Goal: Information Seeking & Learning: Check status

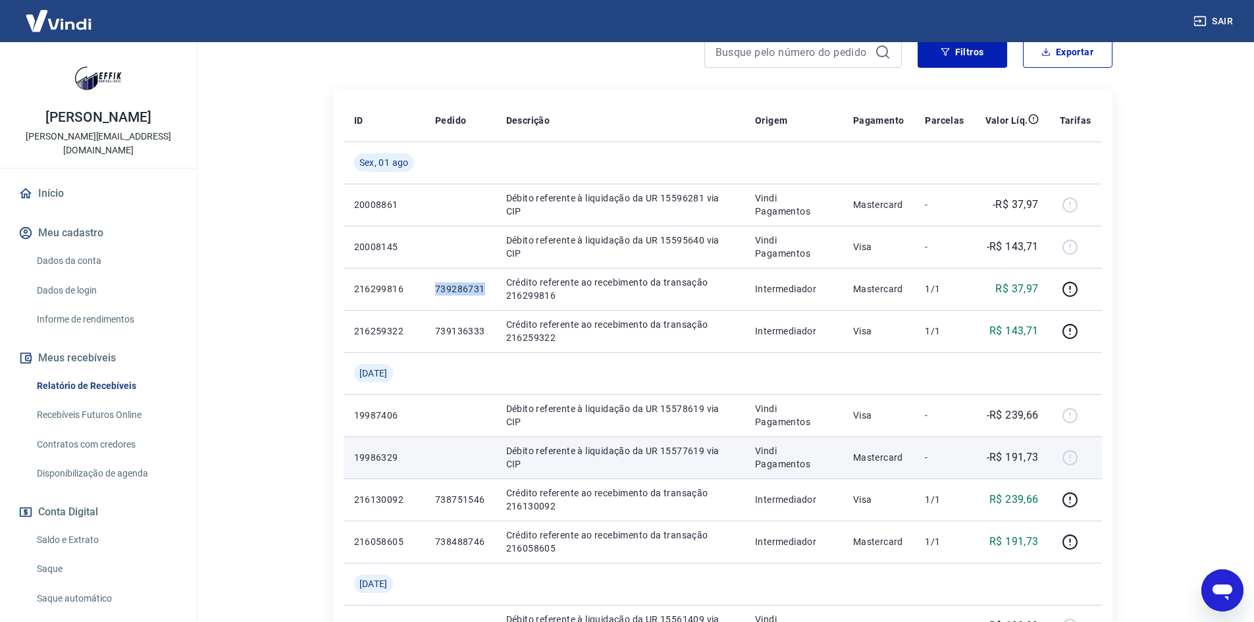
scroll to position [132, 0]
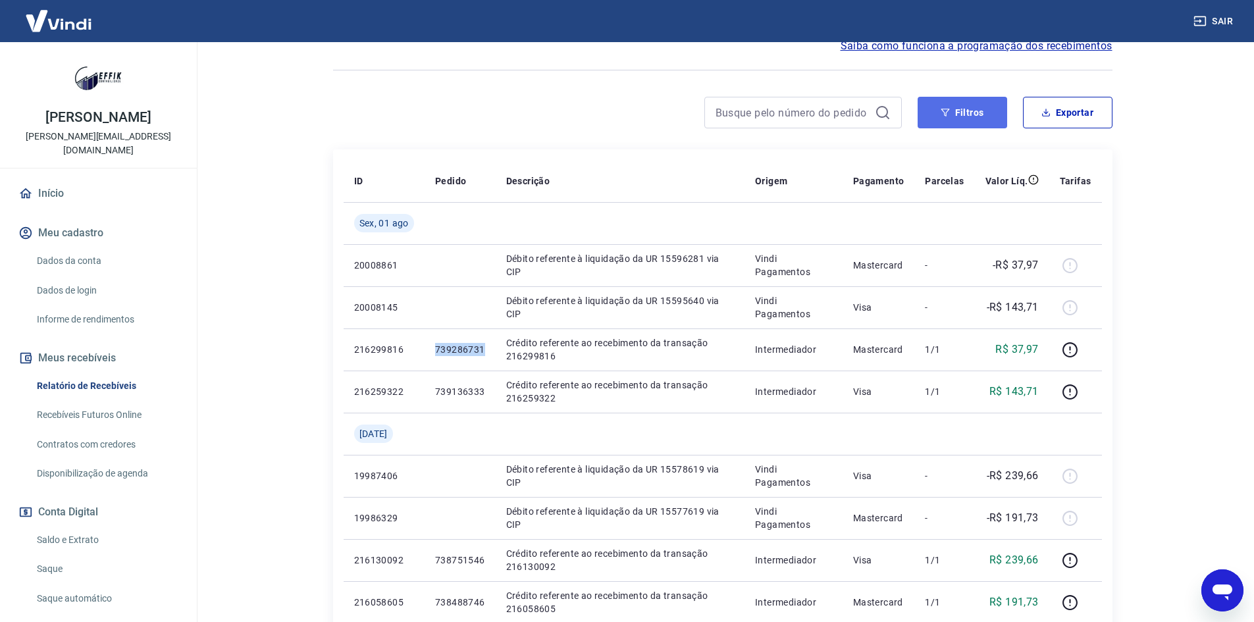
click at [971, 122] on button "Filtros" at bounding box center [963, 113] width 90 height 32
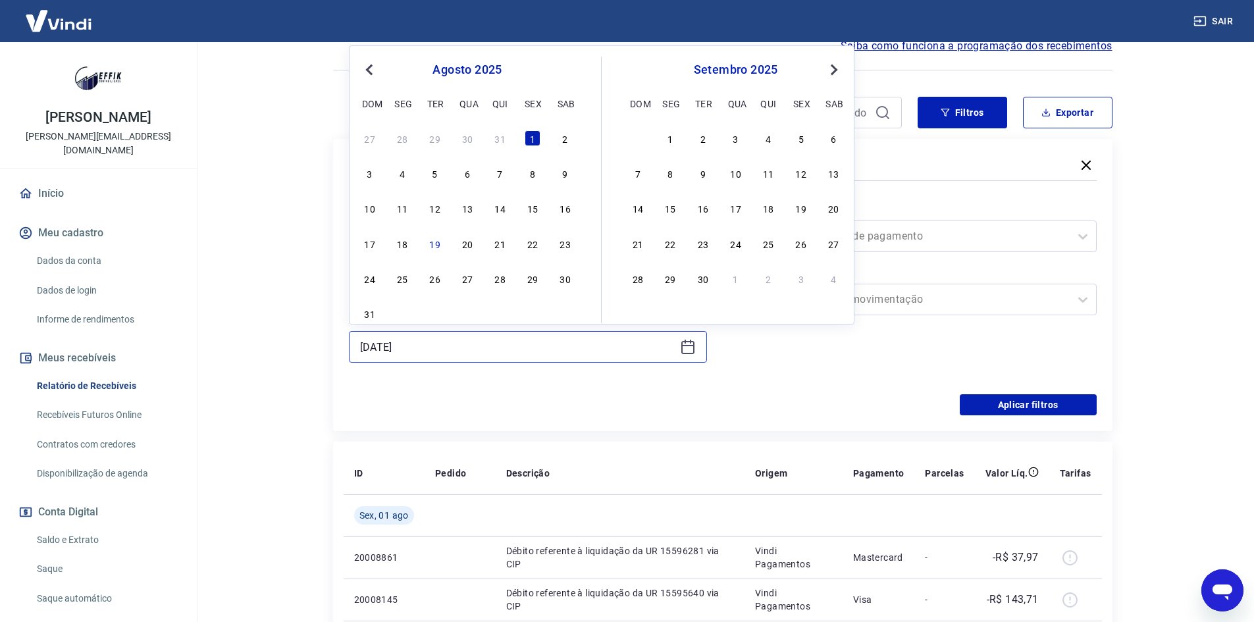
click at [439, 343] on input "01/08/2025" at bounding box center [517, 347] width 315 height 20
click at [442, 180] on div "3 4 5 6 7 8 9" at bounding box center [467, 173] width 215 height 19
click at [438, 180] on div "5" at bounding box center [435, 173] width 16 height 16
type input "05/08/2025"
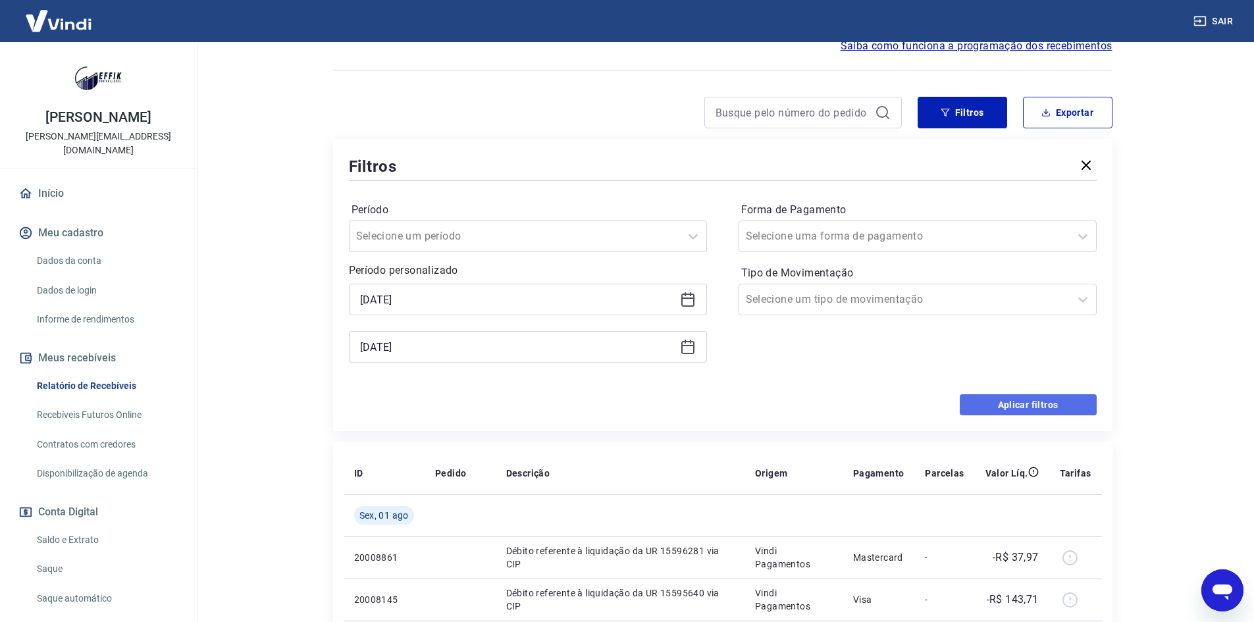
click at [998, 407] on button "Aplicar filtros" at bounding box center [1028, 404] width 137 height 21
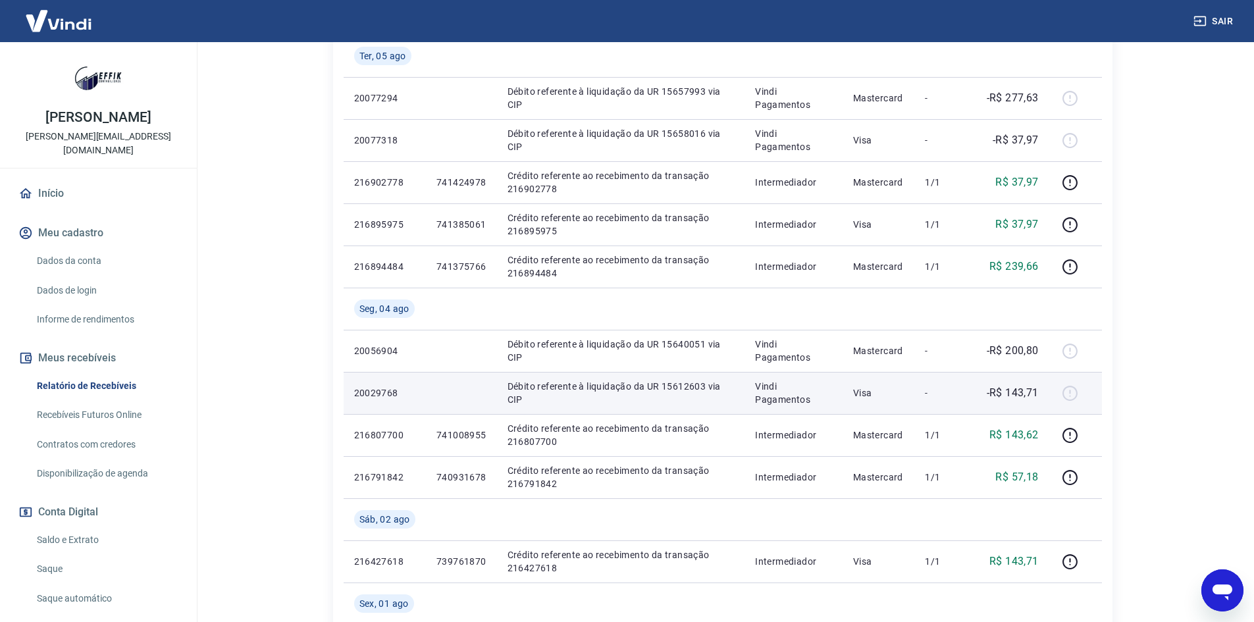
scroll to position [395, 0]
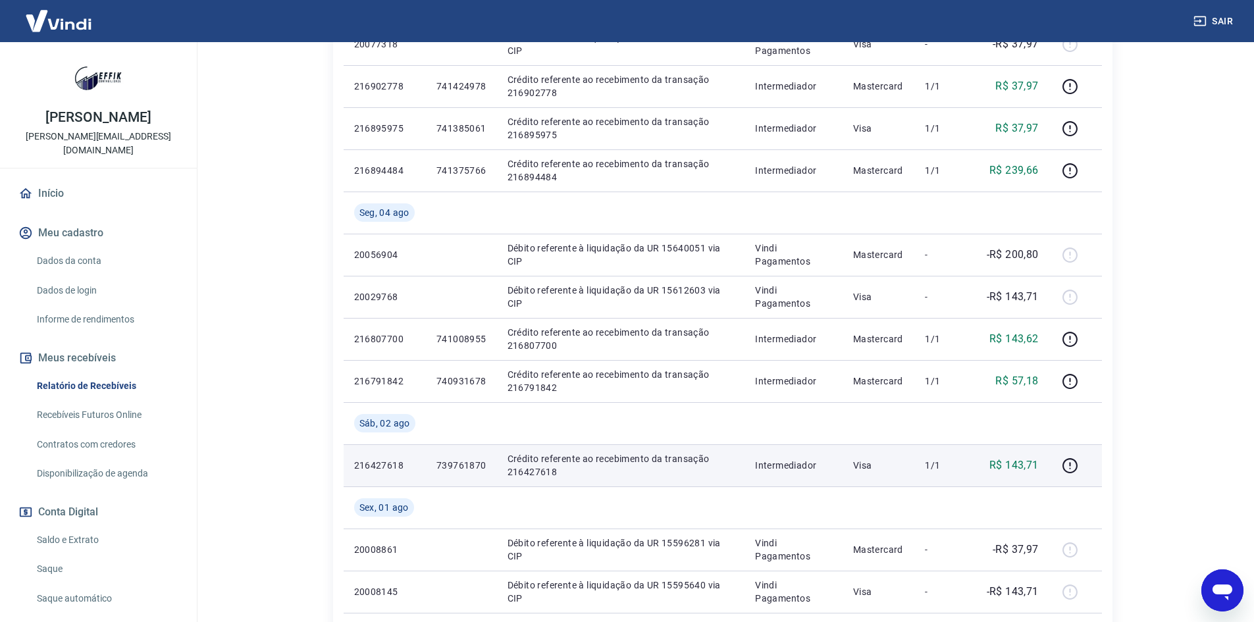
click at [459, 463] on p "739761870" at bounding box center [462, 465] width 50 height 13
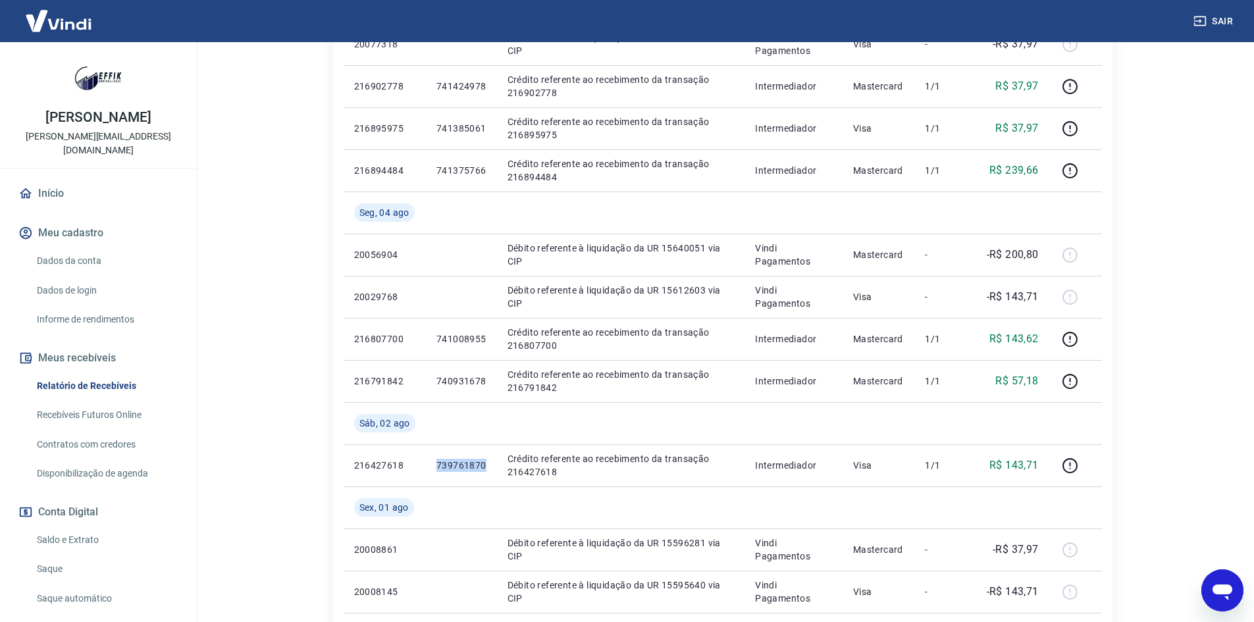
copy p "739761870"
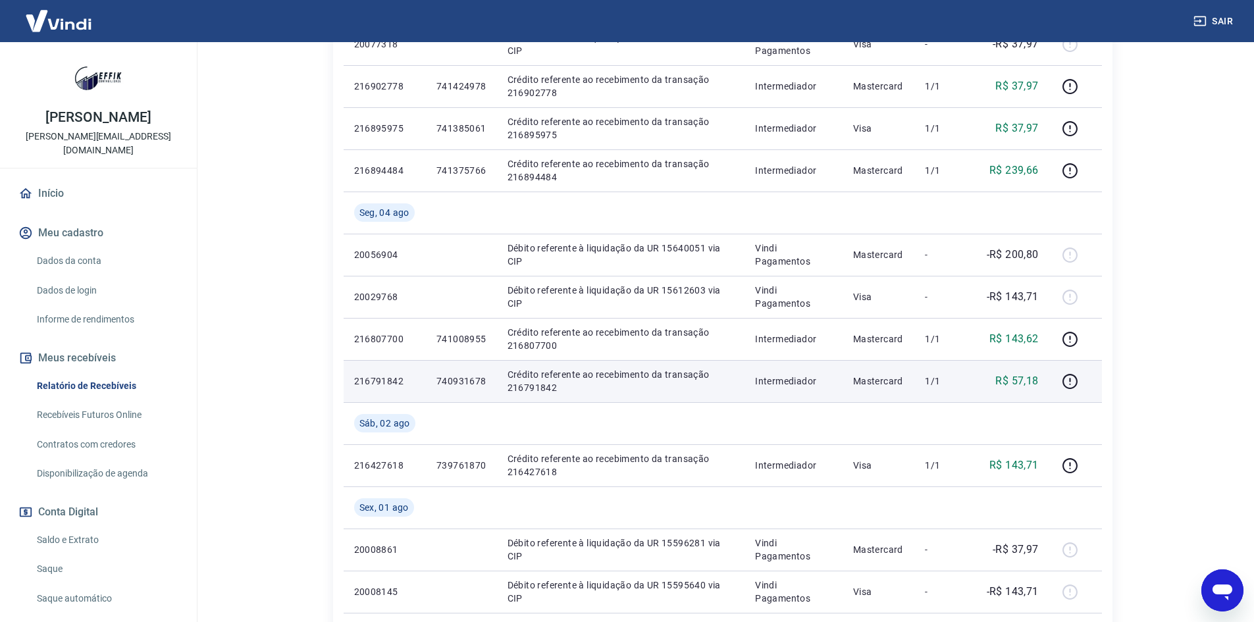
click at [471, 383] on p "740931678" at bounding box center [462, 381] width 50 height 13
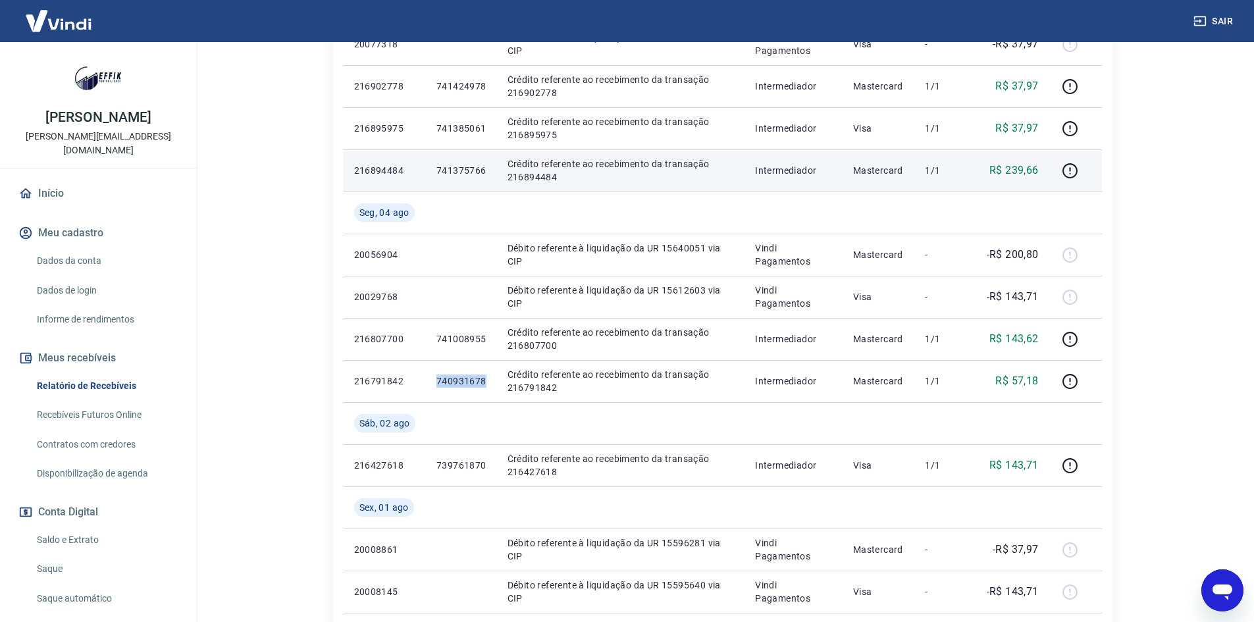
copy p "740931678"
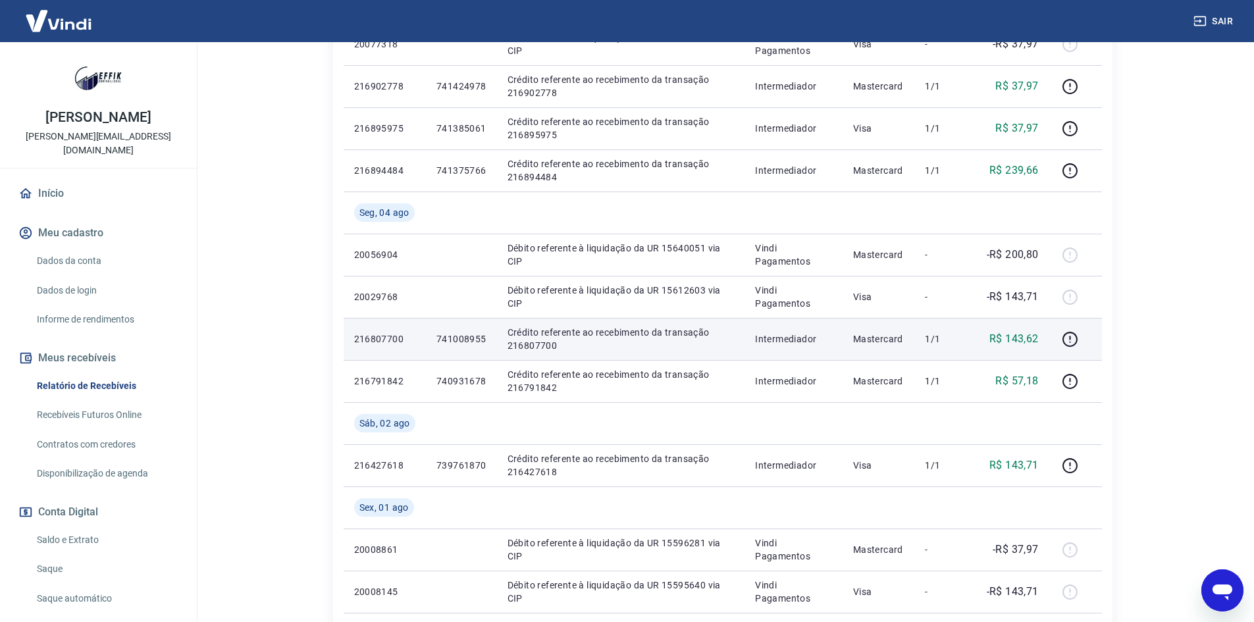
click at [458, 342] on p "741008955" at bounding box center [462, 339] width 50 height 13
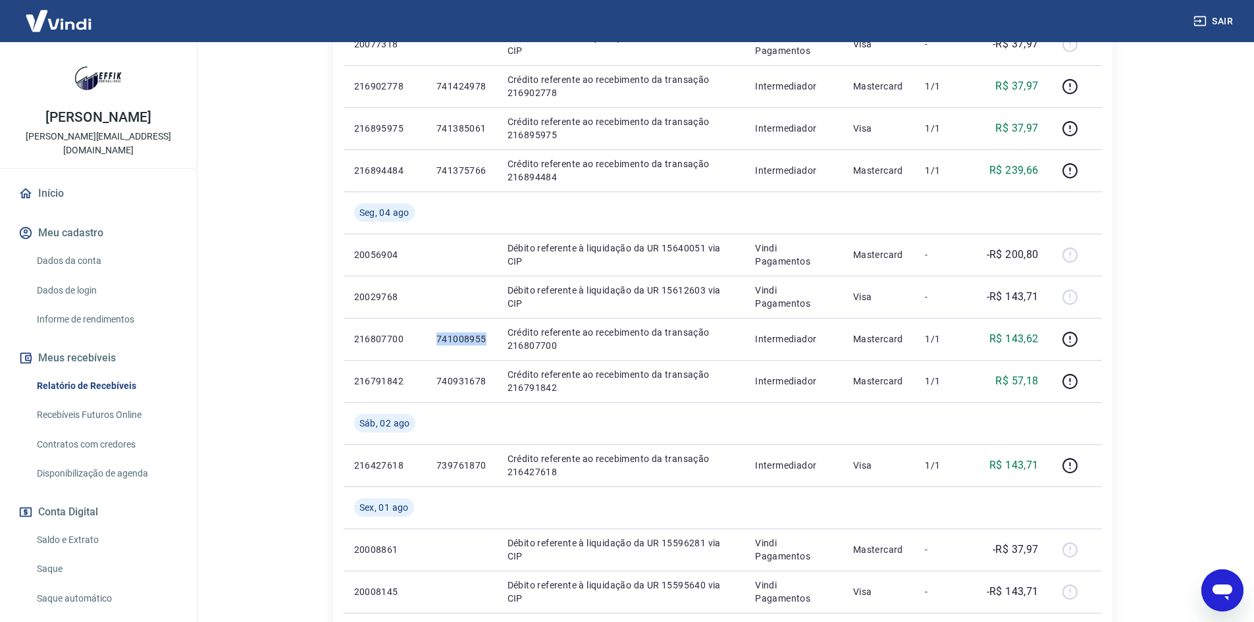
copy p "741008955"
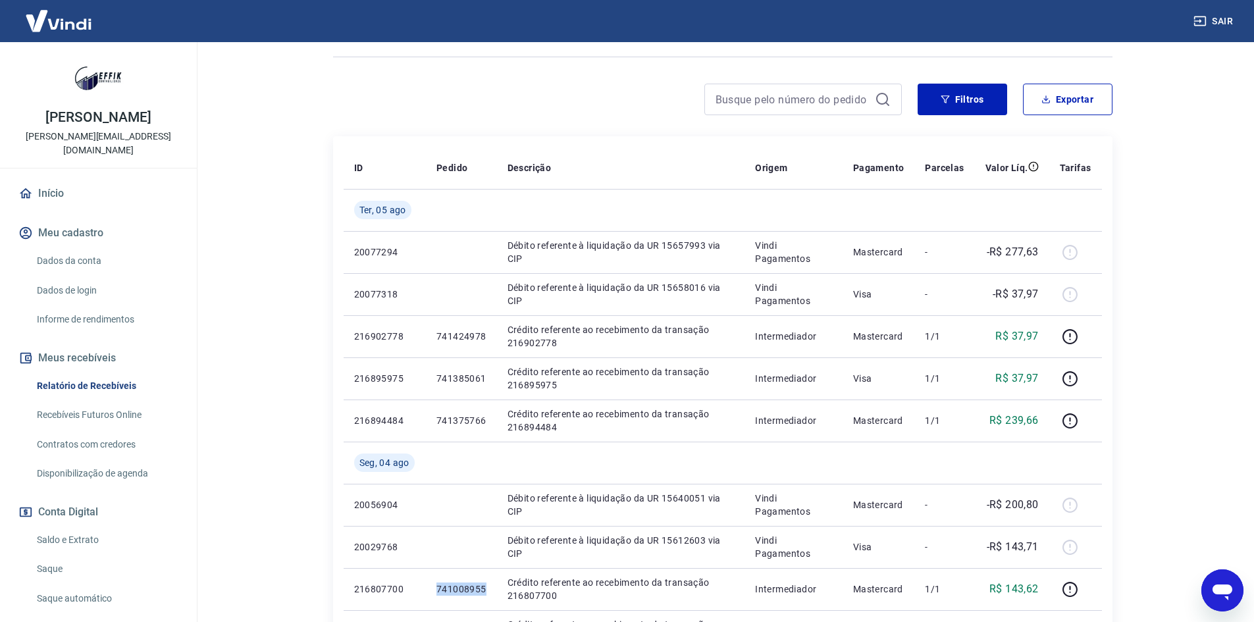
scroll to position [132, 0]
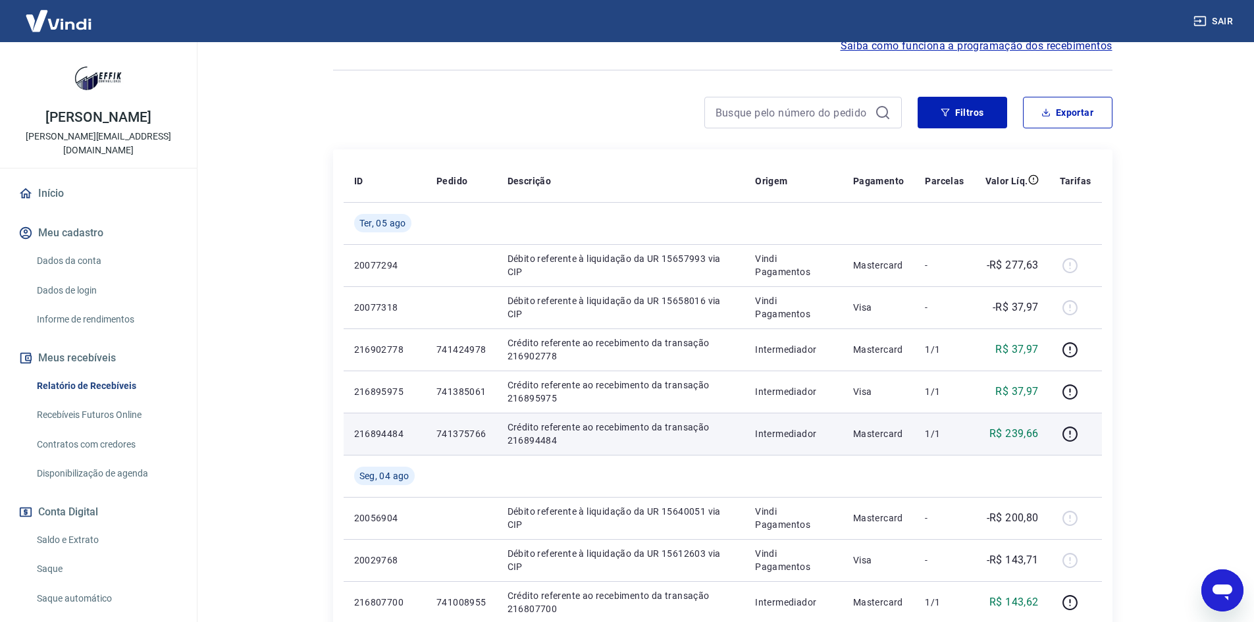
click at [460, 433] on p "741375766" at bounding box center [462, 433] width 50 height 13
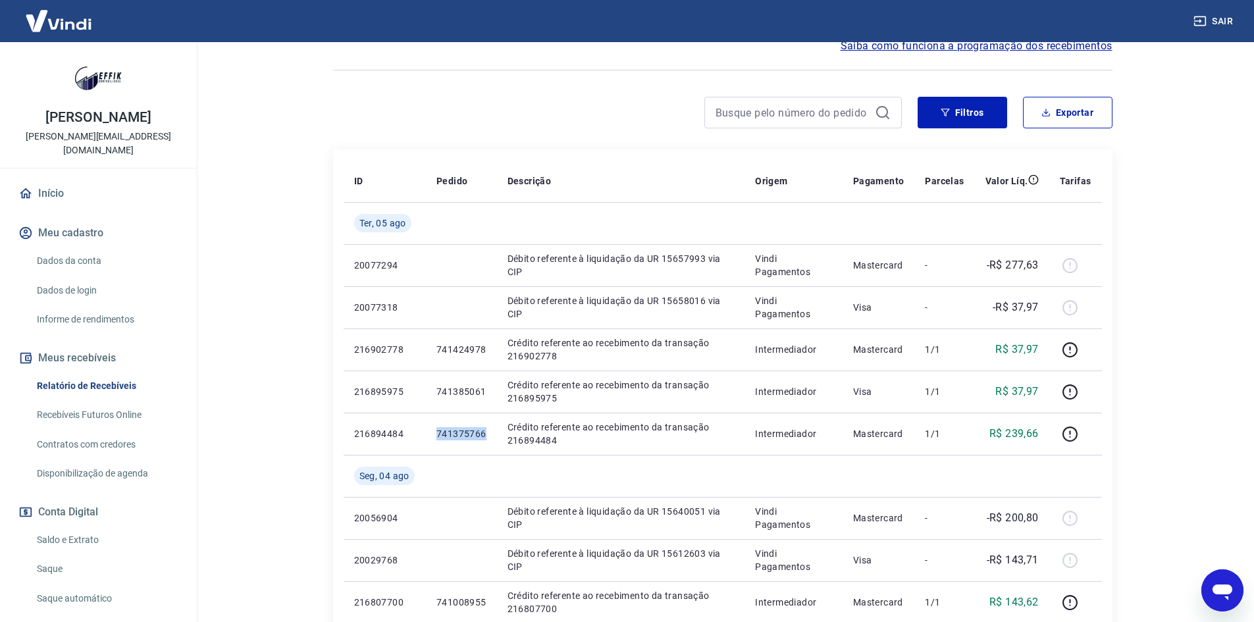
copy p "741375766"
click at [973, 109] on button "Filtros" at bounding box center [963, 113] width 90 height 32
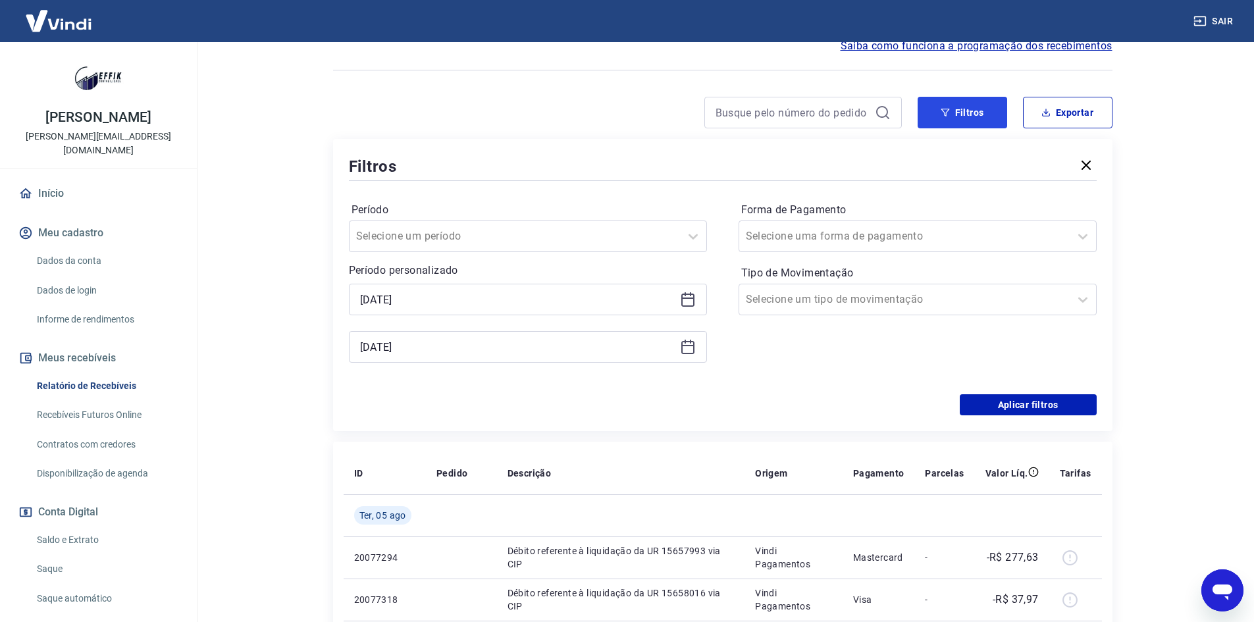
click at [976, 103] on button "Filtros" at bounding box center [963, 113] width 90 height 32
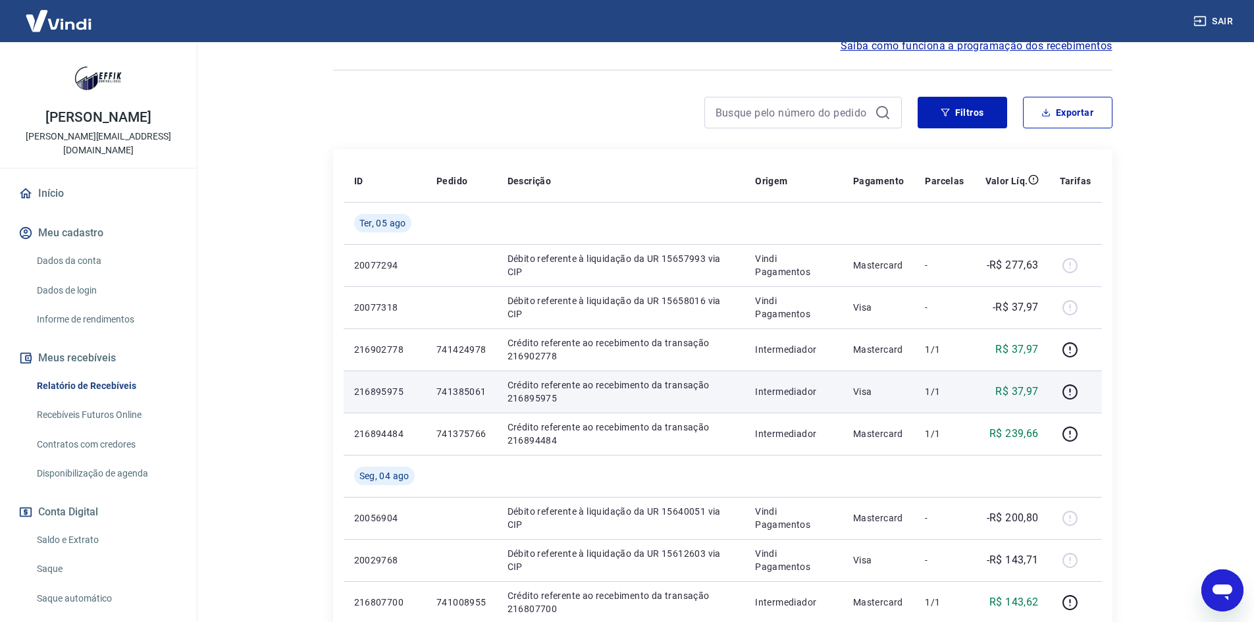
click at [441, 389] on p "741385061" at bounding box center [462, 391] width 50 height 13
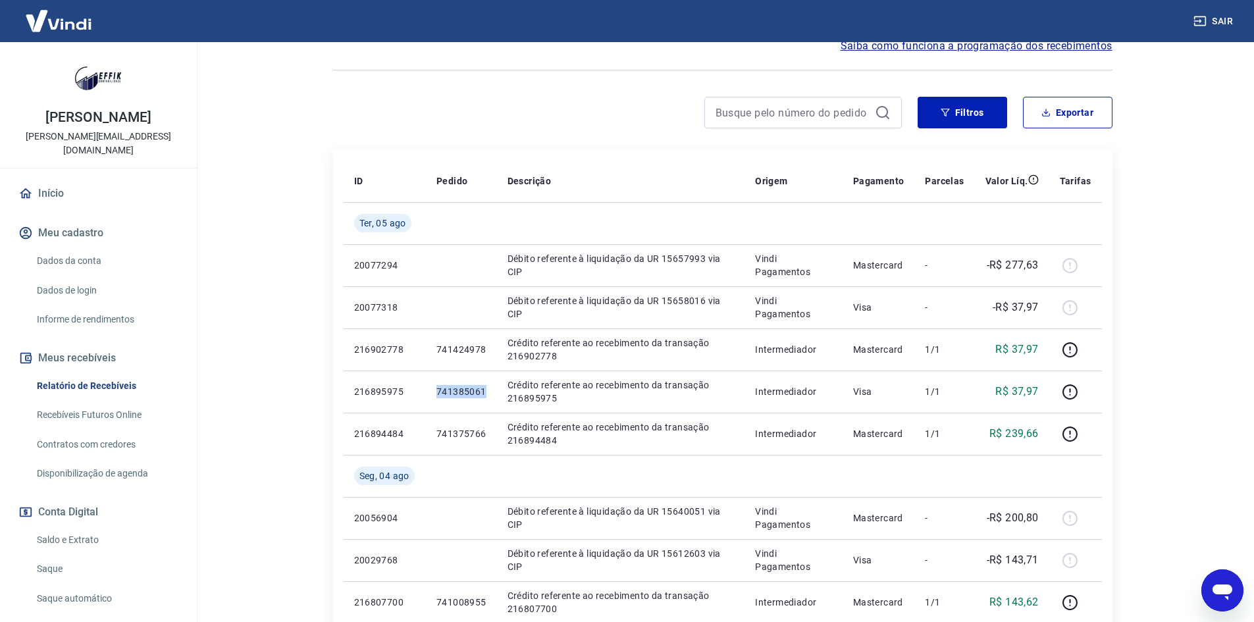
copy p "741385061"
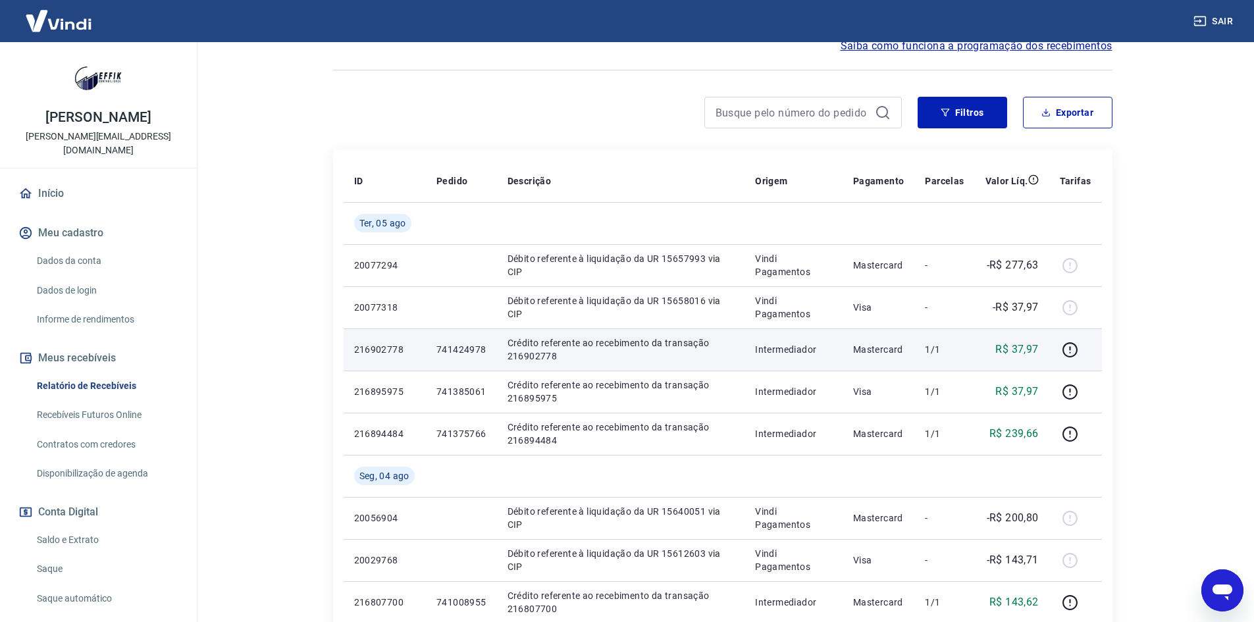
click at [452, 351] on p "741424978" at bounding box center [462, 349] width 50 height 13
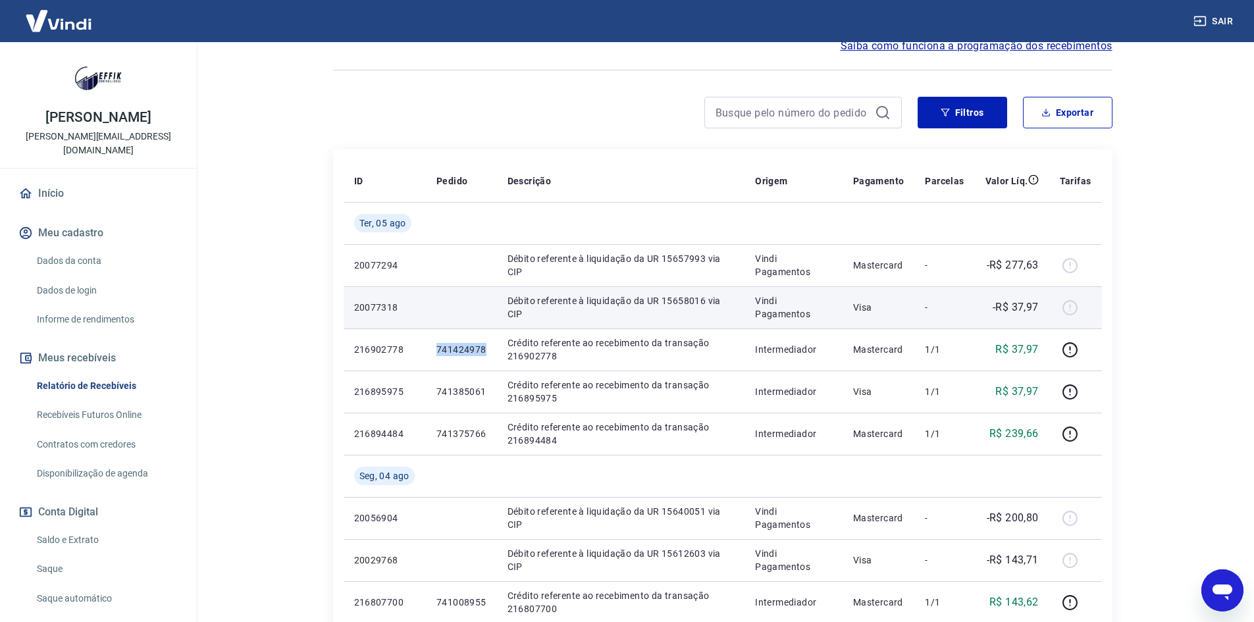
copy p "741424978"
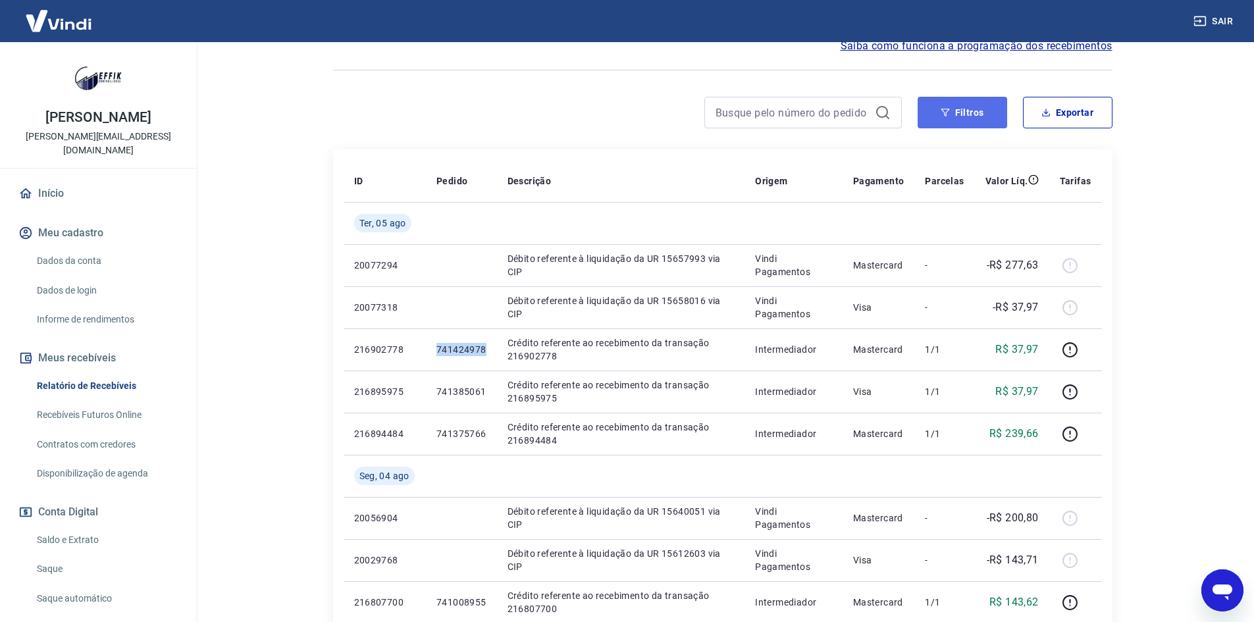
click at [976, 113] on button "Filtros" at bounding box center [963, 113] width 90 height 32
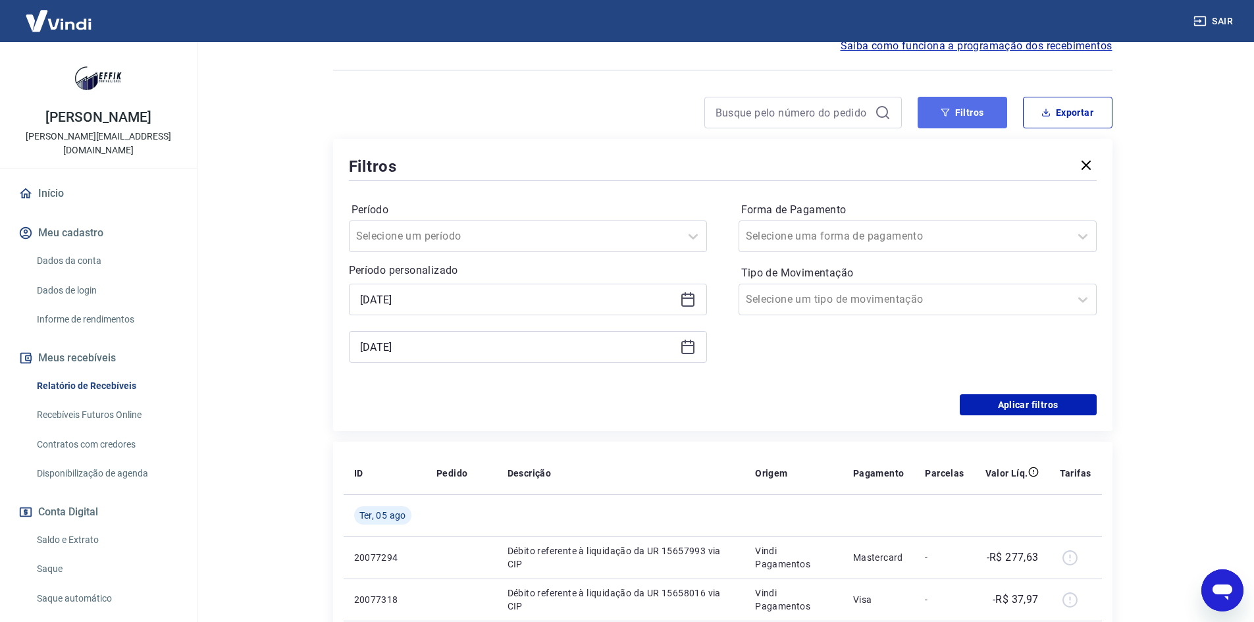
click at [953, 101] on button "Filtros" at bounding box center [963, 113] width 90 height 32
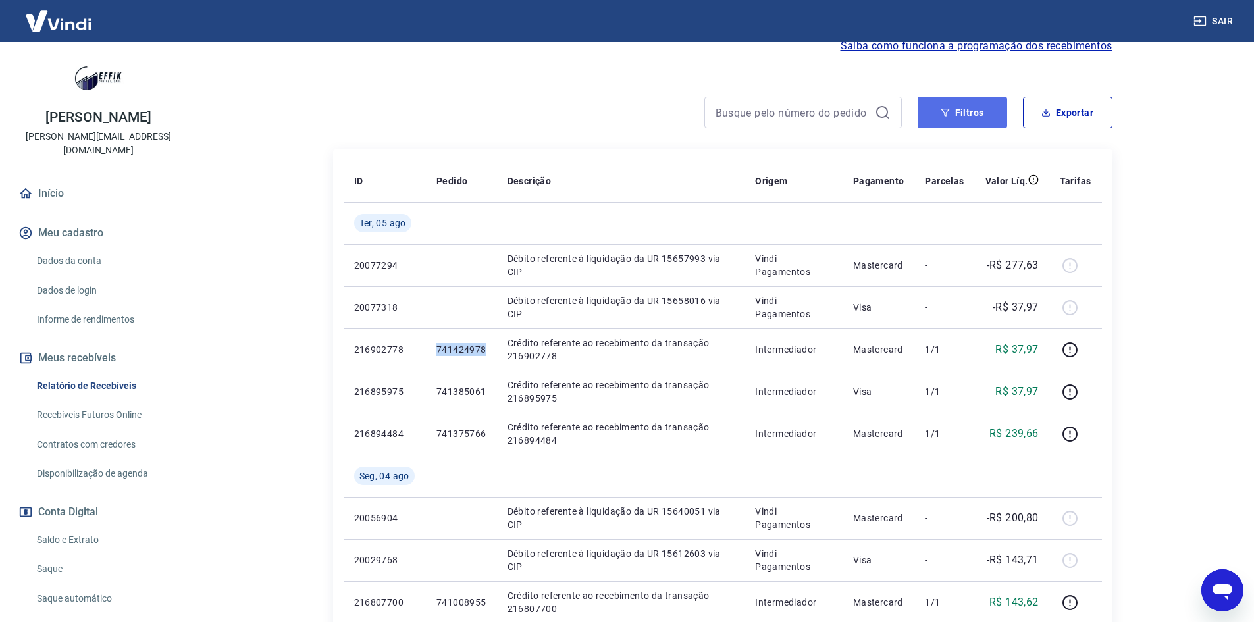
click at [947, 108] on icon "button" at bounding box center [945, 112] width 9 height 9
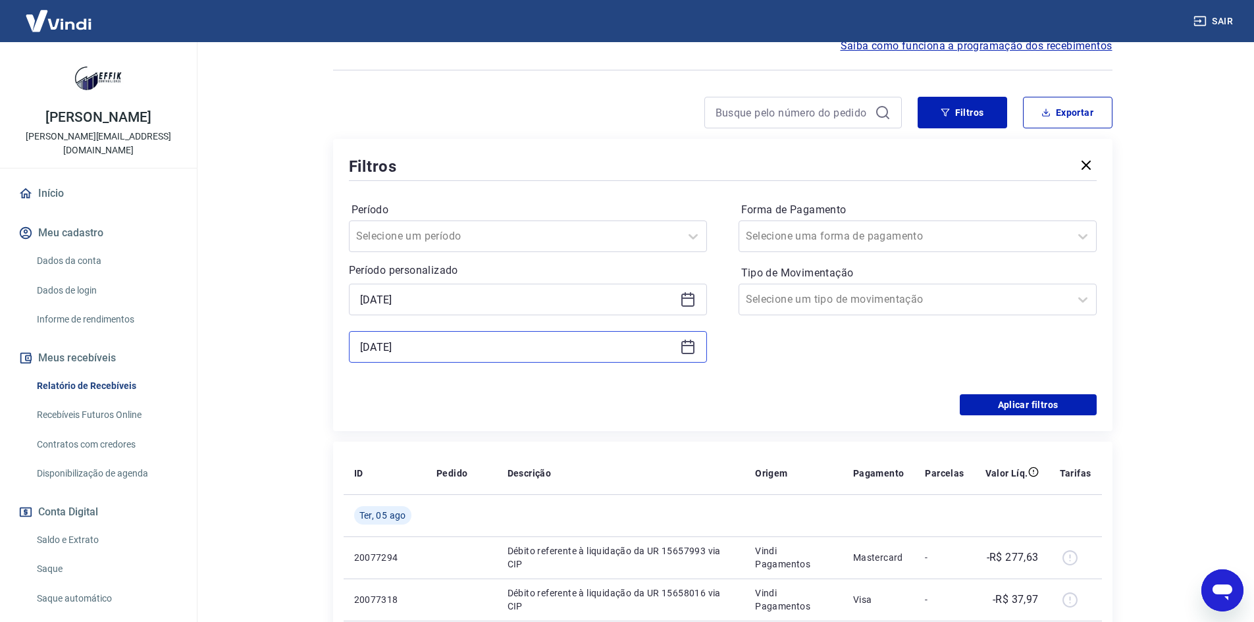
click at [460, 347] on input "05/08/2025" at bounding box center [517, 347] width 315 height 20
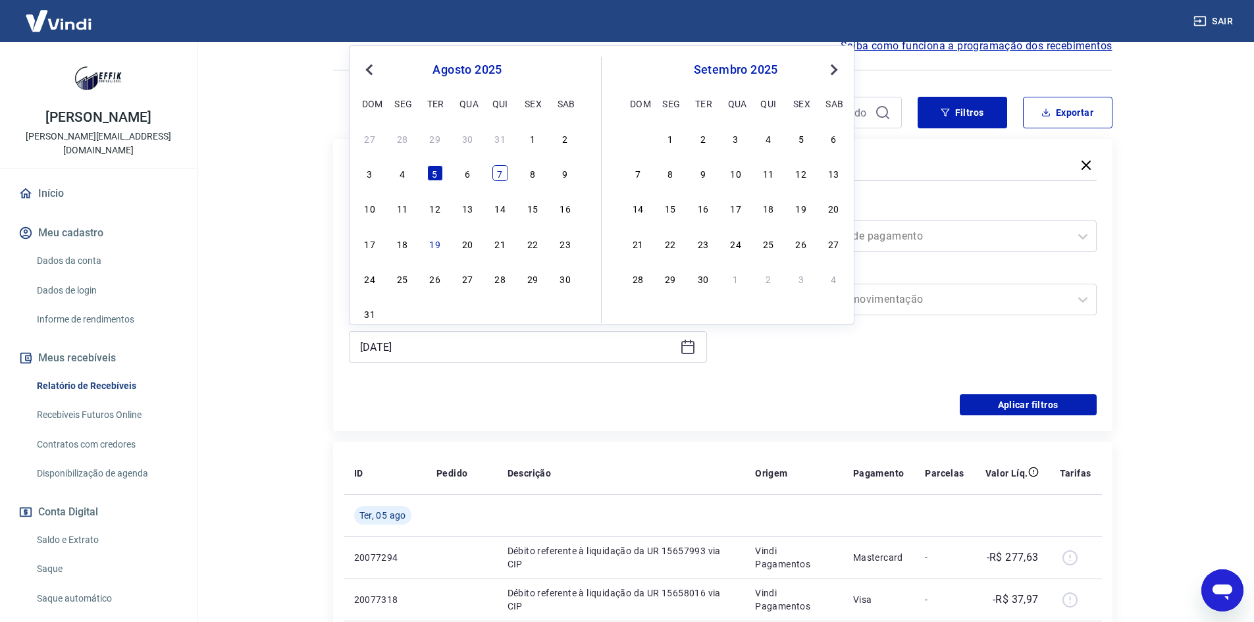
click at [495, 172] on div "7" at bounding box center [501, 173] width 16 height 16
click at [988, 403] on button "Aplicar filtros" at bounding box center [1028, 404] width 137 height 21
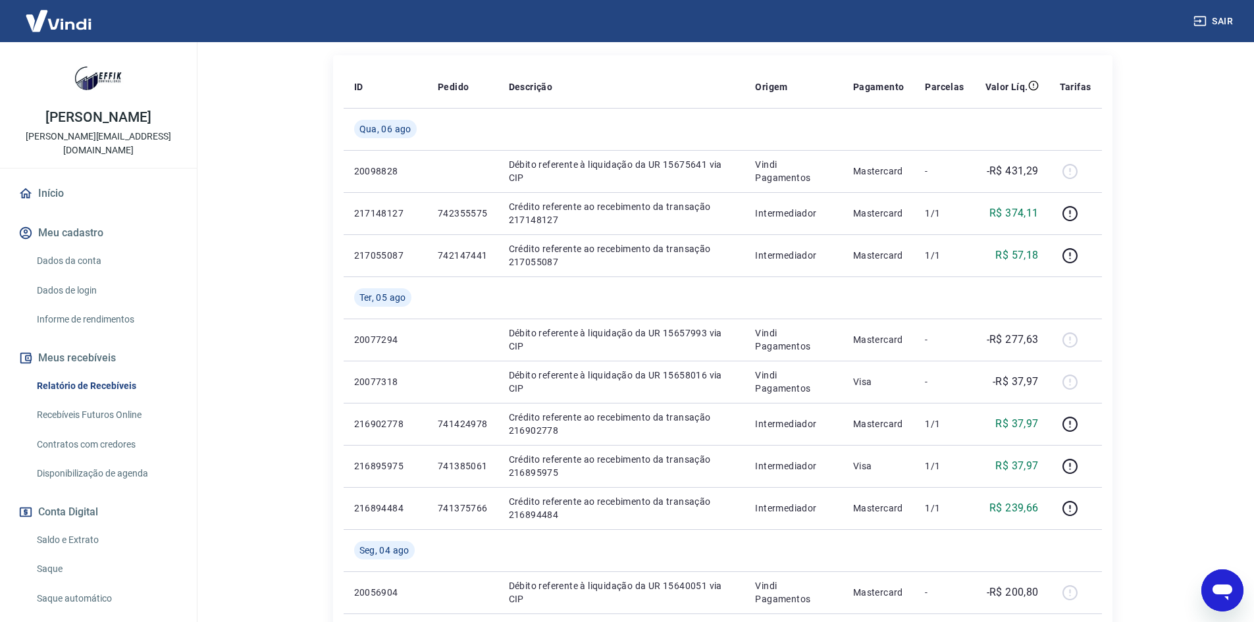
scroll to position [198, 0]
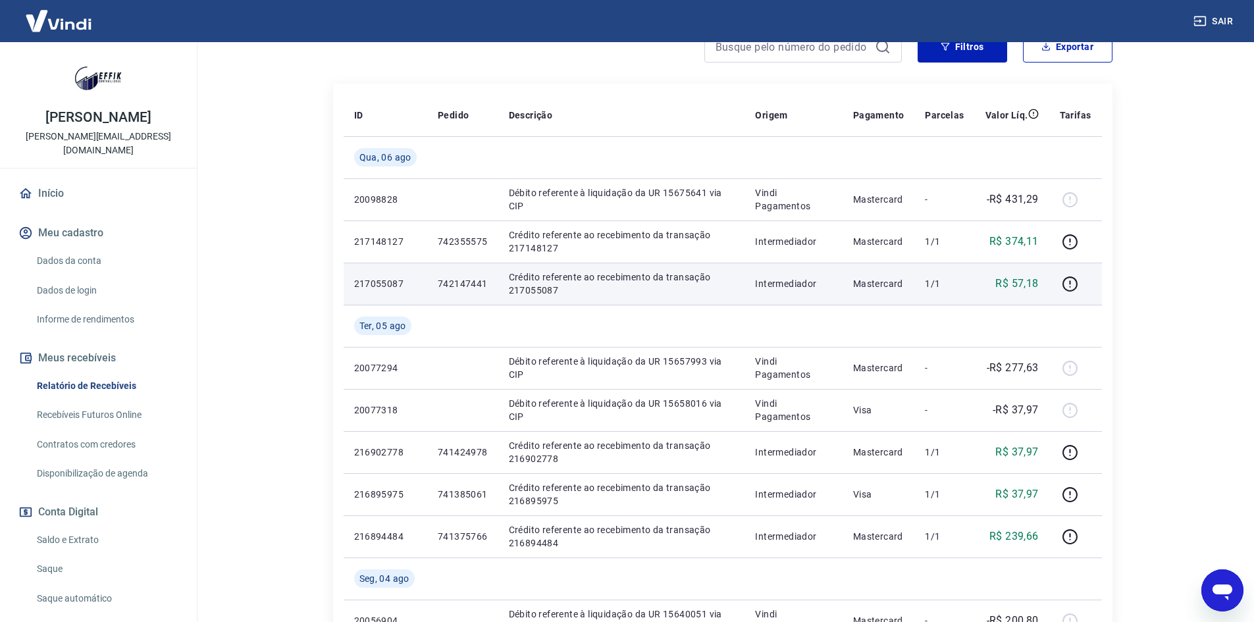
click at [471, 287] on p "742147441" at bounding box center [463, 283] width 50 height 13
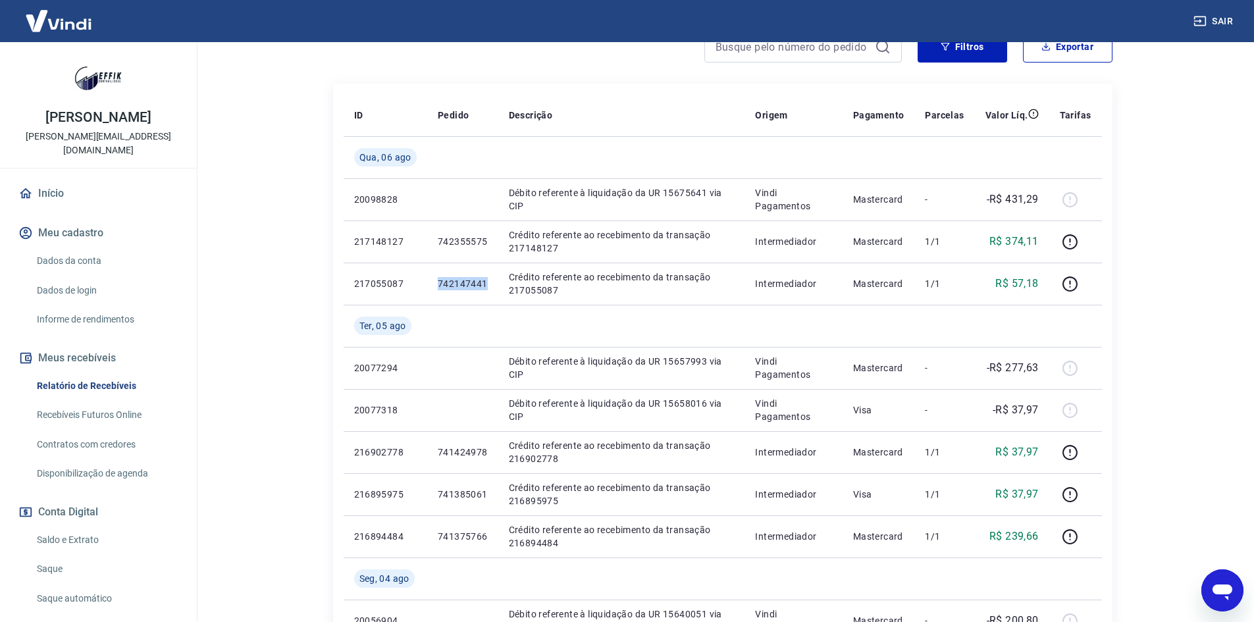
copy p "742147441"
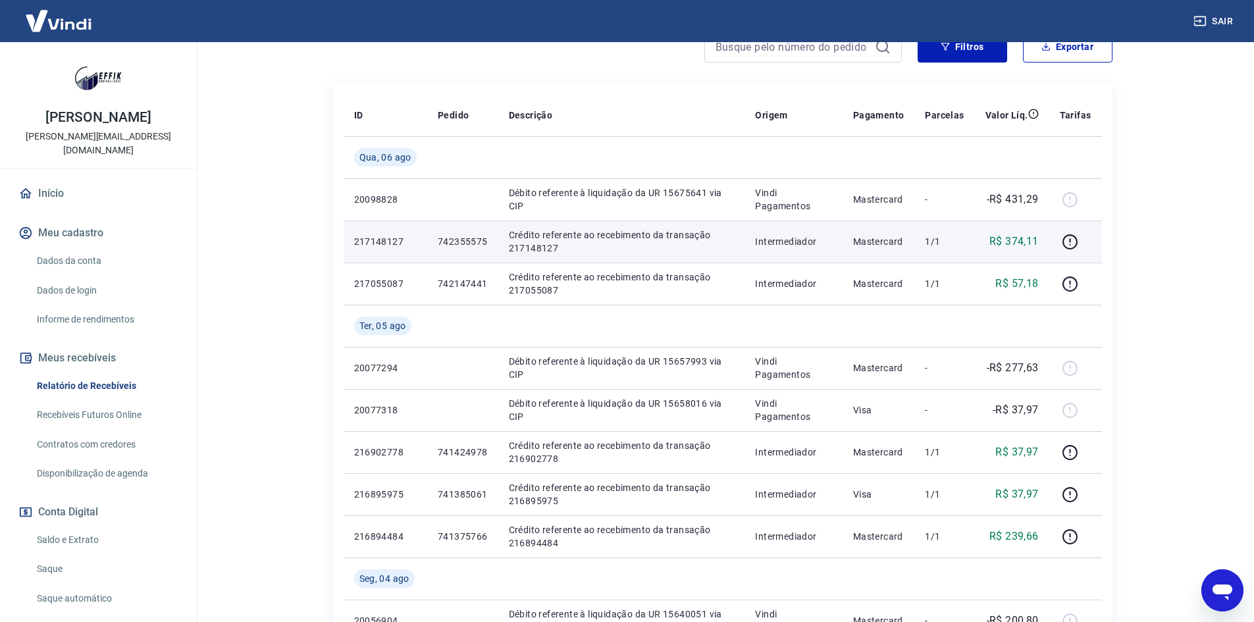
click at [473, 241] on p "742355575" at bounding box center [463, 241] width 50 height 13
copy p "742355575"
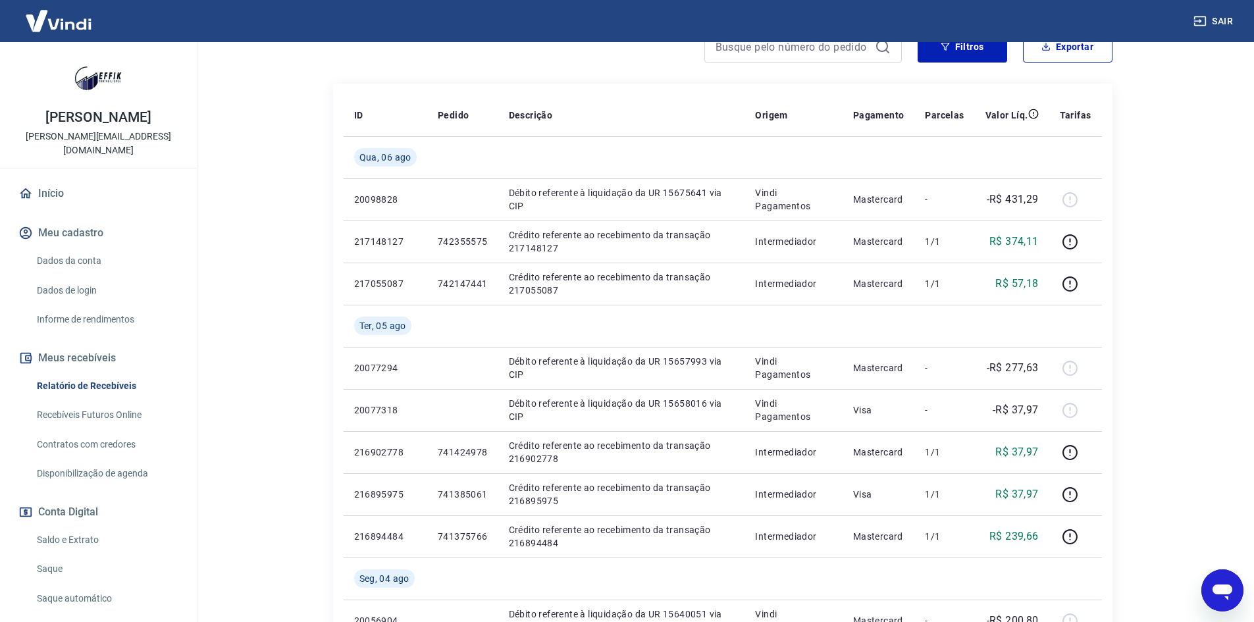
click at [263, 225] on main "Após o envio das liquidações aparecerem no Relatório de Recebíveis, elas podem …" at bounding box center [722, 135] width 1063 height 580
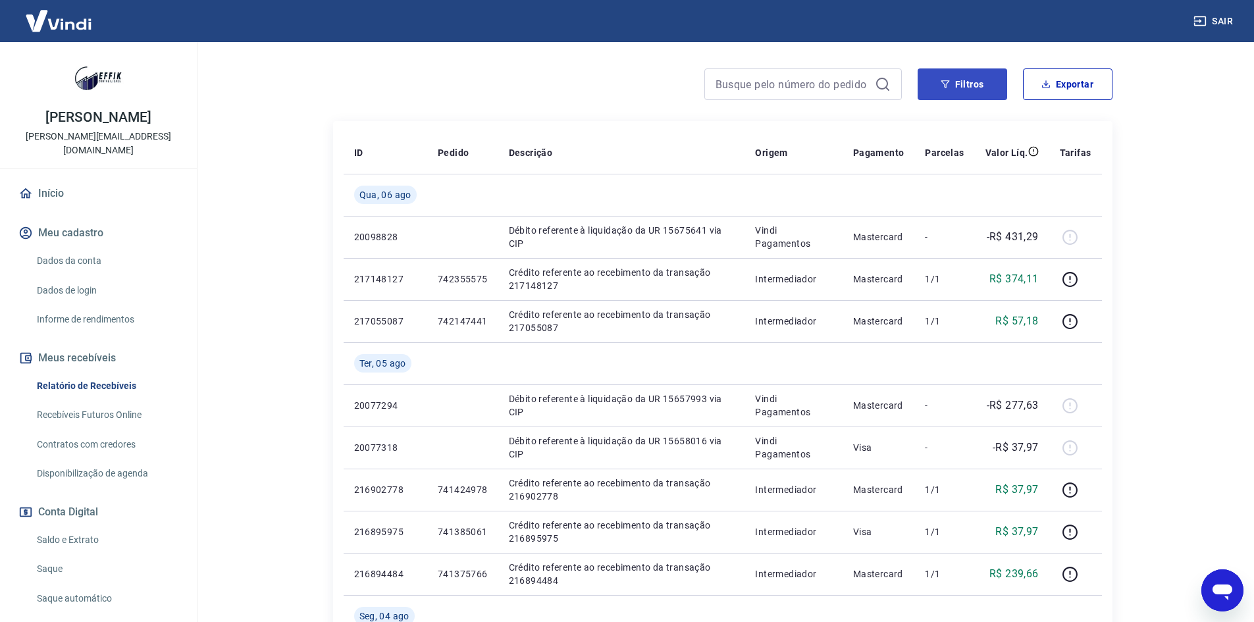
scroll to position [132, 0]
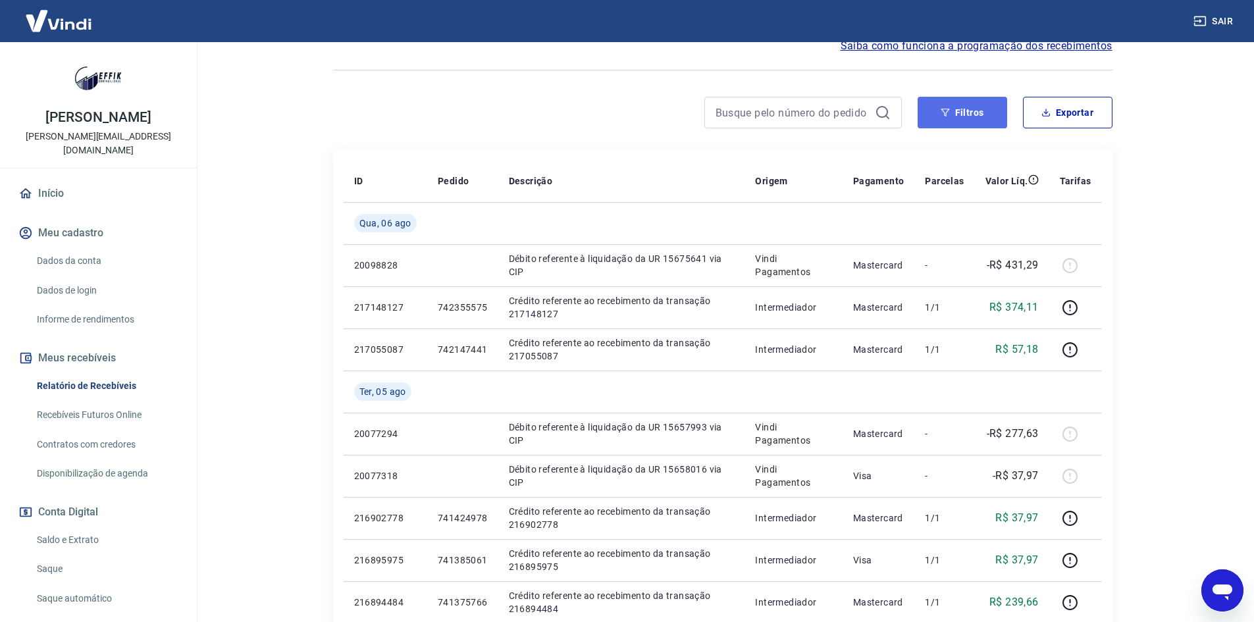
click at [954, 119] on button "Filtros" at bounding box center [963, 113] width 90 height 32
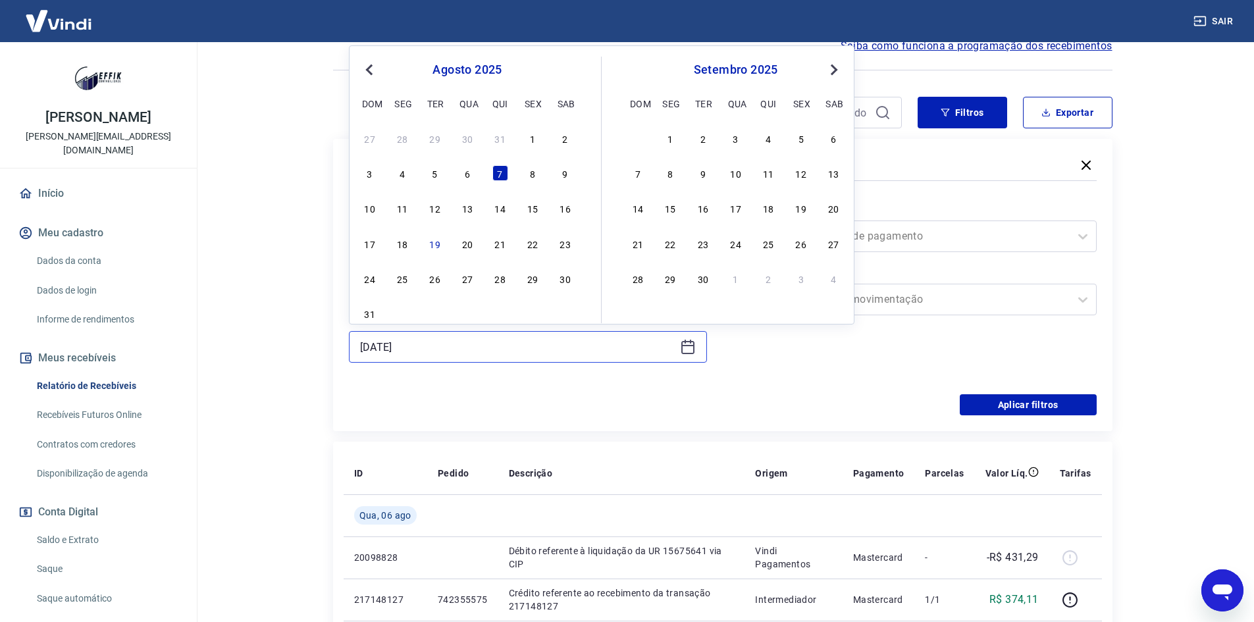
click at [417, 343] on input "[DATE]" at bounding box center [517, 347] width 315 height 20
click at [406, 208] on div "11" at bounding box center [402, 208] width 16 height 16
type input "11/08/2025"
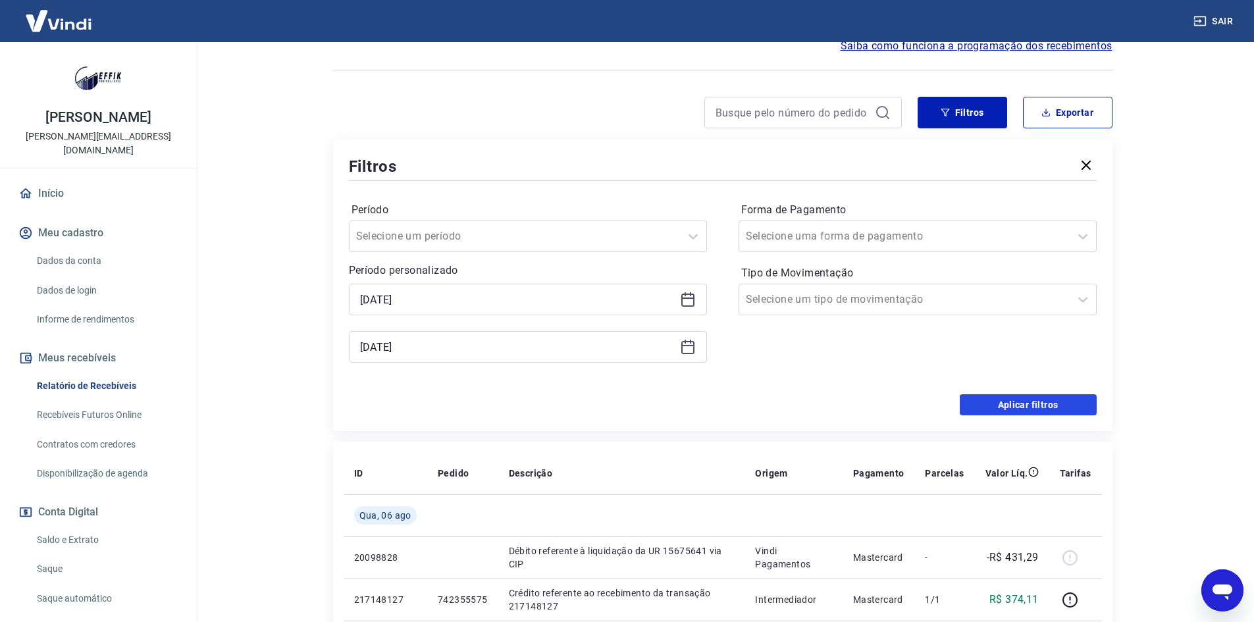
click at [979, 399] on button "Aplicar filtros" at bounding box center [1028, 404] width 137 height 21
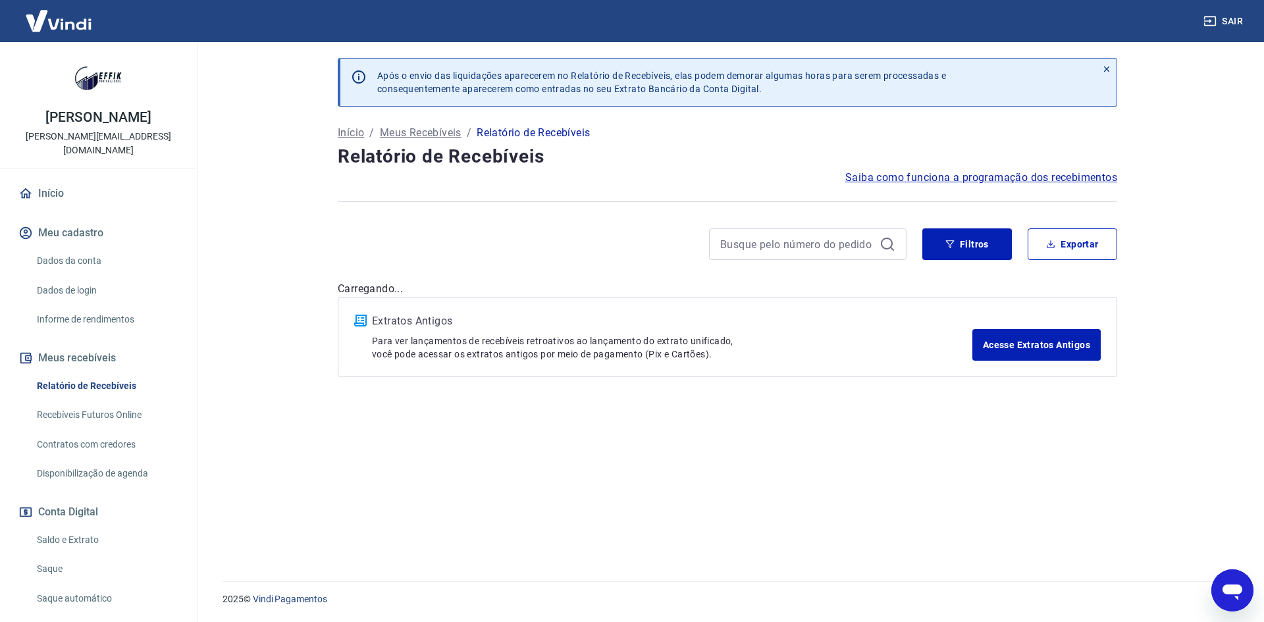
click at [755, 450] on div "Após o envio das liquidações aparecerem no Relatório de Recebíveis, elas podem …" at bounding box center [727, 303] width 811 height 523
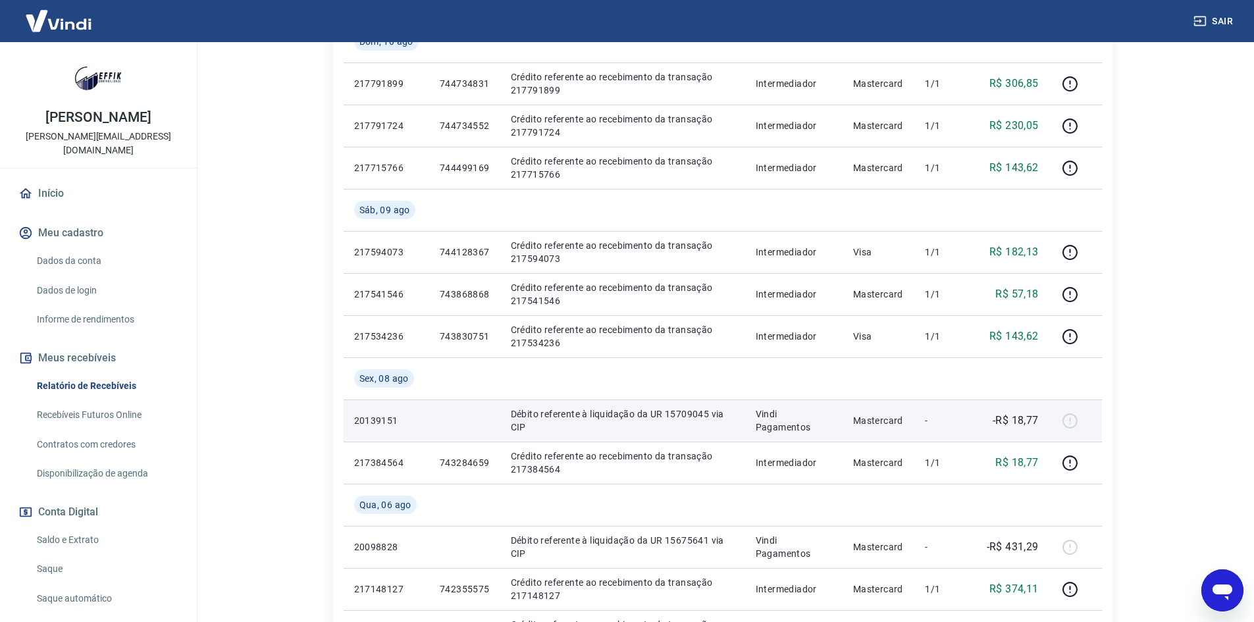
scroll to position [593, 0]
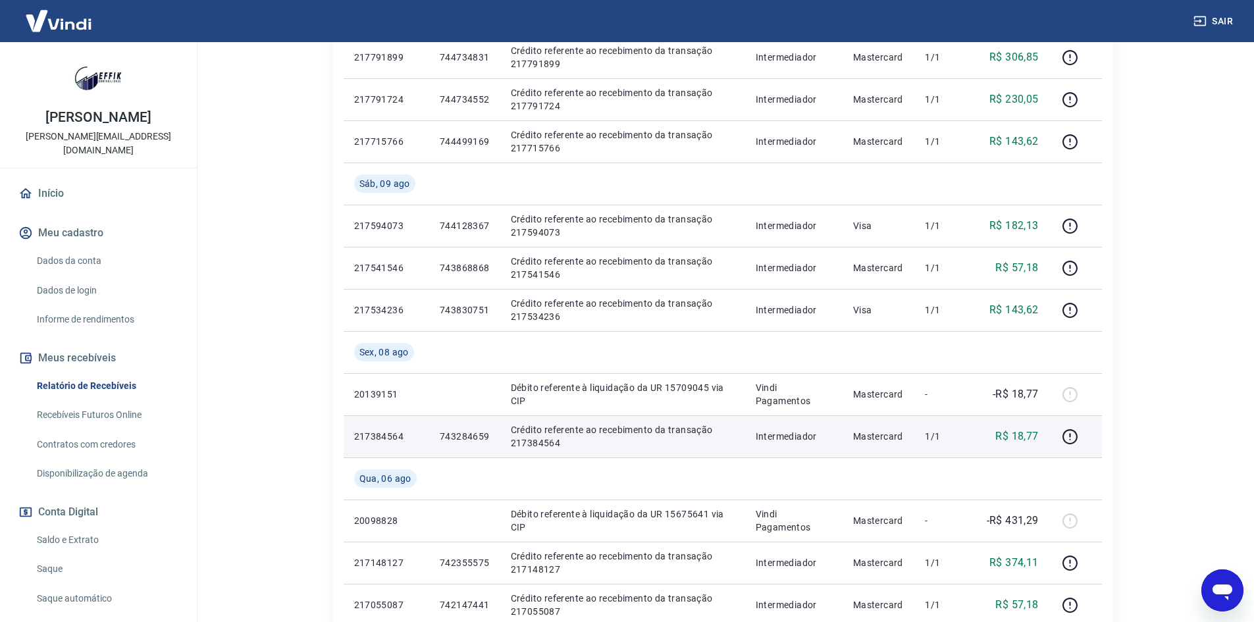
click at [455, 436] on p "743284659" at bounding box center [465, 436] width 50 height 13
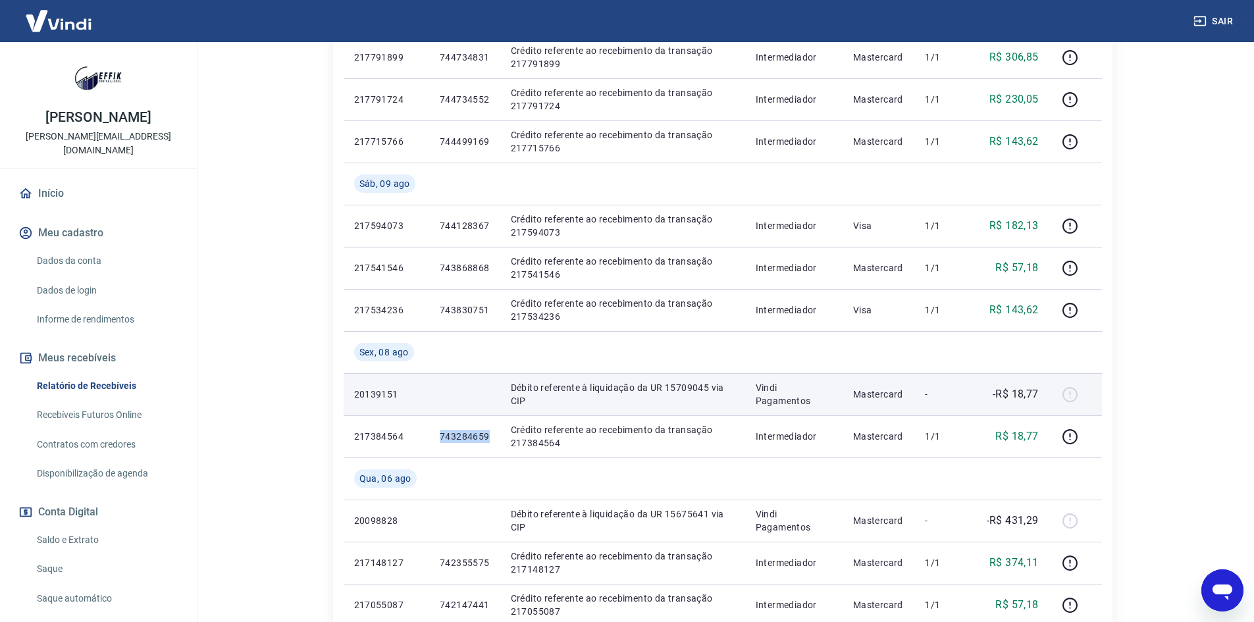
copy p "743284659"
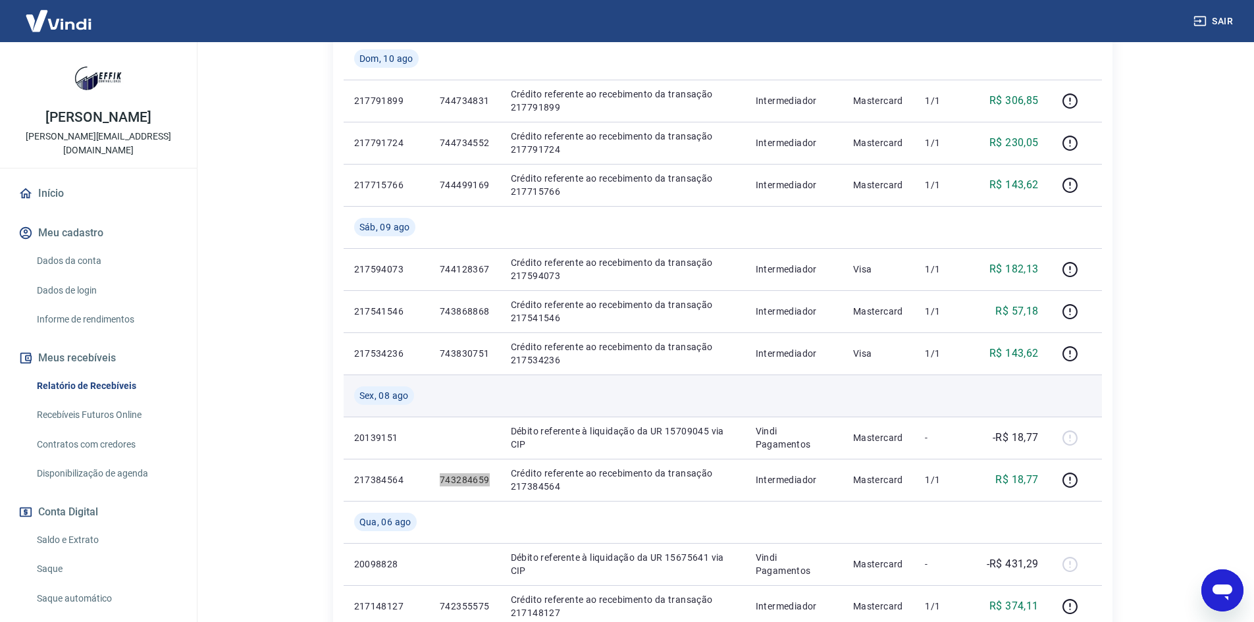
scroll to position [527, 0]
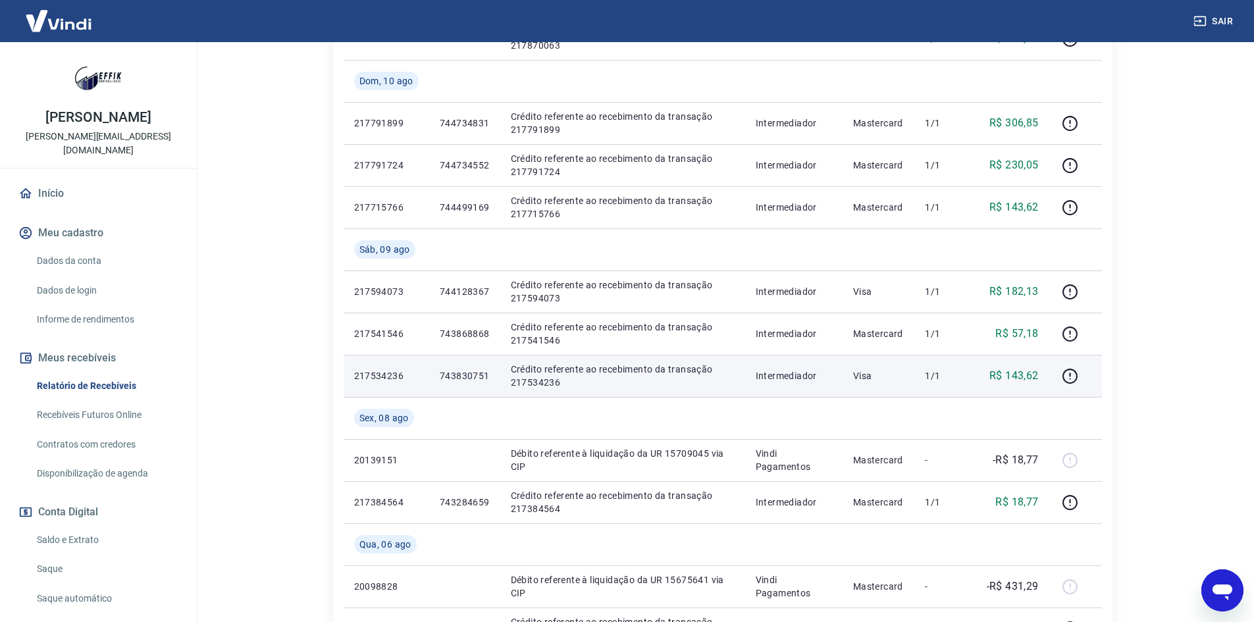
click at [467, 377] on p "743830751" at bounding box center [465, 375] width 50 height 13
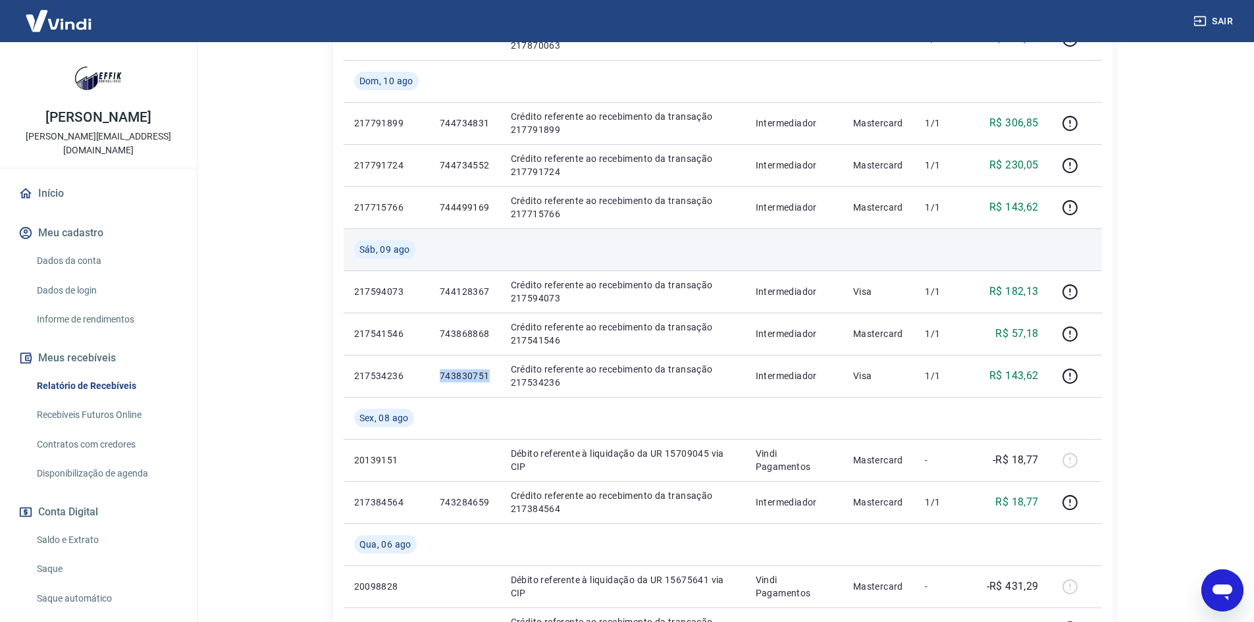
copy p "743830751"
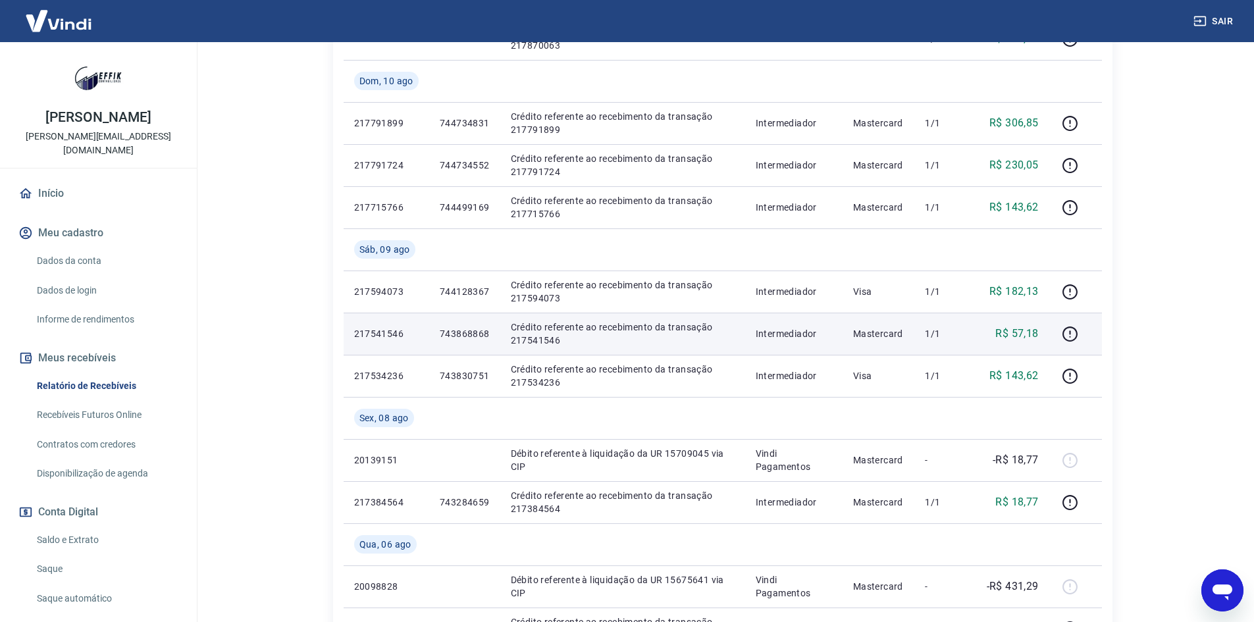
click at [471, 339] on p "743868868" at bounding box center [465, 333] width 50 height 13
click at [471, 333] on p "743868868" at bounding box center [465, 333] width 50 height 13
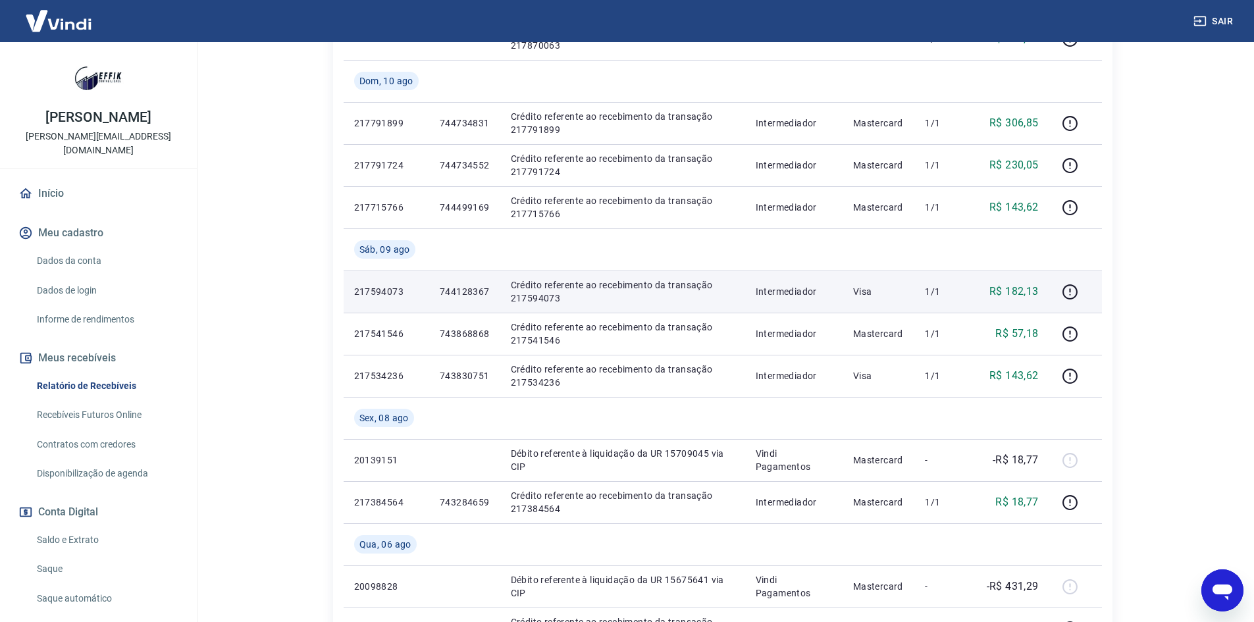
click at [469, 295] on p "744128367" at bounding box center [465, 291] width 50 height 13
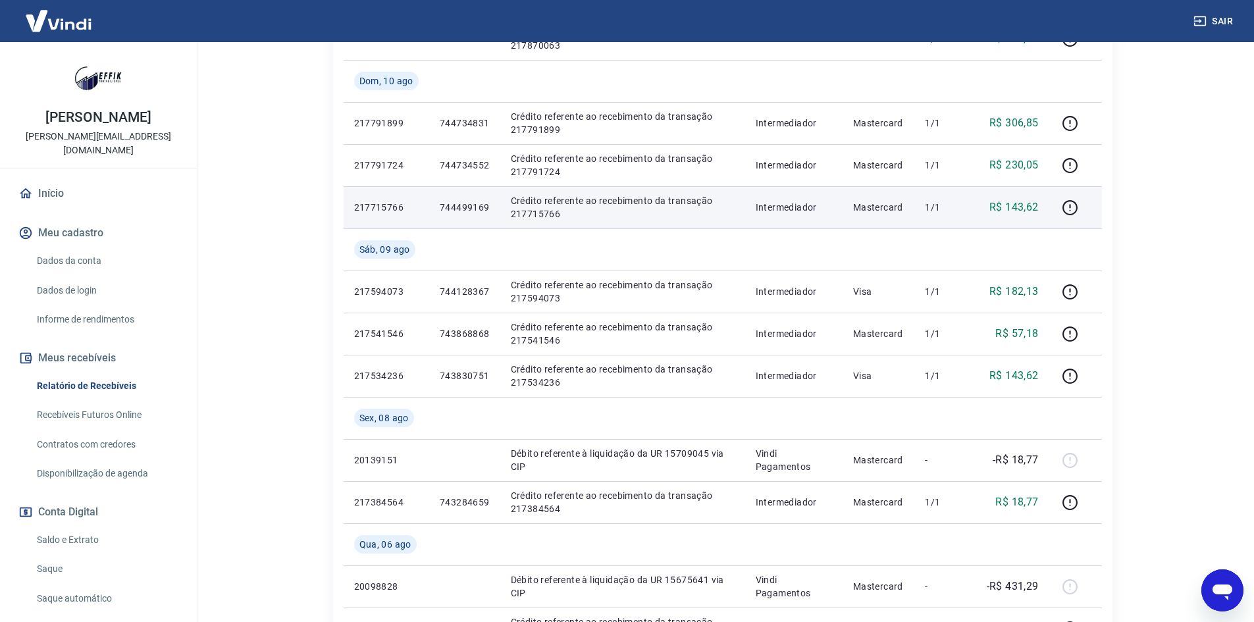
click at [475, 203] on p "744499169" at bounding box center [465, 207] width 50 height 13
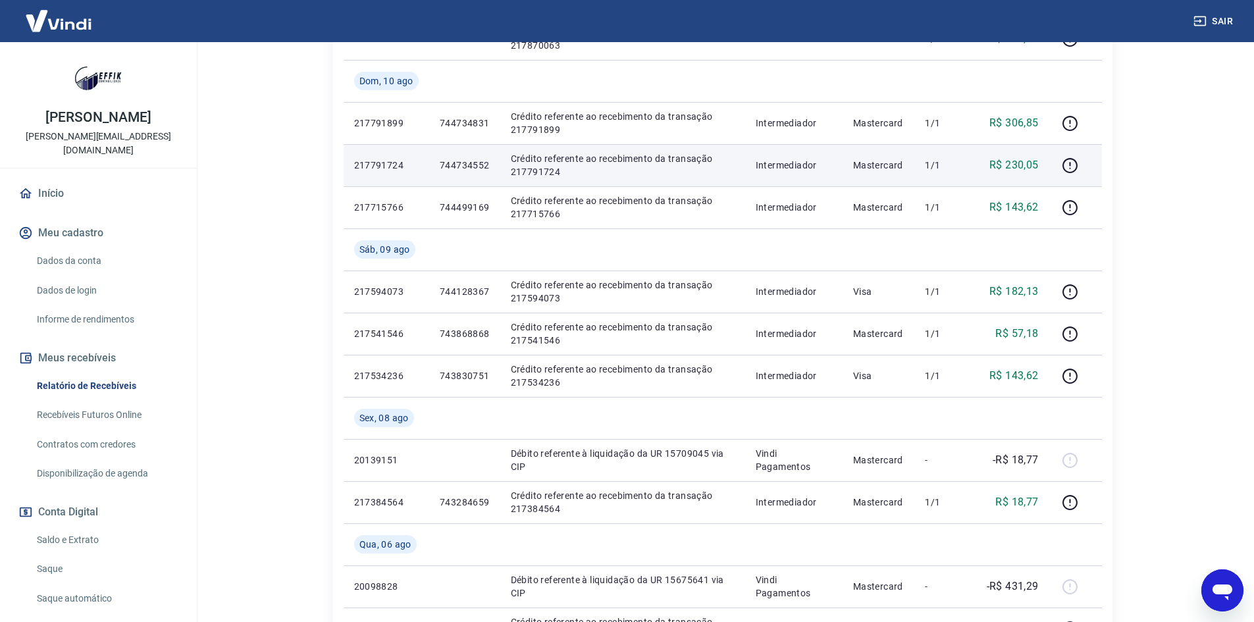
click at [479, 171] on p "744734552" at bounding box center [465, 165] width 50 height 13
click at [478, 163] on p "744734552" at bounding box center [465, 165] width 50 height 13
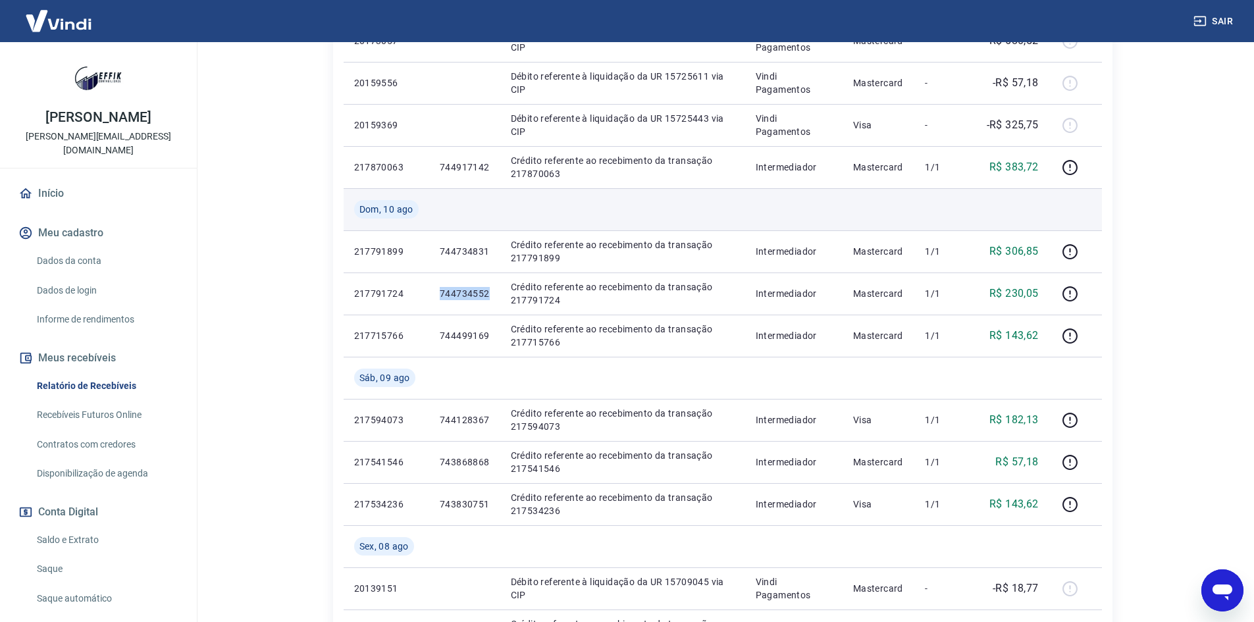
scroll to position [395, 0]
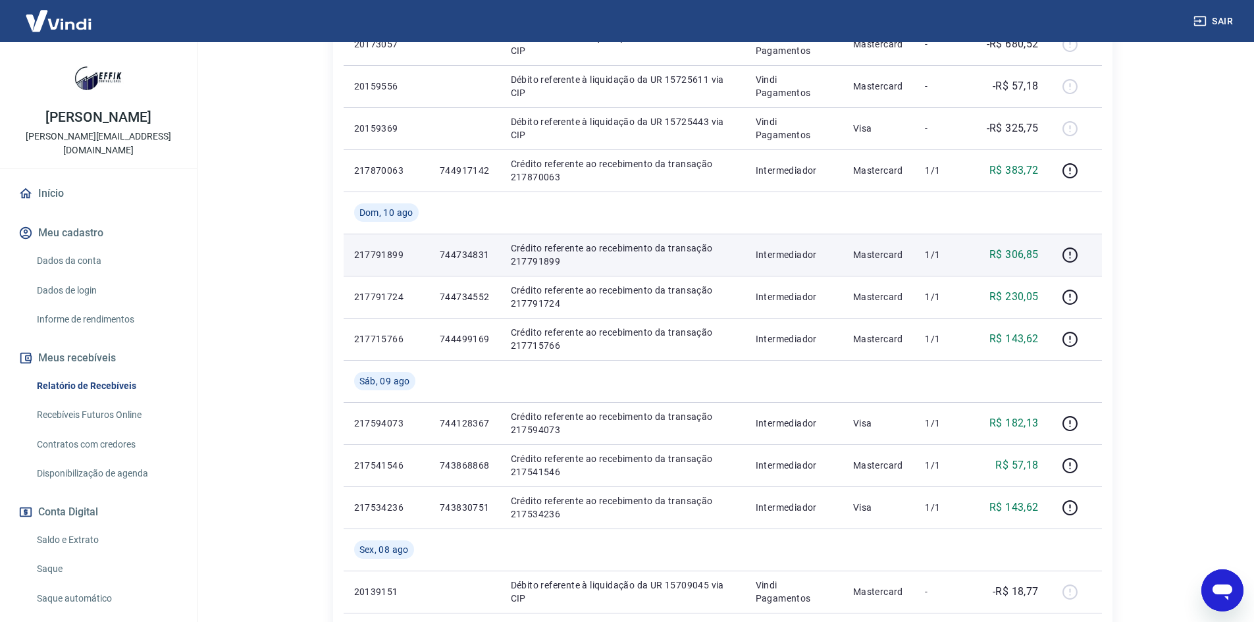
click at [463, 252] on p "744734831" at bounding box center [465, 254] width 50 height 13
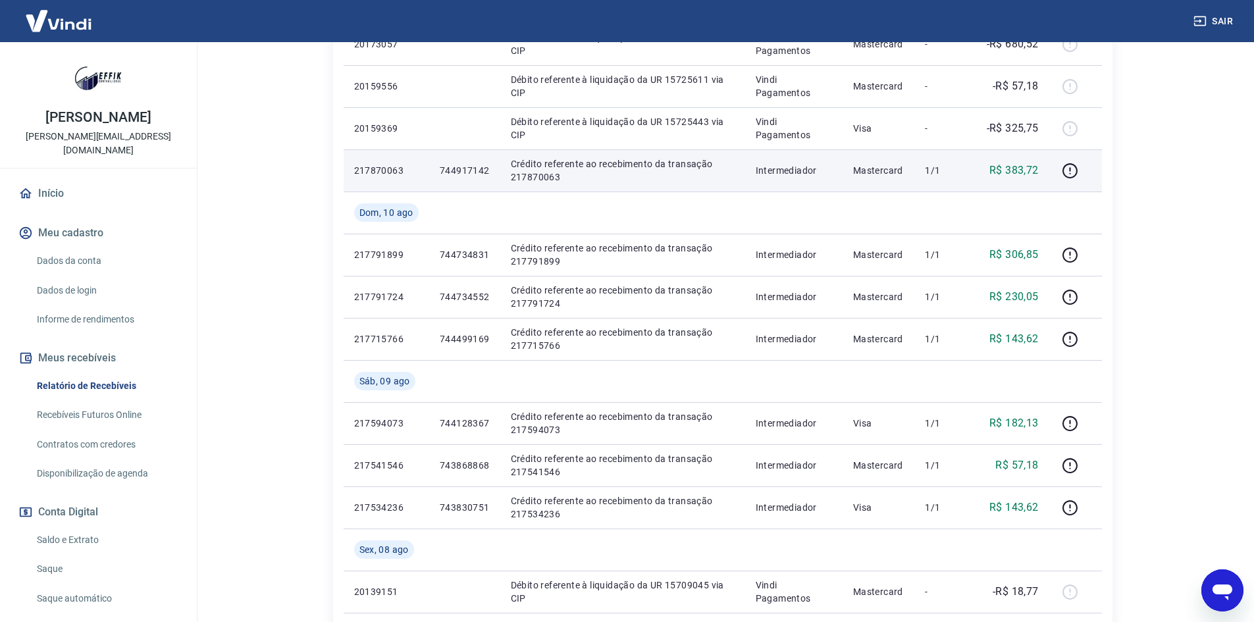
click at [460, 173] on p "744917142" at bounding box center [465, 170] width 50 height 13
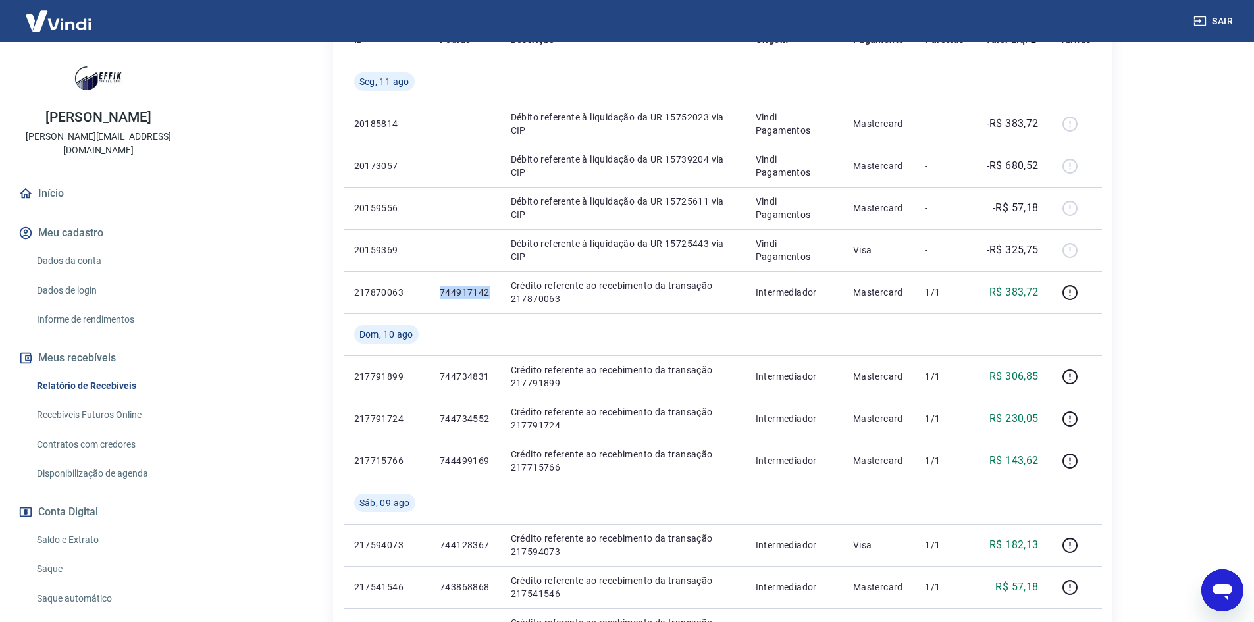
scroll to position [263, 0]
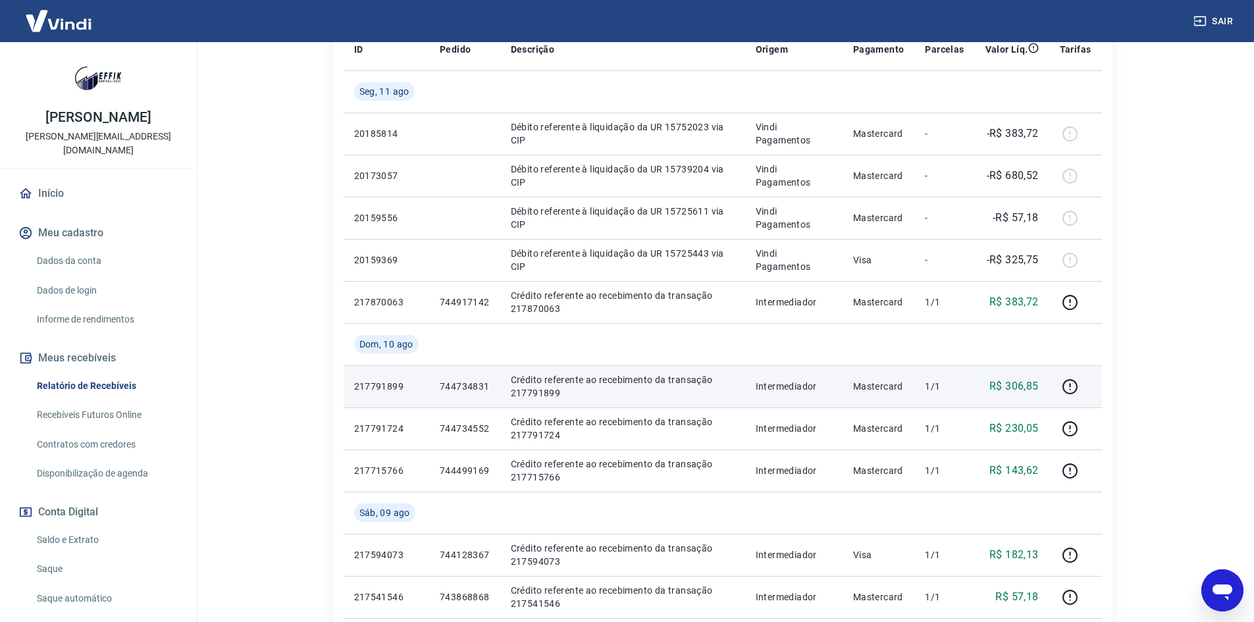
click at [465, 383] on p "744734831" at bounding box center [465, 386] width 50 height 13
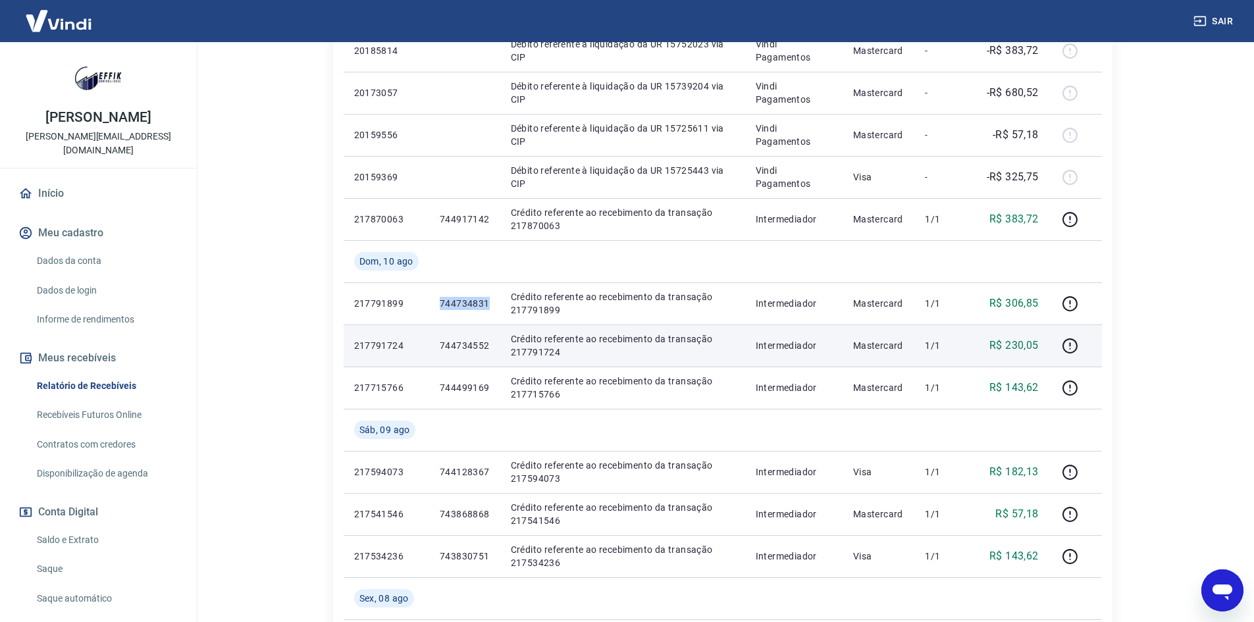
scroll to position [329, 0]
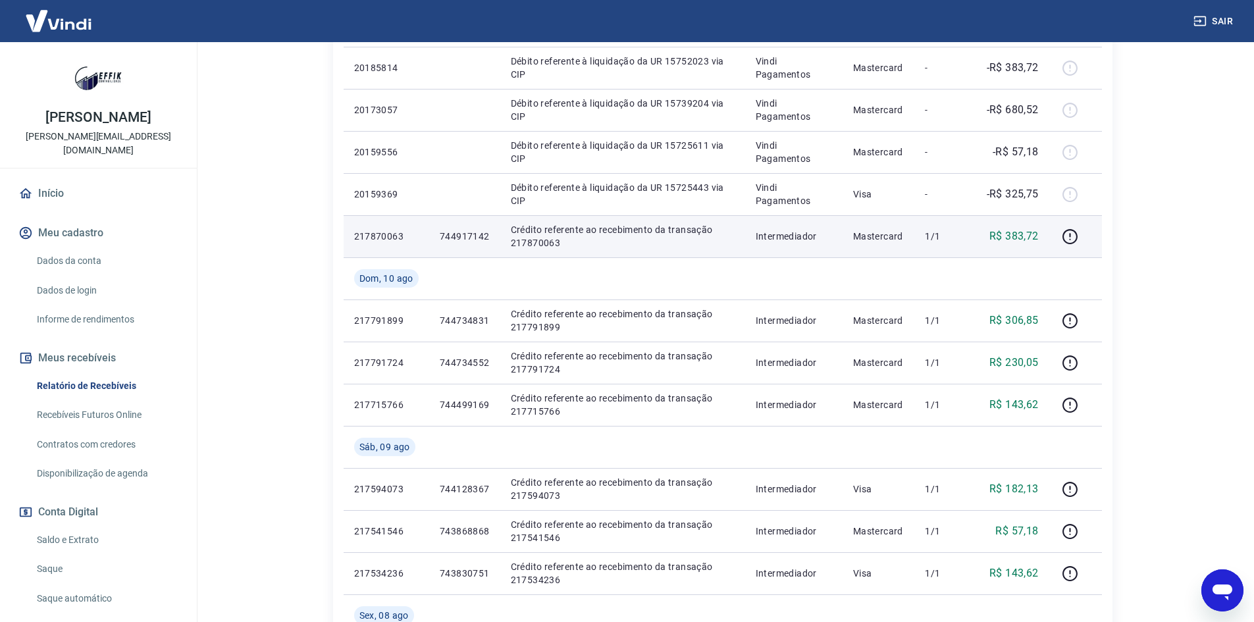
click at [463, 242] on p "744917142" at bounding box center [465, 236] width 50 height 13
click at [466, 237] on p "744917142" at bounding box center [465, 236] width 50 height 13
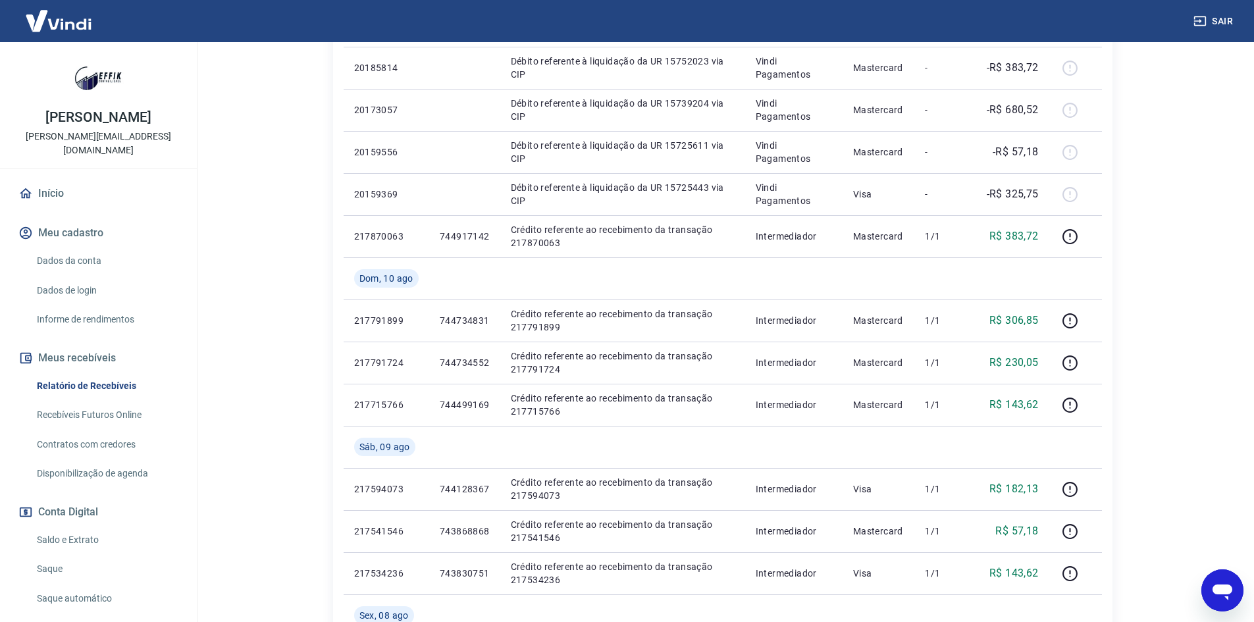
click at [282, 245] on main "Após o envio das liquidações aparecerem no Relatório de Recebíveis, elas podem …" at bounding box center [722, 3] width 1063 height 580
drag, startPoint x: 283, startPoint y: 251, endPoint x: 196, endPoint y: 76, distance: 195.5
click at [283, 251] on main "Após o envio das liquidações aparecerem no Relatório de Recebíveis, elas podem …" at bounding box center [722, 3] width 1063 height 580
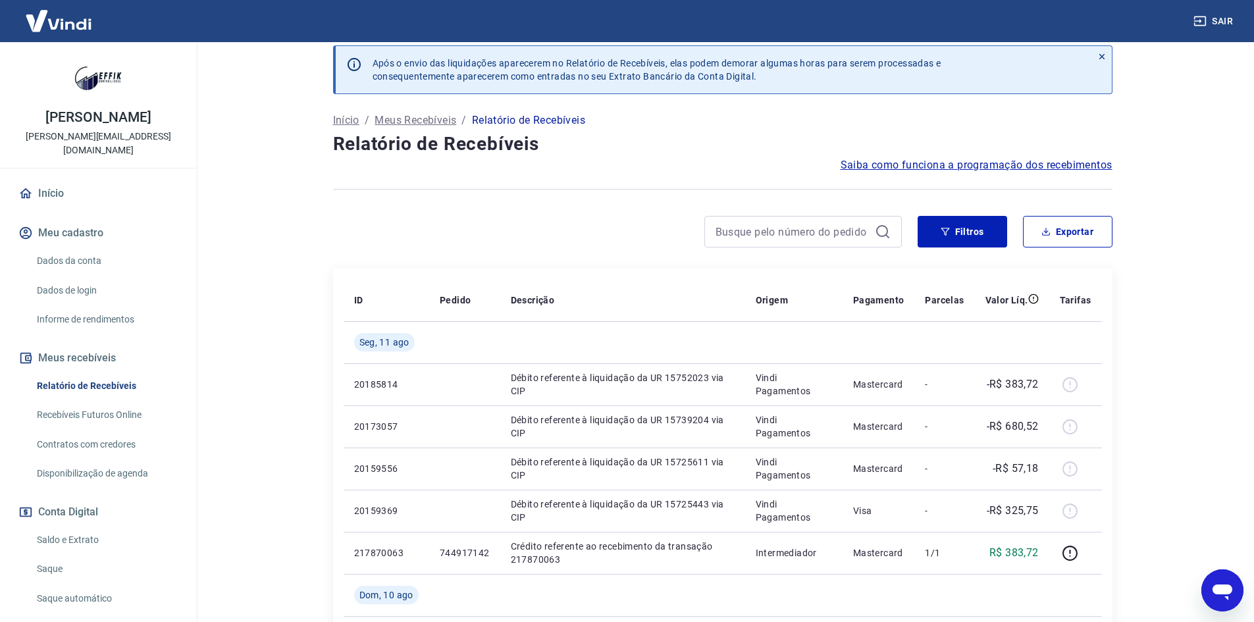
scroll to position [0, 0]
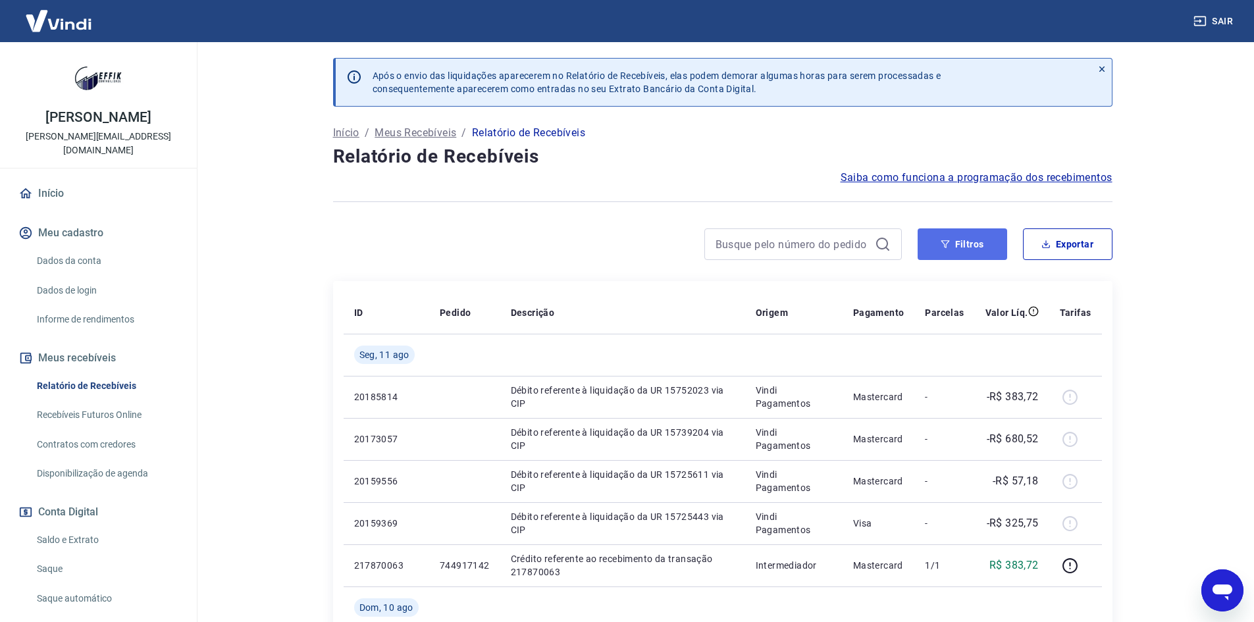
click at [963, 235] on button "Filtros" at bounding box center [963, 244] width 90 height 32
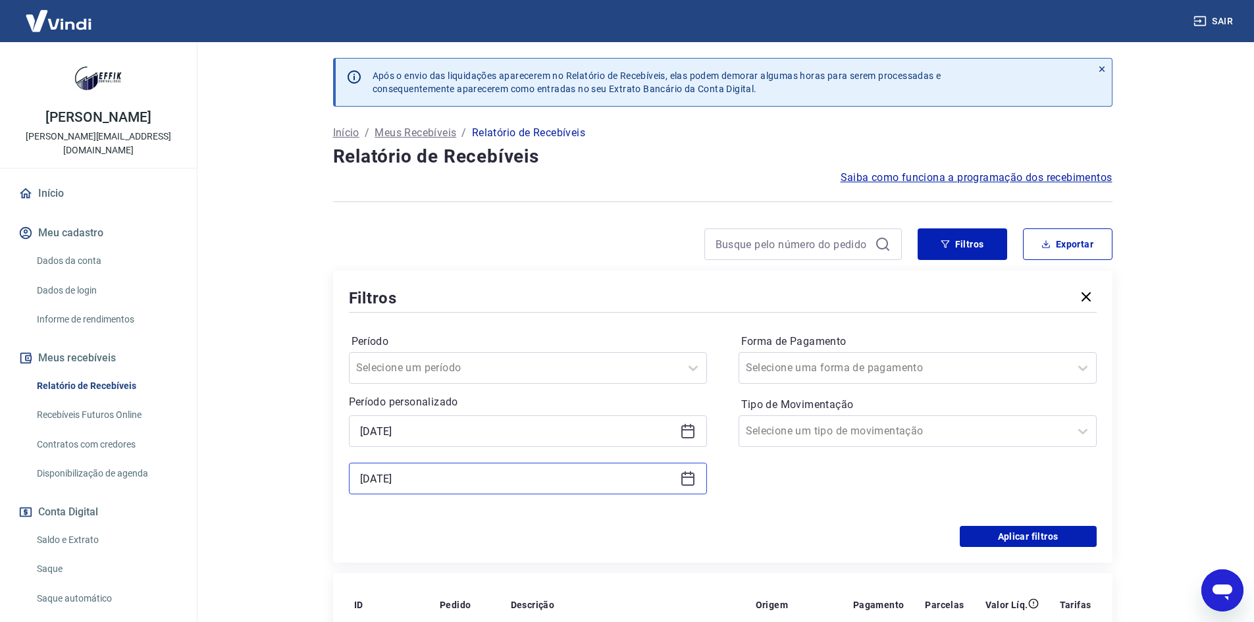
click at [446, 485] on input "11/08/2025" at bounding box center [517, 479] width 315 height 20
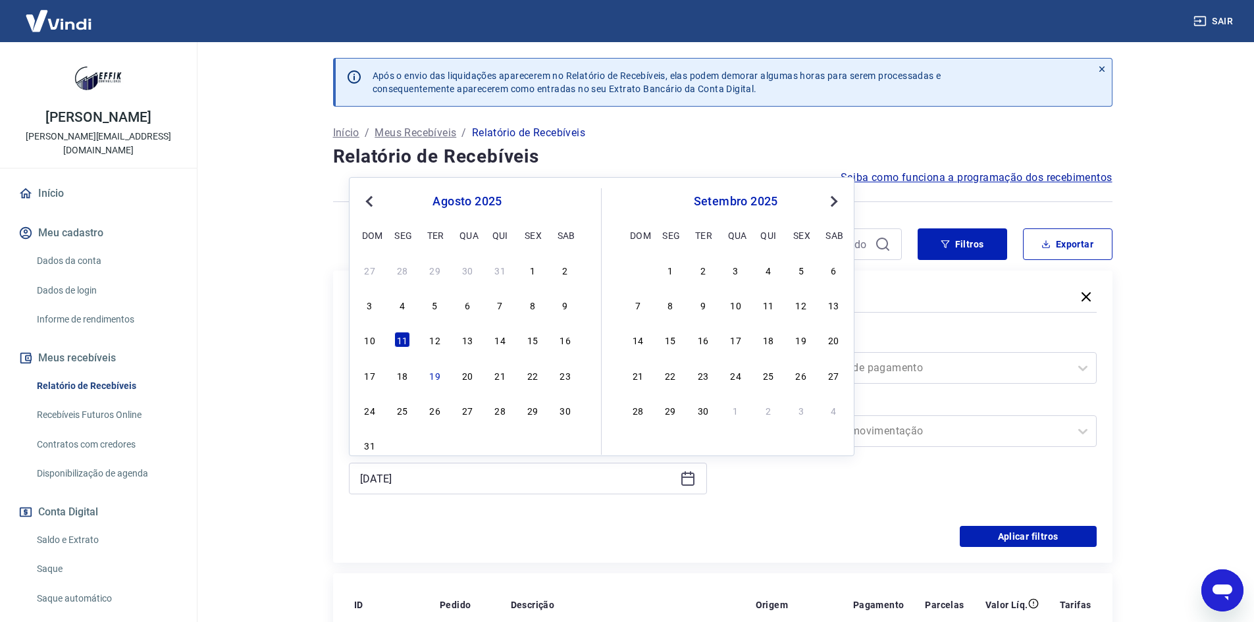
click at [464, 348] on div "13" at bounding box center [468, 340] width 16 height 16
click at [1004, 540] on button "Aplicar filtros" at bounding box center [1028, 536] width 137 height 21
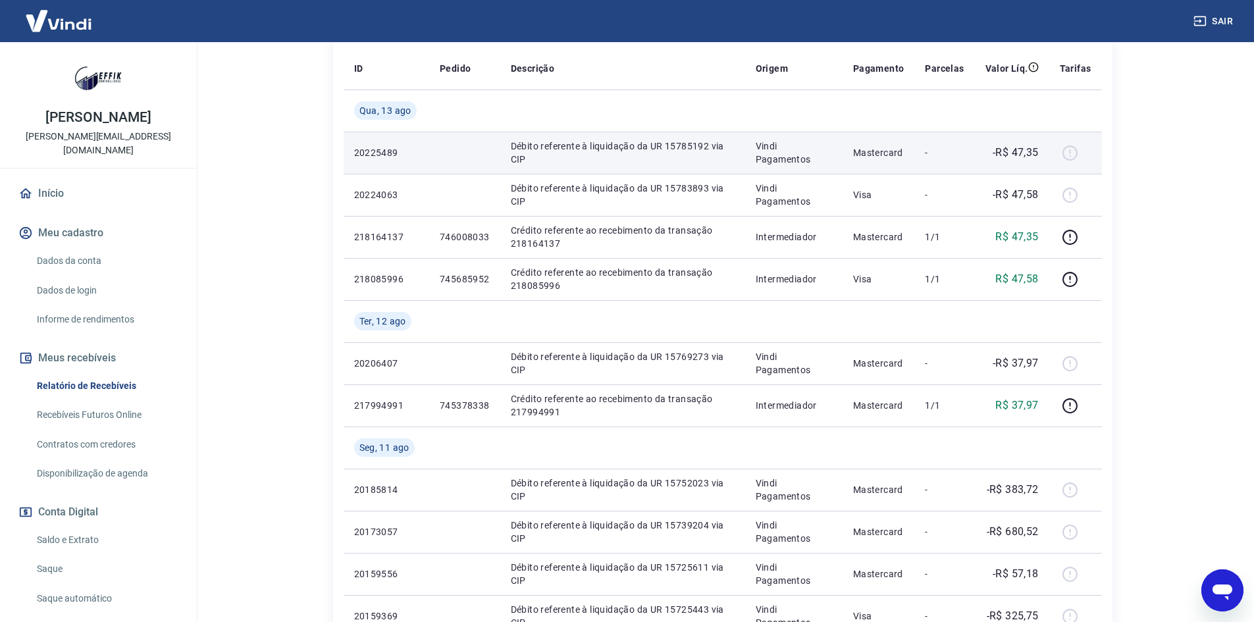
scroll to position [263, 0]
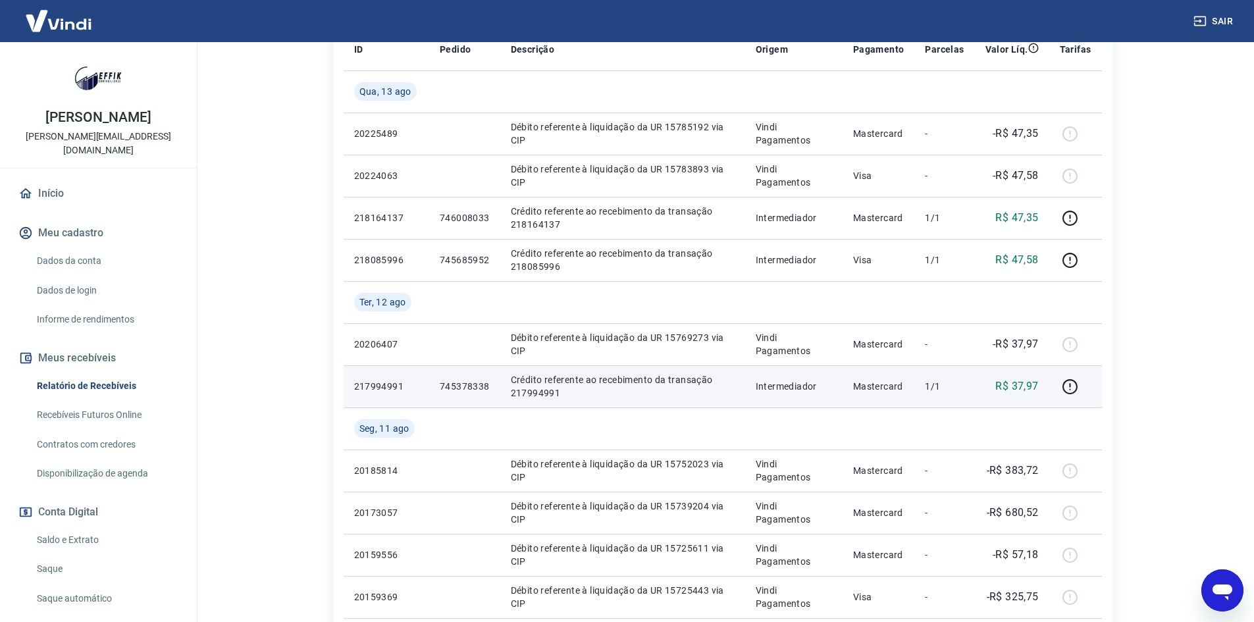
click at [464, 388] on p "745378338" at bounding box center [465, 386] width 50 height 13
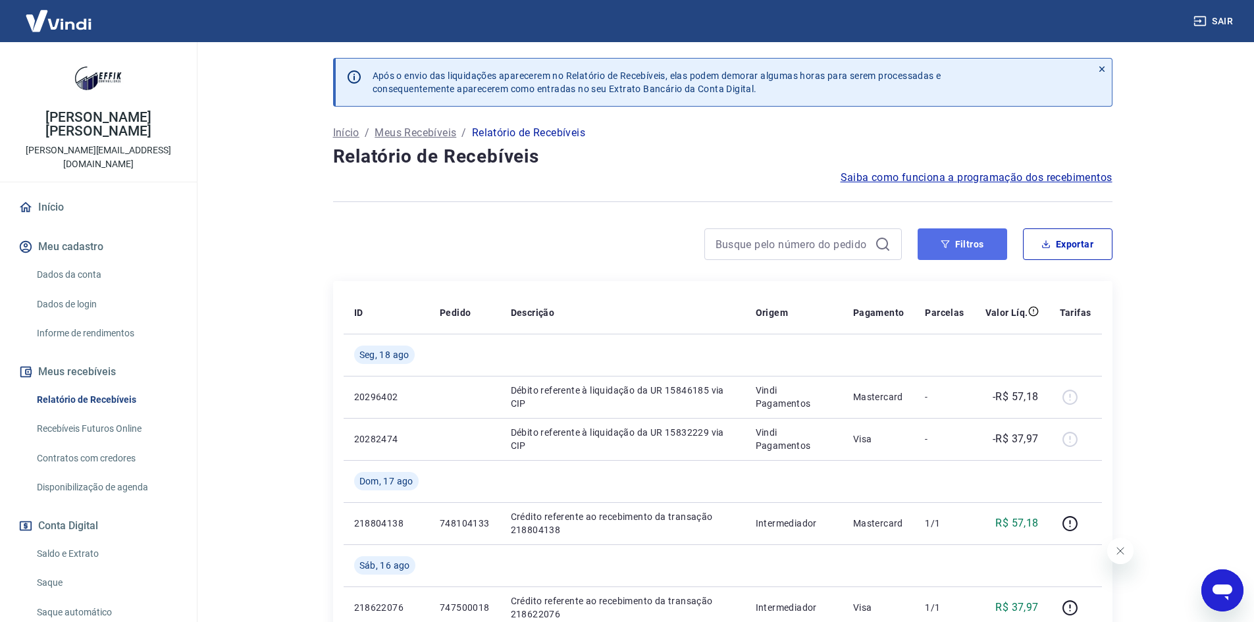
click at [963, 248] on button "Filtros" at bounding box center [963, 244] width 90 height 32
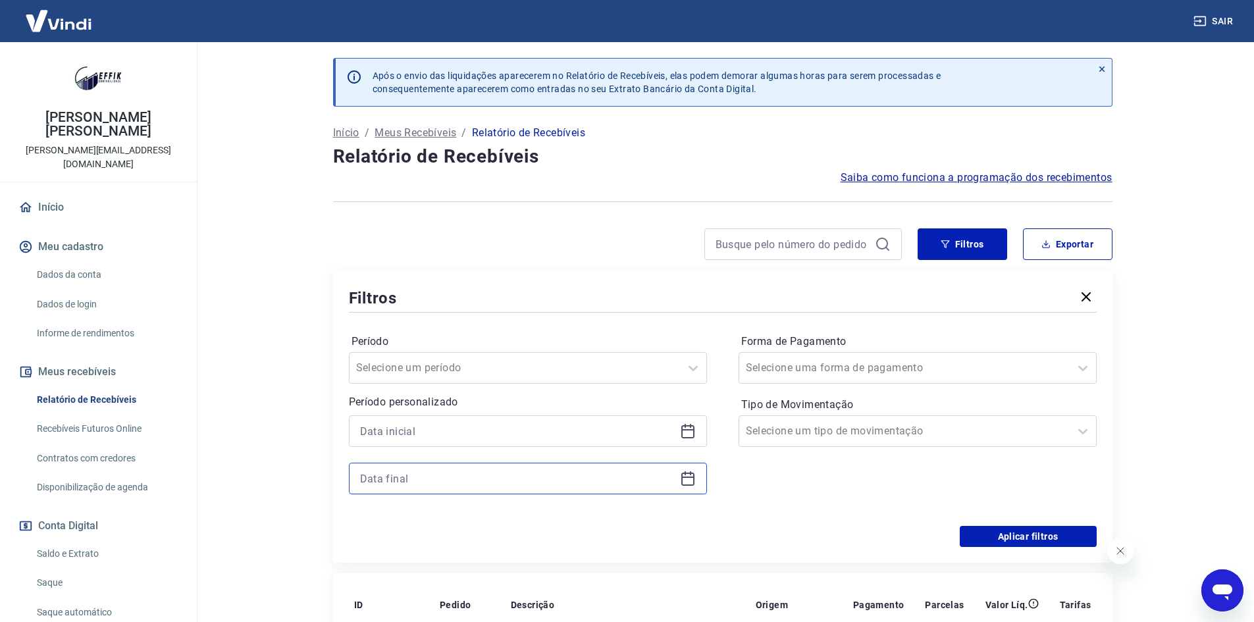
click at [433, 481] on input at bounding box center [517, 479] width 315 height 20
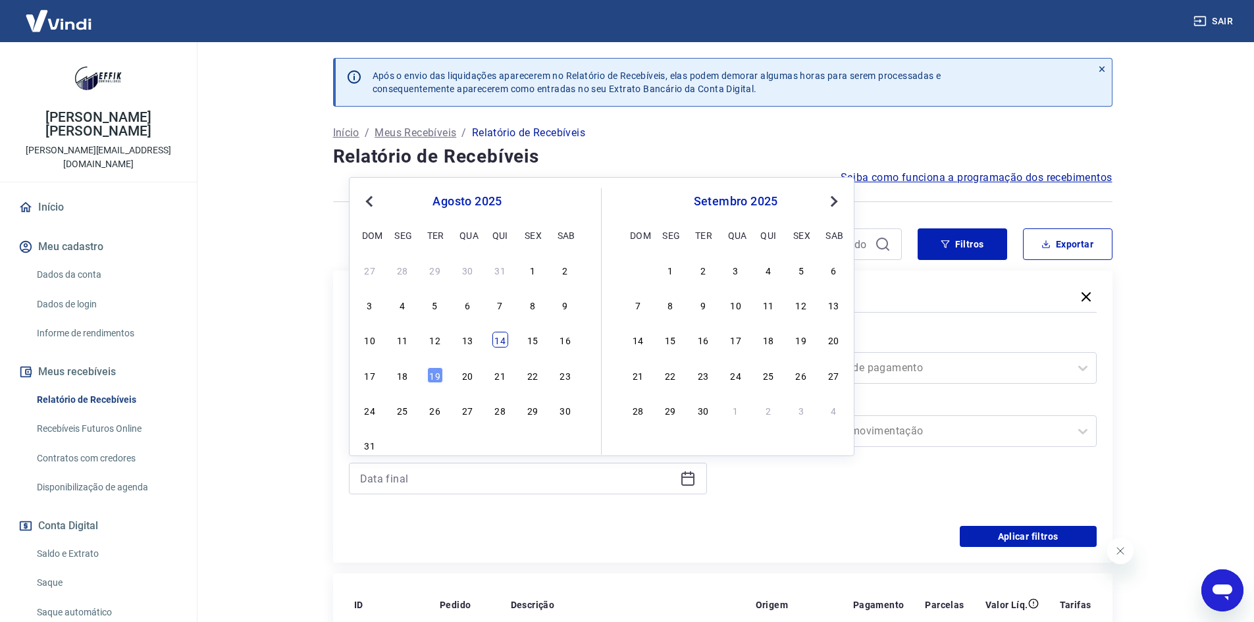
click at [501, 344] on div "14" at bounding box center [501, 340] width 16 height 16
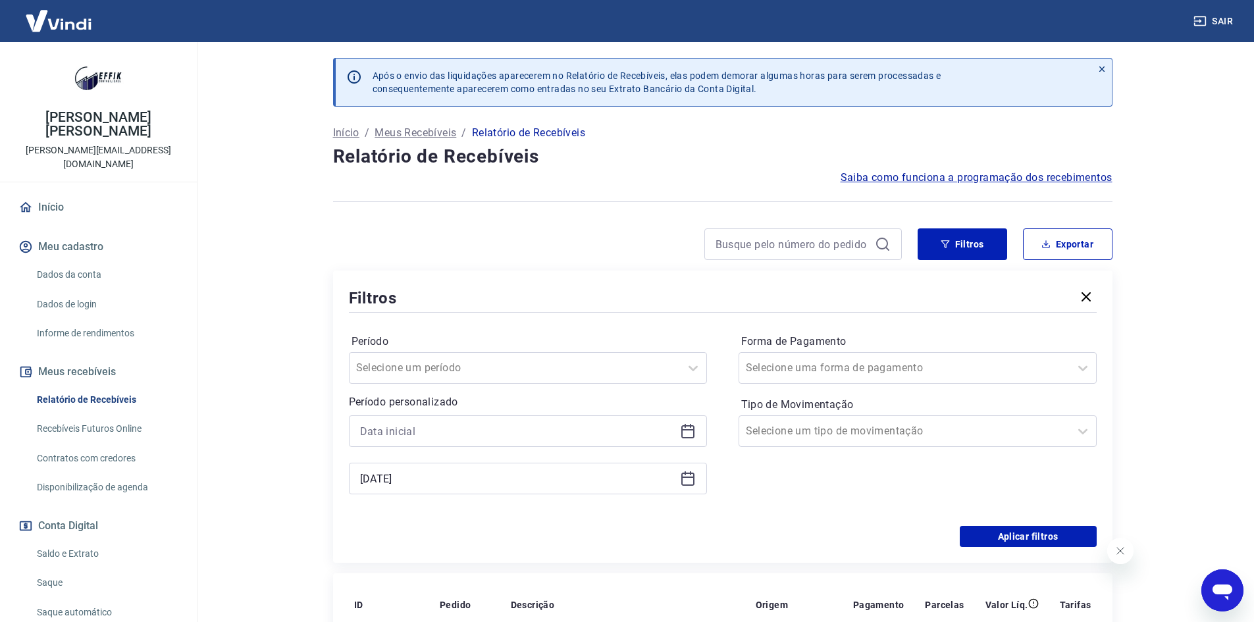
type input "[DATE]"
click at [429, 433] on input at bounding box center [517, 431] width 315 height 20
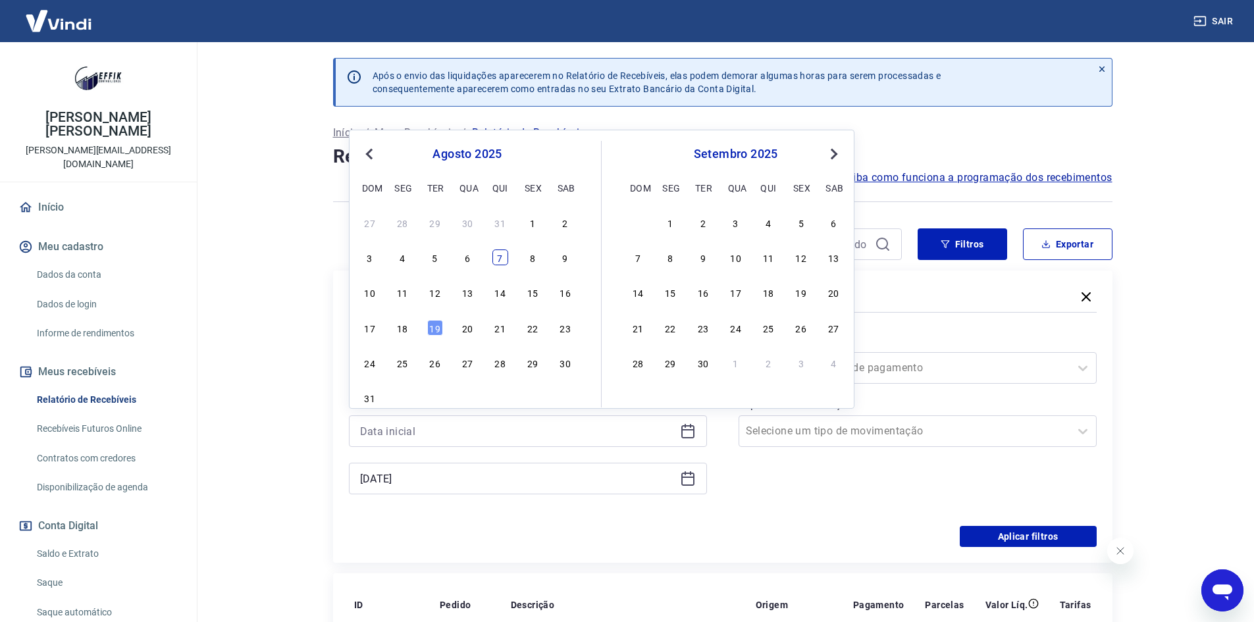
click at [504, 259] on div "7" at bounding box center [501, 258] width 16 height 16
type input "[DATE]"
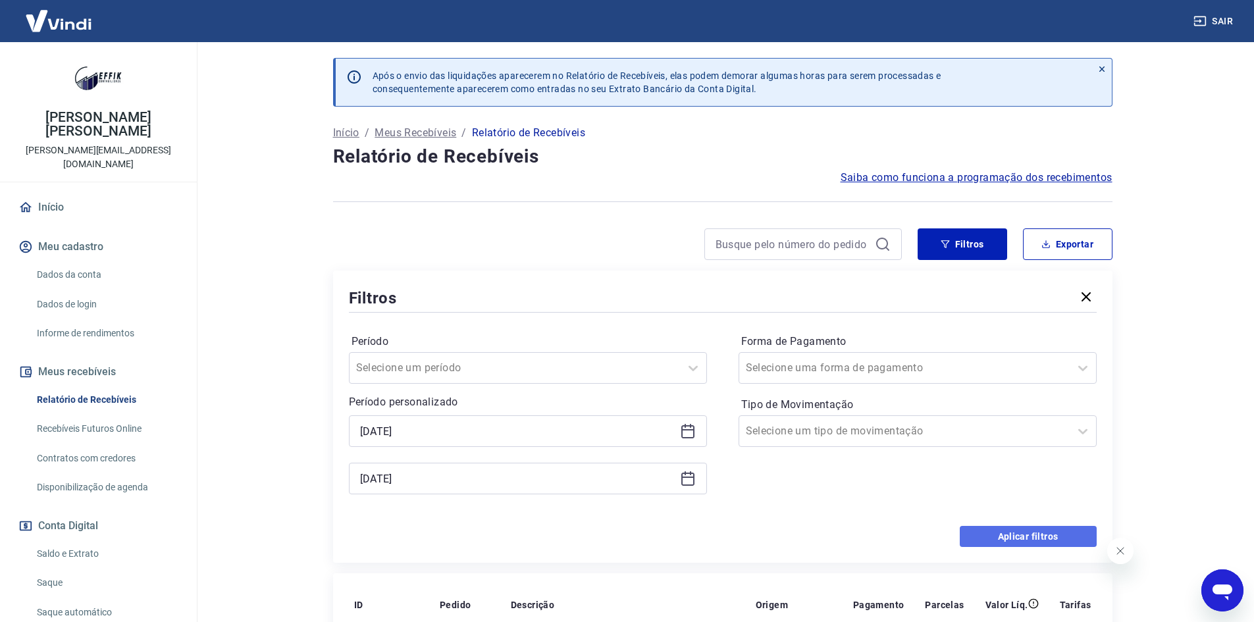
click at [1005, 540] on button "Aplicar filtros" at bounding box center [1028, 536] width 137 height 21
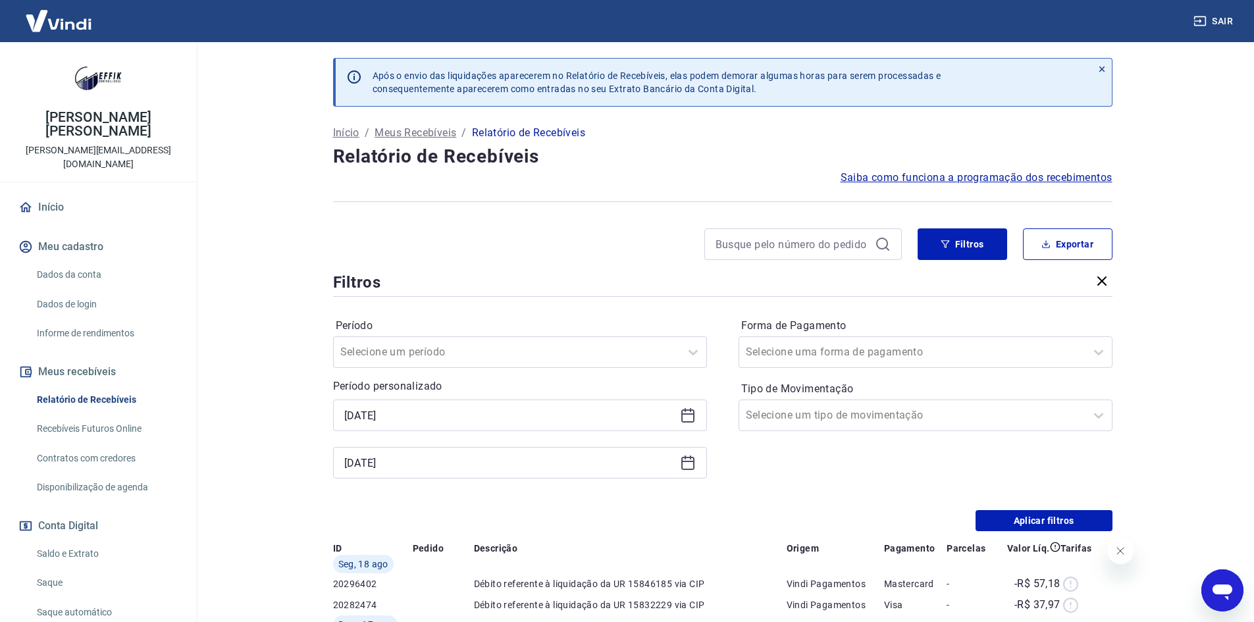
click at [1112, 552] on button "Fechar mensagem da empresa" at bounding box center [1120, 551] width 26 height 26
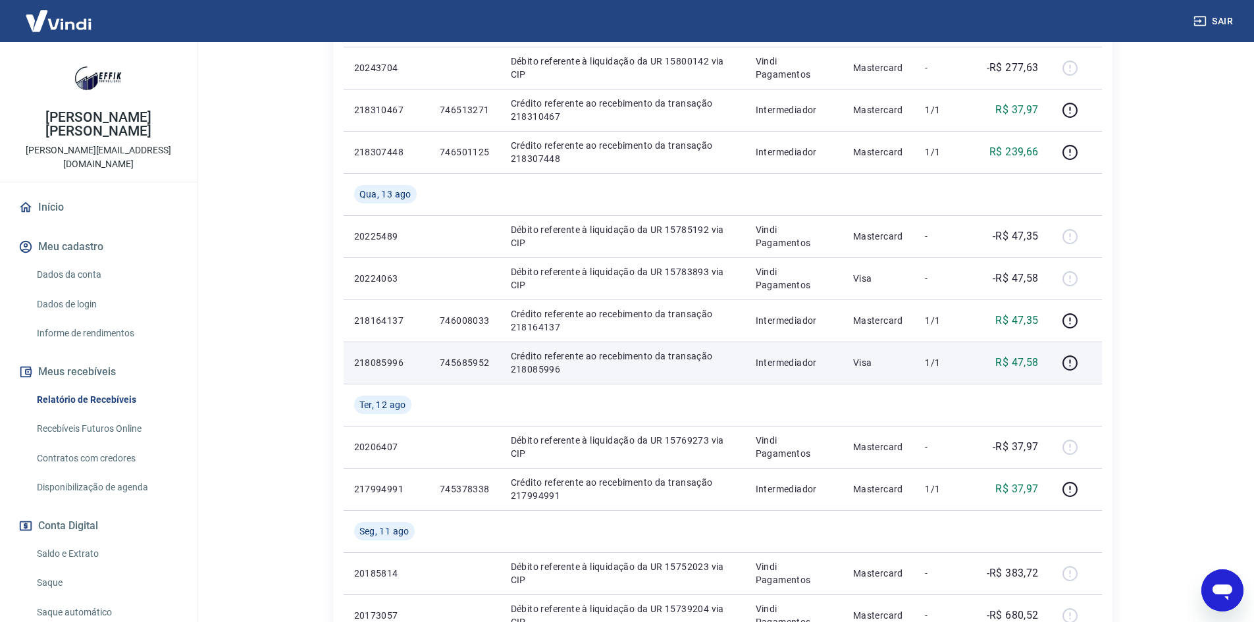
scroll to position [395, 0]
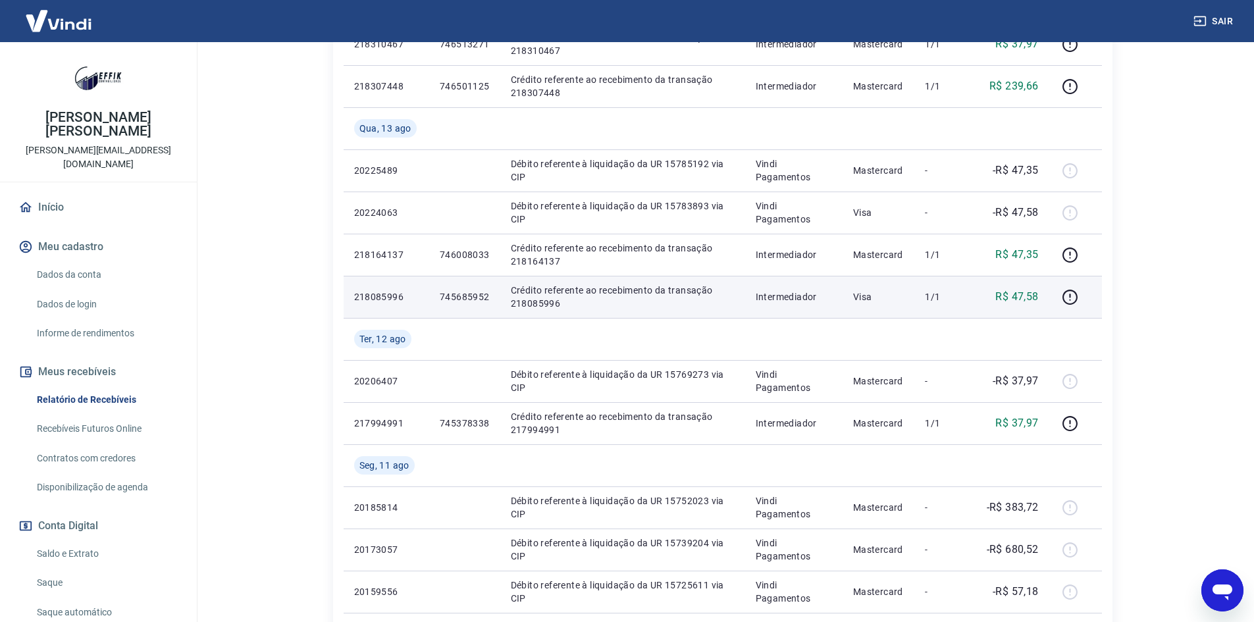
click at [471, 296] on p "745685952" at bounding box center [465, 296] width 50 height 13
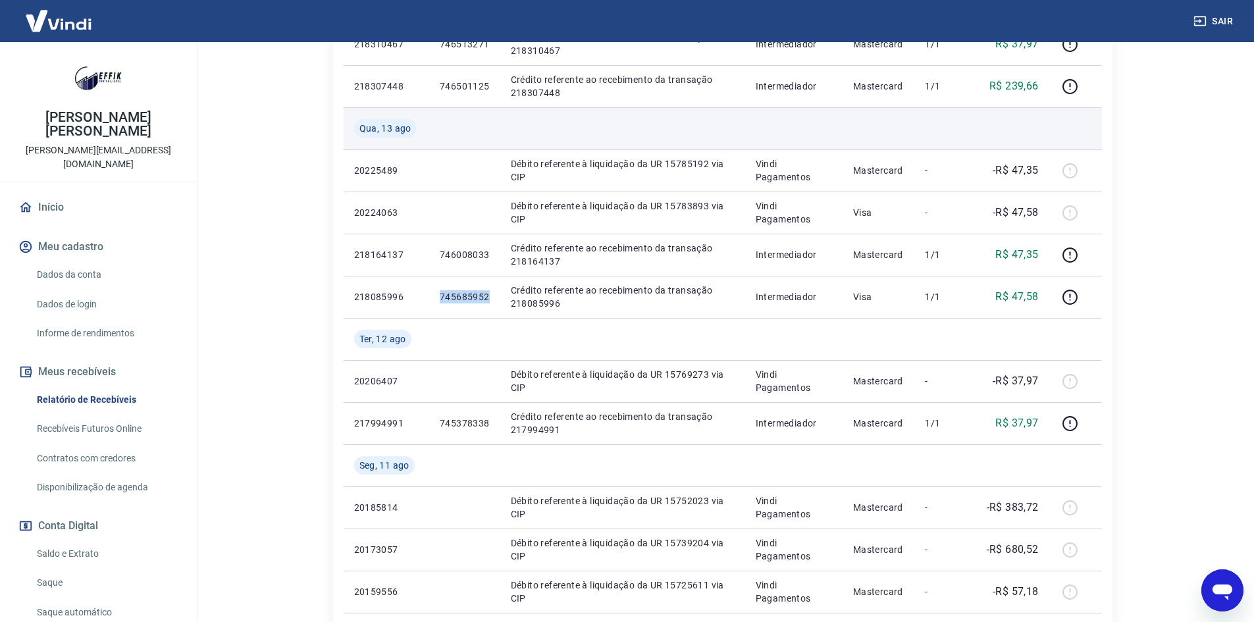
copy p "745685952"
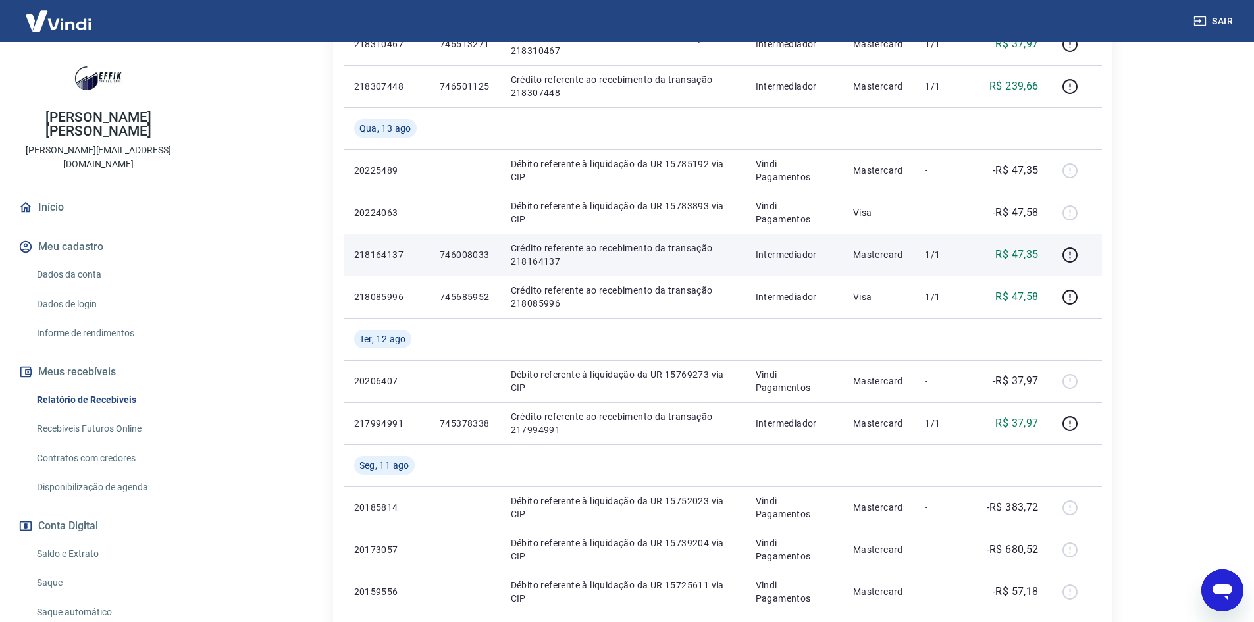
click at [471, 257] on p "746008033" at bounding box center [465, 254] width 50 height 13
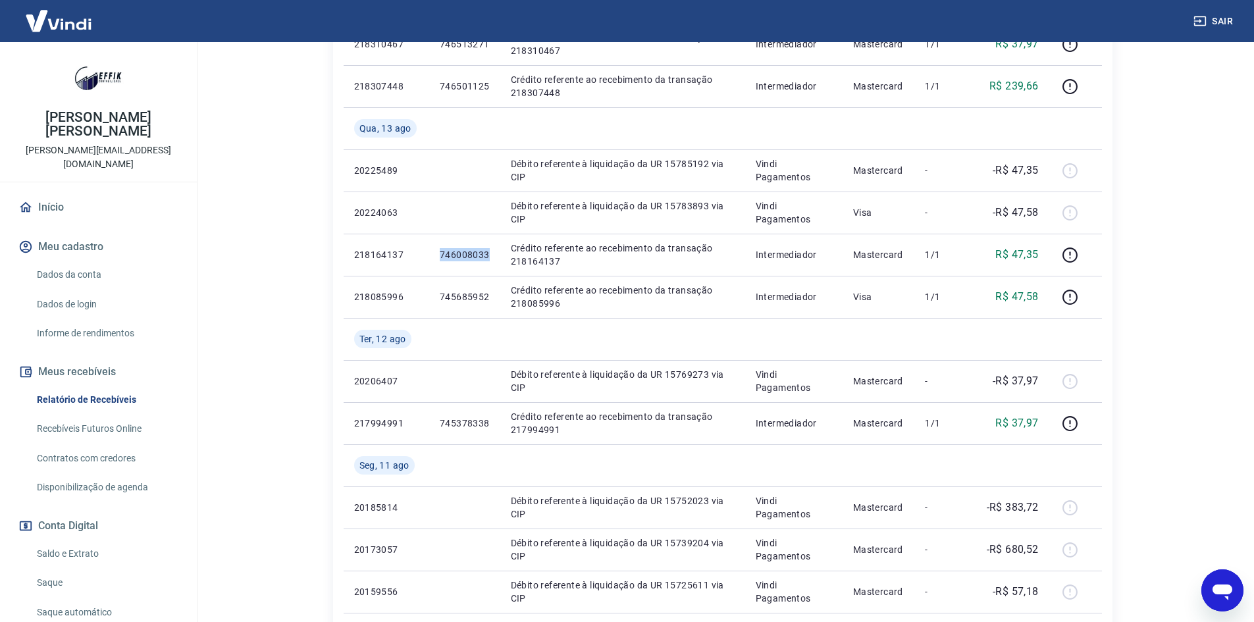
copy p "746008033"
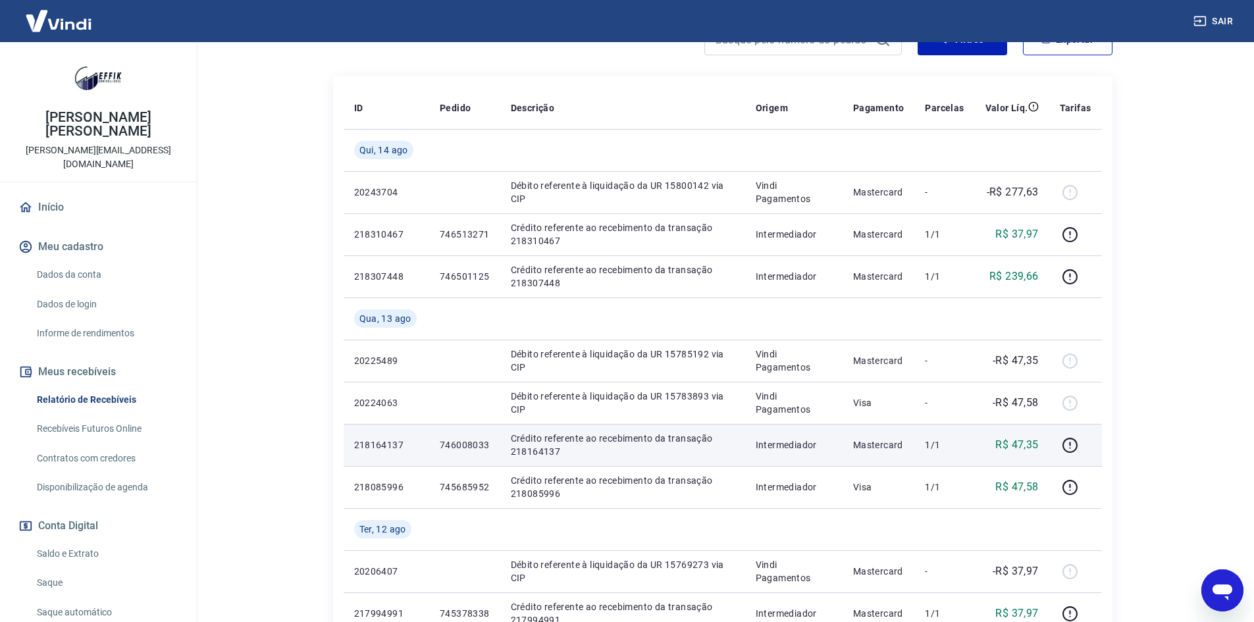
scroll to position [198, 0]
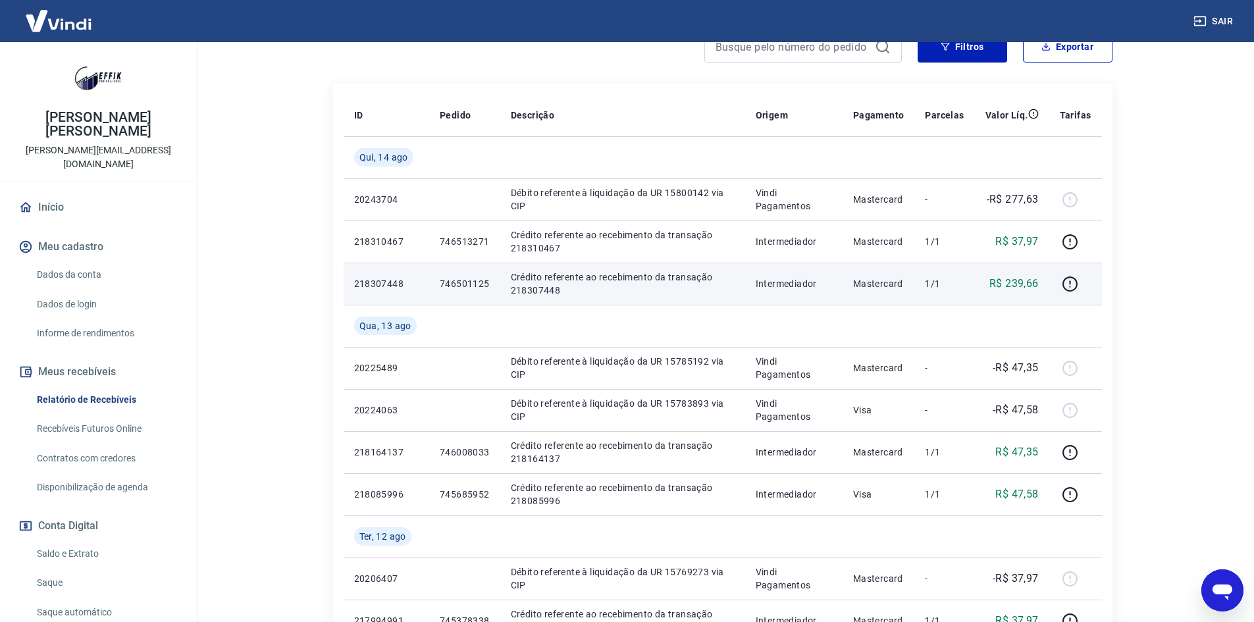
click at [481, 282] on p "746501125" at bounding box center [465, 283] width 50 height 13
copy p "746501125"
click at [458, 285] on p "746501125" at bounding box center [465, 283] width 50 height 13
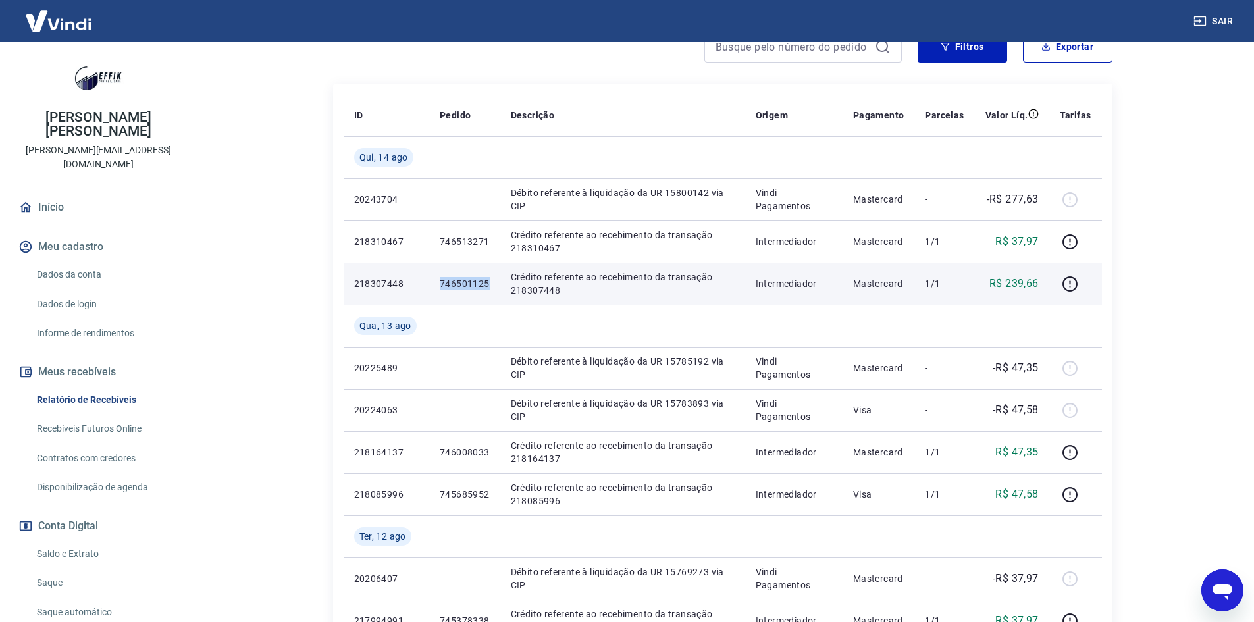
copy p "746501125"
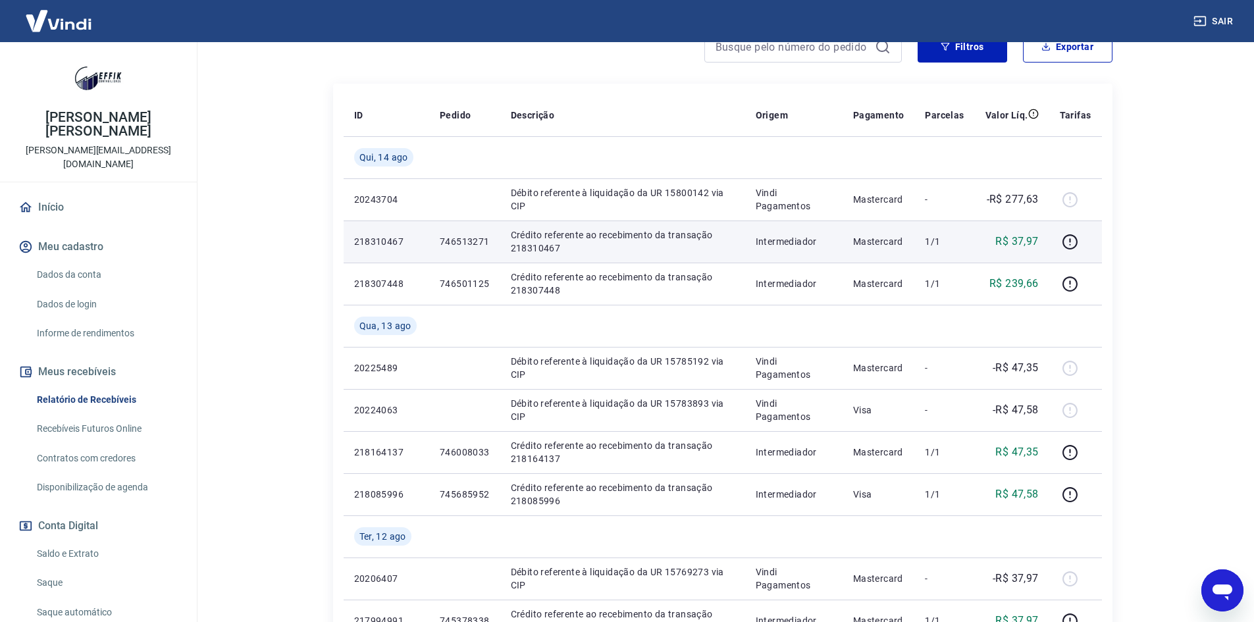
click at [471, 248] on td "746513271" at bounding box center [464, 242] width 71 height 42
click at [471, 244] on p "746513271" at bounding box center [465, 241] width 50 height 13
click at [471, 243] on p "746513271" at bounding box center [465, 241] width 50 height 13
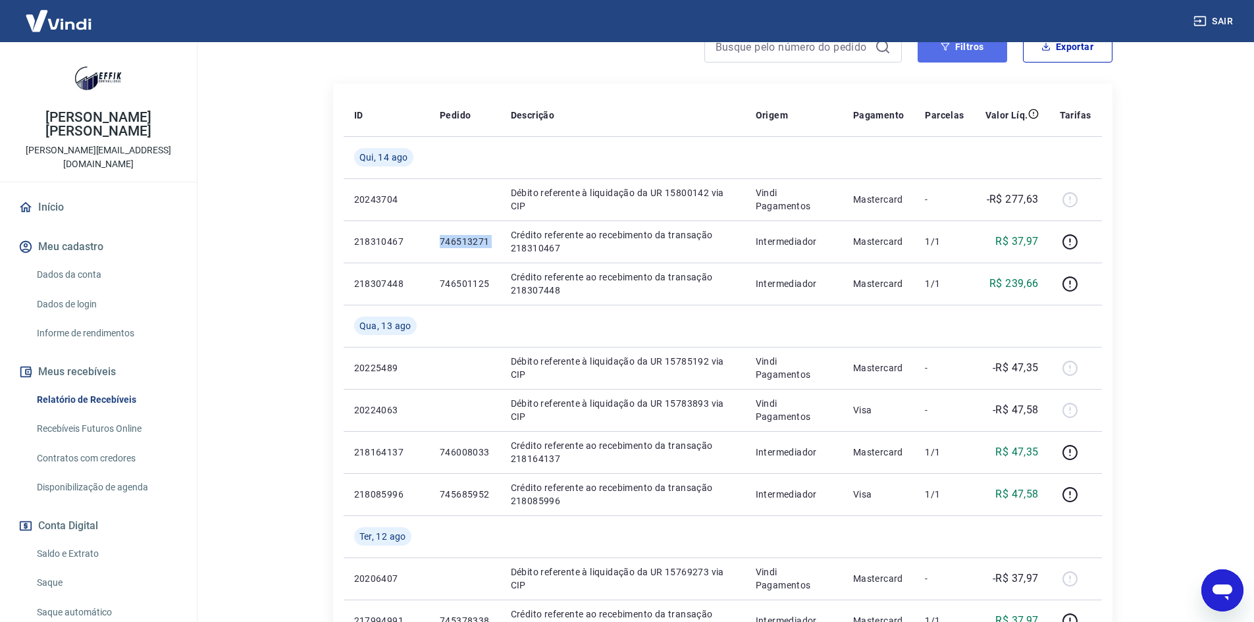
click at [957, 55] on button "Filtros" at bounding box center [963, 47] width 90 height 32
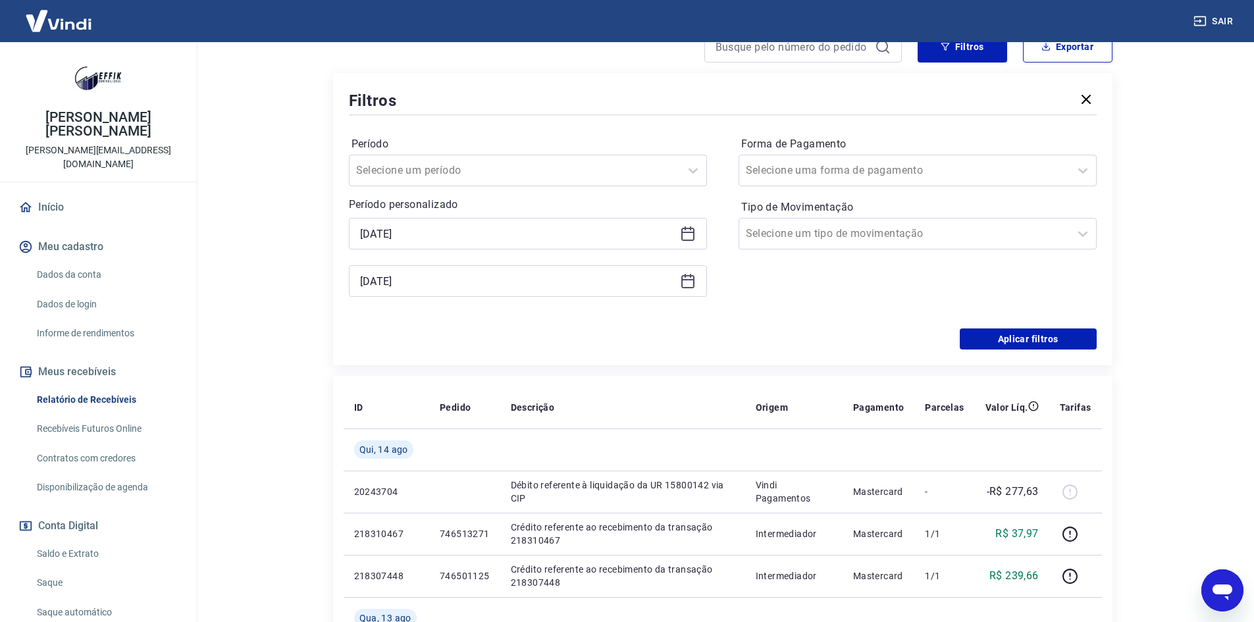
click at [272, 346] on main "Após o envio das liquidações aparecerem no Relatório de Recebíveis, elas podem …" at bounding box center [722, 135] width 1063 height 580
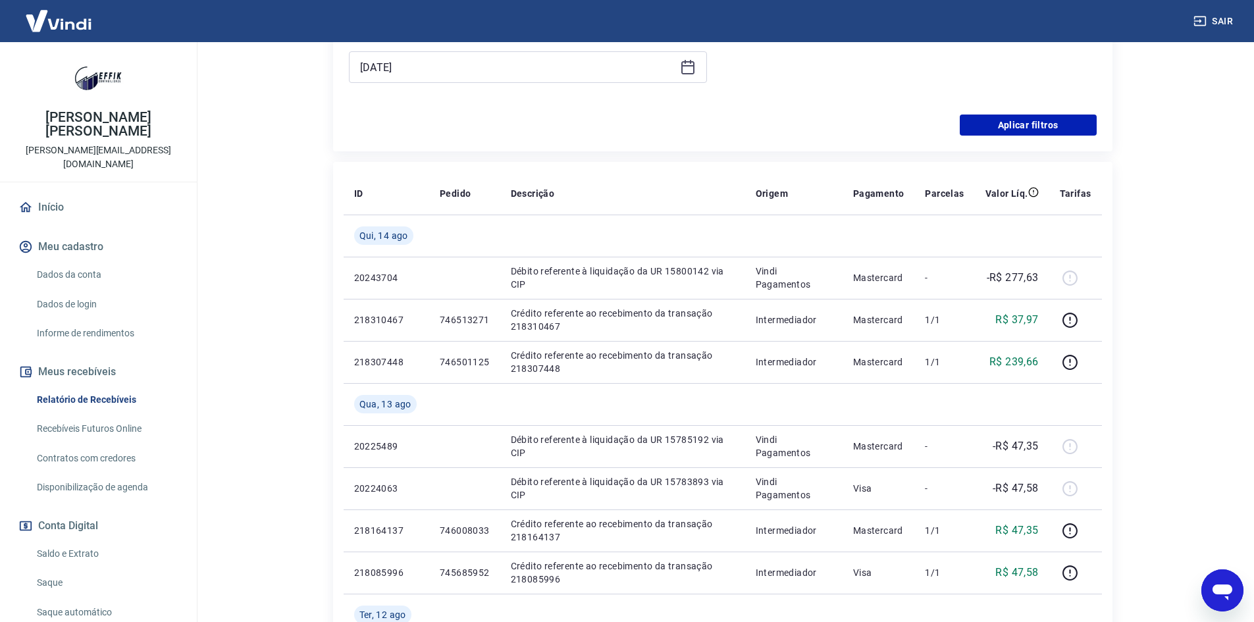
scroll to position [329, 0]
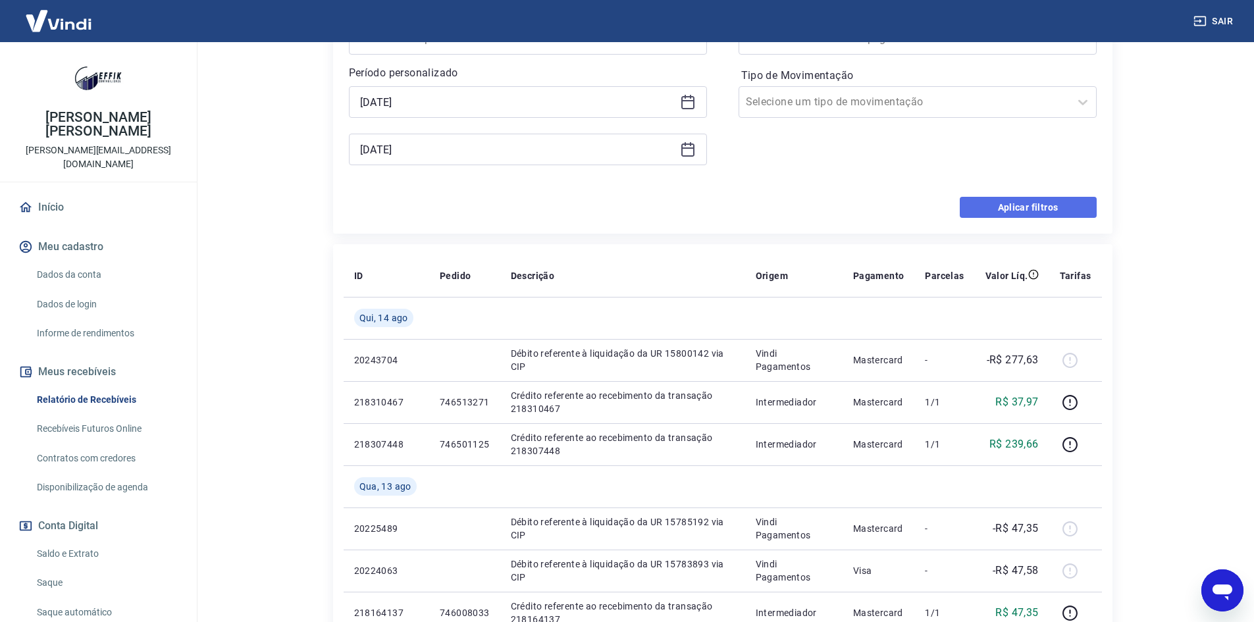
click at [1009, 206] on button "Aplicar filtros" at bounding box center [1028, 207] width 137 height 21
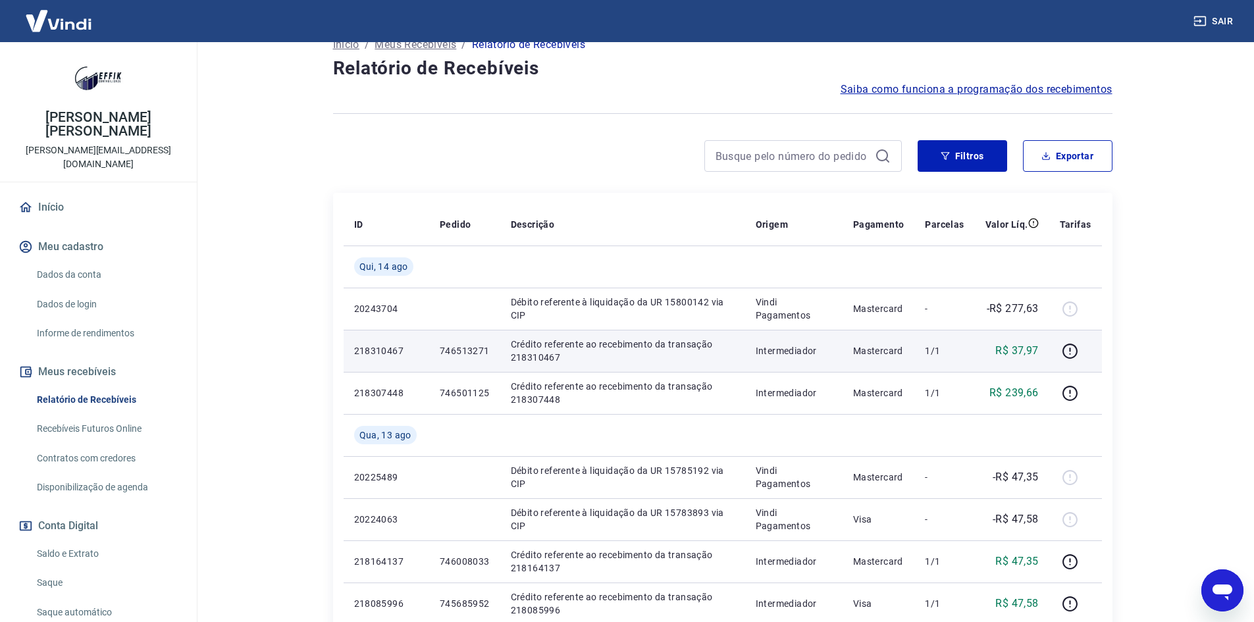
scroll to position [0, 0]
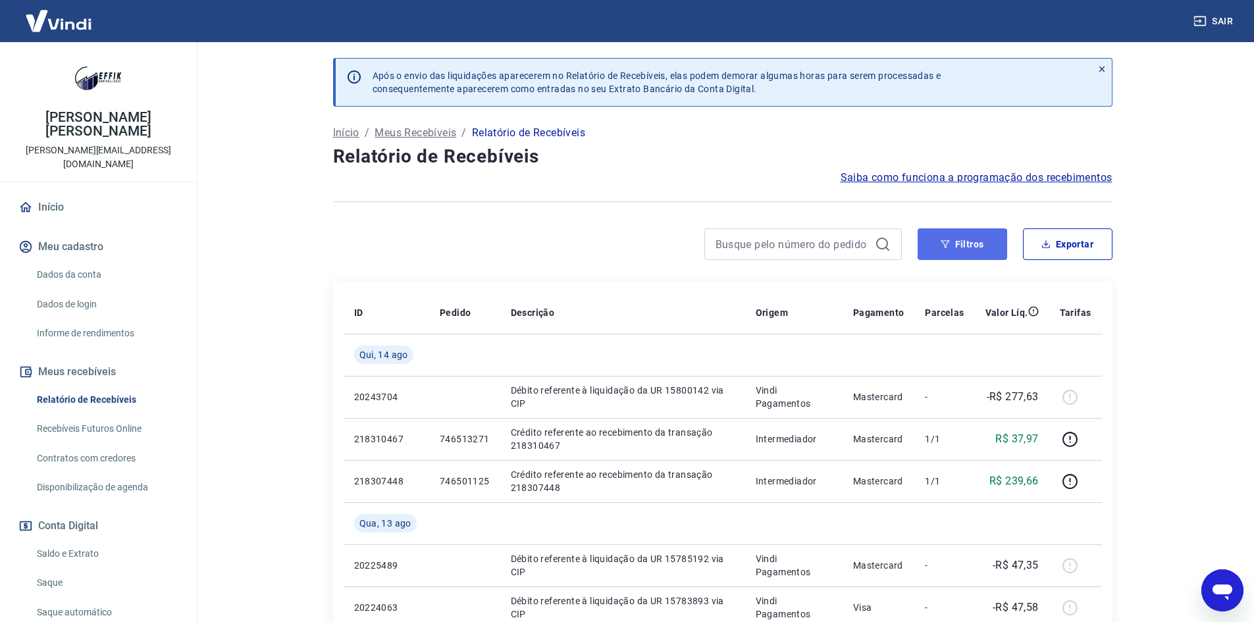
click at [973, 240] on button "Filtros" at bounding box center [963, 244] width 90 height 32
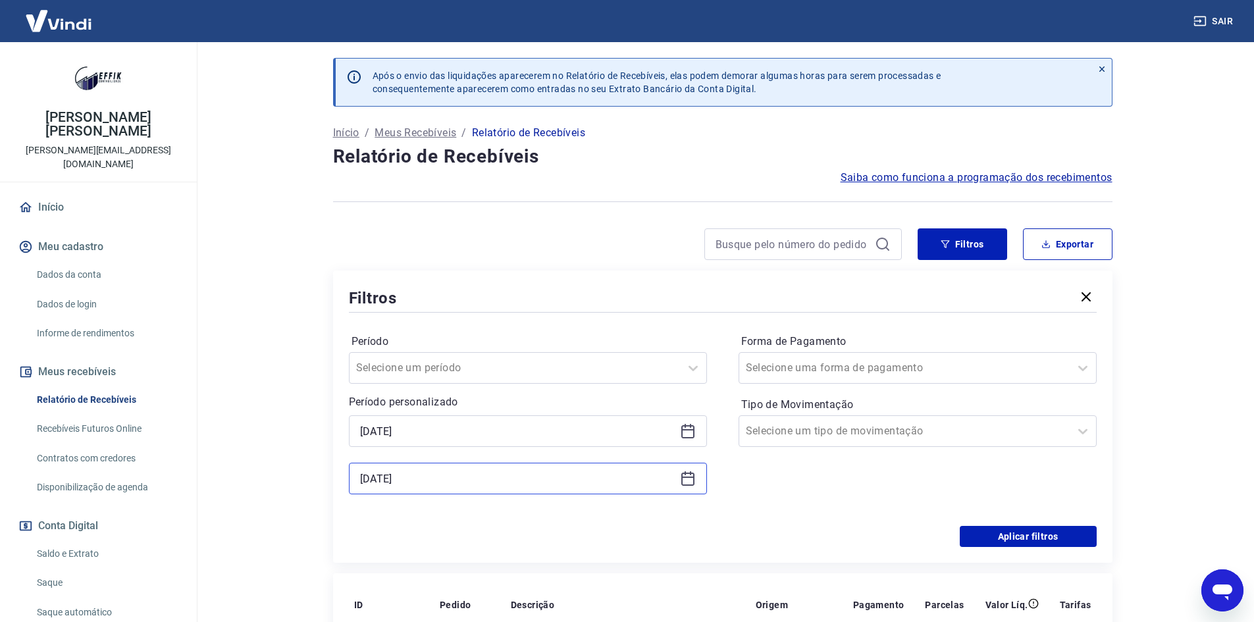
click at [471, 478] on input "[DATE]" at bounding box center [517, 479] width 315 height 20
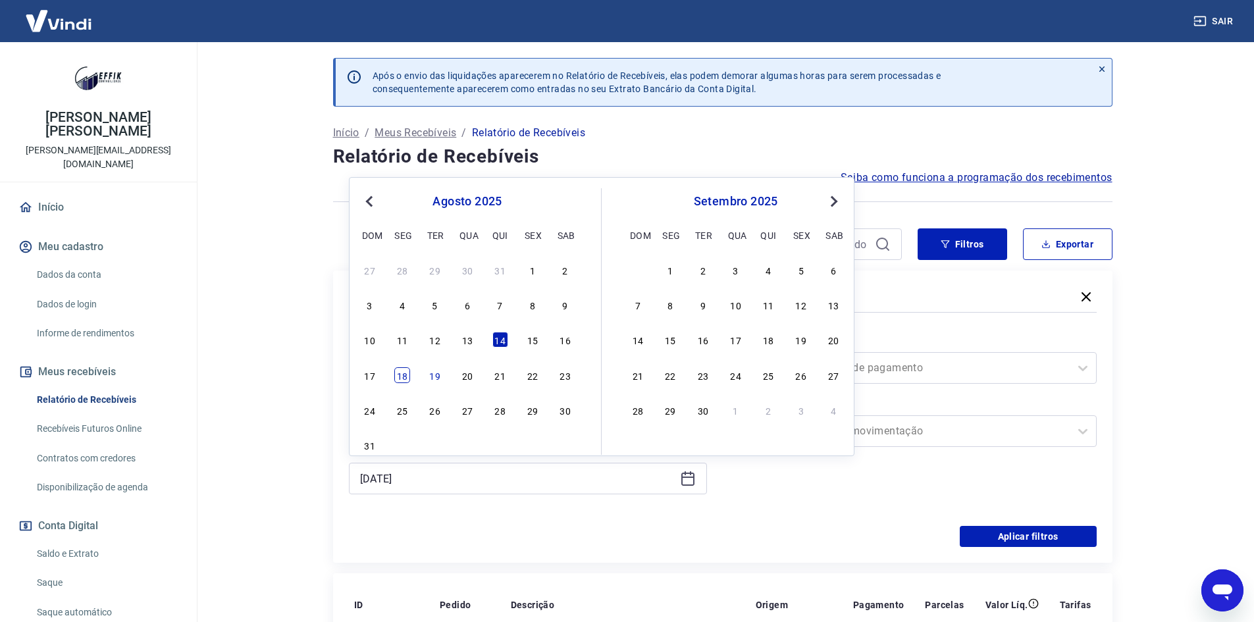
click at [410, 376] on div "18" at bounding box center [402, 375] width 16 height 16
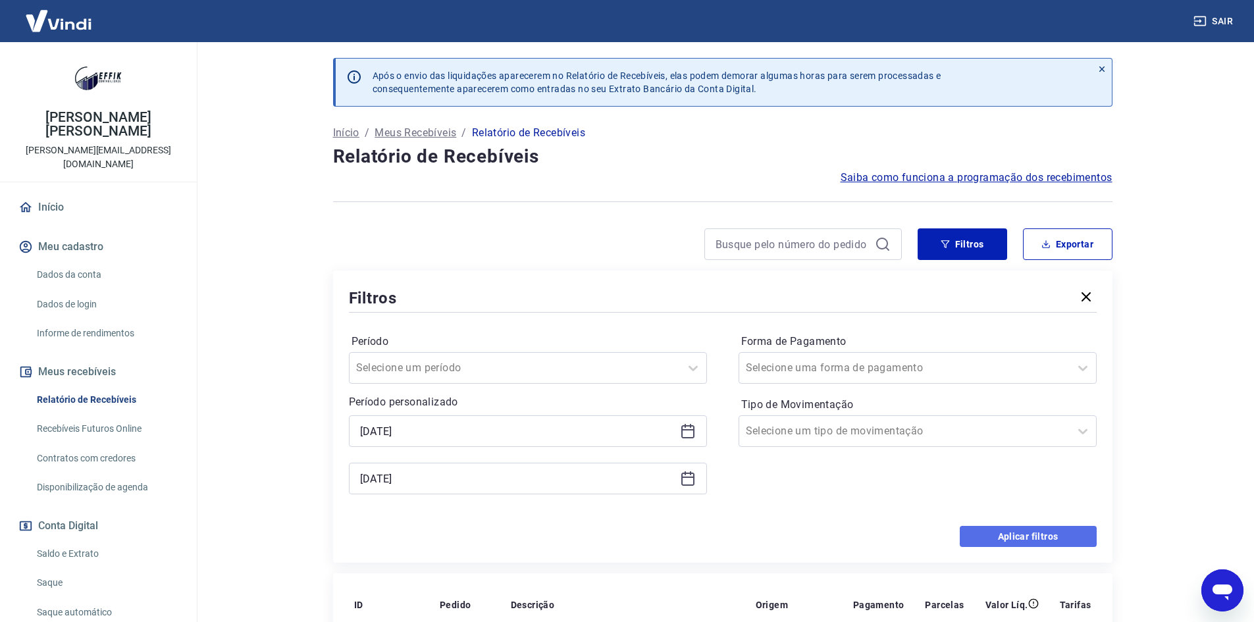
click at [1008, 531] on button "Aplicar filtros" at bounding box center [1028, 536] width 137 height 21
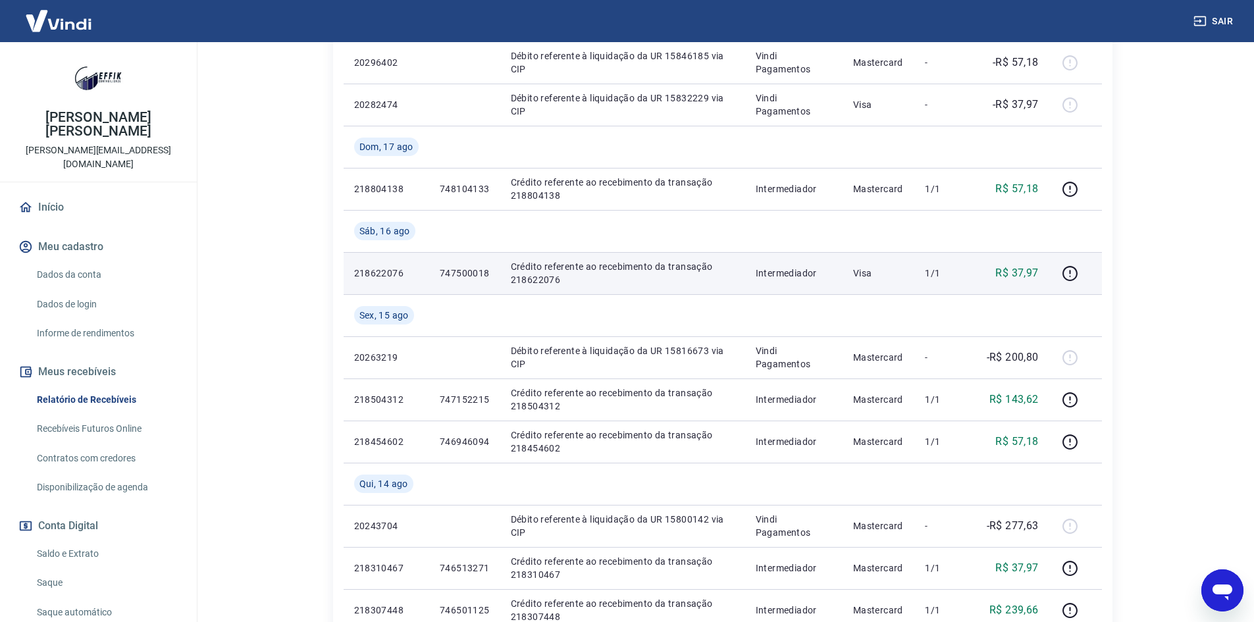
scroll to position [395, 0]
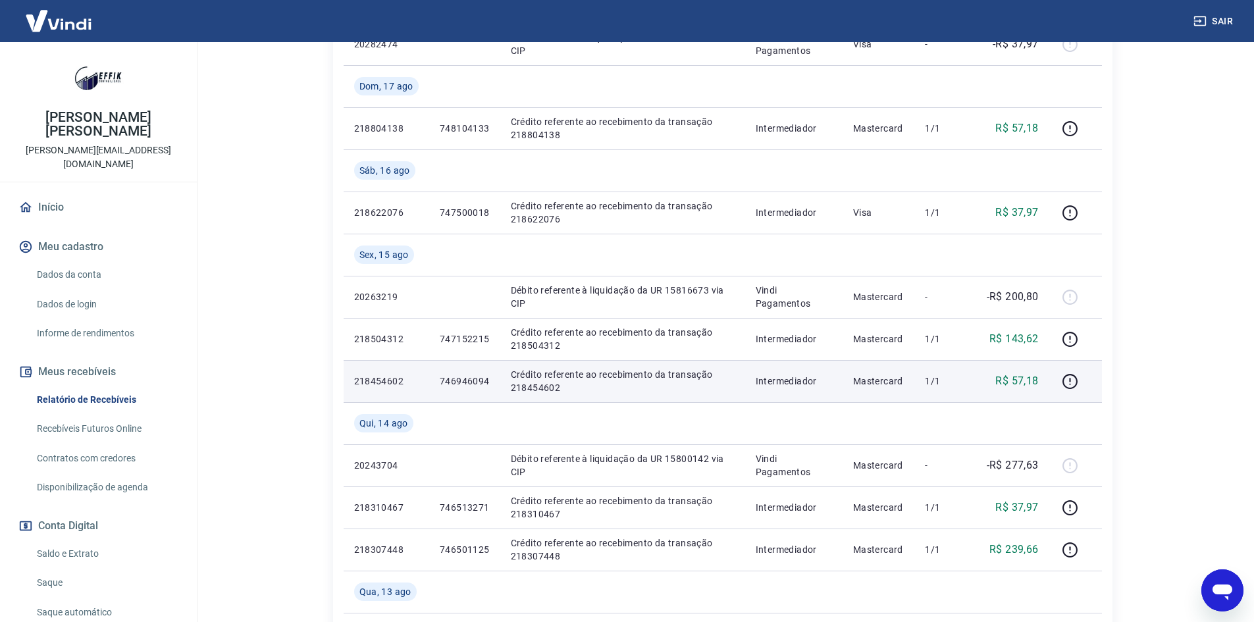
click at [468, 379] on p "746946094" at bounding box center [465, 381] width 50 height 13
copy p "746946094"
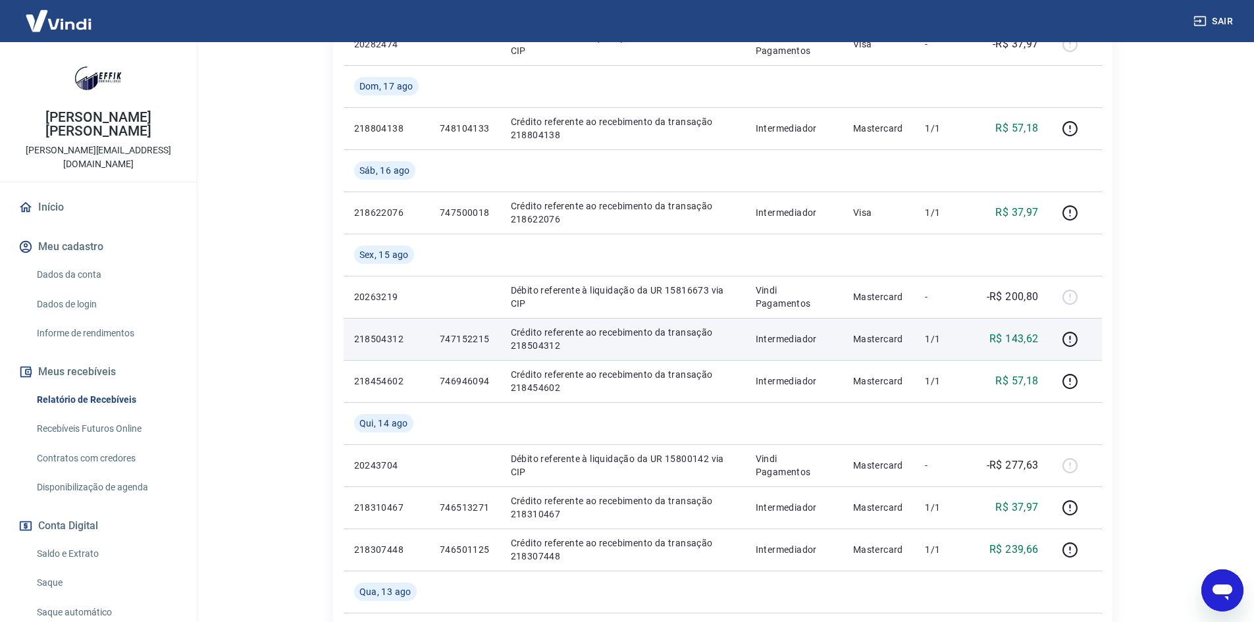
click at [450, 334] on p "747152215" at bounding box center [465, 339] width 50 height 13
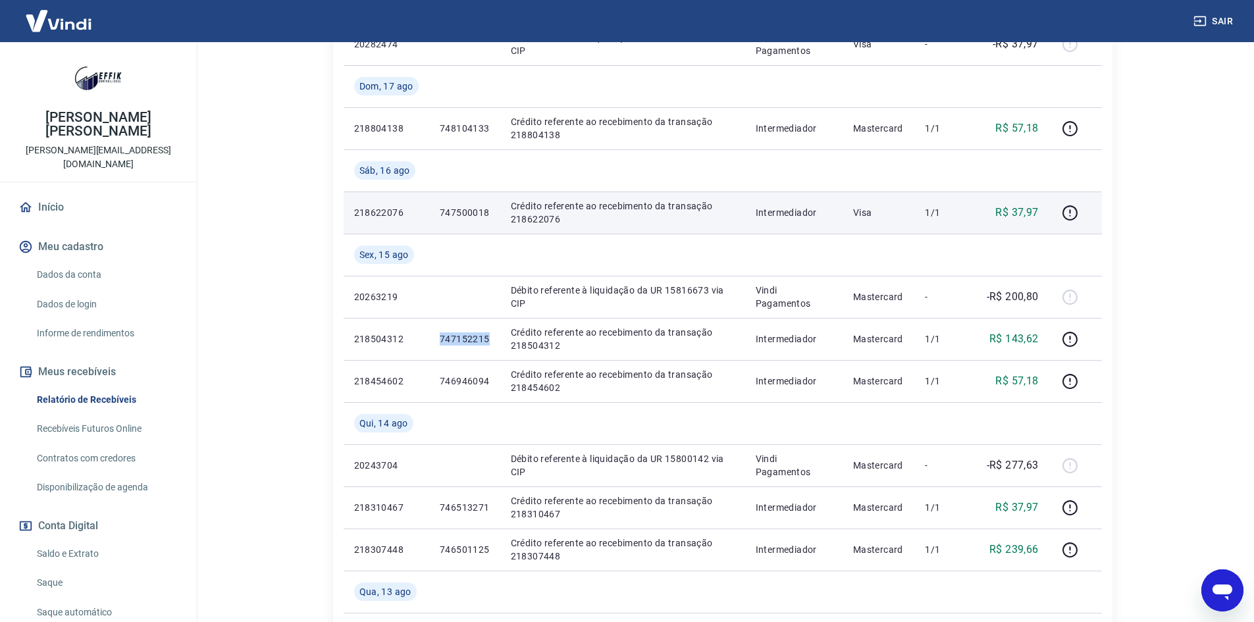
copy p "747152215"
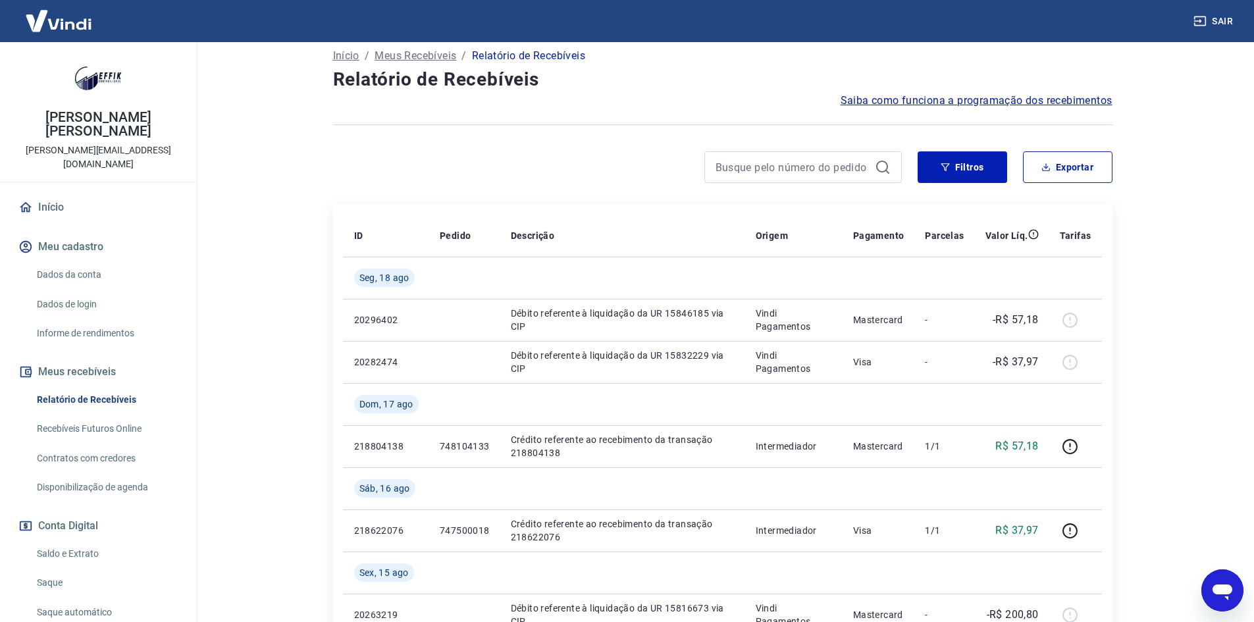
scroll to position [66, 0]
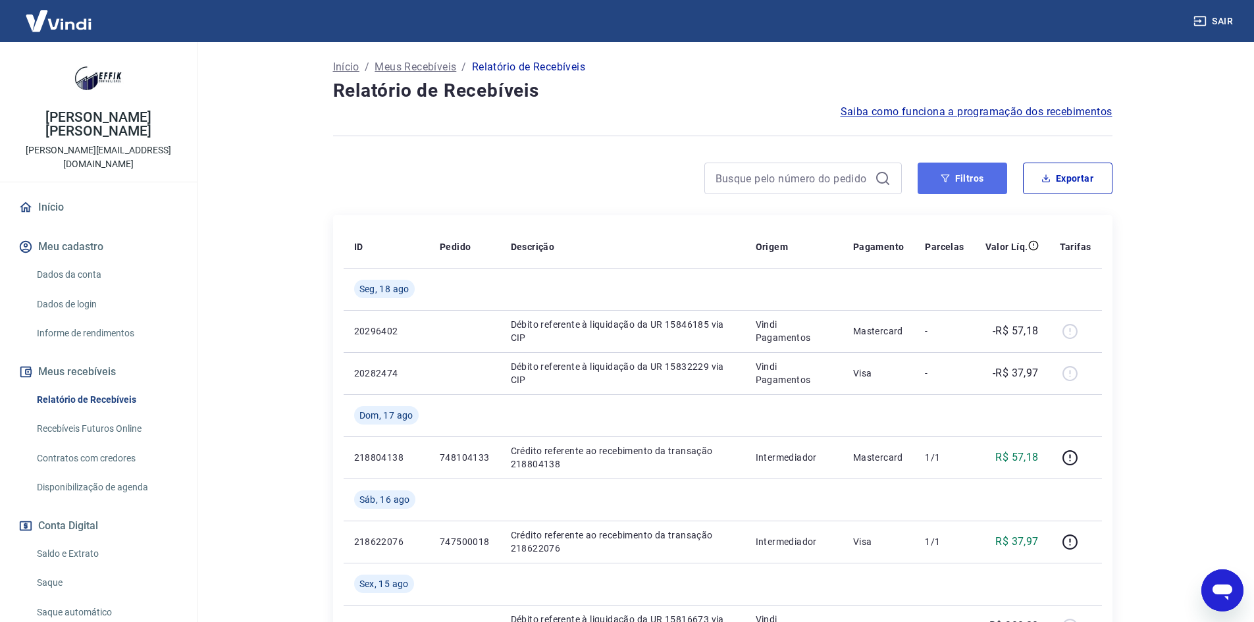
click at [969, 181] on button "Filtros" at bounding box center [963, 179] width 90 height 32
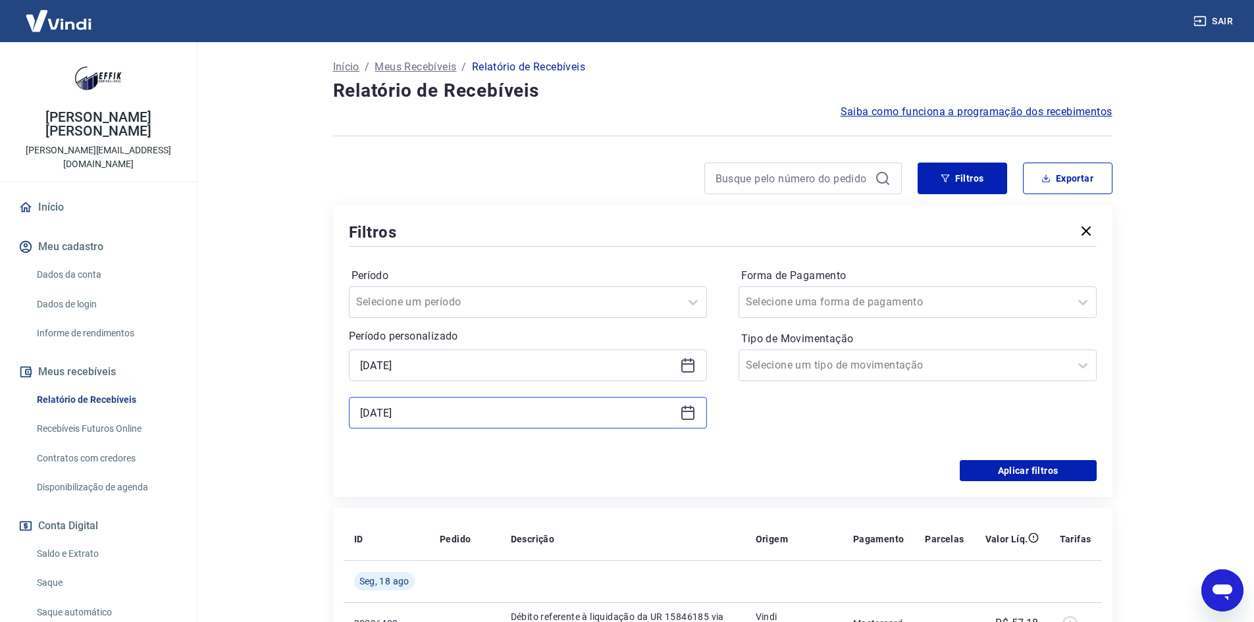
click at [419, 419] on input "[DATE]" at bounding box center [517, 413] width 315 height 20
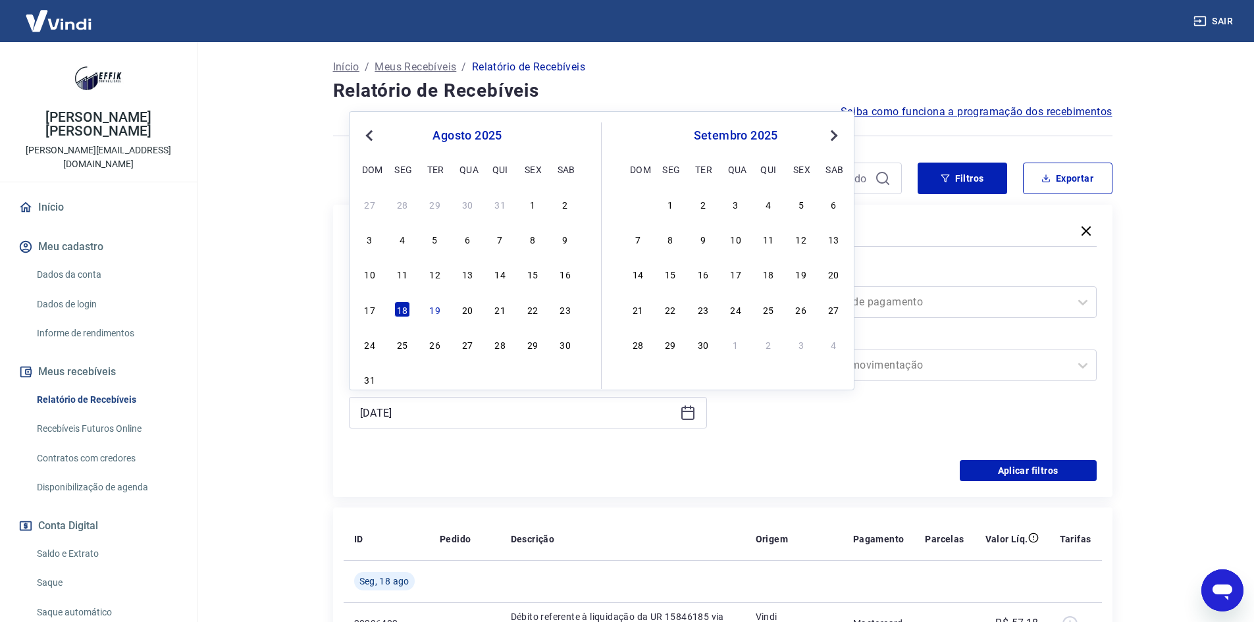
click at [374, 146] on div "agosto 2025 dom seg ter qua qui sex sab" at bounding box center [467, 150] width 215 height 56
click at [369, 142] on button "Previous Month" at bounding box center [370, 136] width 16 height 16
click at [502, 267] on div "17" at bounding box center [501, 274] width 16 height 16
type input "[DATE]"
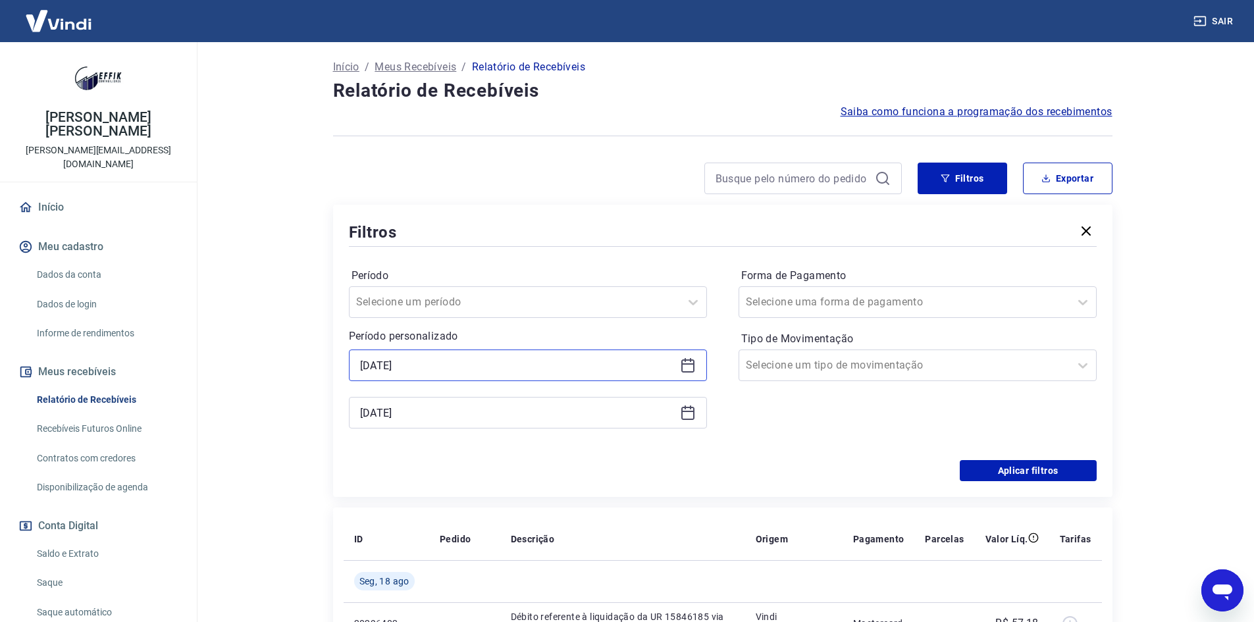
click at [437, 359] on input "[DATE]" at bounding box center [517, 366] width 315 height 20
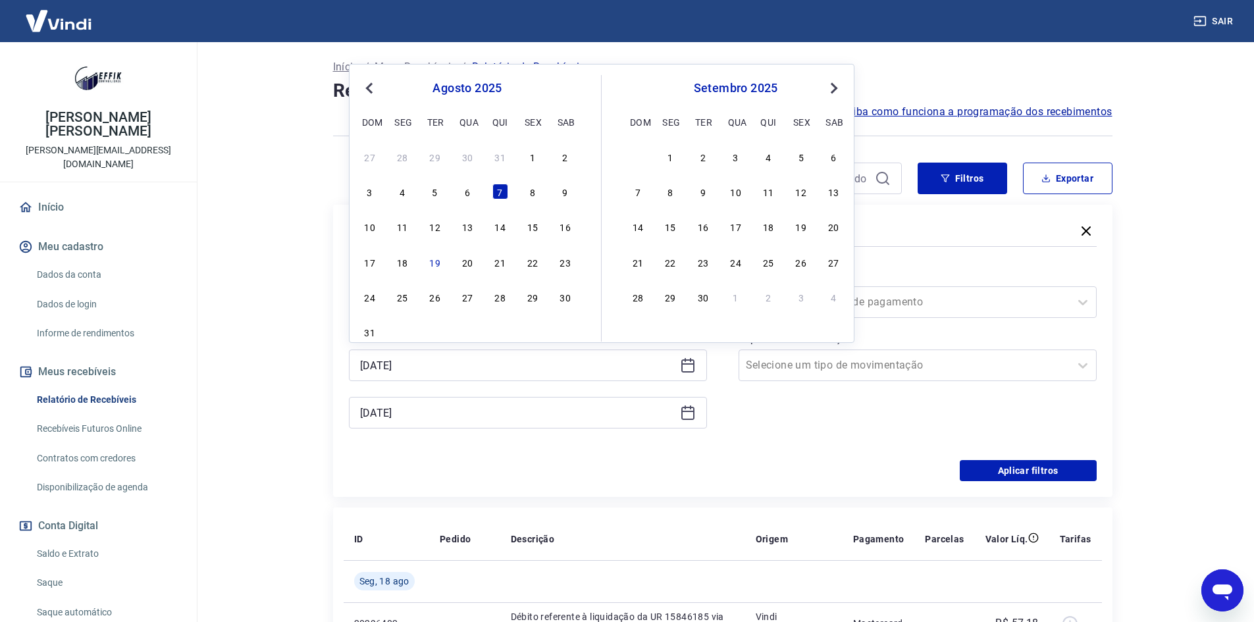
click at [371, 92] on span "Previous Month" at bounding box center [371, 87] width 0 height 15
click at [495, 194] on div "10" at bounding box center [501, 192] width 16 height 16
type input "[DATE]"
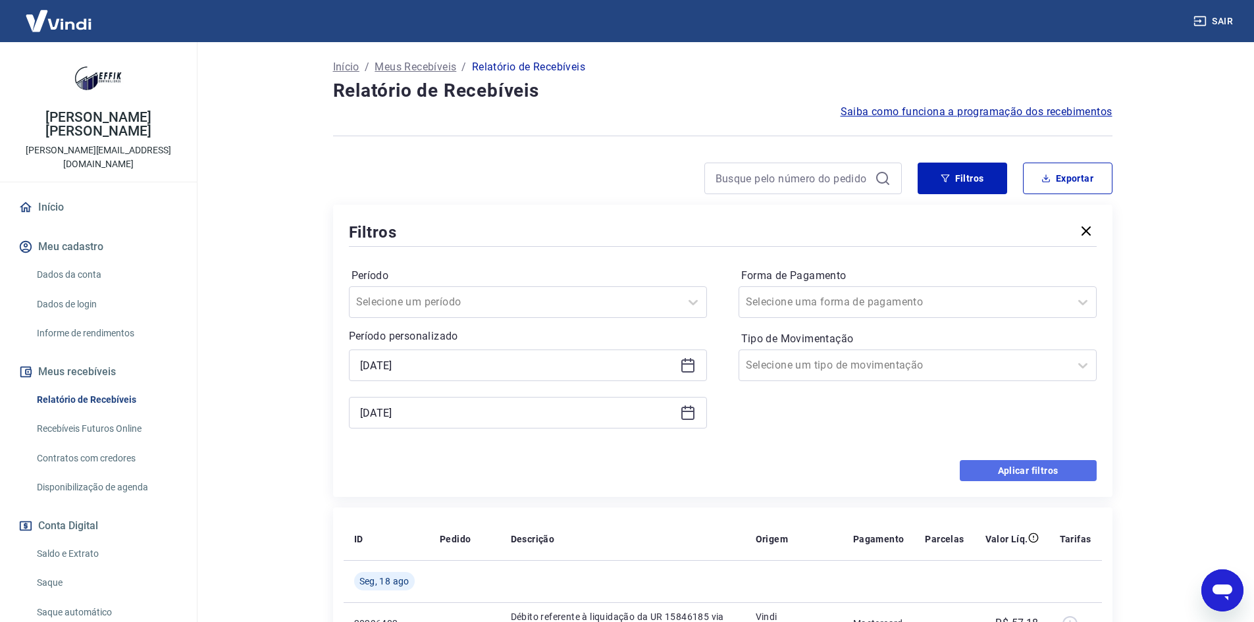
click at [981, 471] on button "Aplicar filtros" at bounding box center [1028, 470] width 137 height 21
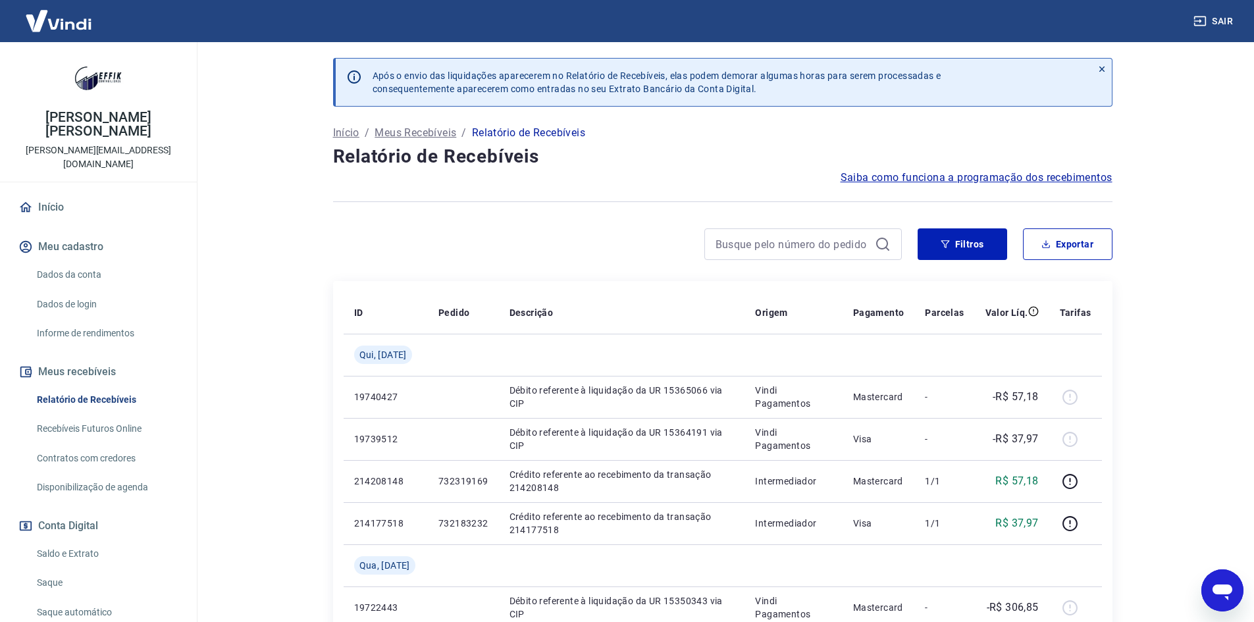
click at [278, 259] on main "Após o envio das liquidações aparecerem no Relatório de Recebíveis, elas podem …" at bounding box center [722, 332] width 1063 height 580
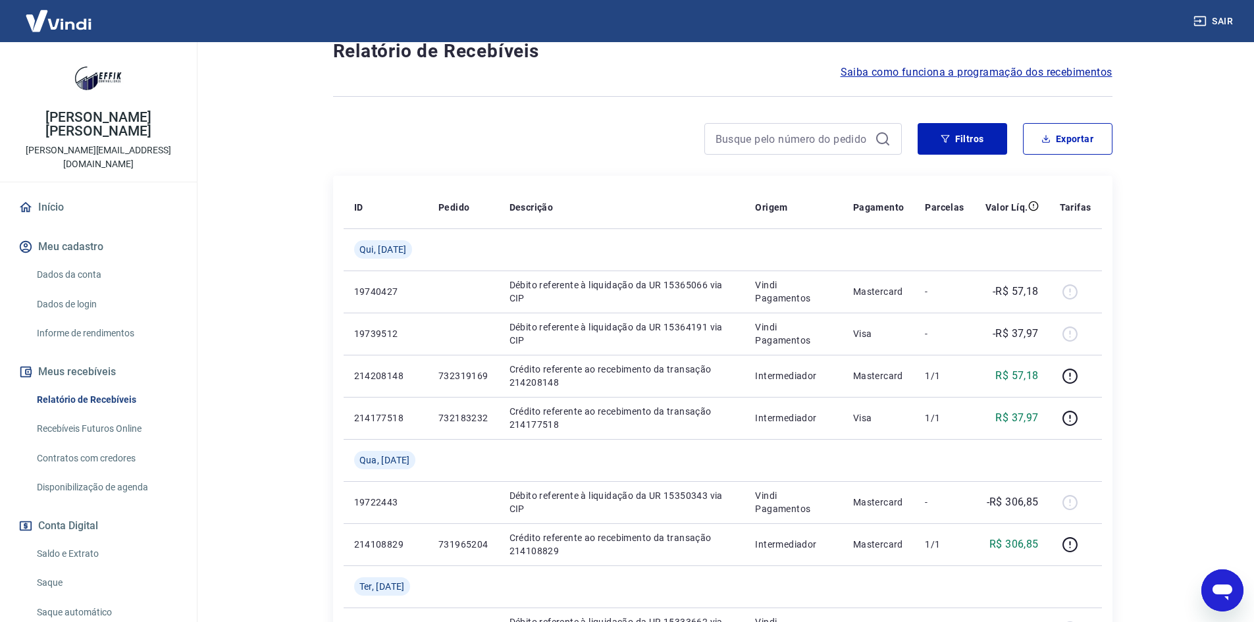
scroll to position [132, 0]
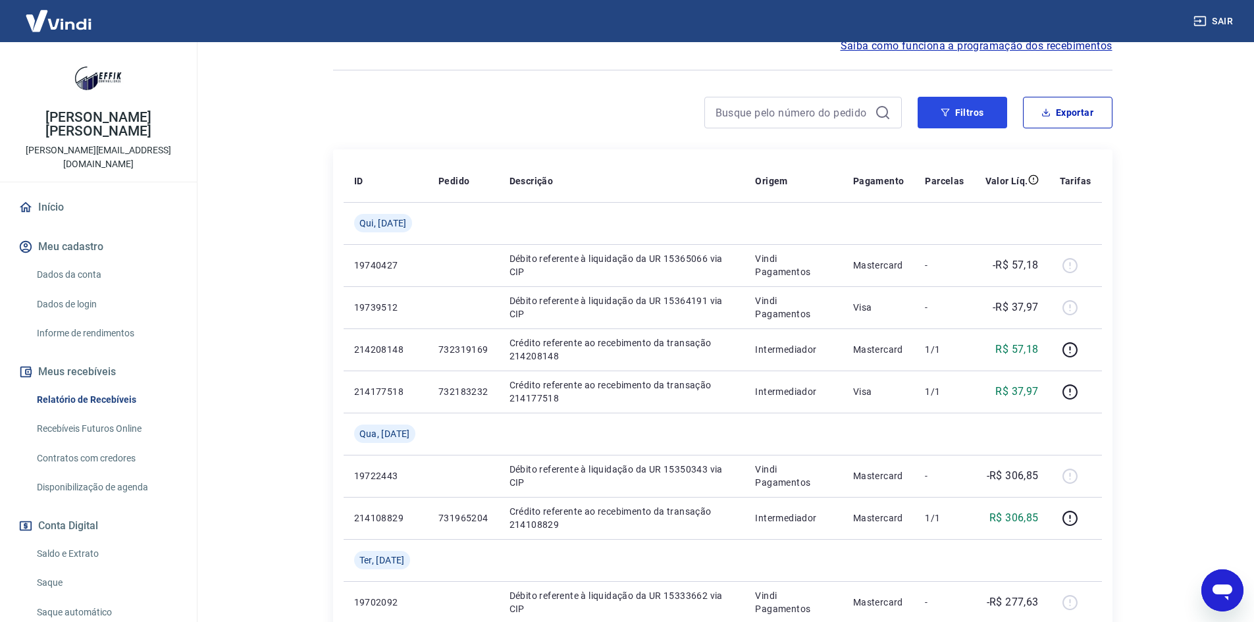
click at [951, 112] on button "Filtros" at bounding box center [963, 113] width 90 height 32
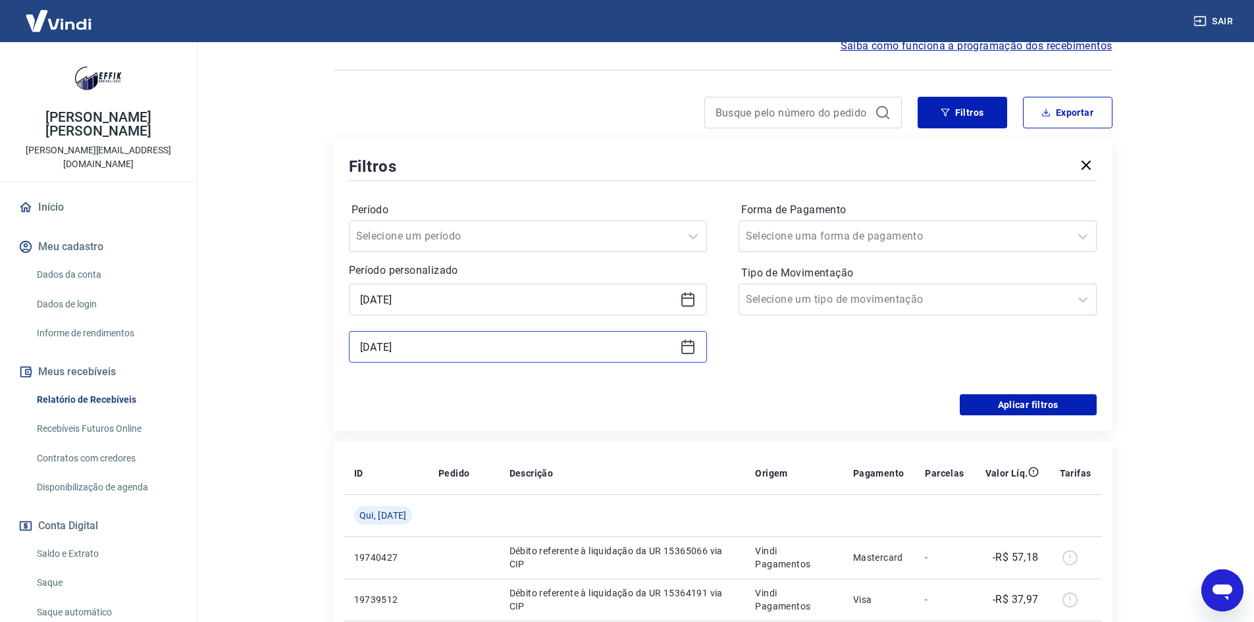
click at [654, 349] on input "[DATE]" at bounding box center [517, 347] width 315 height 20
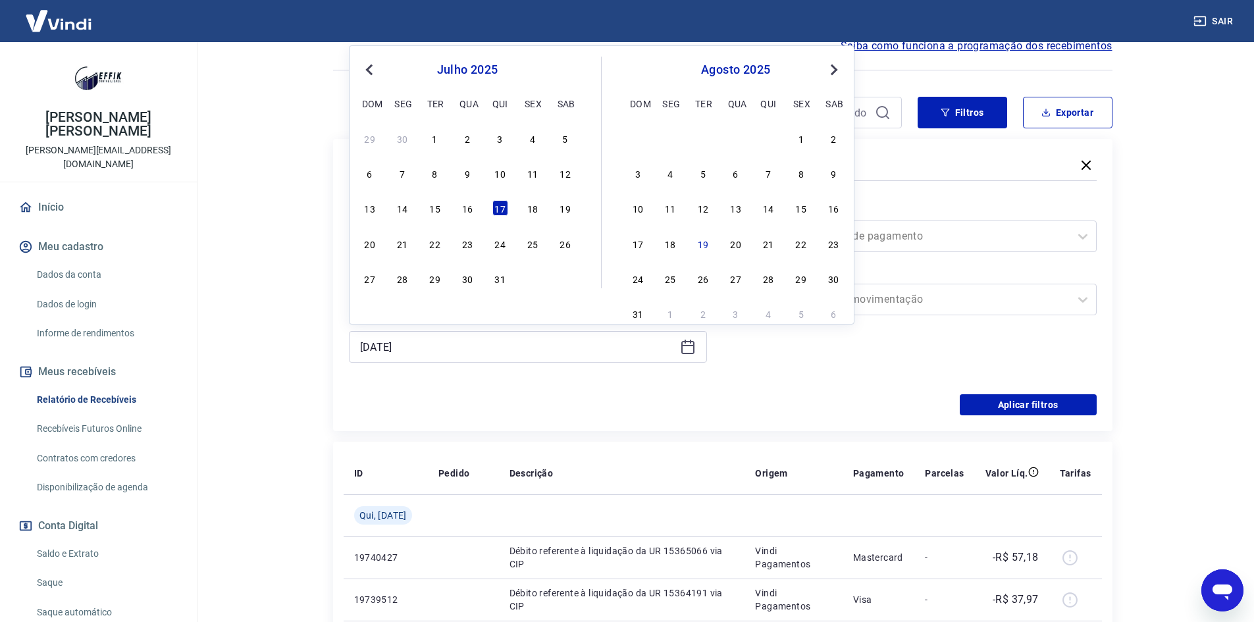
click at [707, 212] on div "12" at bounding box center [703, 208] width 16 height 16
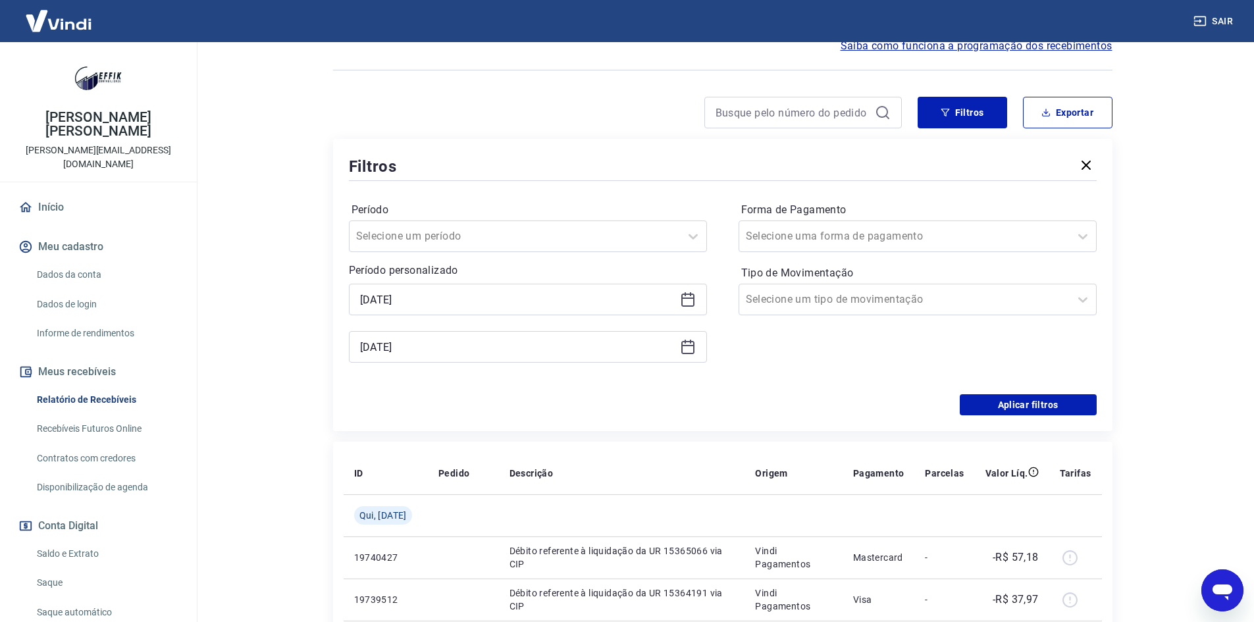
type input "[DATE]"
drag, startPoint x: 1026, startPoint y: 408, endPoint x: 447, endPoint y: 333, distance: 583.6
click at [1023, 403] on button "Aplicar filtros" at bounding box center [1028, 404] width 137 height 21
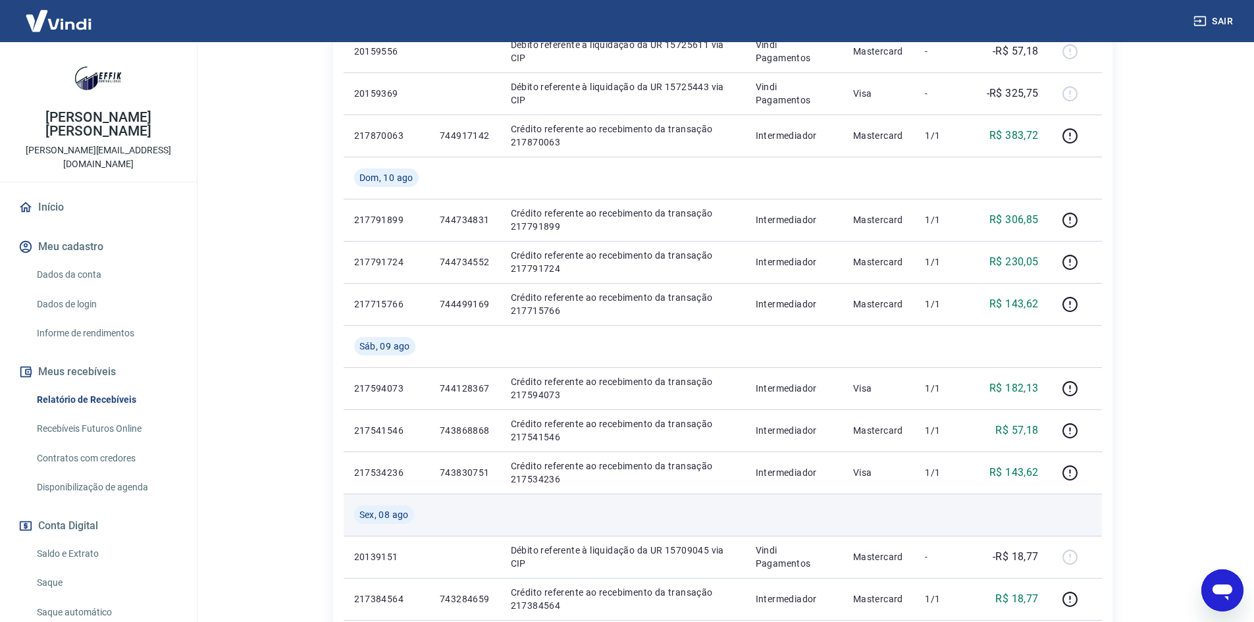
scroll to position [593, 0]
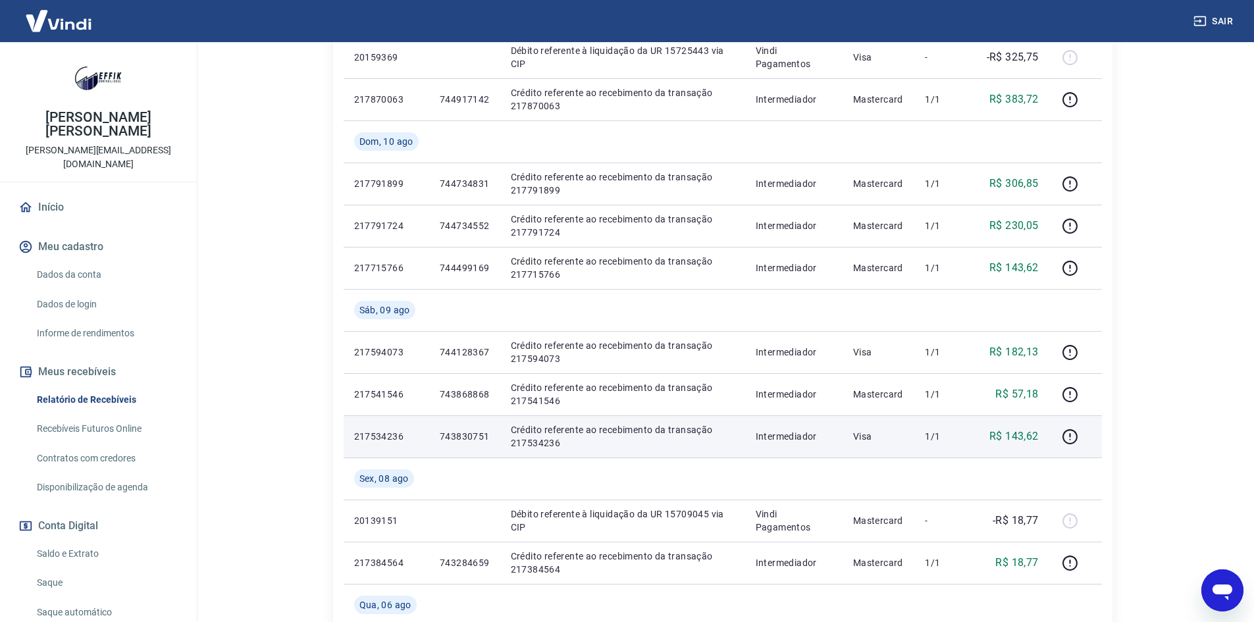
click at [477, 435] on p "743830751" at bounding box center [465, 436] width 50 height 13
copy p "743830751"
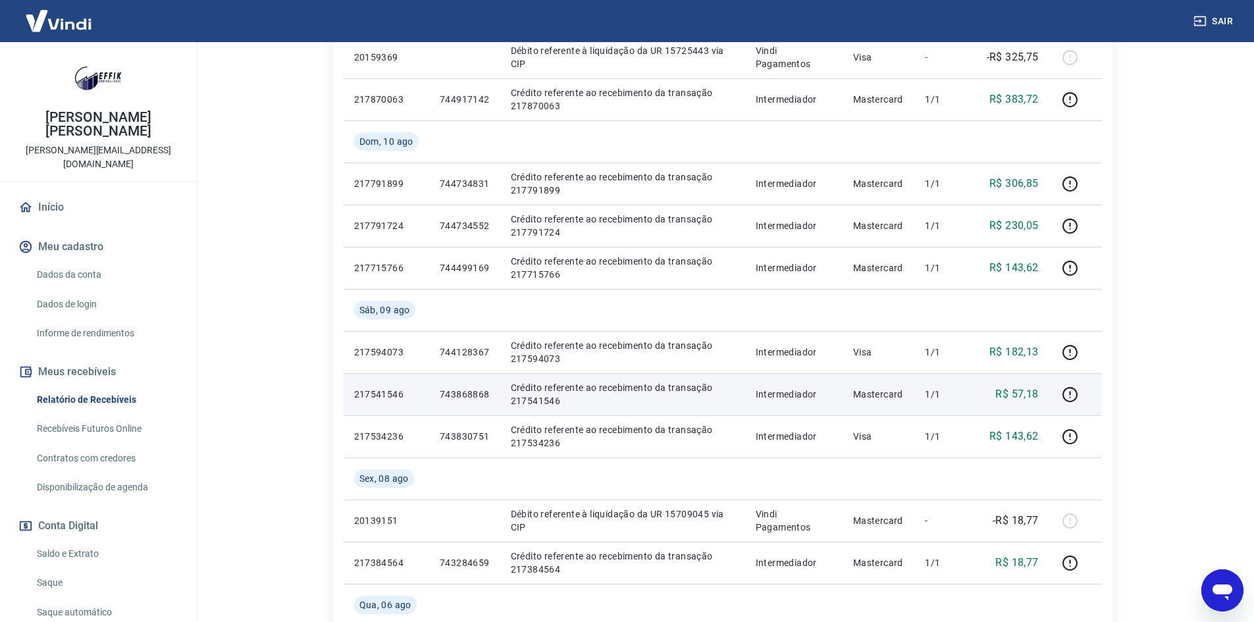
click at [463, 396] on p "743868868" at bounding box center [465, 394] width 50 height 13
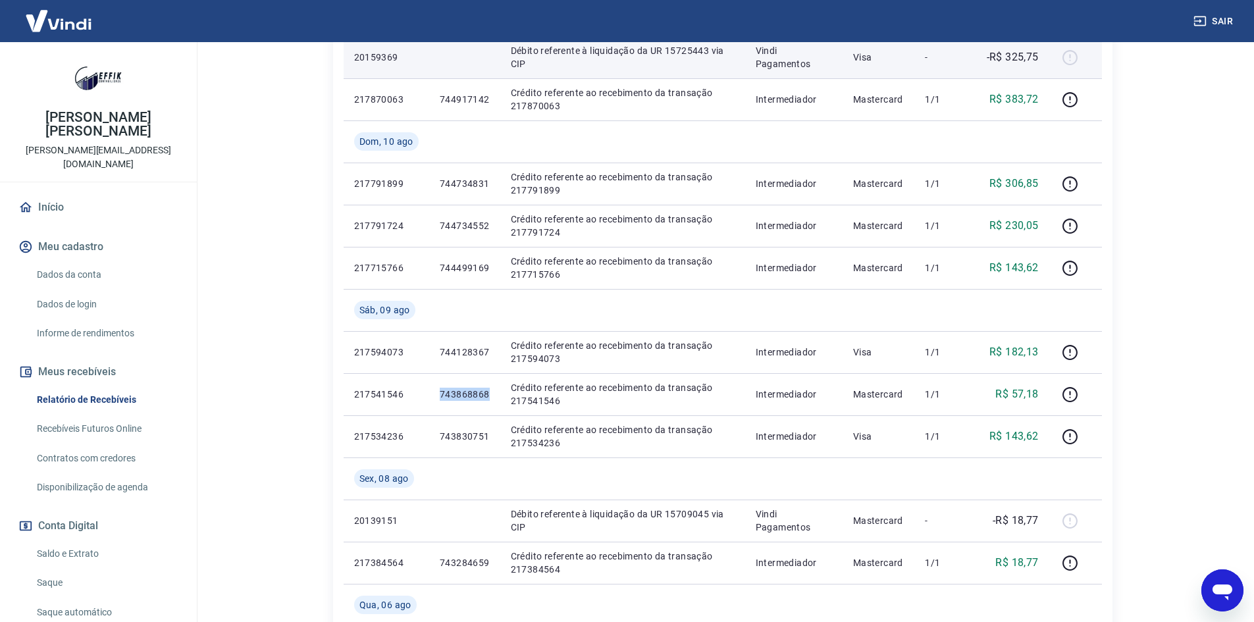
copy p "743868868"
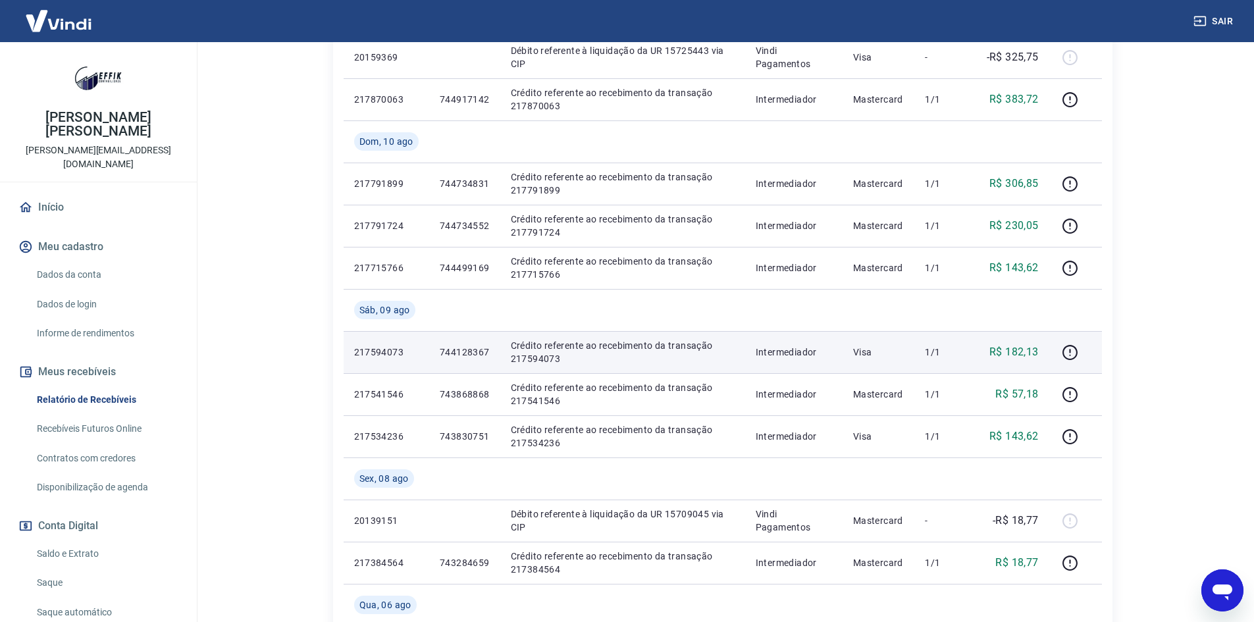
click at [456, 352] on p "744128367" at bounding box center [465, 352] width 50 height 13
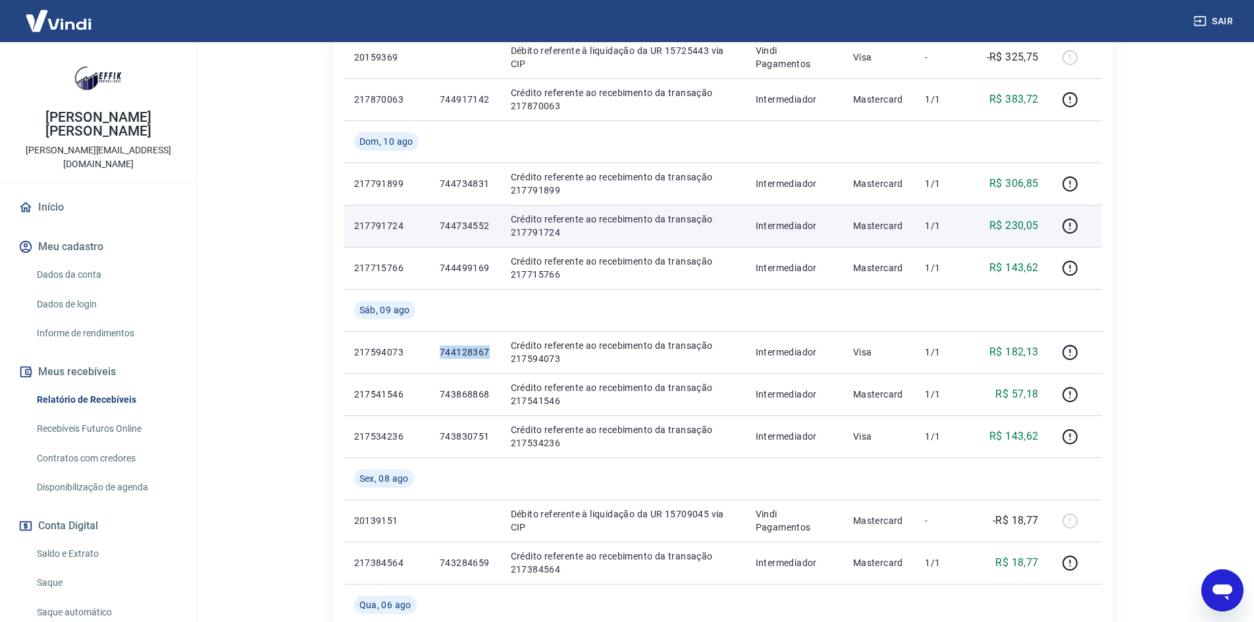
copy p "744128367"
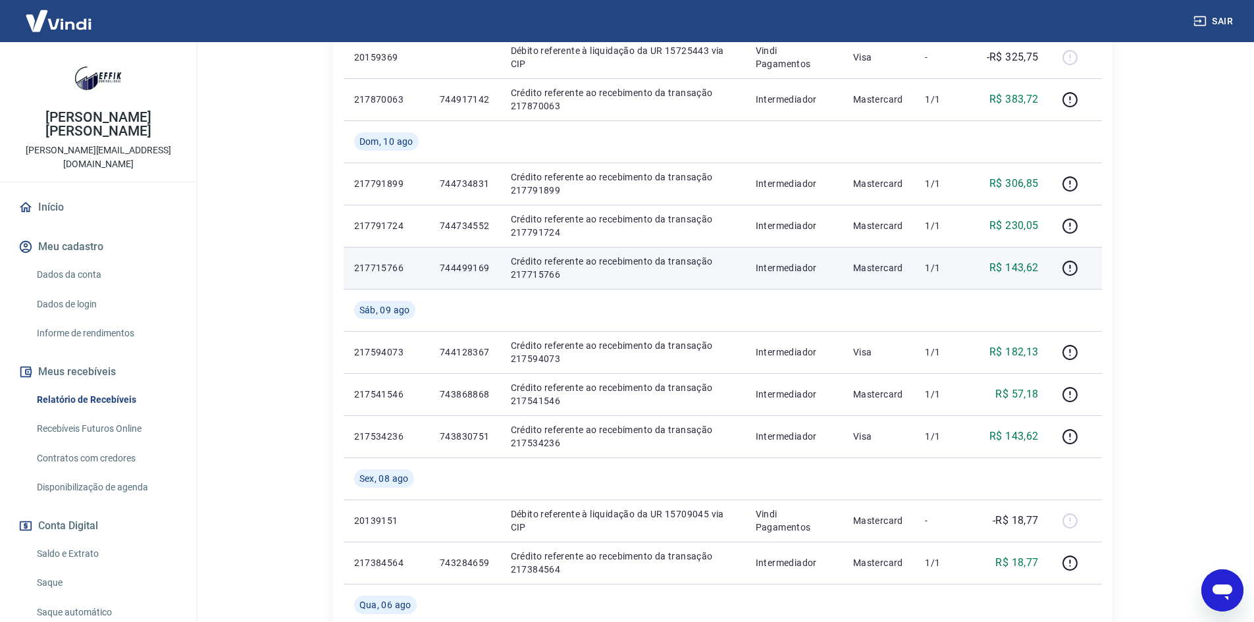
click at [483, 261] on p "744499169" at bounding box center [465, 267] width 50 height 13
click at [479, 269] on p "744499169" at bounding box center [465, 267] width 50 height 13
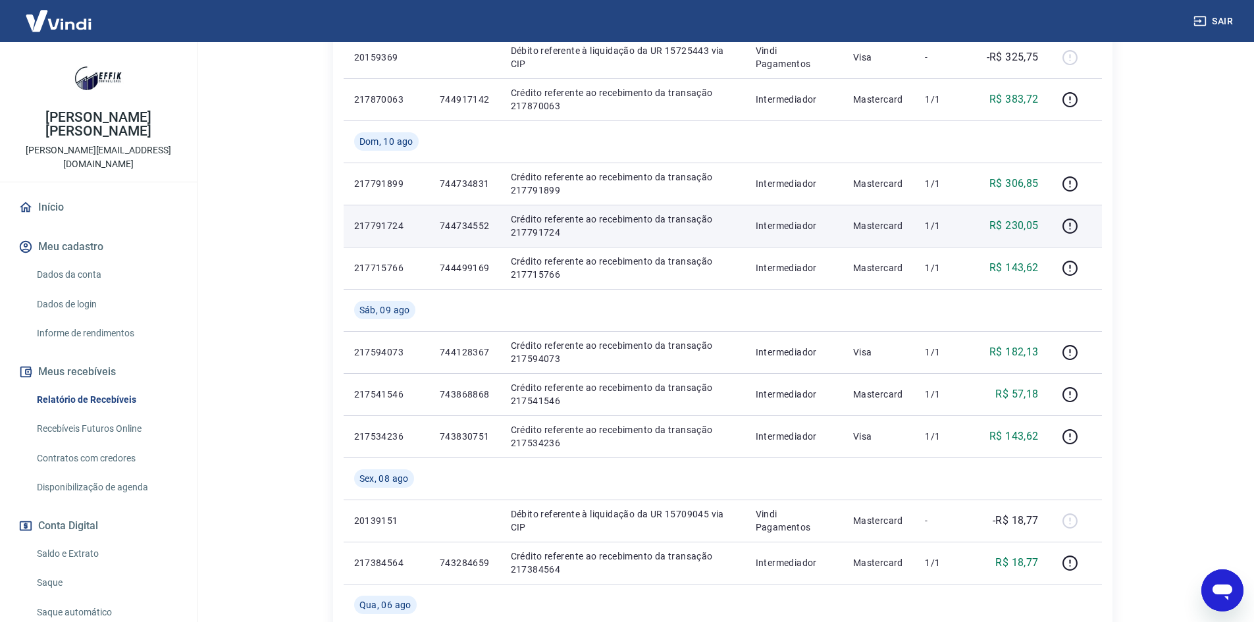
click at [464, 226] on p "744734552" at bounding box center [465, 225] width 50 height 13
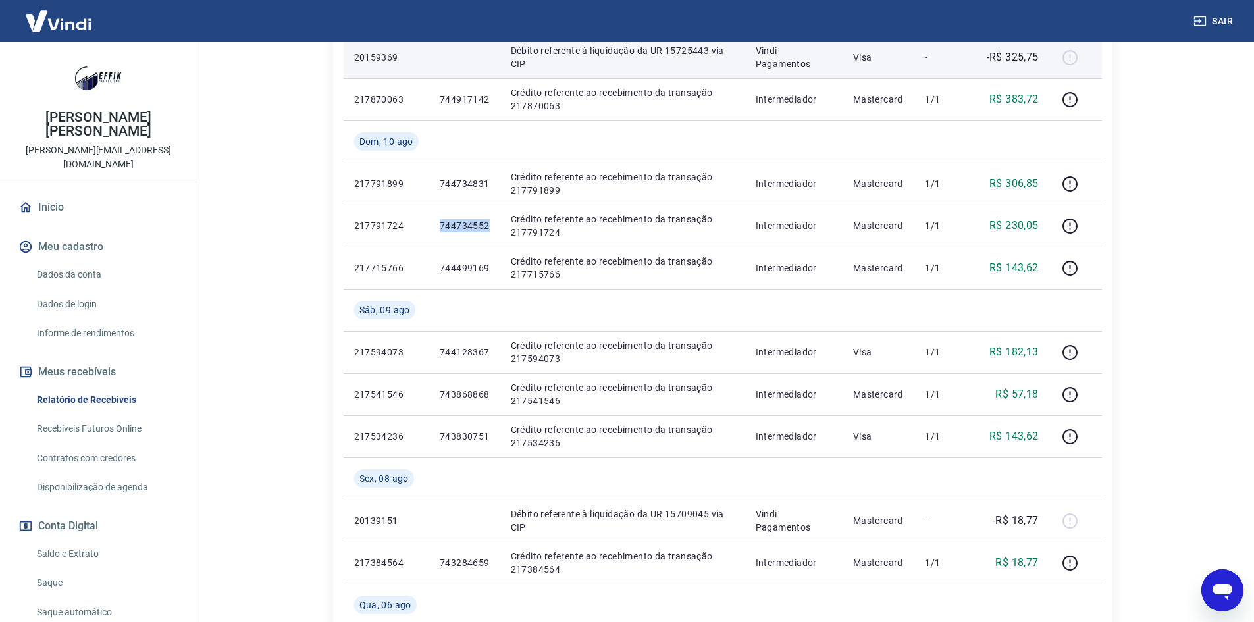
copy p "744734552"
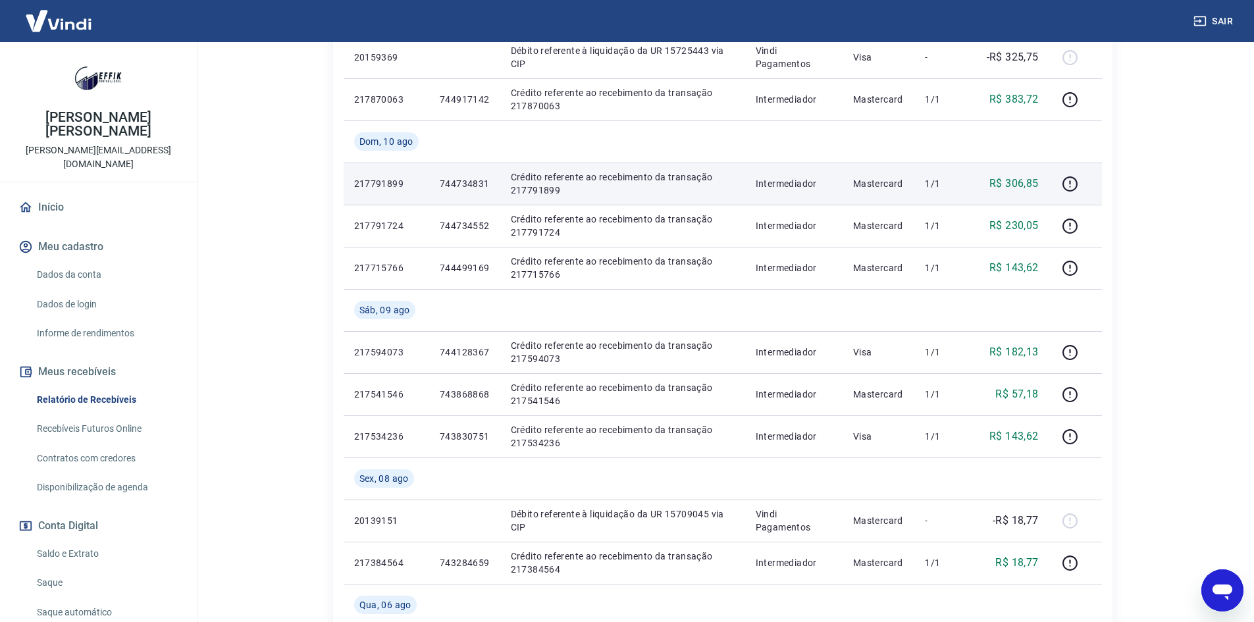
click at [455, 186] on p "744734831" at bounding box center [465, 183] width 50 height 13
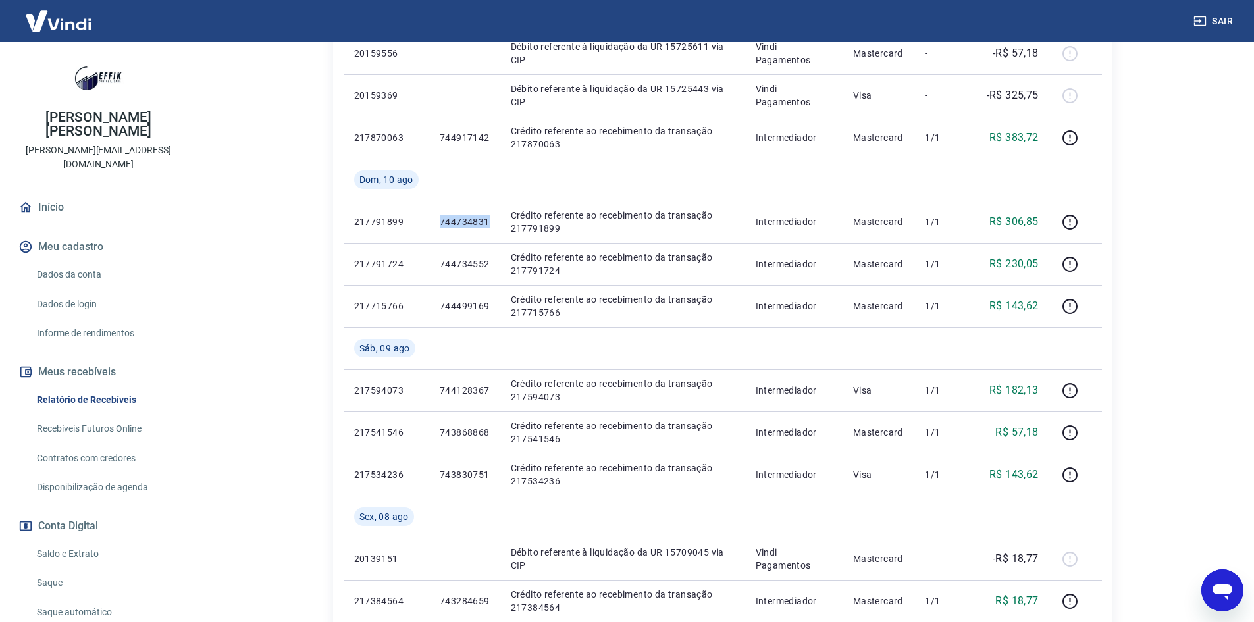
scroll to position [527, 0]
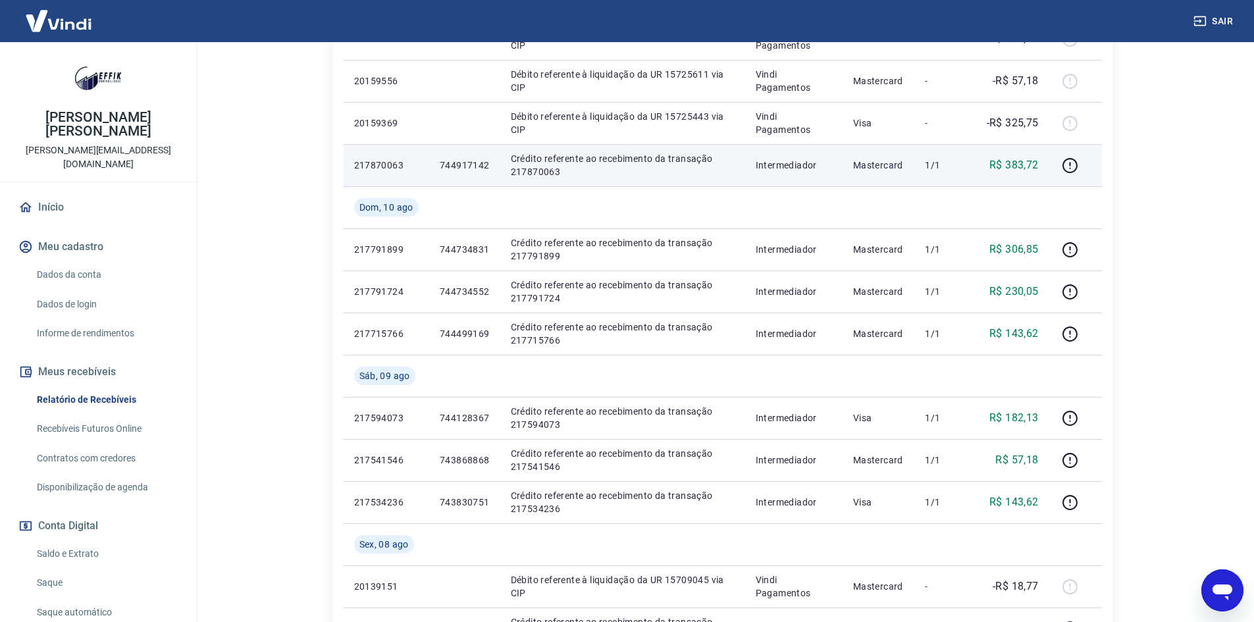
click at [451, 169] on p "744917142" at bounding box center [465, 165] width 50 height 13
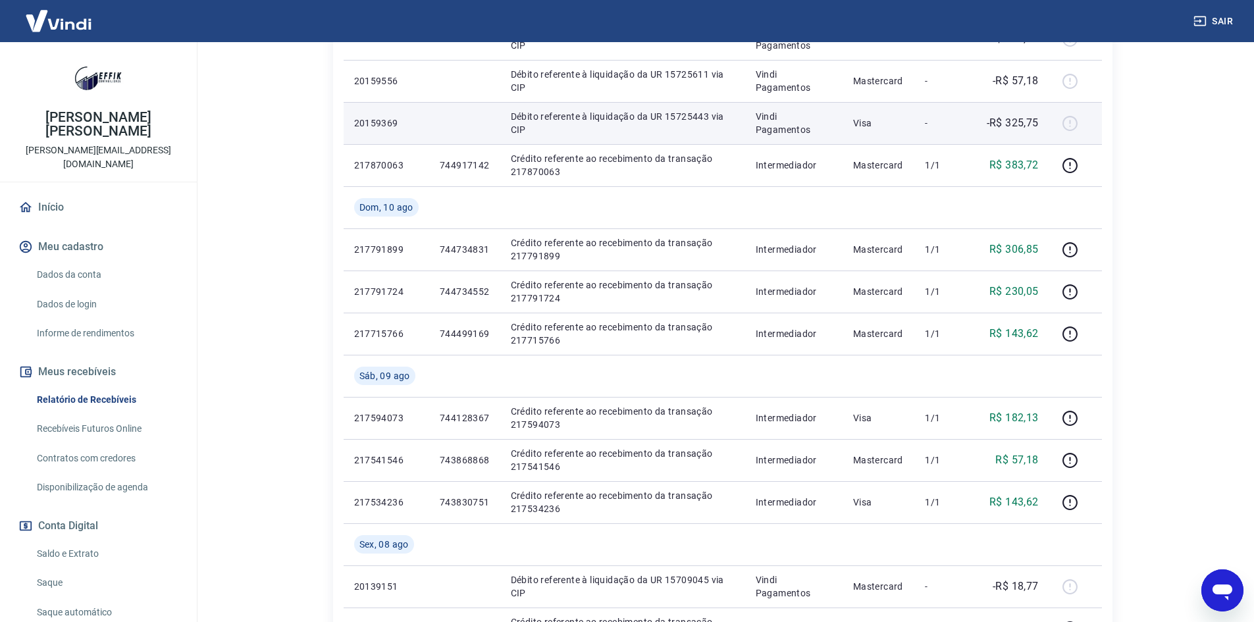
click at [460, 144] on td at bounding box center [464, 123] width 71 height 42
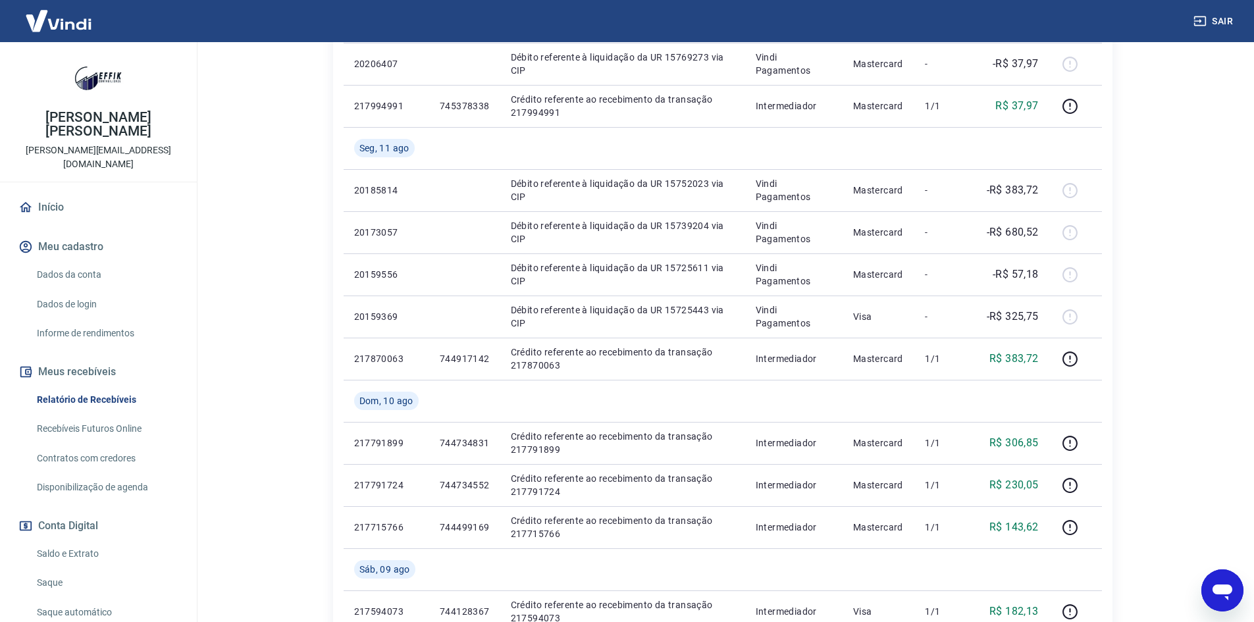
scroll to position [329, 0]
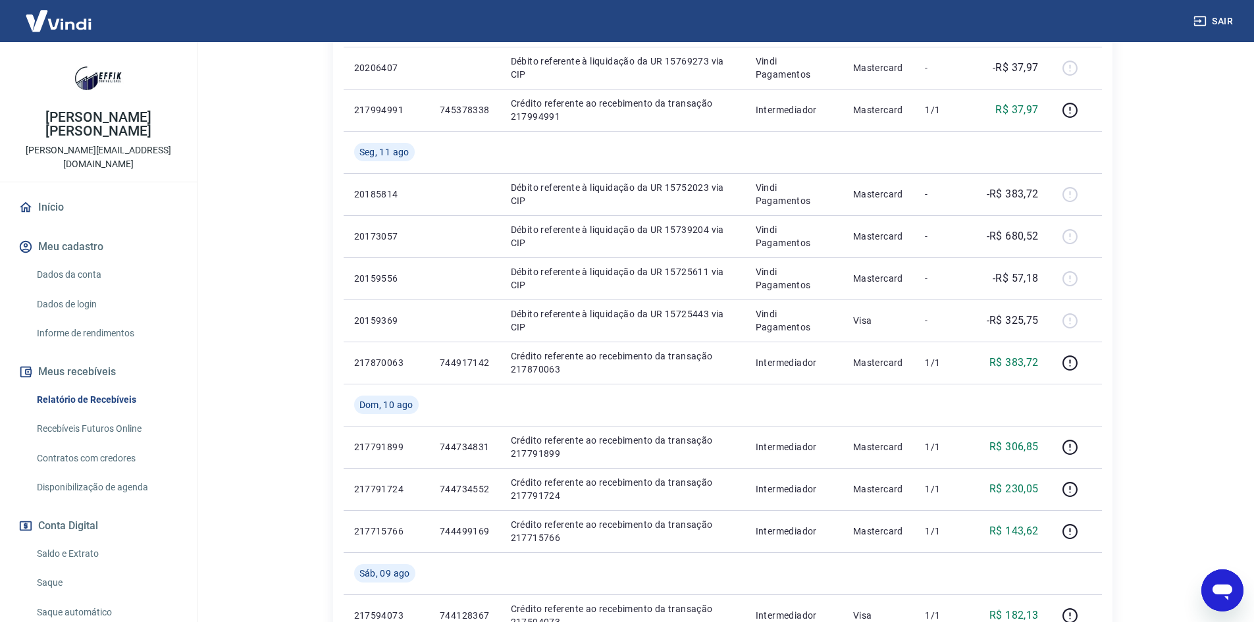
click at [257, 283] on main "Após o envio das liquidações aparecerem no Relatório de Recebíveis, elas podem …" at bounding box center [722, 3] width 1063 height 580
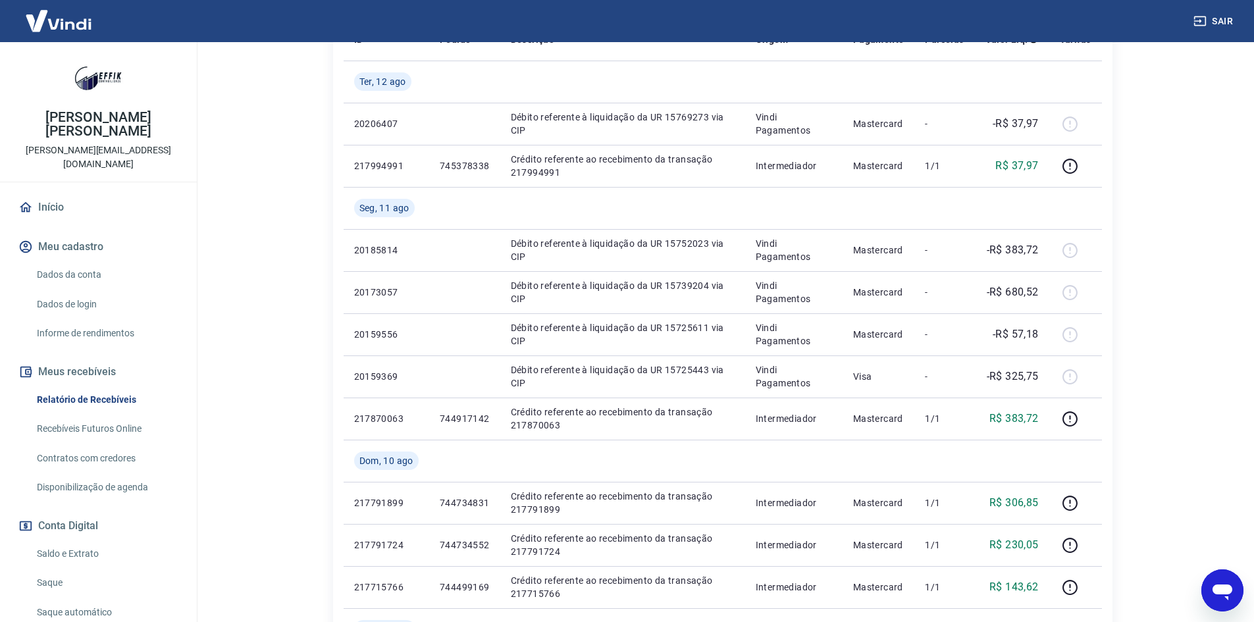
scroll to position [0, 0]
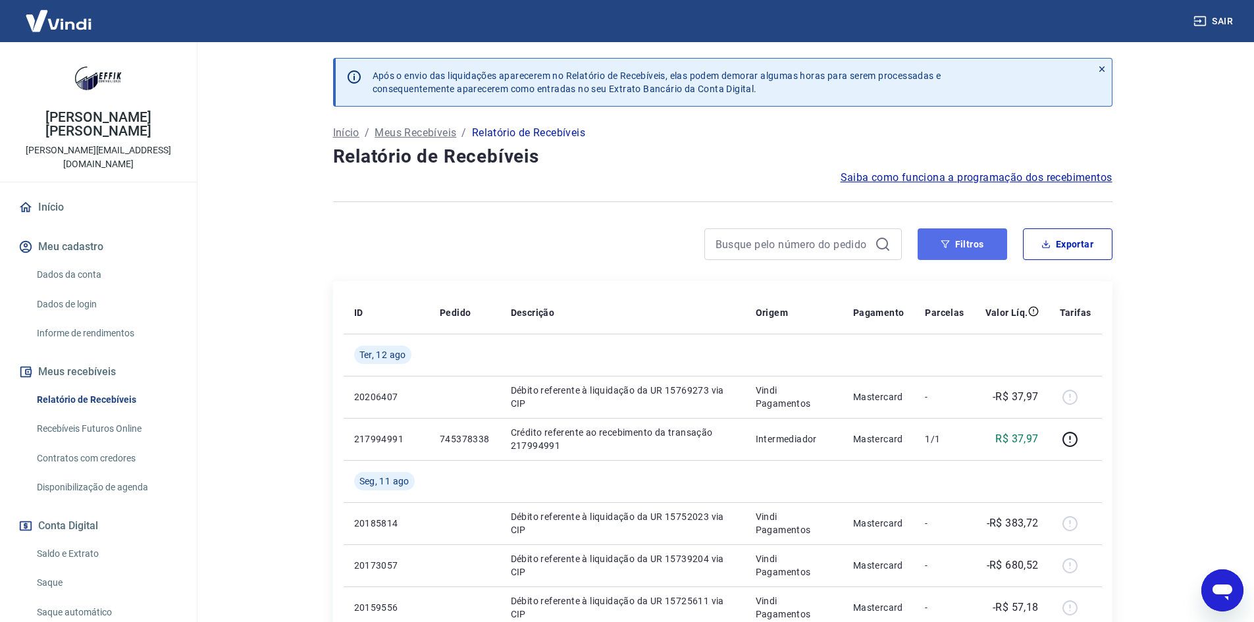
click at [963, 250] on button "Filtros" at bounding box center [963, 244] width 90 height 32
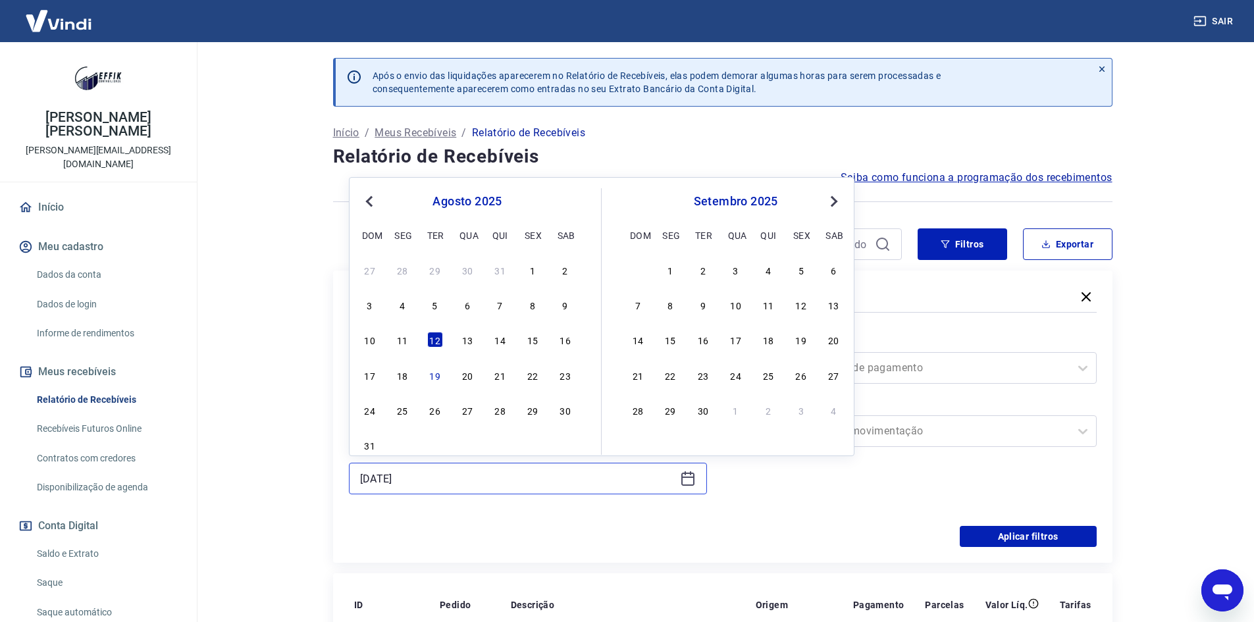
click at [498, 488] on input "[DATE]" at bounding box center [517, 479] width 315 height 20
click at [364, 209] on button "Previous Month" at bounding box center [370, 202] width 16 height 16
click at [500, 339] on div "17" at bounding box center [501, 340] width 16 height 16
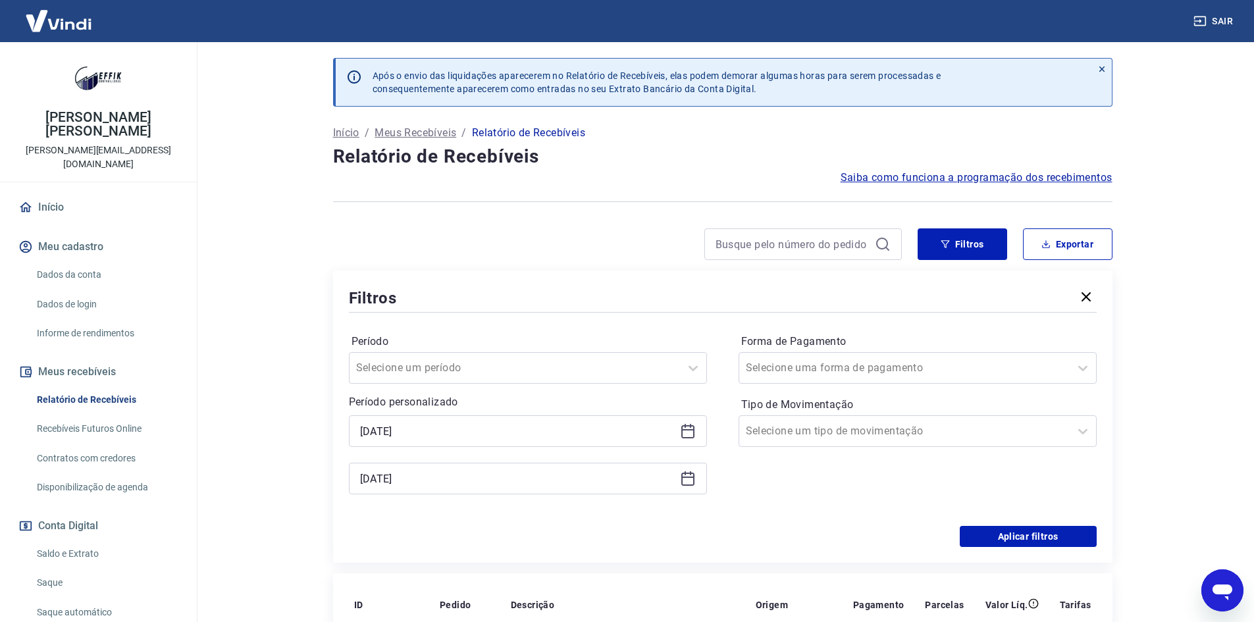
type input "[DATE]"
click at [975, 537] on button "Aplicar filtros" at bounding box center [1028, 536] width 137 height 21
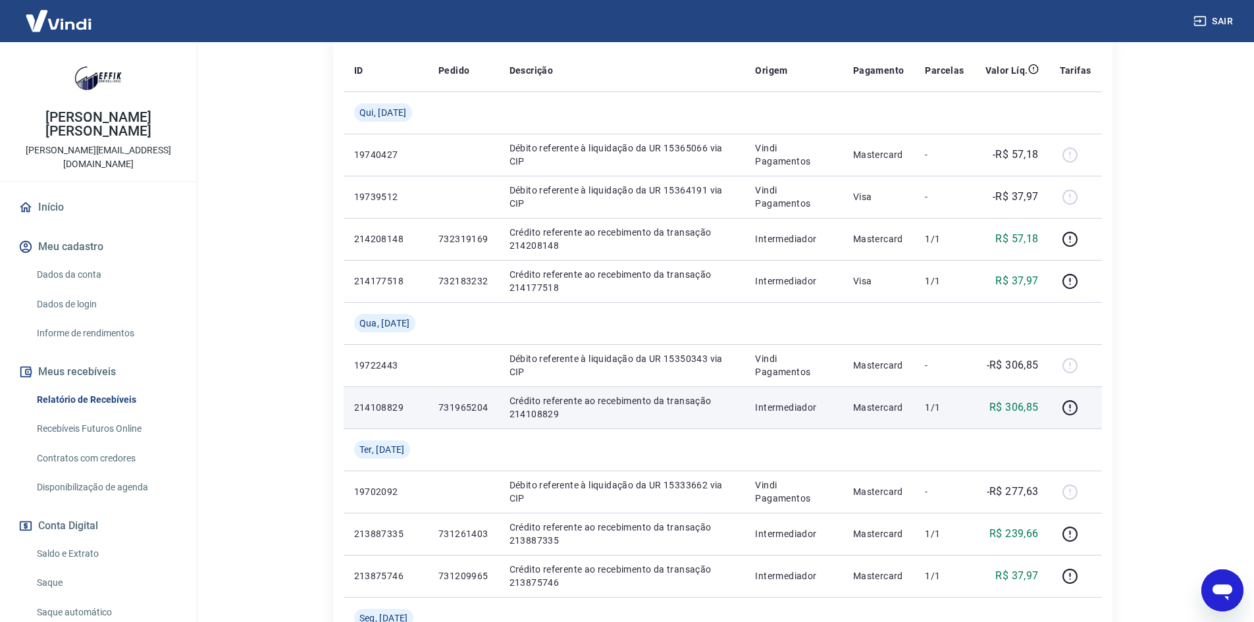
scroll to position [263, 0]
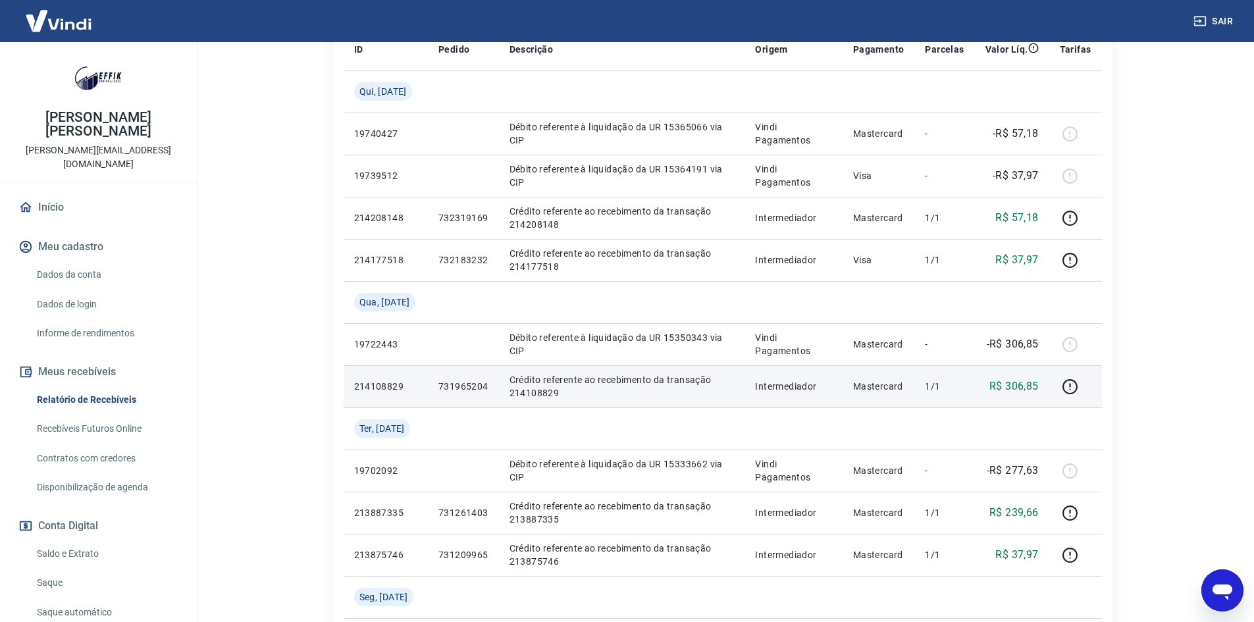
click at [456, 388] on p "731965204" at bounding box center [464, 386] width 50 height 13
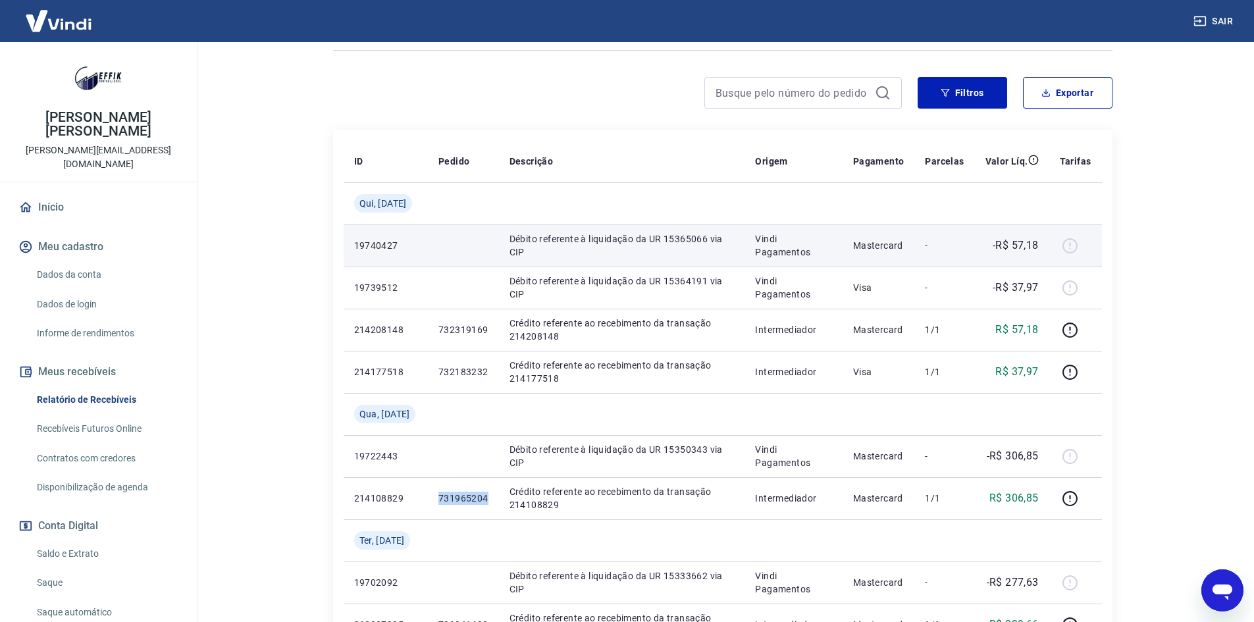
scroll to position [66, 0]
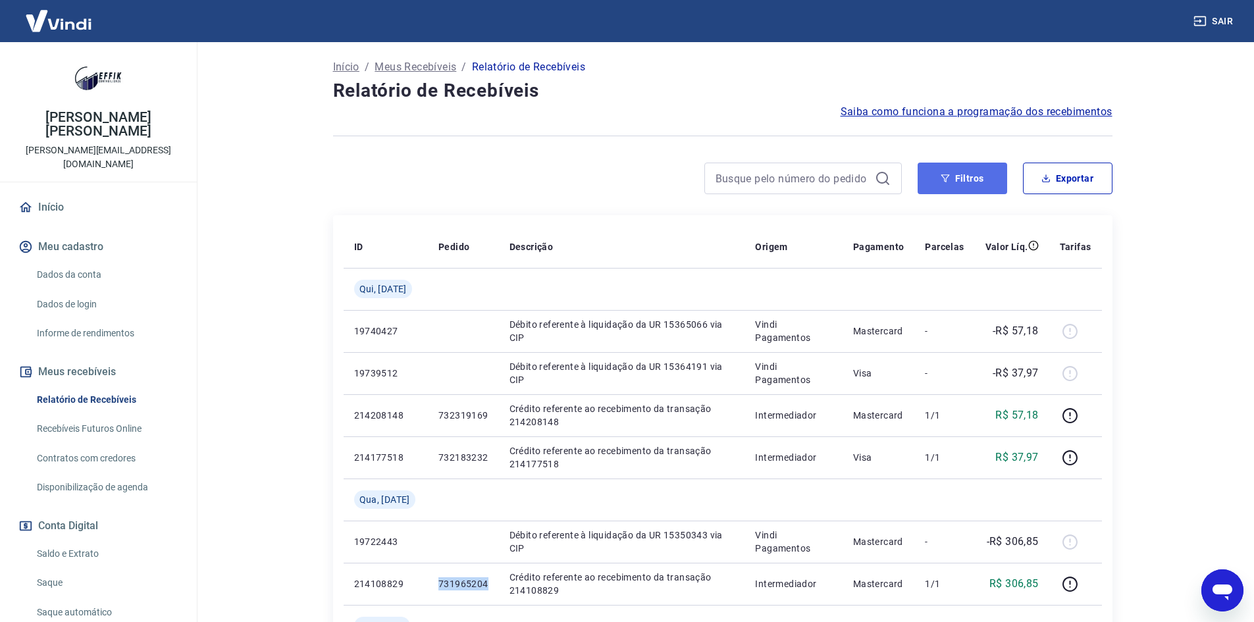
click at [968, 187] on button "Filtros" at bounding box center [963, 179] width 90 height 32
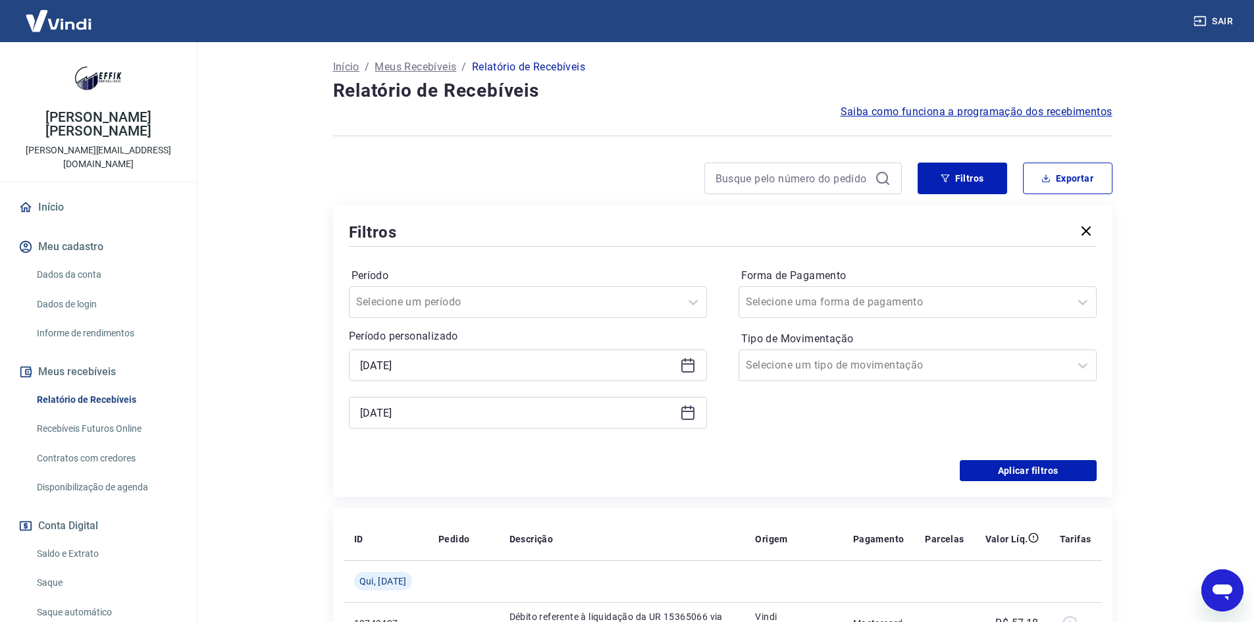
click at [539, 425] on div "[DATE]" at bounding box center [528, 413] width 358 height 32
click at [546, 410] on input "[DATE]" at bounding box center [517, 413] width 315 height 20
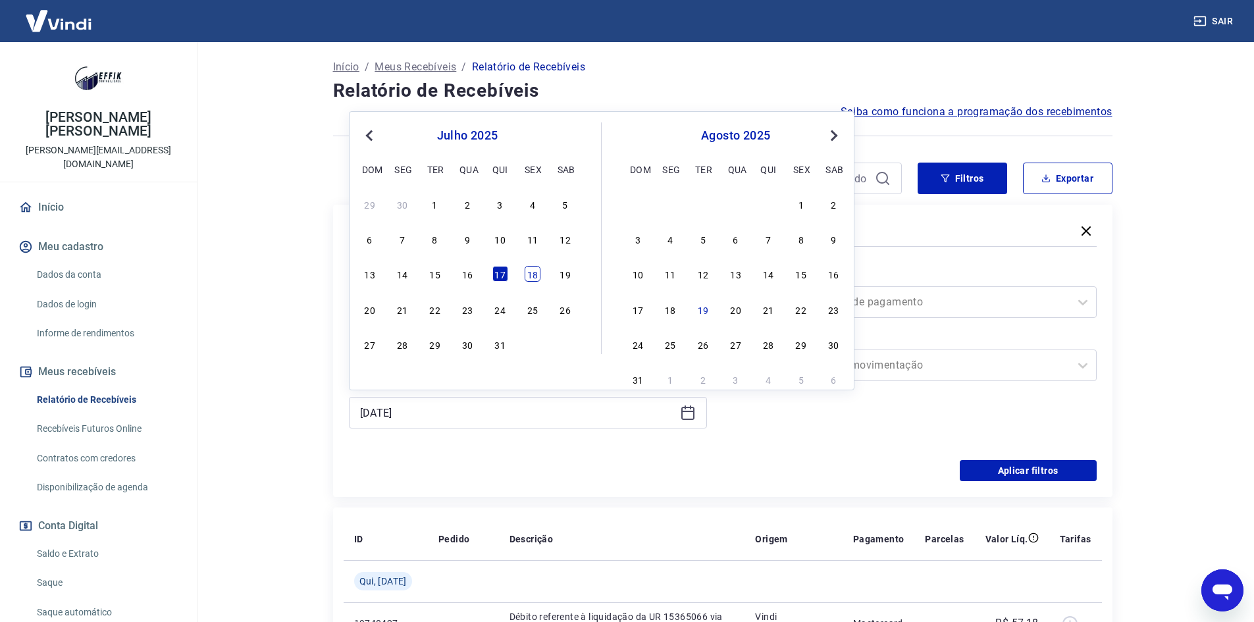
click at [530, 271] on div "18" at bounding box center [533, 274] width 16 height 16
click at [999, 470] on button "Aplicar filtros" at bounding box center [1028, 470] width 137 height 21
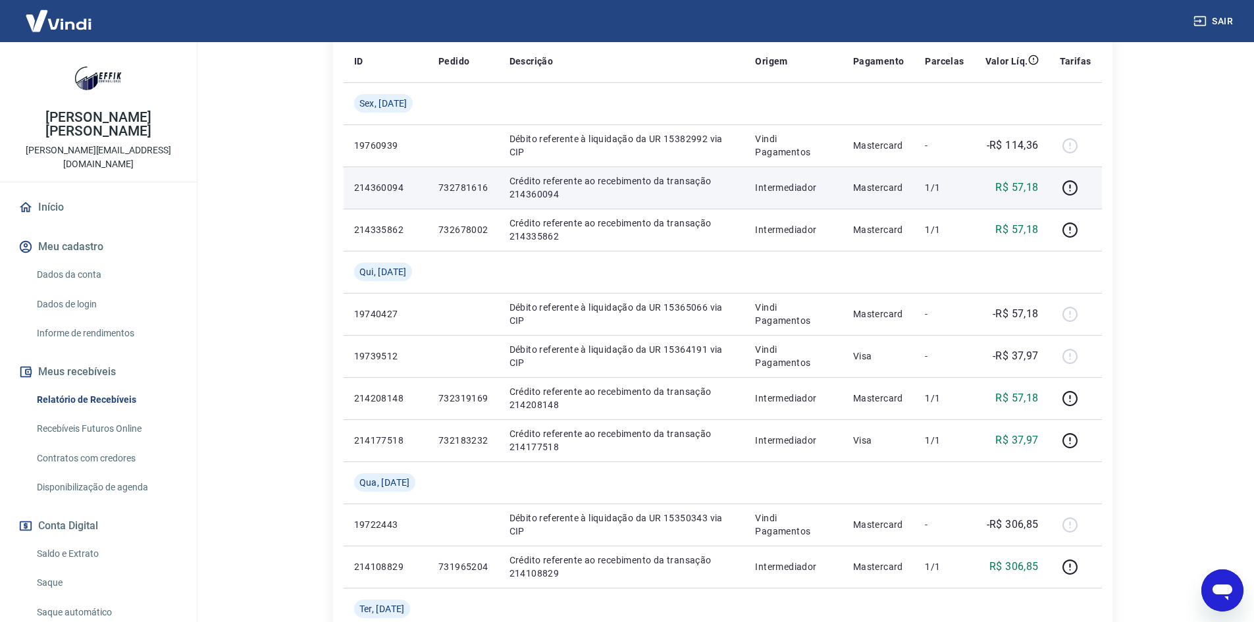
scroll to position [263, 0]
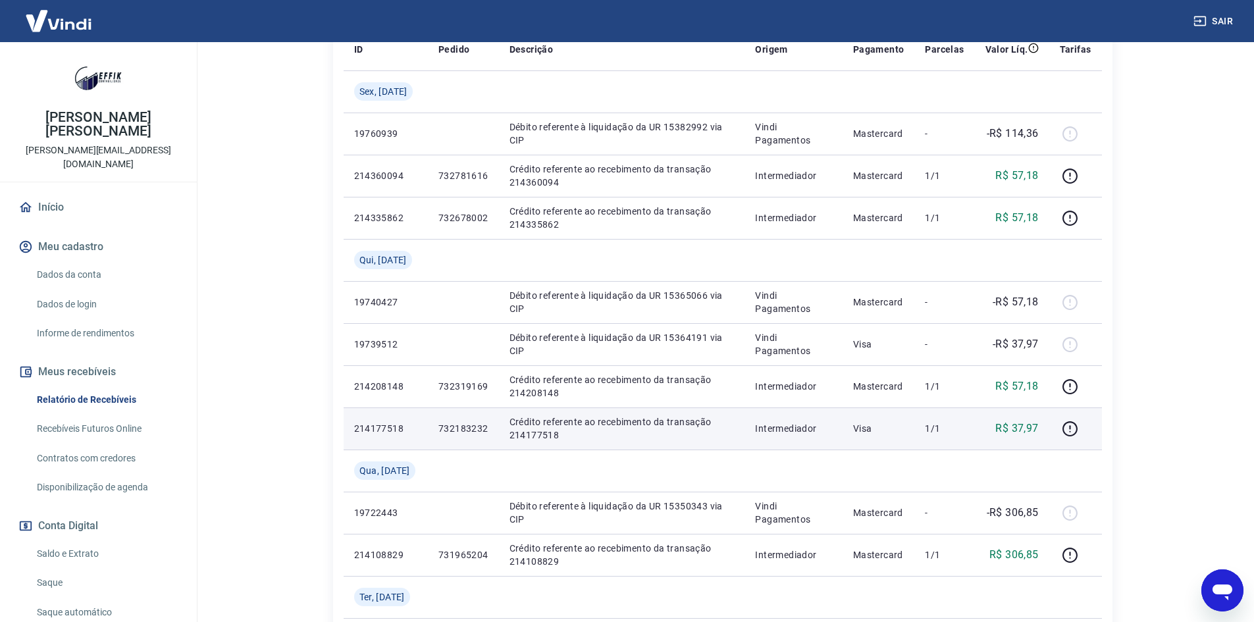
click at [447, 429] on p "732183232" at bounding box center [464, 428] width 50 height 13
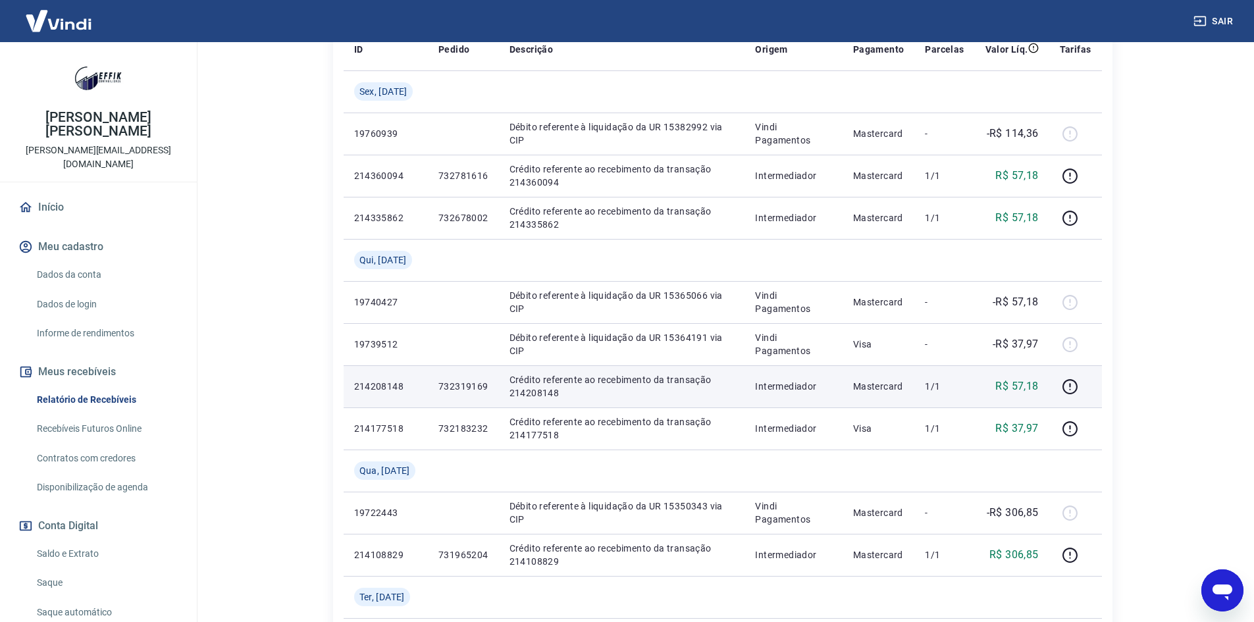
click at [455, 387] on p "732319169" at bounding box center [464, 386] width 50 height 13
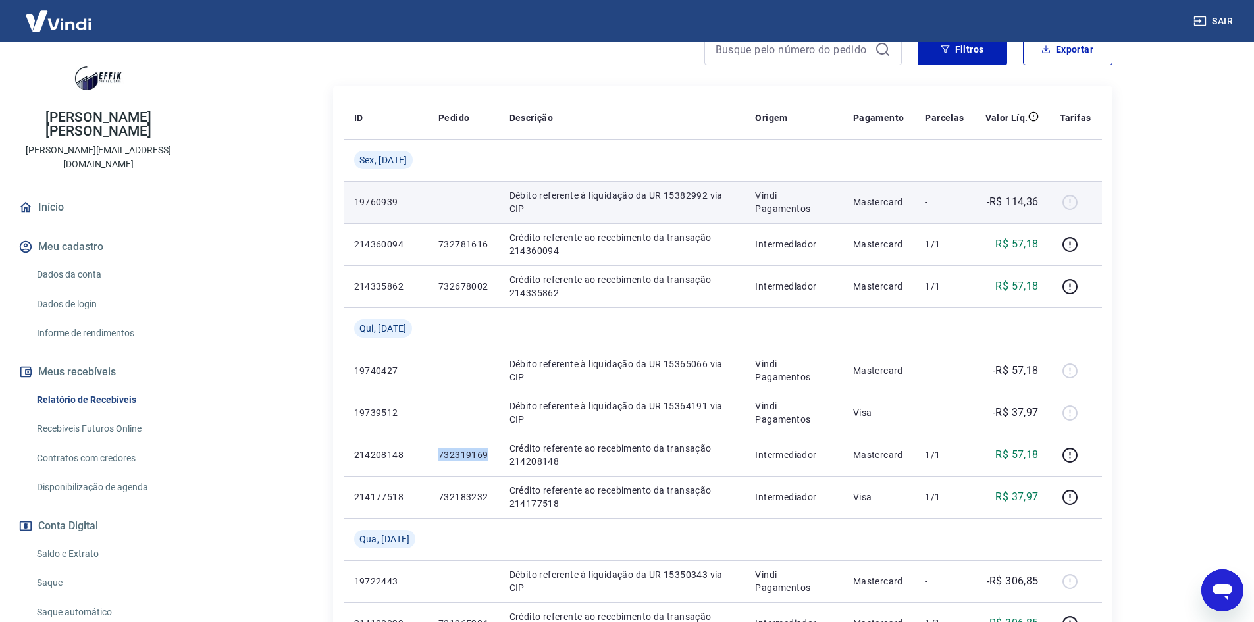
scroll to position [132, 0]
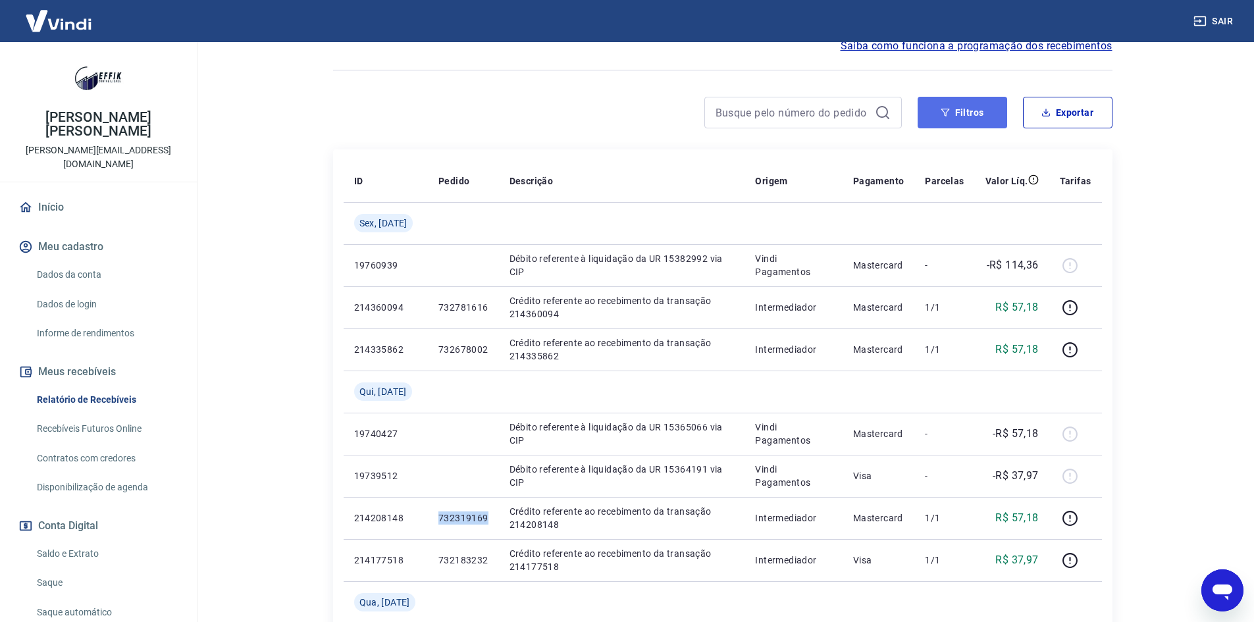
click at [973, 117] on button "Filtros" at bounding box center [963, 113] width 90 height 32
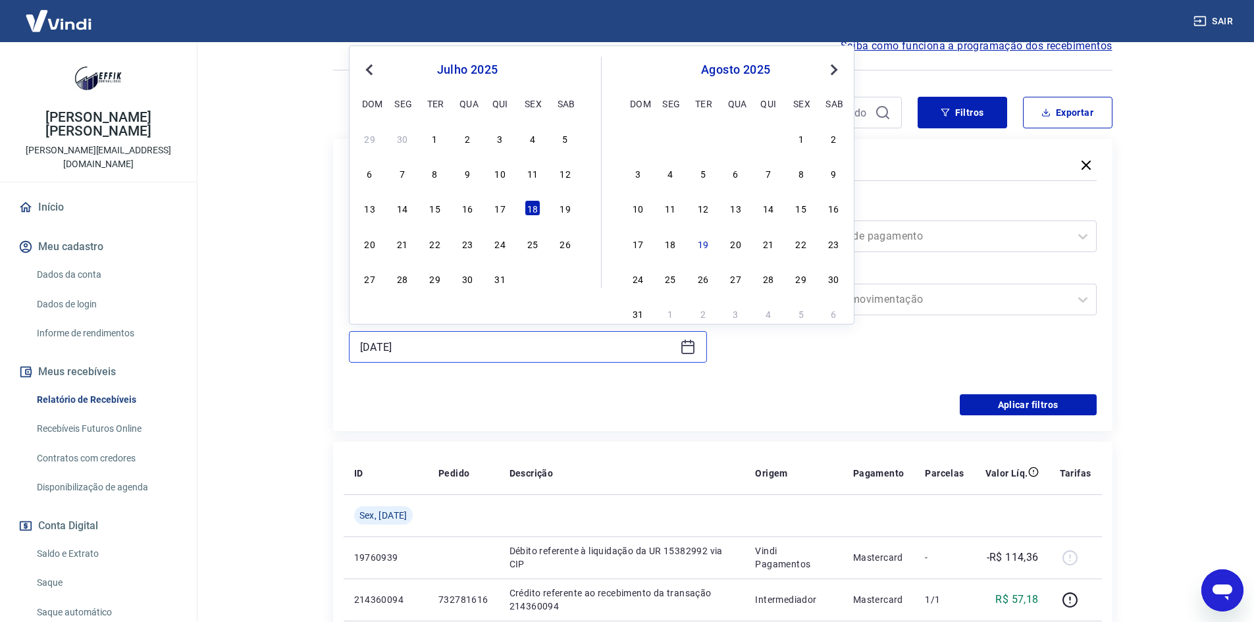
click at [417, 348] on input "[DATE]" at bounding box center [517, 347] width 315 height 20
click at [410, 244] on div "21" at bounding box center [402, 244] width 16 height 16
type input "[DATE]"
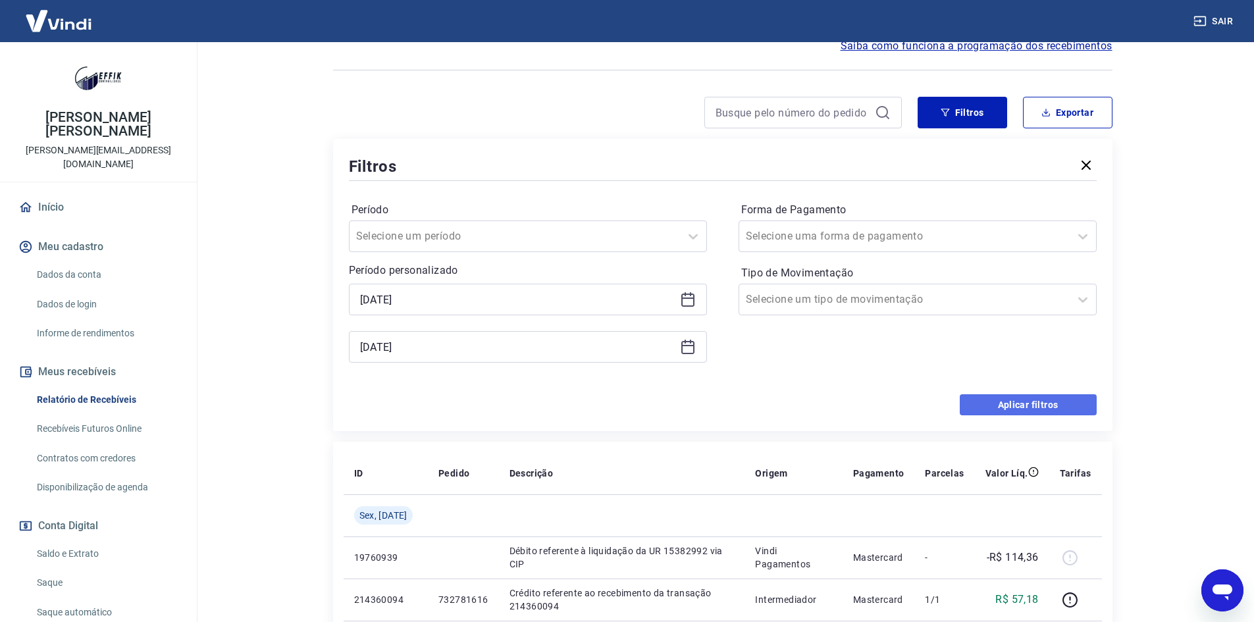
click at [1021, 409] on button "Aplicar filtros" at bounding box center [1028, 404] width 137 height 21
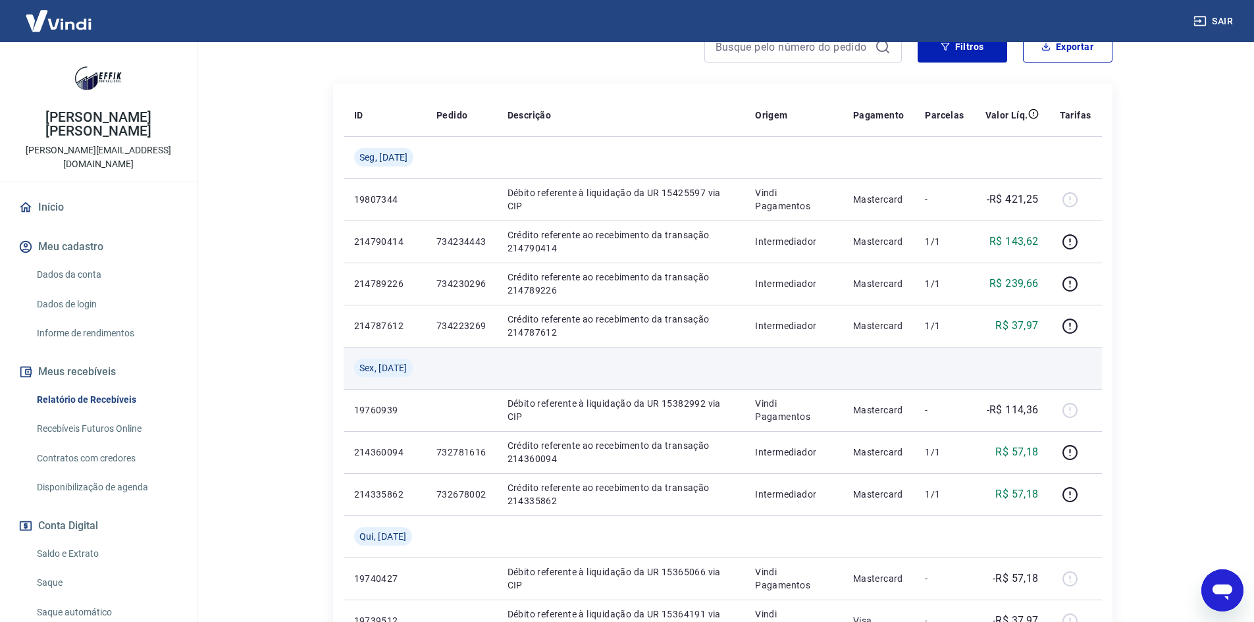
scroll to position [263, 0]
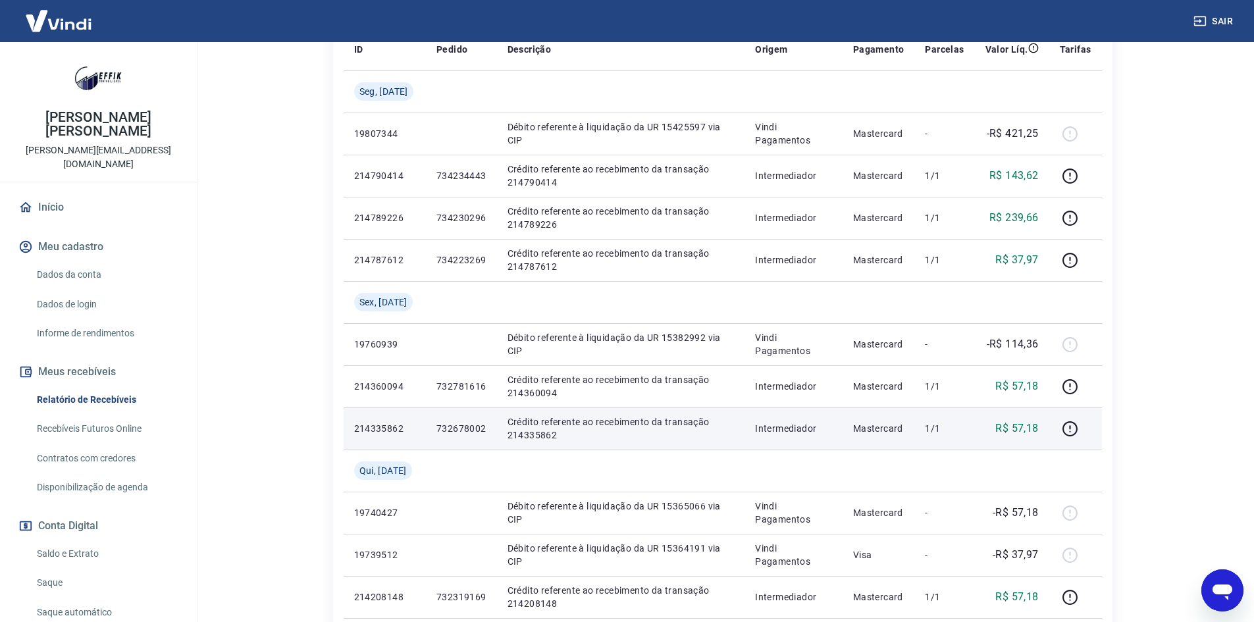
click at [462, 431] on p "732678002" at bounding box center [462, 428] width 50 height 13
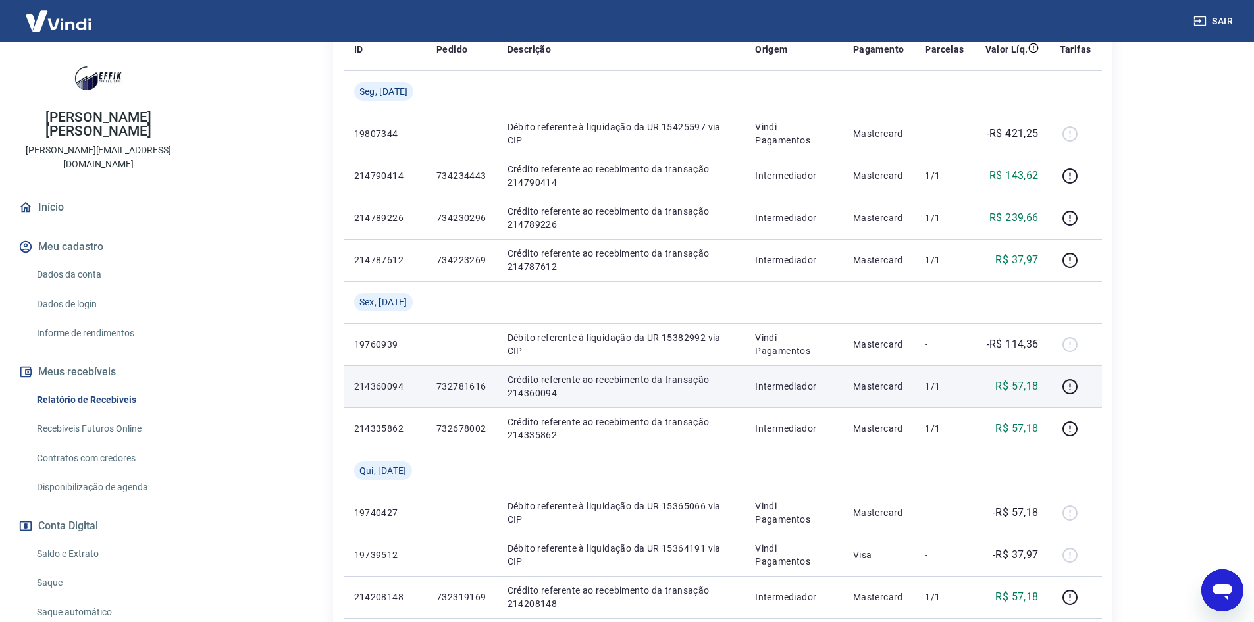
click at [454, 390] on p "732781616" at bounding box center [462, 386] width 50 height 13
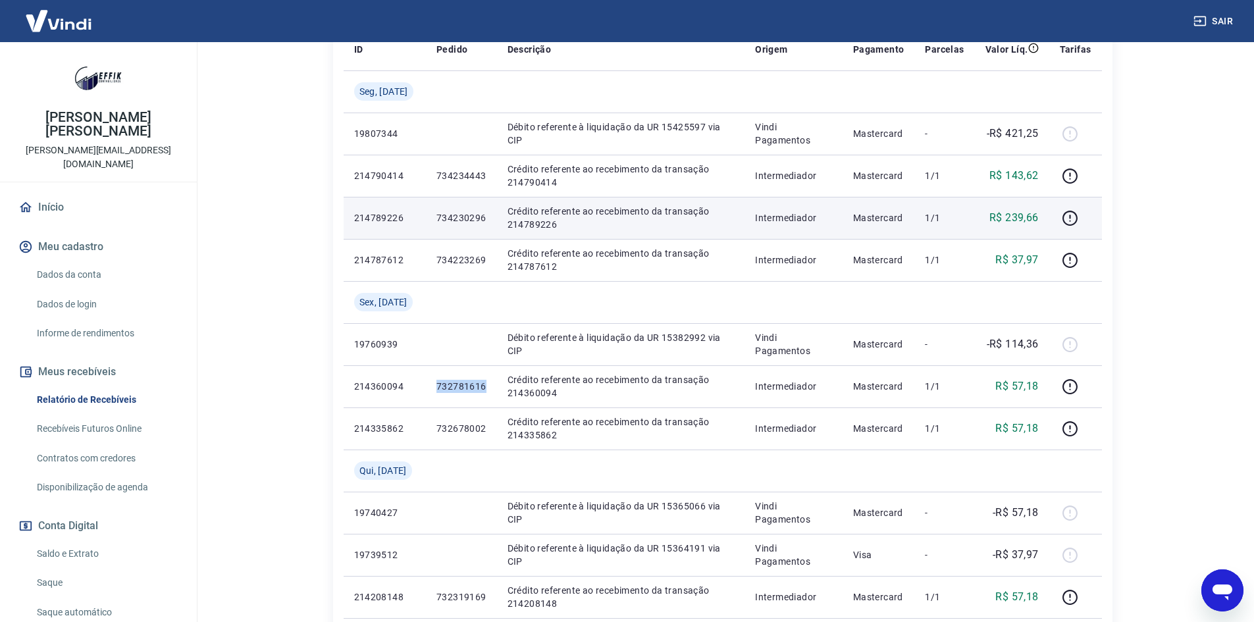
scroll to position [66, 0]
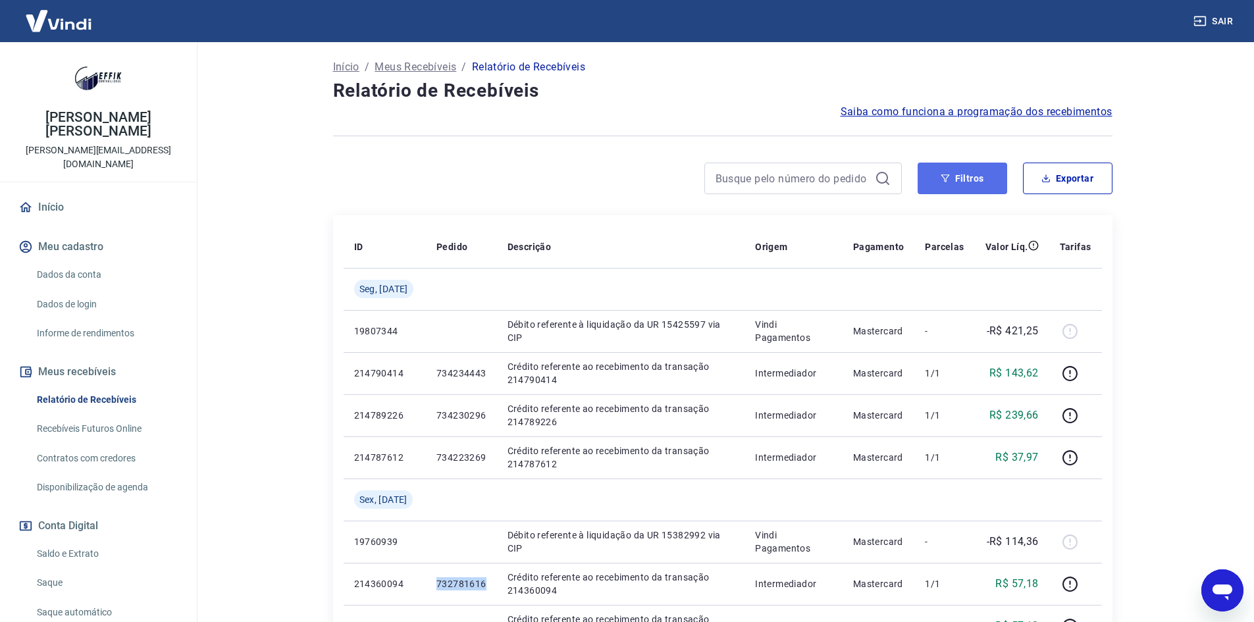
click at [947, 181] on icon "button" at bounding box center [945, 178] width 9 height 9
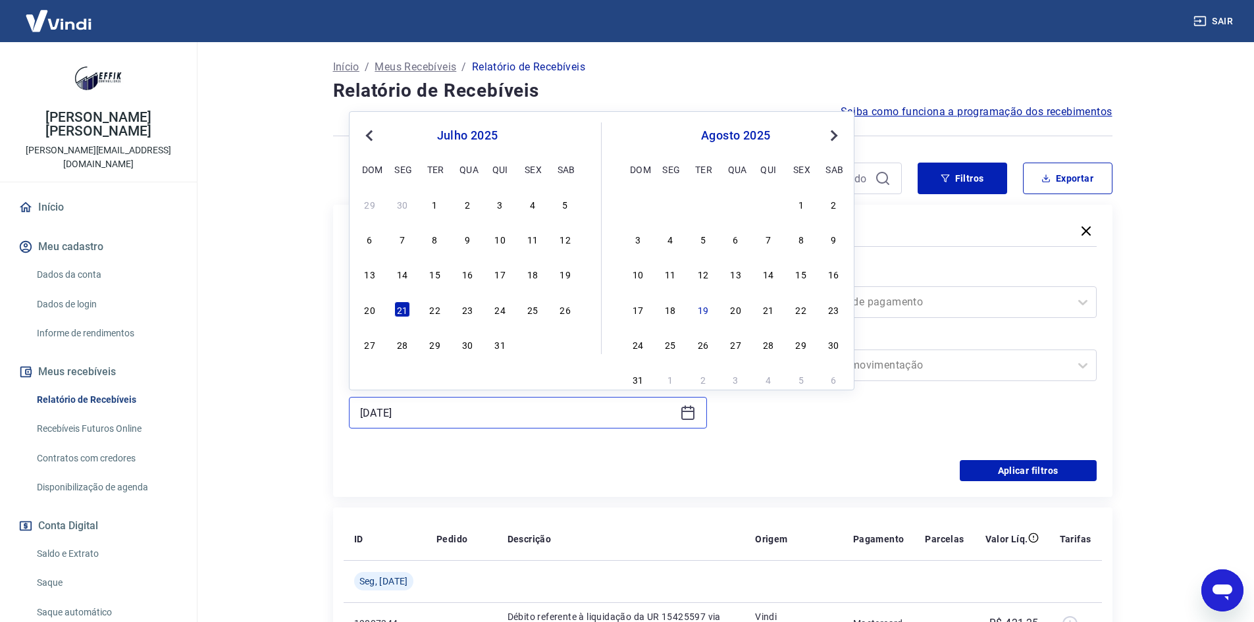
click at [429, 409] on input "[DATE]" at bounding box center [517, 413] width 315 height 20
click at [435, 313] on div "22" at bounding box center [435, 310] width 16 height 16
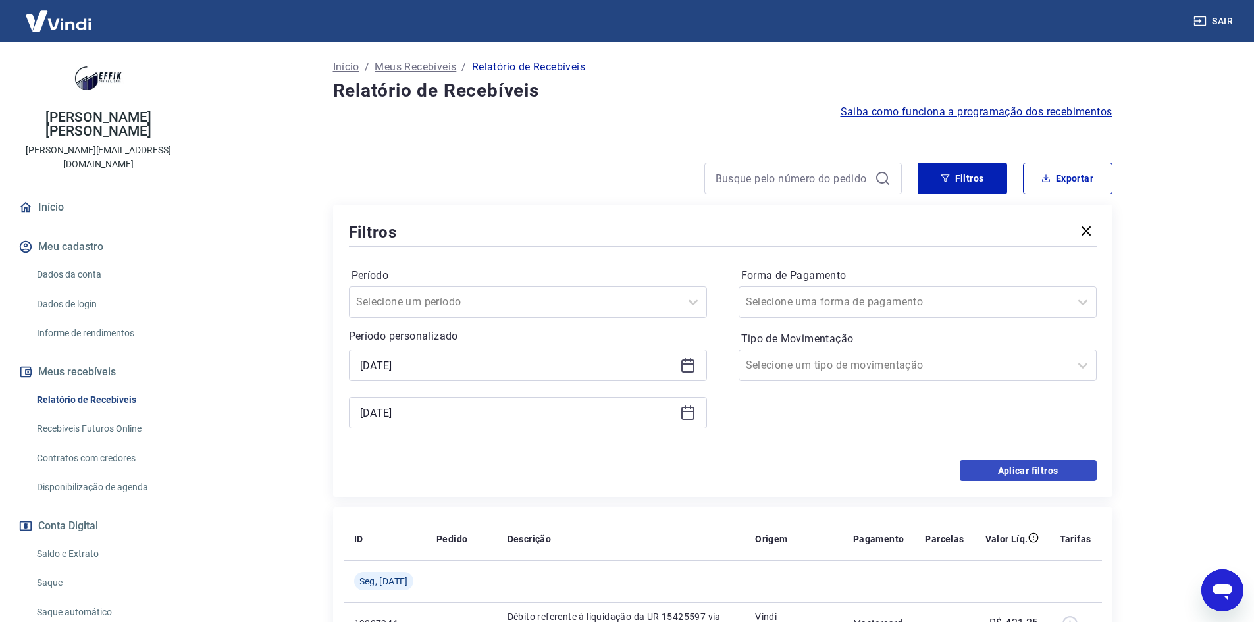
type input "[DATE]"
click at [991, 472] on button "Aplicar filtros" at bounding box center [1028, 470] width 137 height 21
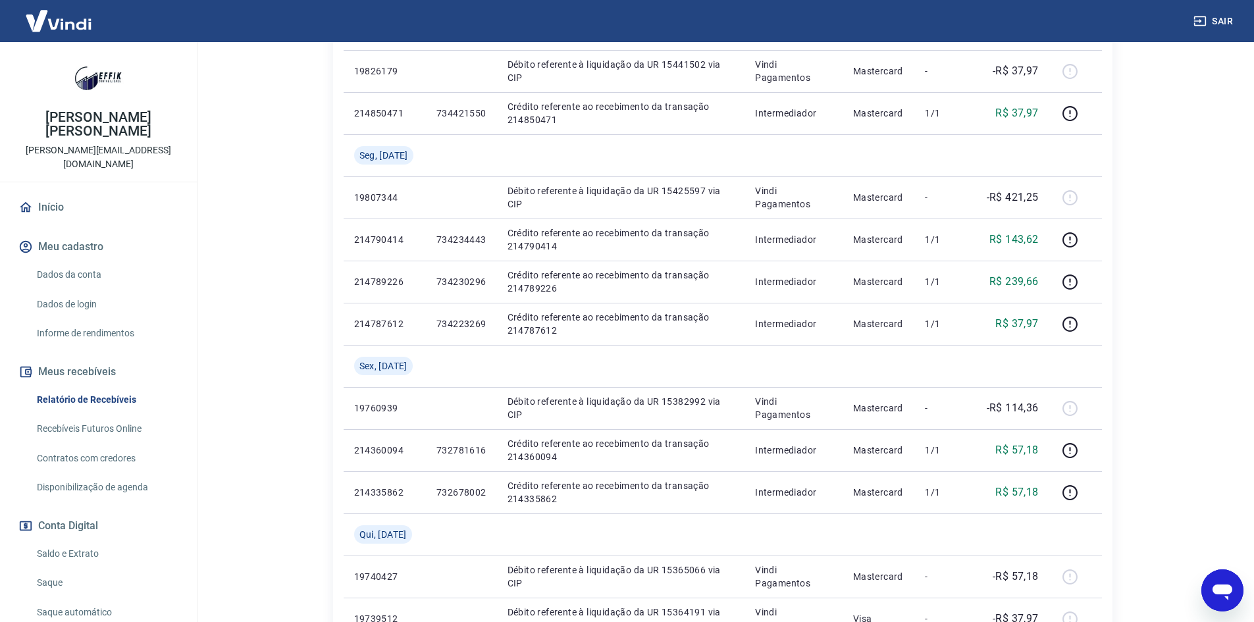
scroll to position [329, 0]
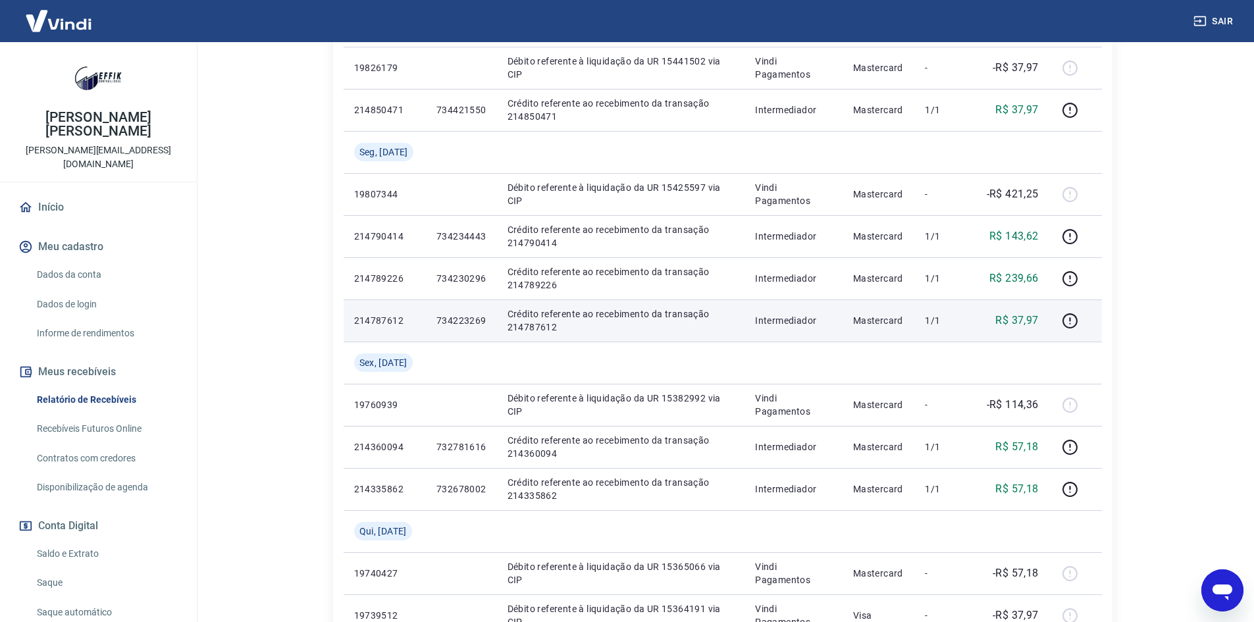
click at [437, 320] on p "734223269" at bounding box center [462, 320] width 50 height 13
click at [454, 317] on p "734223269" at bounding box center [462, 320] width 50 height 13
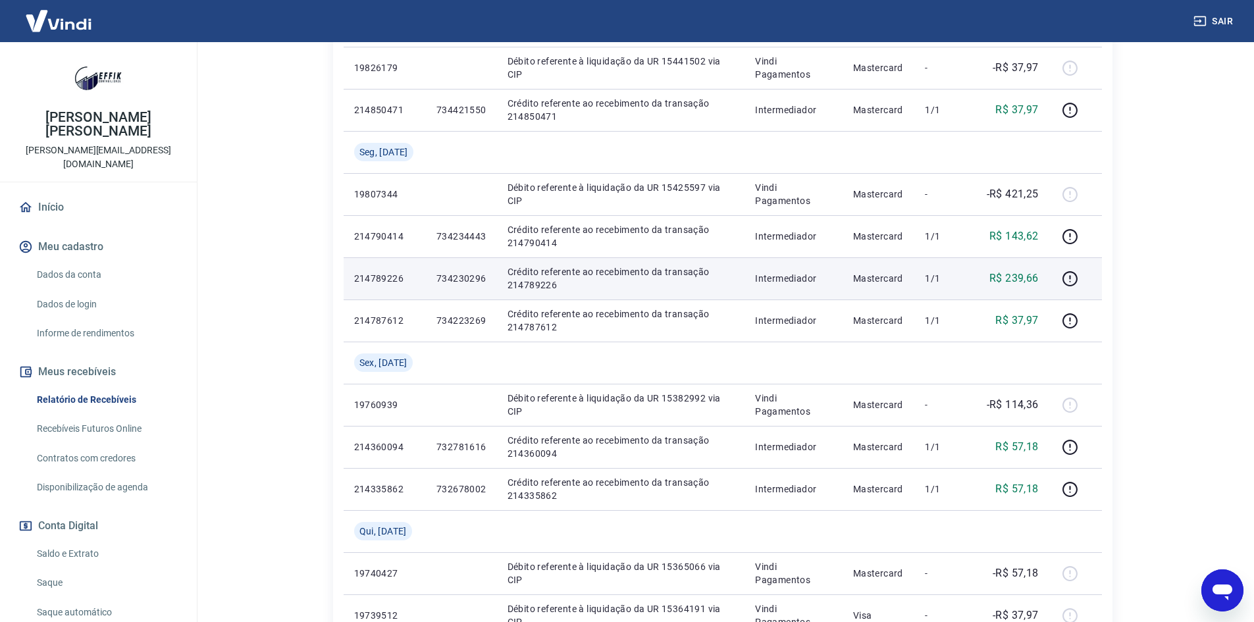
click at [440, 277] on p "734230296" at bounding box center [462, 278] width 50 height 13
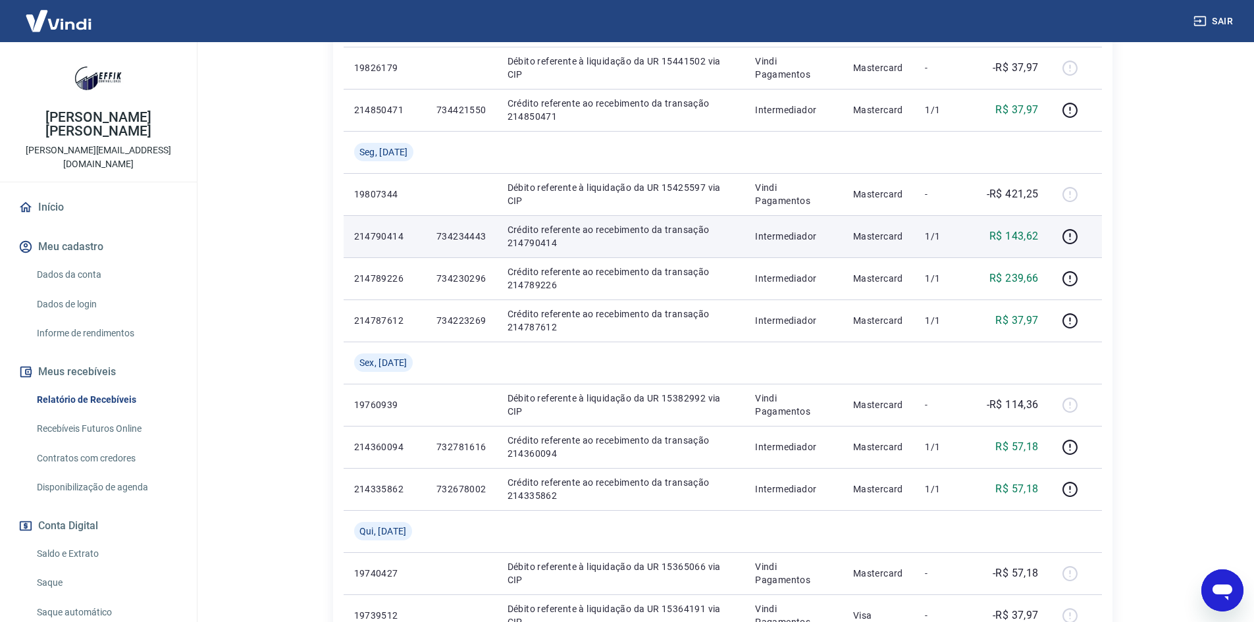
click at [468, 234] on p "734234443" at bounding box center [462, 236] width 50 height 13
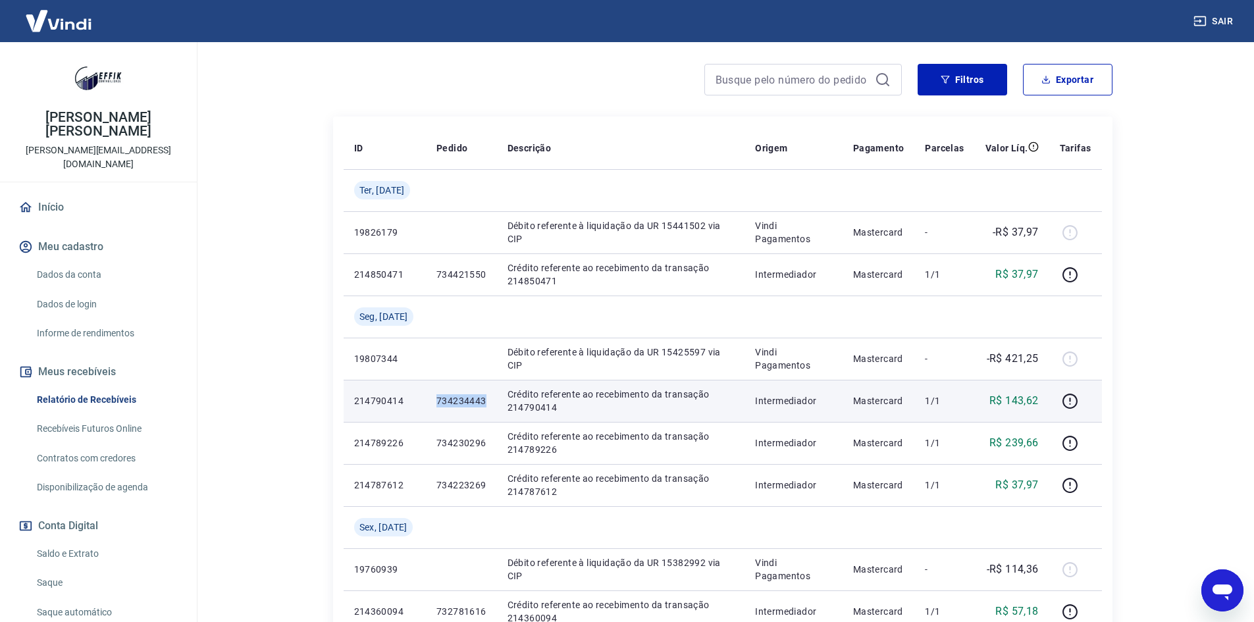
scroll to position [132, 0]
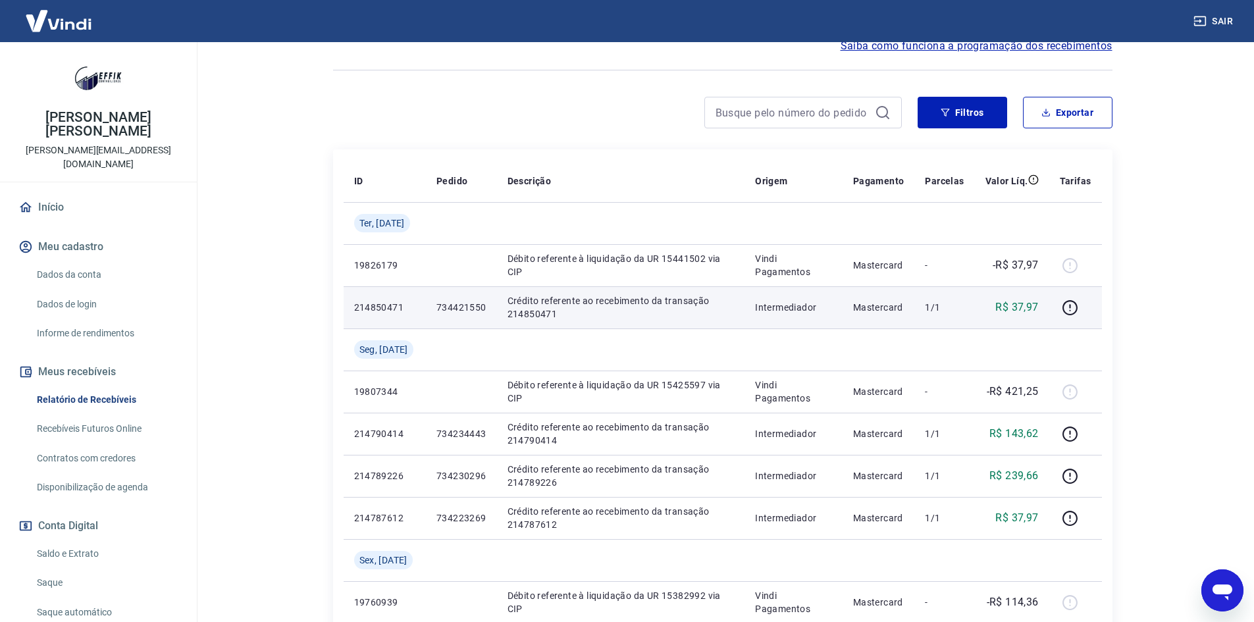
click at [454, 307] on p "734421550" at bounding box center [462, 307] width 50 height 13
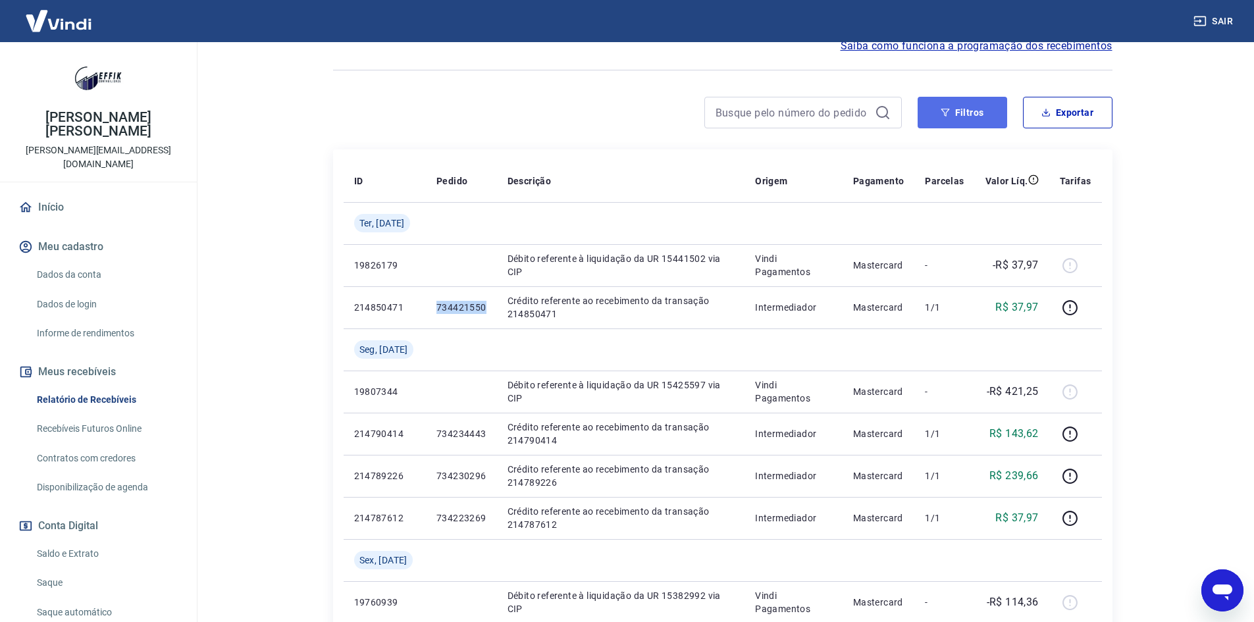
click at [937, 115] on button "Filtros" at bounding box center [963, 113] width 90 height 32
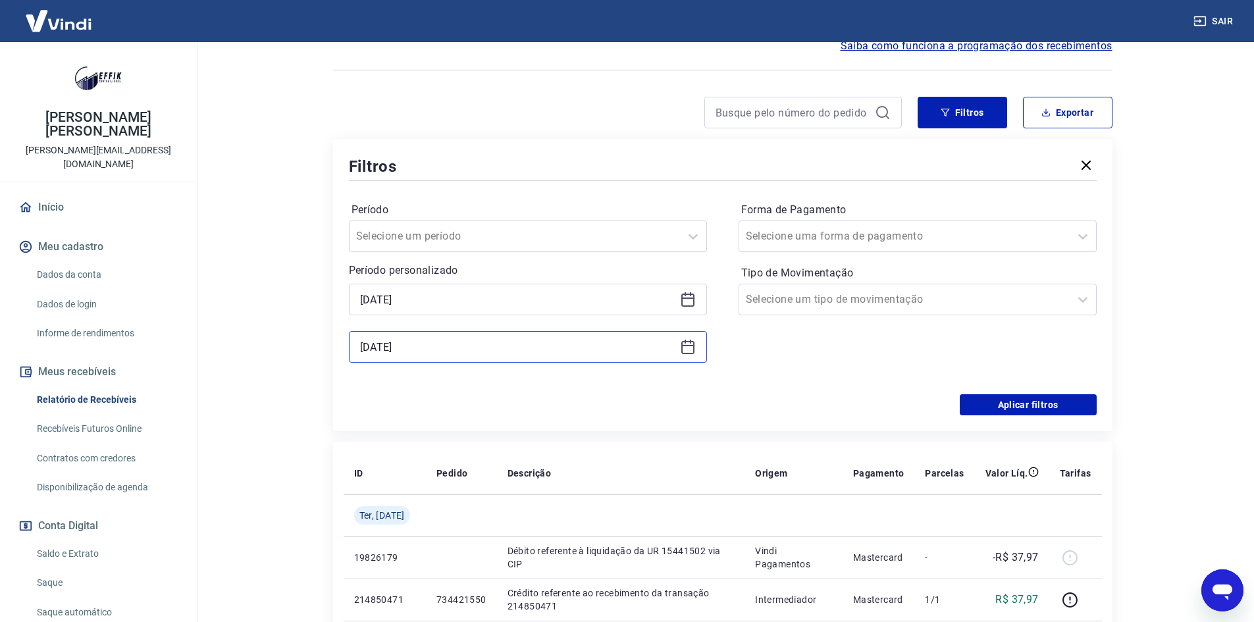
click at [444, 346] on input "[DATE]" at bounding box center [517, 347] width 315 height 20
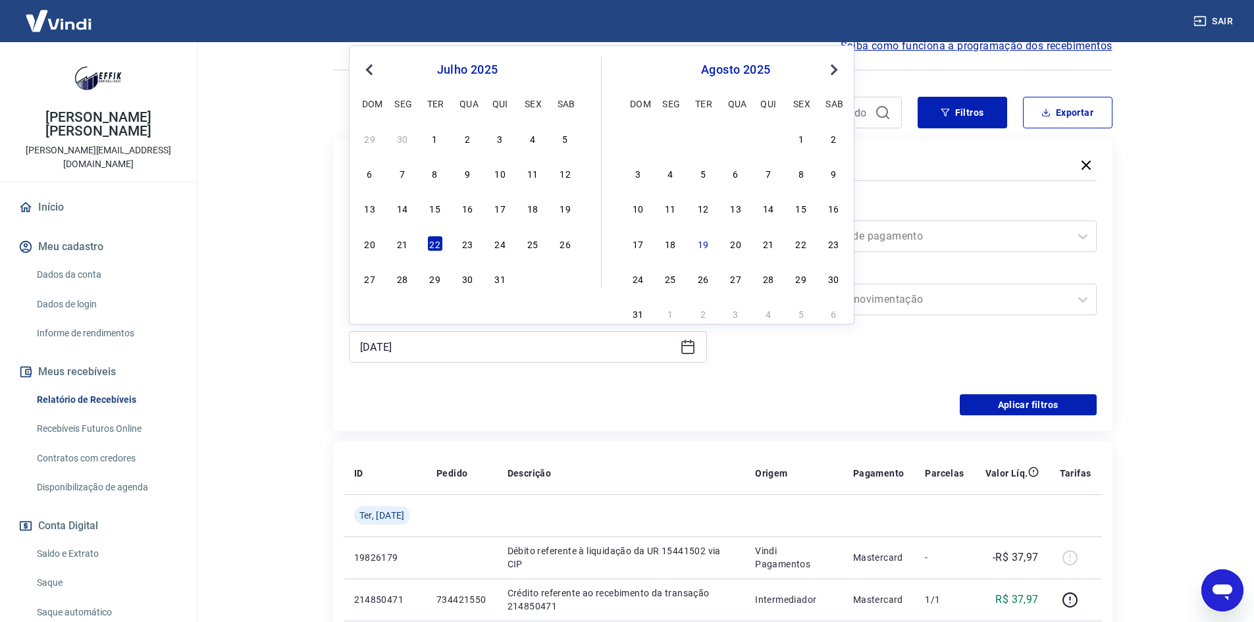
click at [291, 291] on main "Após o envio das liquidações aparecerem no Relatório de Recebíveis, elas podem …" at bounding box center [722, 200] width 1063 height 580
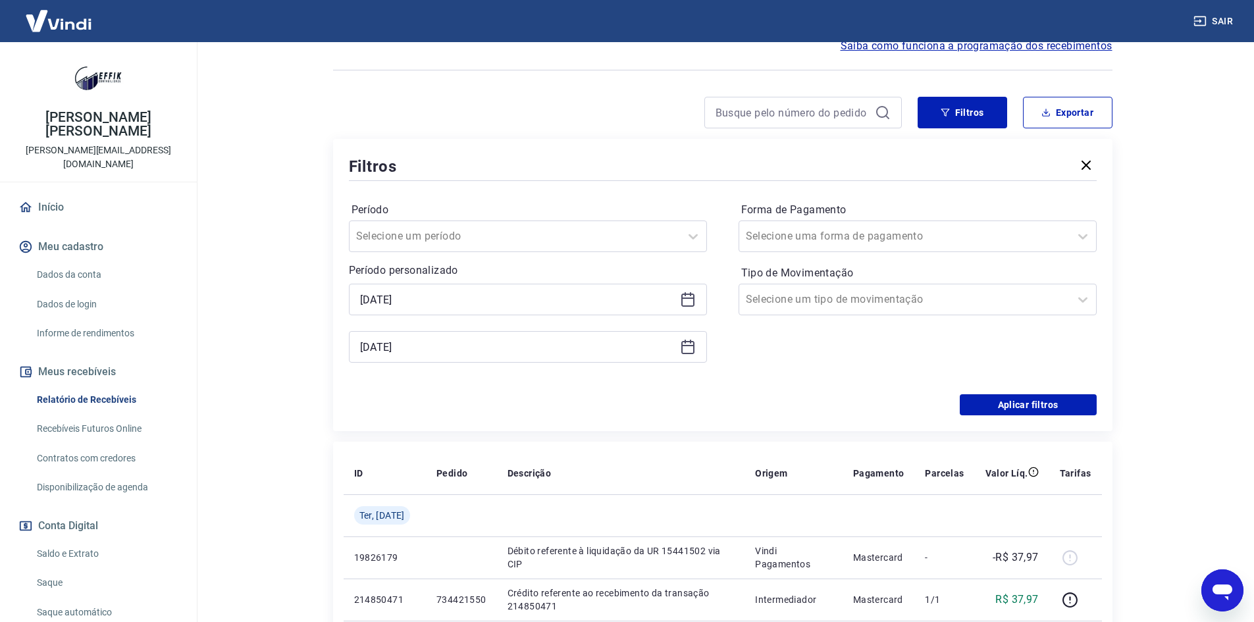
click at [287, 275] on main "Após o envio das liquidações aparecerem no Relatório de Recebíveis, elas podem …" at bounding box center [722, 200] width 1063 height 580
drag, startPoint x: 421, startPoint y: 401, endPoint x: 437, endPoint y: 383, distance: 24.3
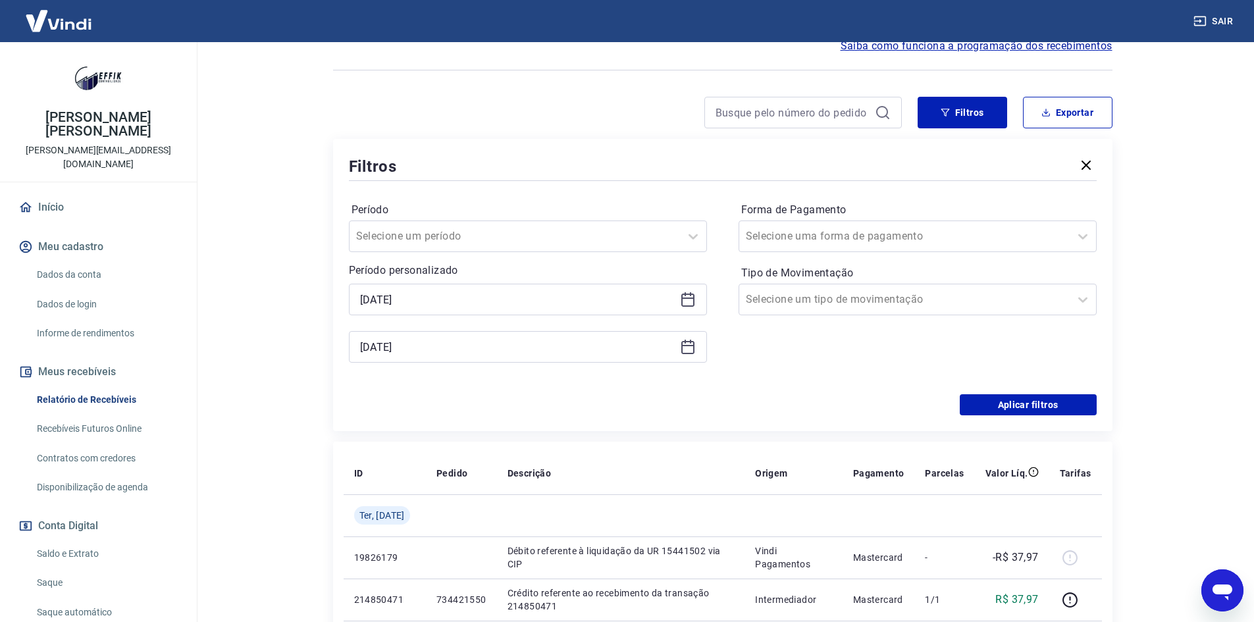
click at [421, 401] on div "Aplicar filtros" at bounding box center [723, 404] width 748 height 21
click at [461, 344] on input "[DATE]" at bounding box center [517, 347] width 315 height 20
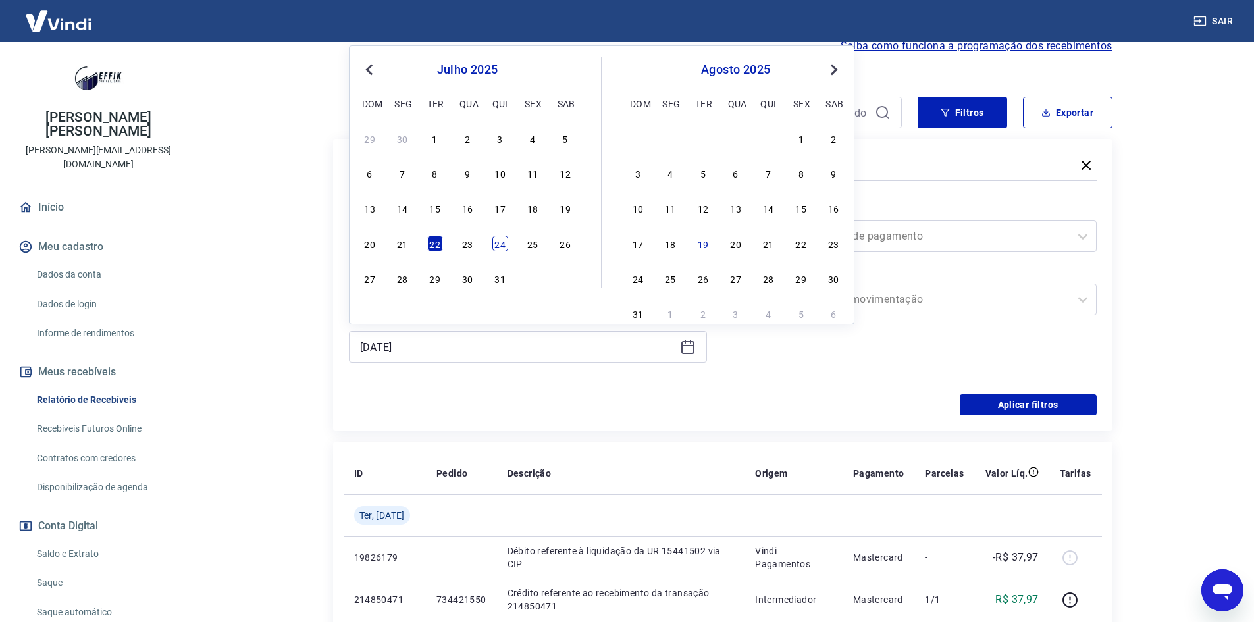
click at [498, 248] on div "24" at bounding box center [501, 244] width 16 height 16
type input "[DATE]"
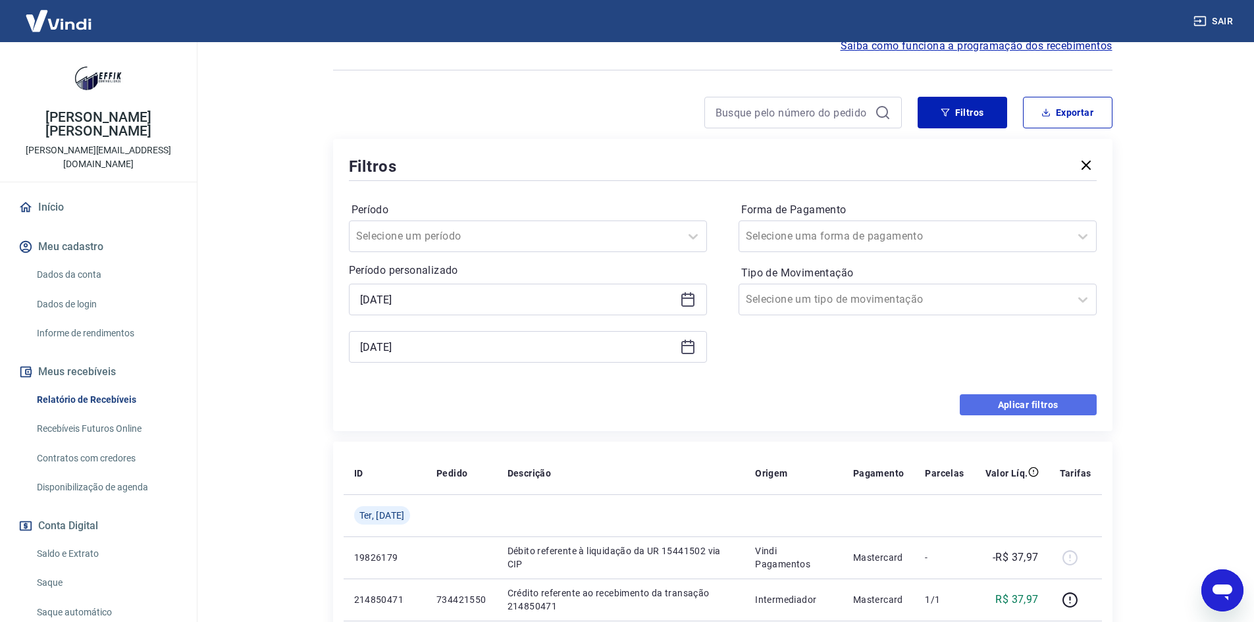
click at [1000, 406] on button "Aplicar filtros" at bounding box center [1028, 404] width 137 height 21
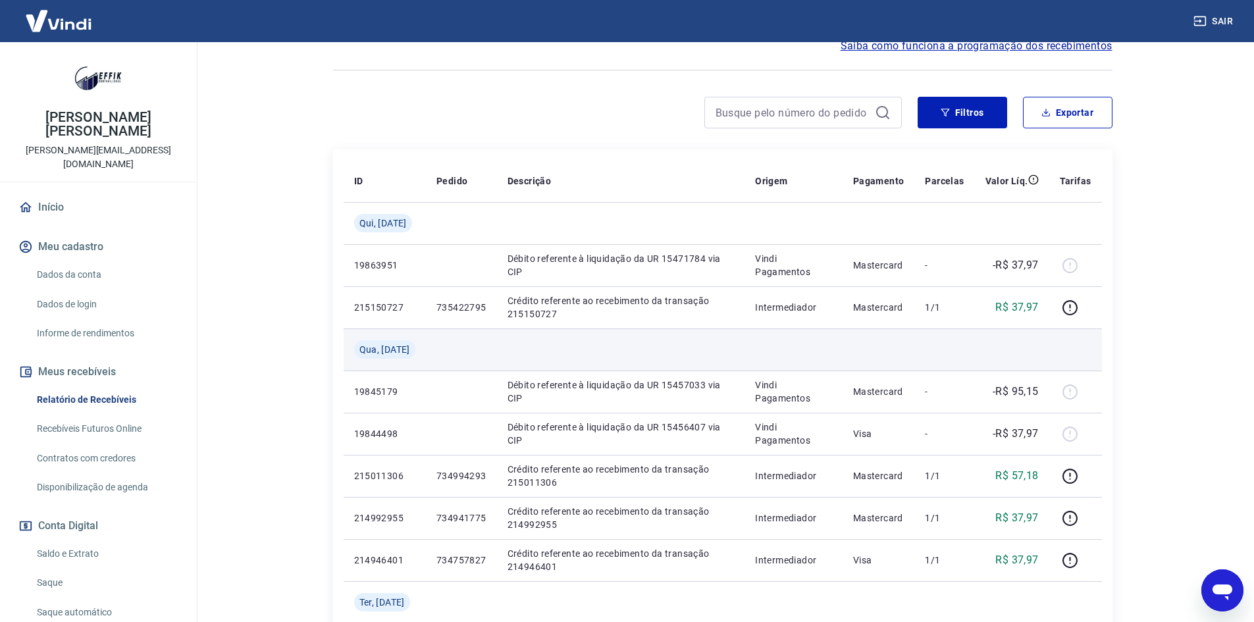
scroll to position [263, 0]
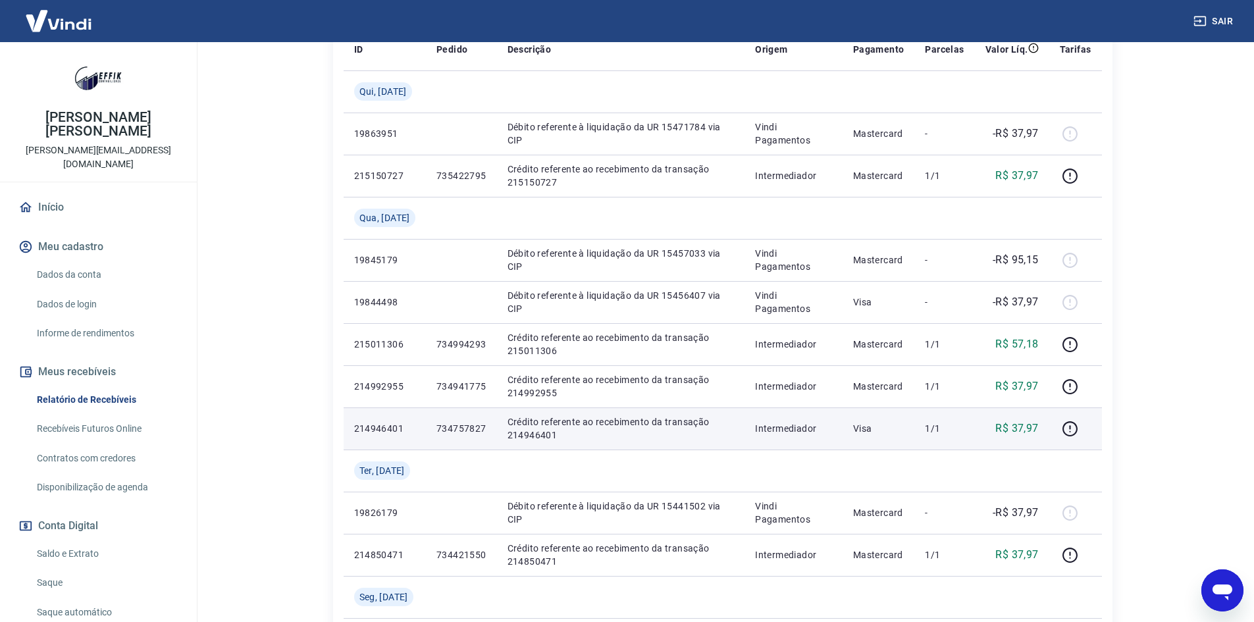
click at [451, 425] on p "734757827" at bounding box center [462, 428] width 50 height 13
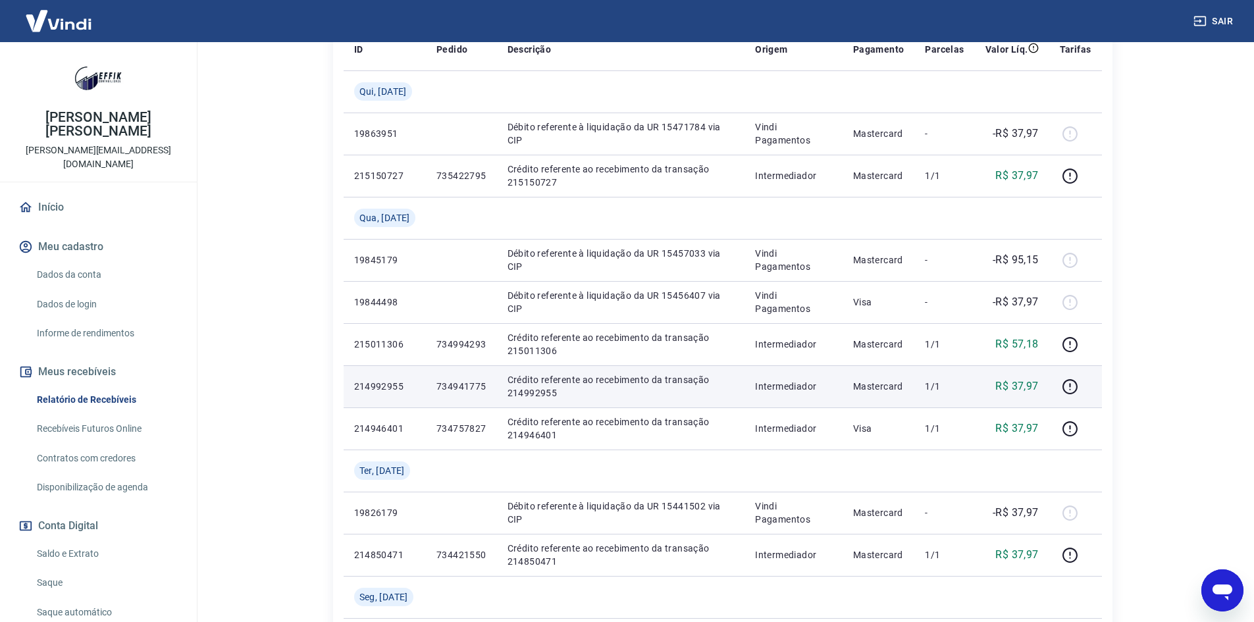
click at [464, 381] on p "734941775" at bounding box center [462, 386] width 50 height 13
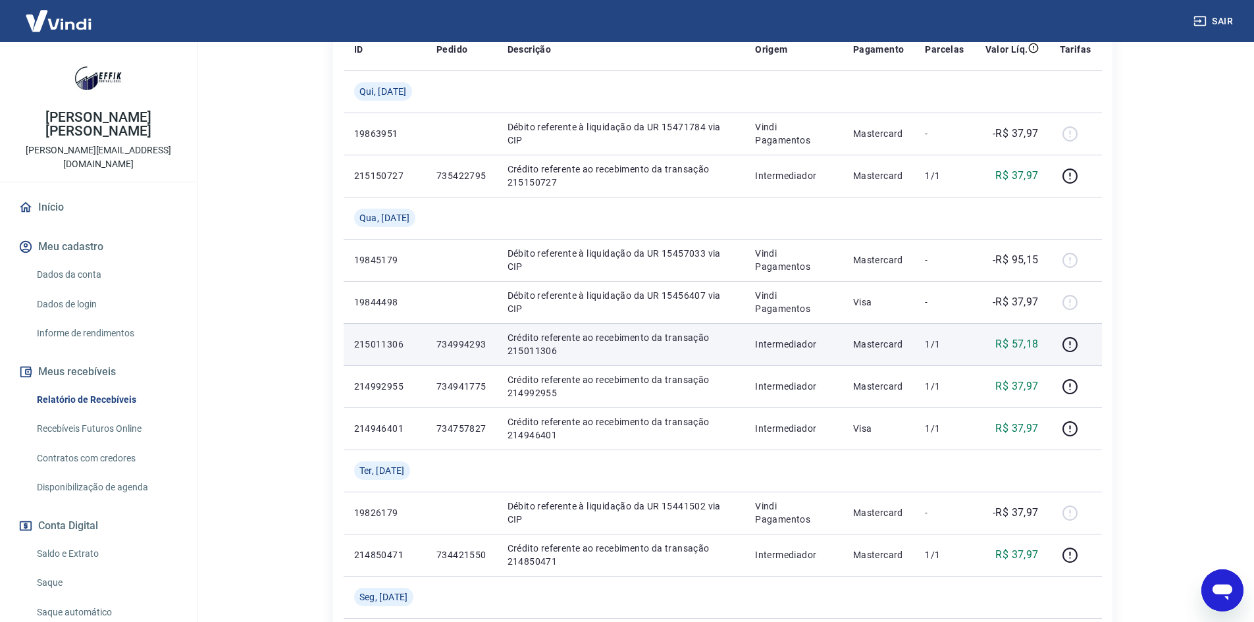
click at [458, 341] on p "734994293" at bounding box center [462, 344] width 50 height 13
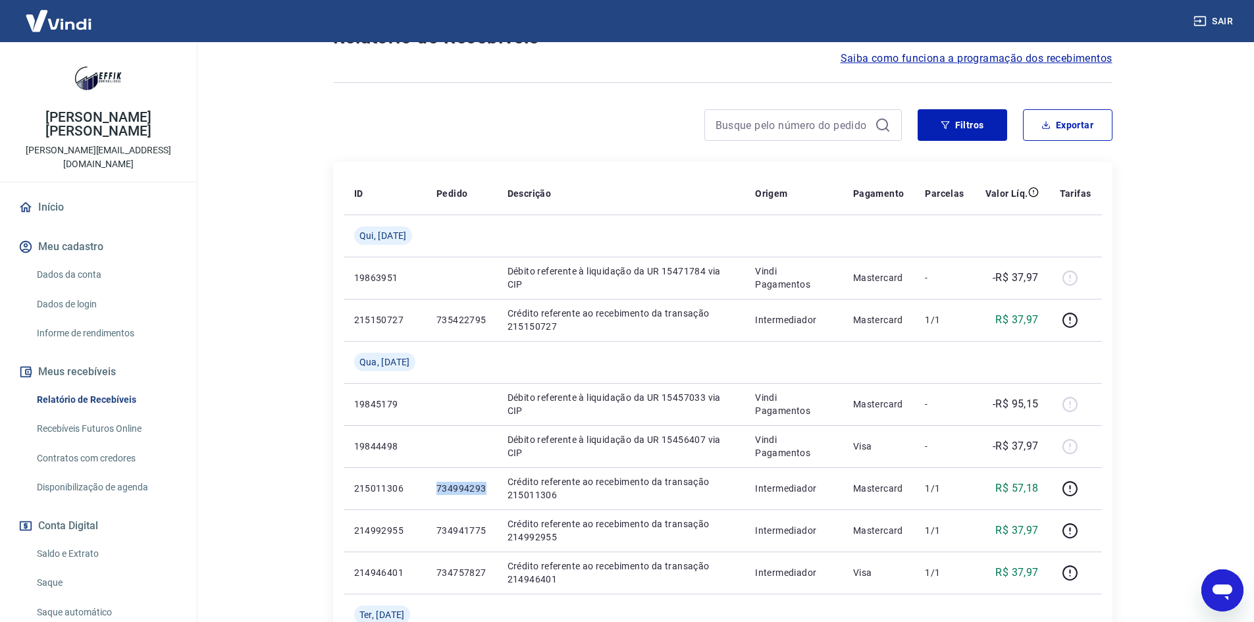
scroll to position [0, 0]
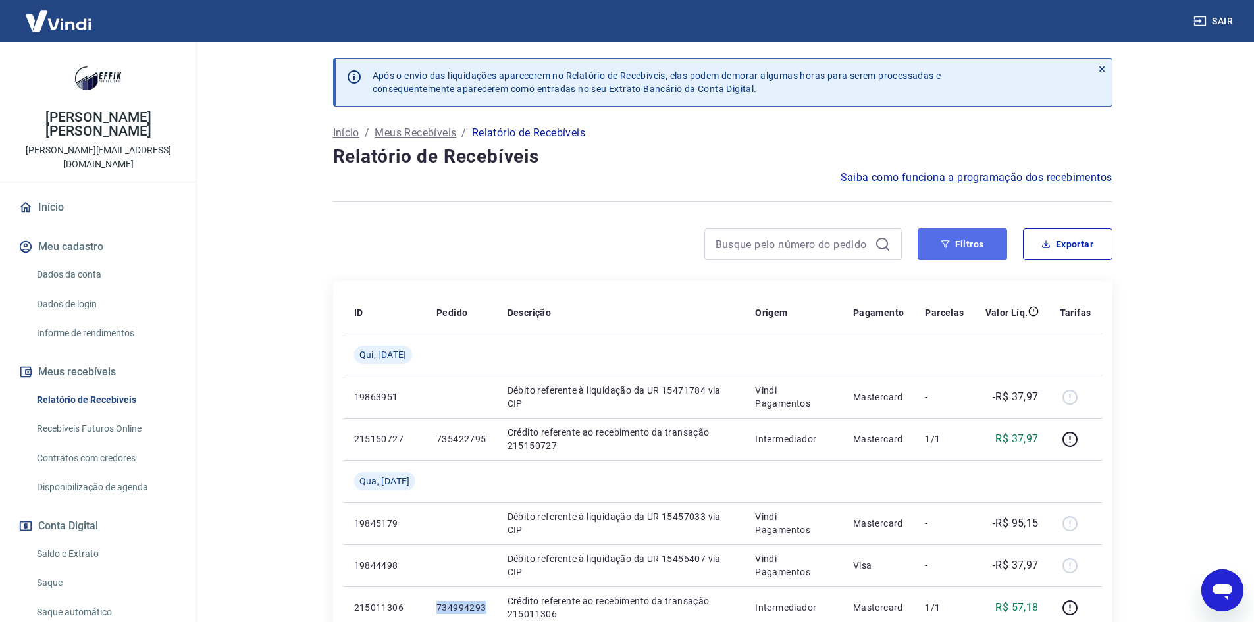
click at [970, 246] on button "Filtros" at bounding box center [963, 244] width 90 height 32
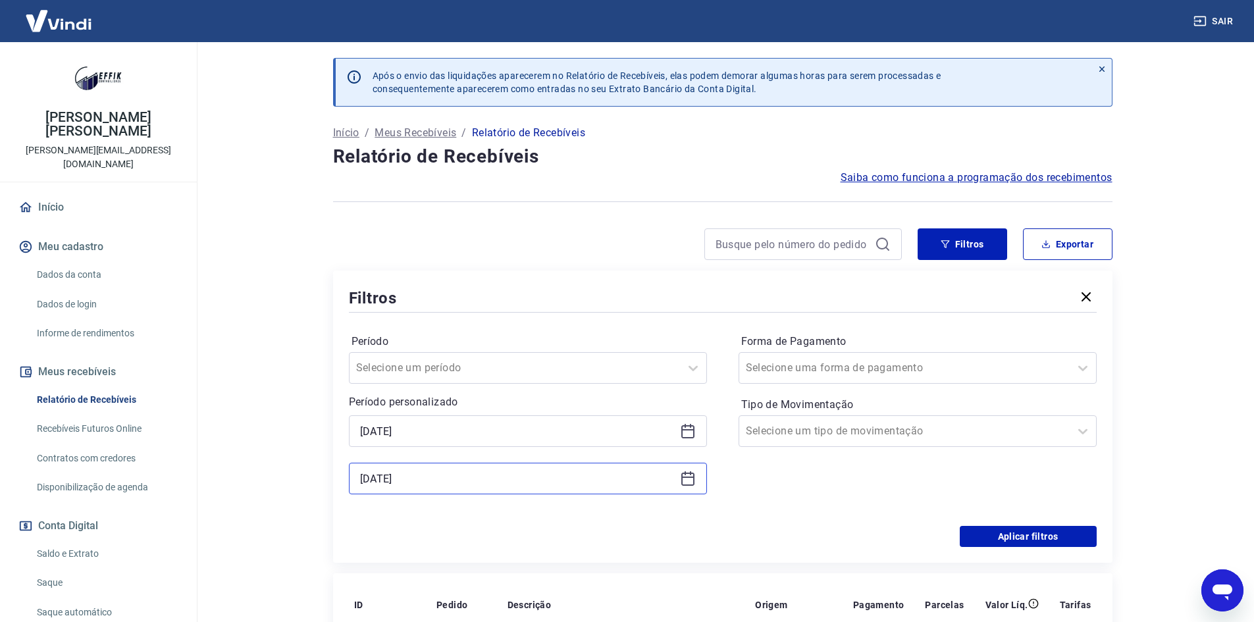
click at [421, 473] on input "[DATE]" at bounding box center [517, 479] width 315 height 20
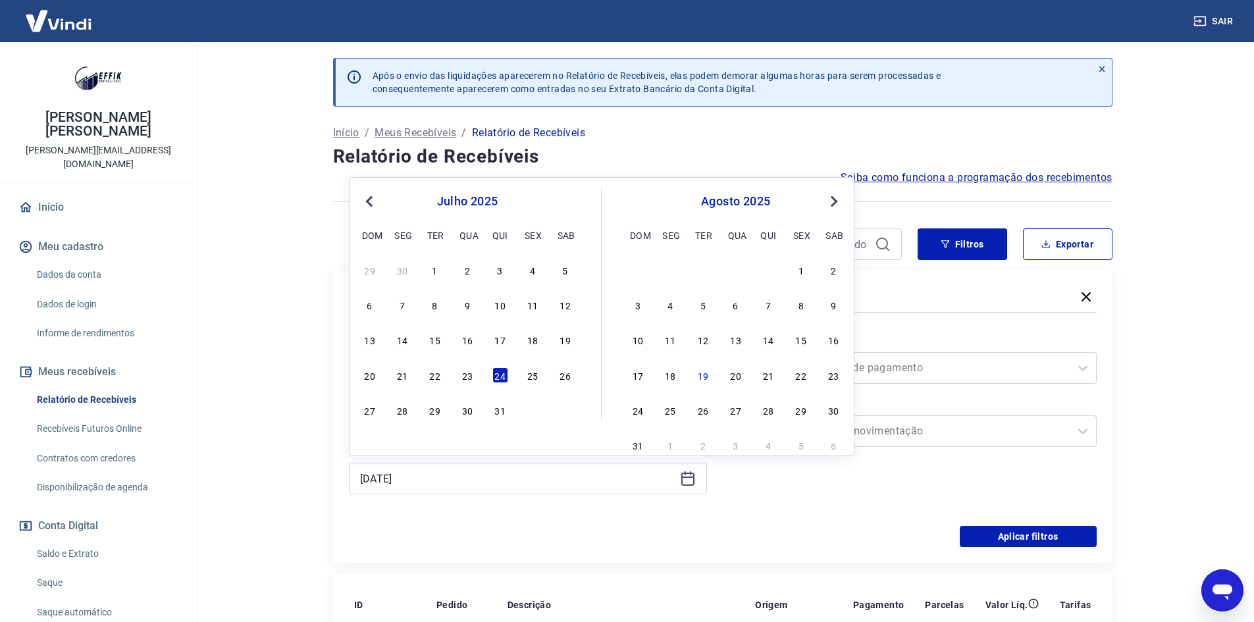
click at [523, 377] on div "20 21 22 23 24 25 26" at bounding box center [467, 374] width 215 height 19
click at [527, 371] on div "25" at bounding box center [533, 375] width 16 height 16
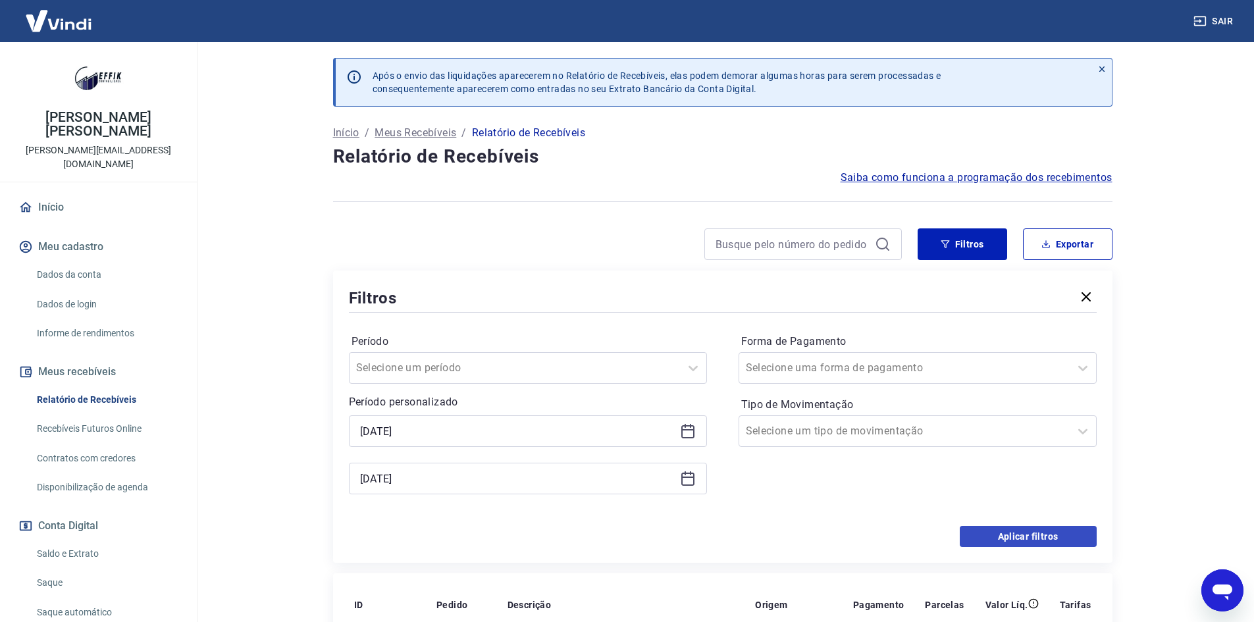
type input "[DATE]"
click at [1000, 544] on button "Aplicar filtros" at bounding box center [1028, 536] width 137 height 21
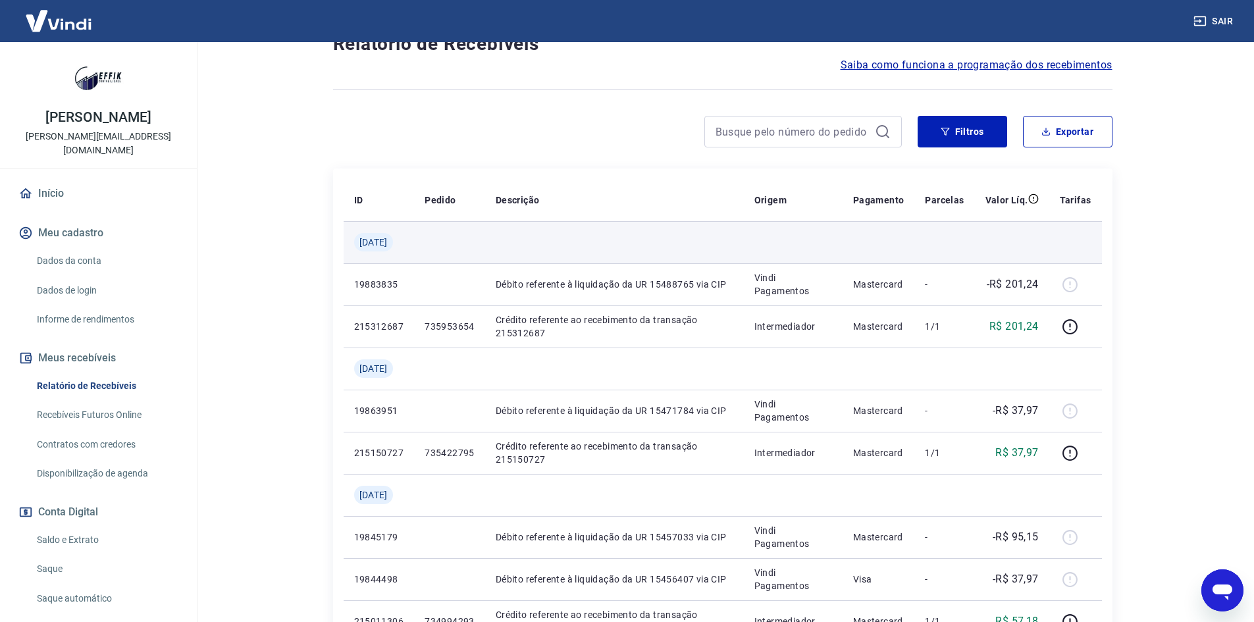
scroll to position [132, 0]
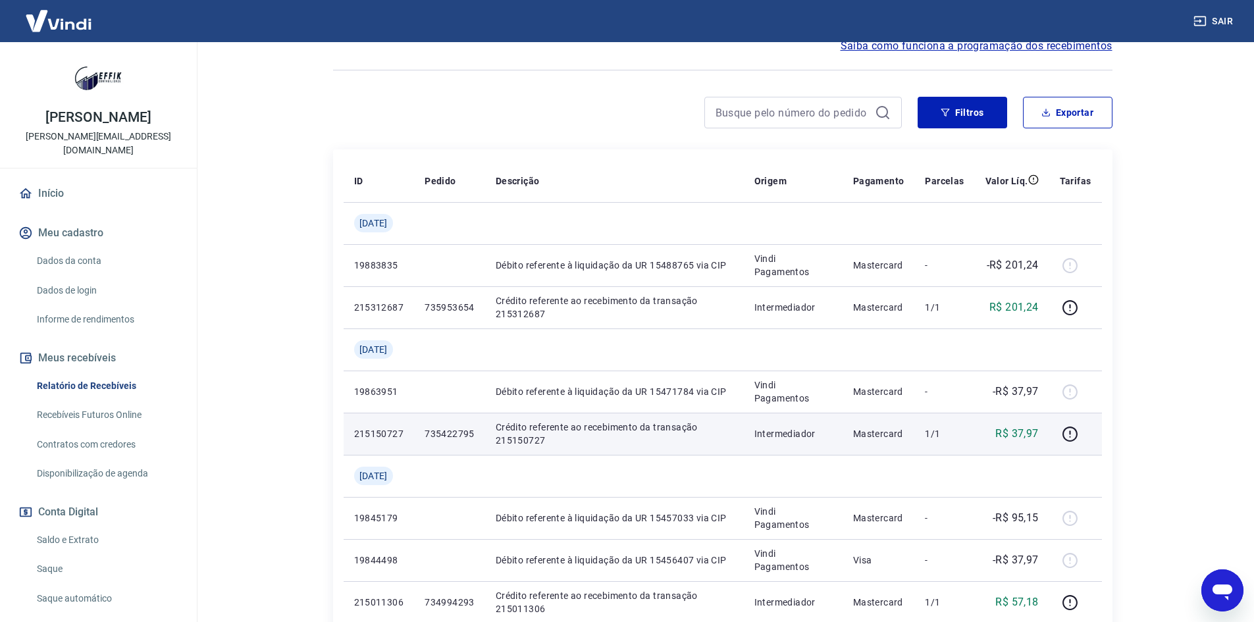
click at [468, 433] on p "735422795" at bounding box center [450, 433] width 50 height 13
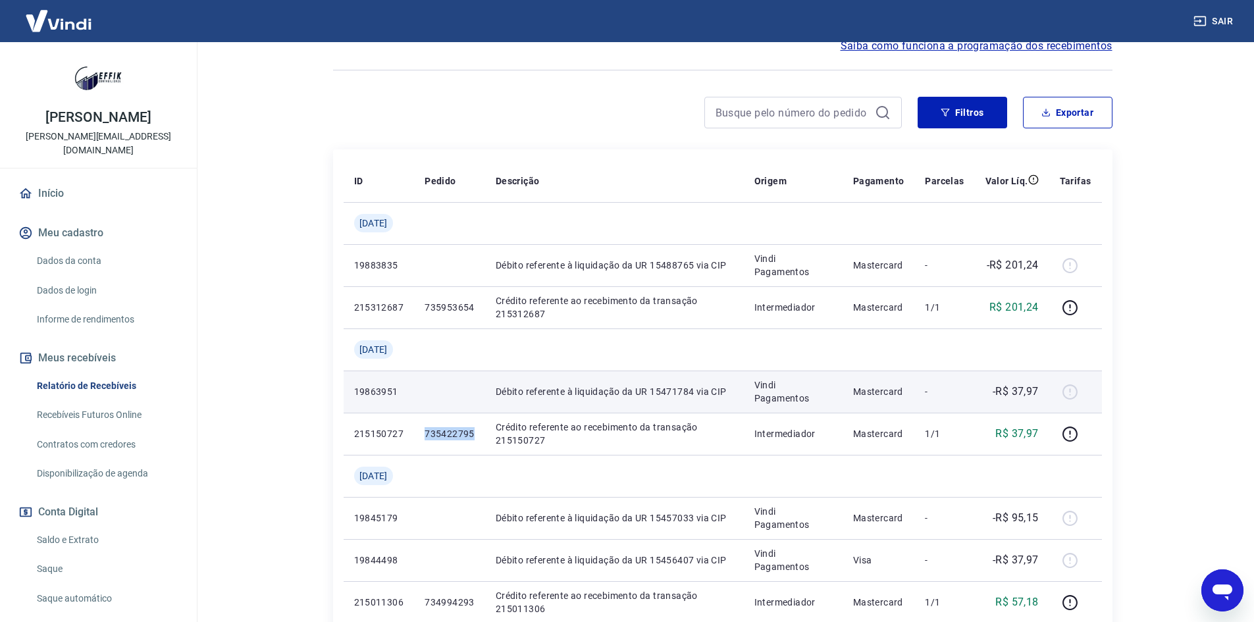
copy p "735422795"
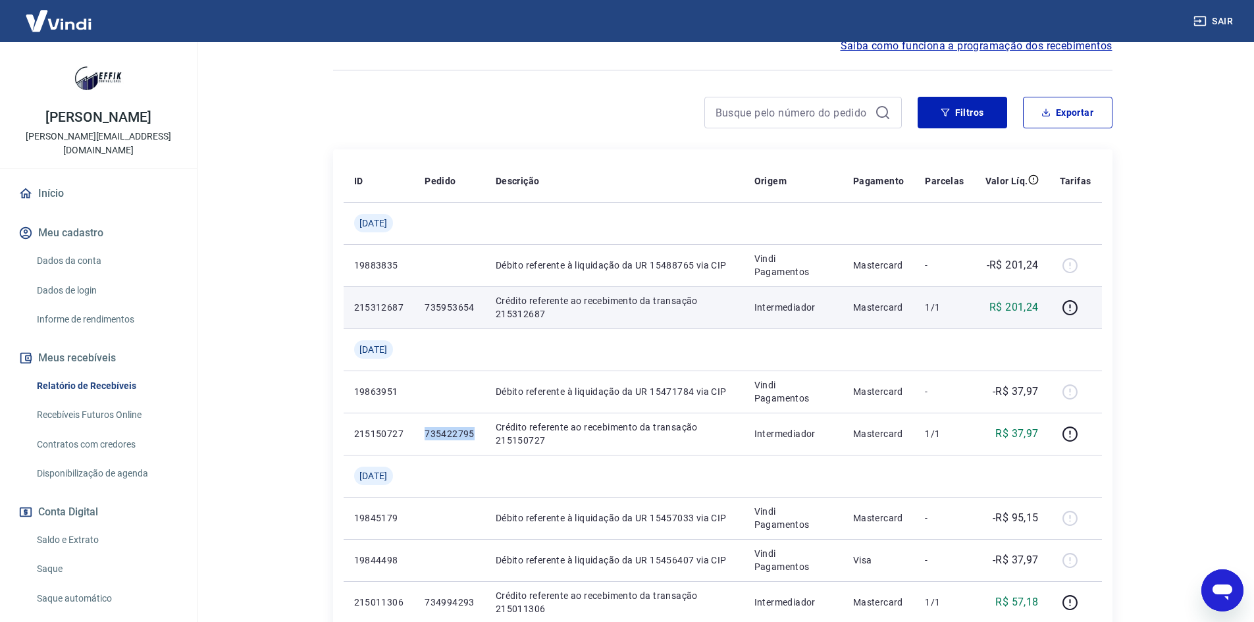
click at [469, 306] on p "735953654" at bounding box center [450, 307] width 50 height 13
copy p "735953654"
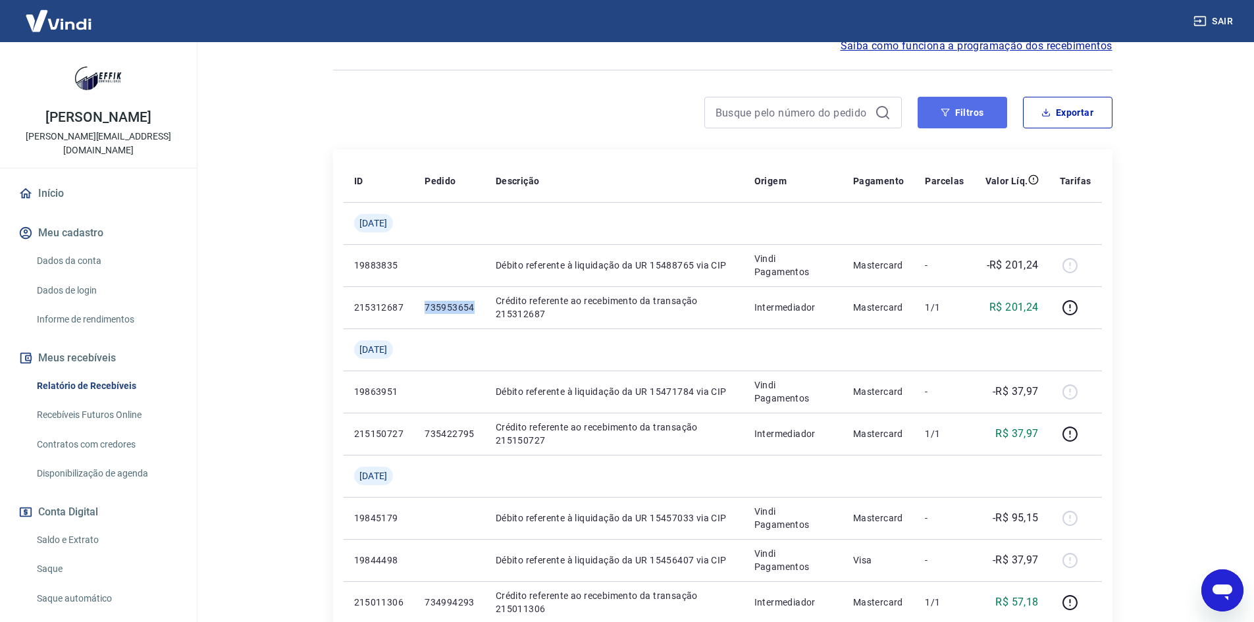
click at [950, 116] on icon "button" at bounding box center [945, 112] width 9 height 9
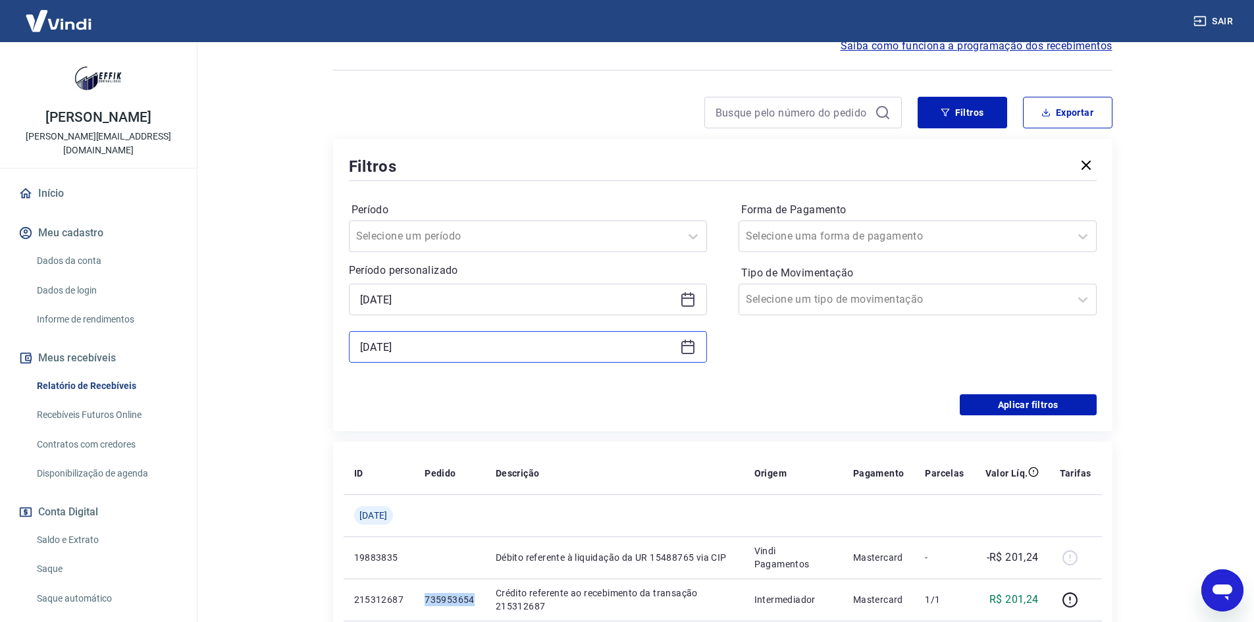
click at [466, 341] on input "[DATE]" at bounding box center [517, 347] width 315 height 20
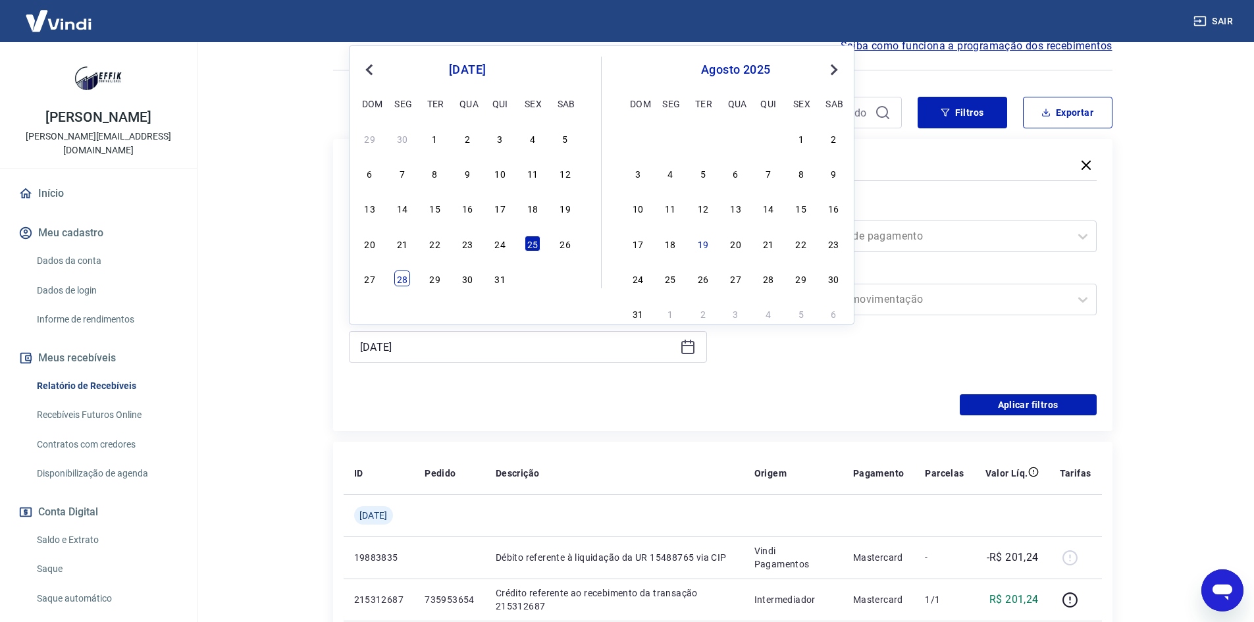
click at [400, 281] on div "28" at bounding box center [402, 279] width 16 height 16
type input "28/07/2025"
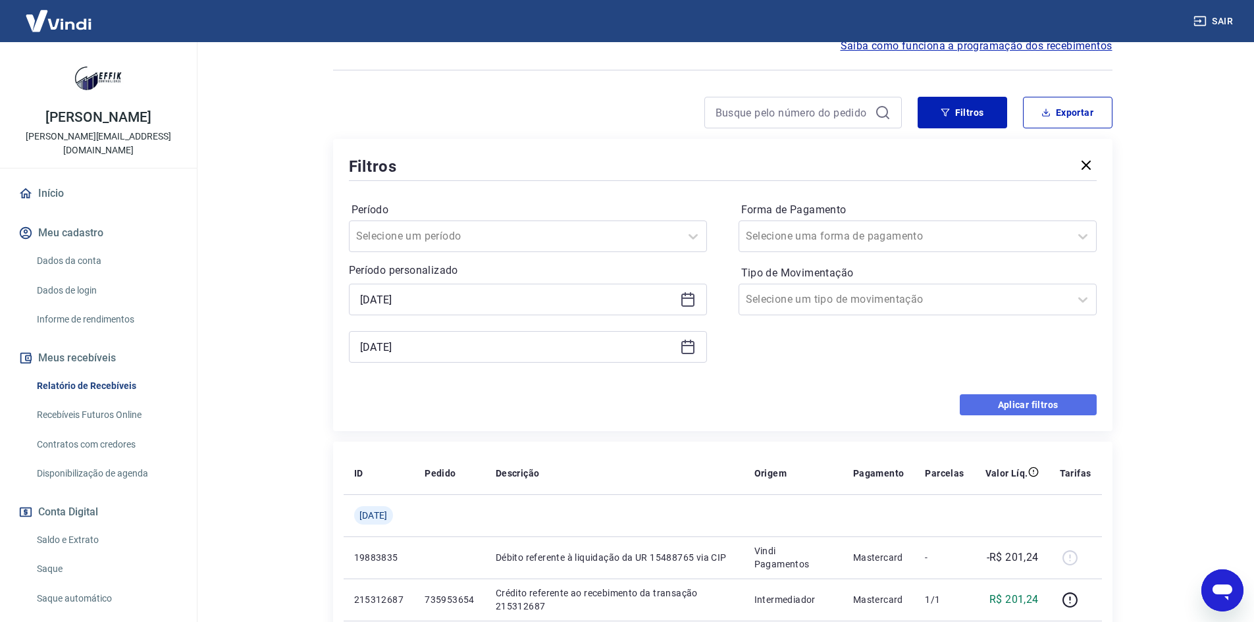
click at [1029, 406] on button "Aplicar filtros" at bounding box center [1028, 404] width 137 height 21
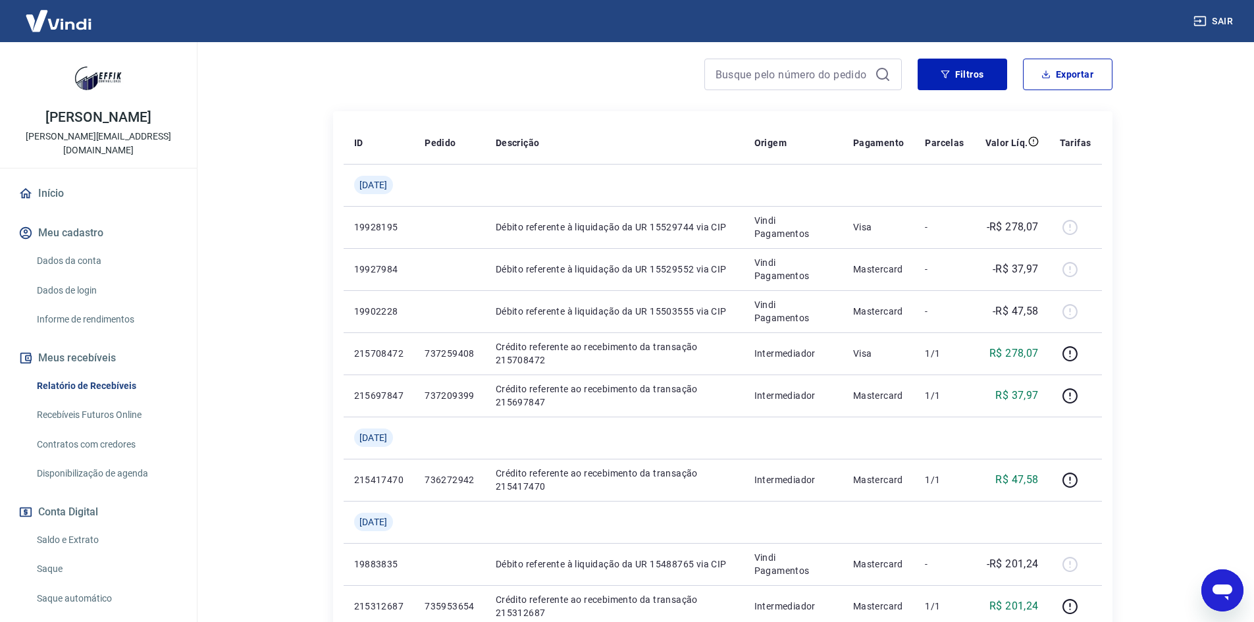
scroll to position [198, 0]
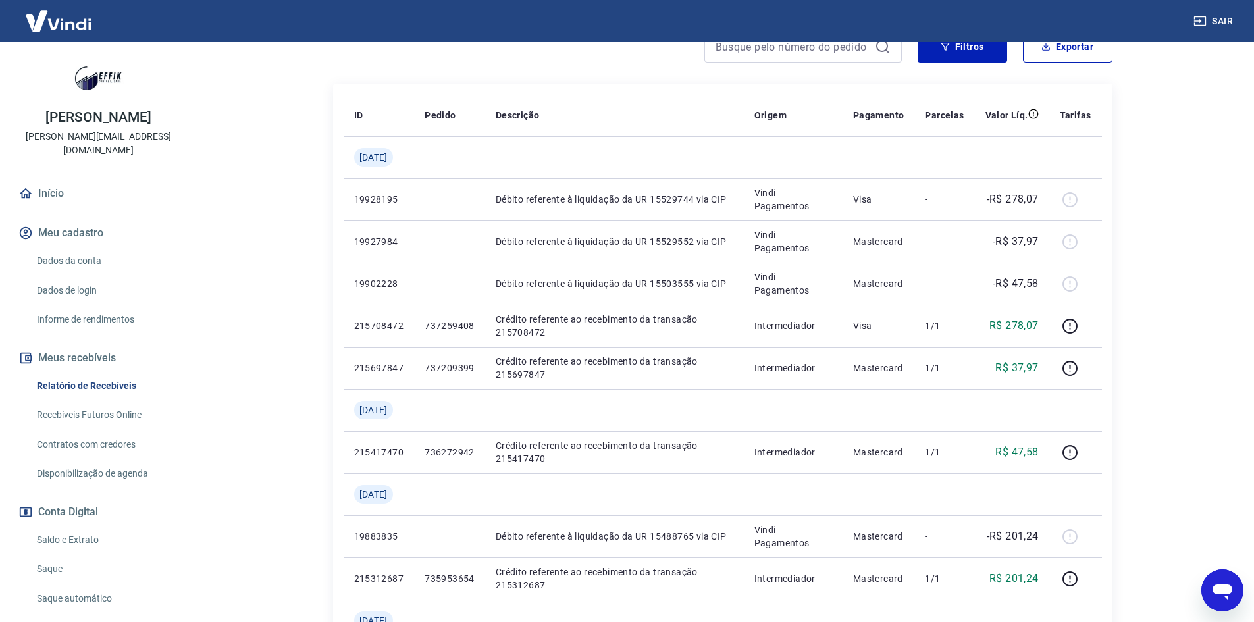
click at [272, 243] on main "Após o envio das liquidações aparecerem no Relatório de Recebíveis, elas podem …" at bounding box center [722, 135] width 1063 height 580
click at [269, 333] on main "Após o envio das liquidações aparecerem no Relatório de Recebíveis, elas podem …" at bounding box center [722, 135] width 1063 height 580
click at [236, 254] on main "Após o envio das liquidações aparecerem no Relatório de Recebíveis, elas podem …" at bounding box center [722, 135] width 1063 height 580
click at [259, 309] on main "Após o envio das liquidações aparecerem no Relatório de Recebíveis, elas podem …" at bounding box center [722, 135] width 1063 height 580
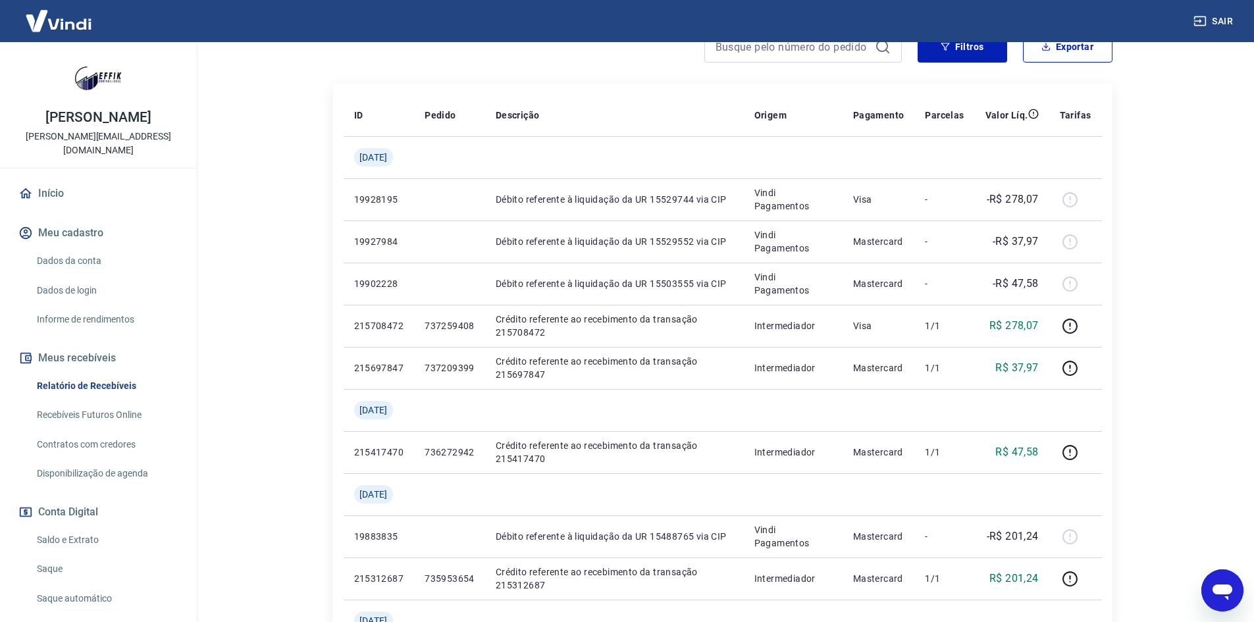
scroll to position [263, 0]
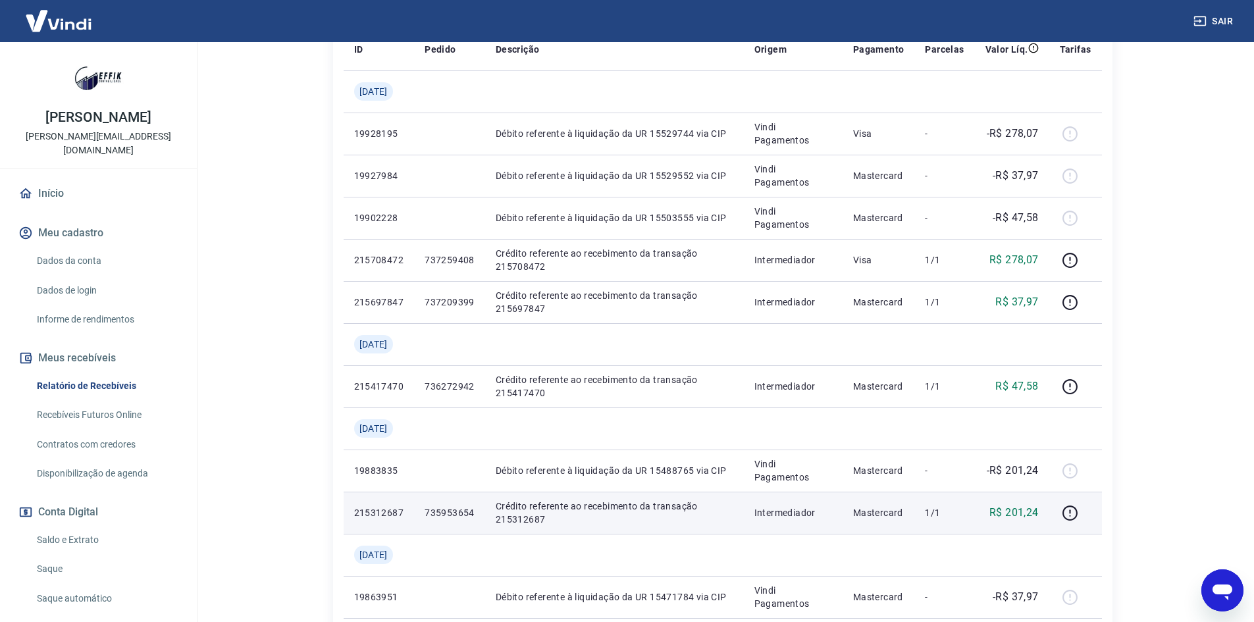
click at [462, 503] on td "735953654" at bounding box center [449, 513] width 71 height 42
copy p "735953654"
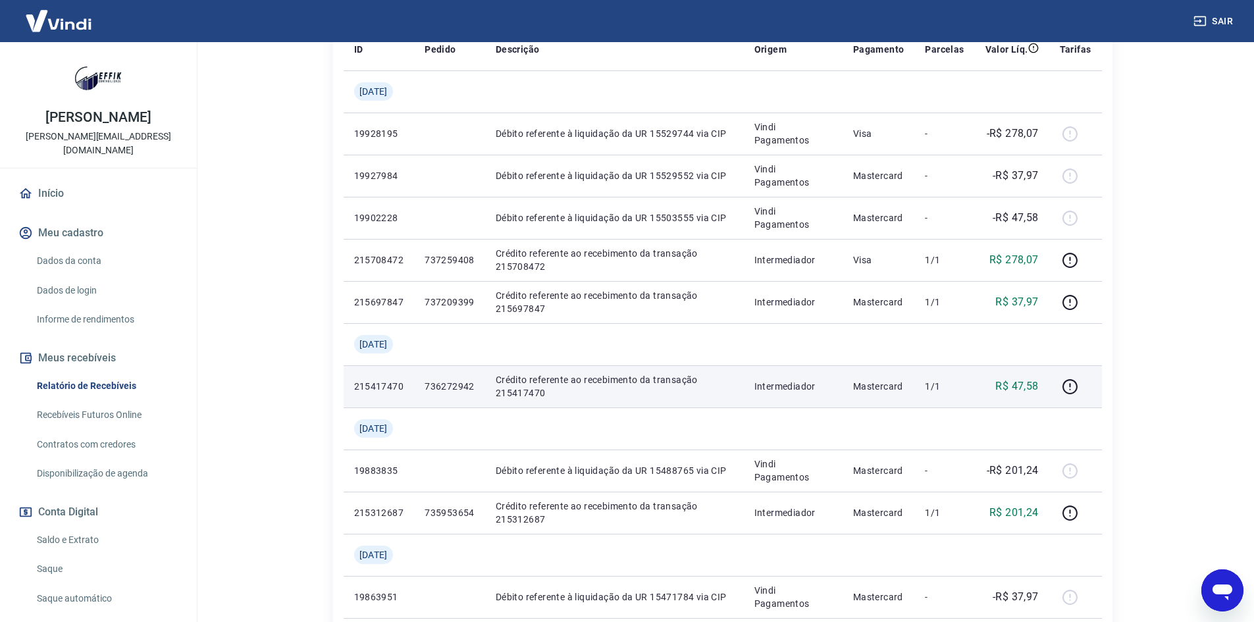
click at [462, 383] on p "736272942" at bounding box center [450, 386] width 50 height 13
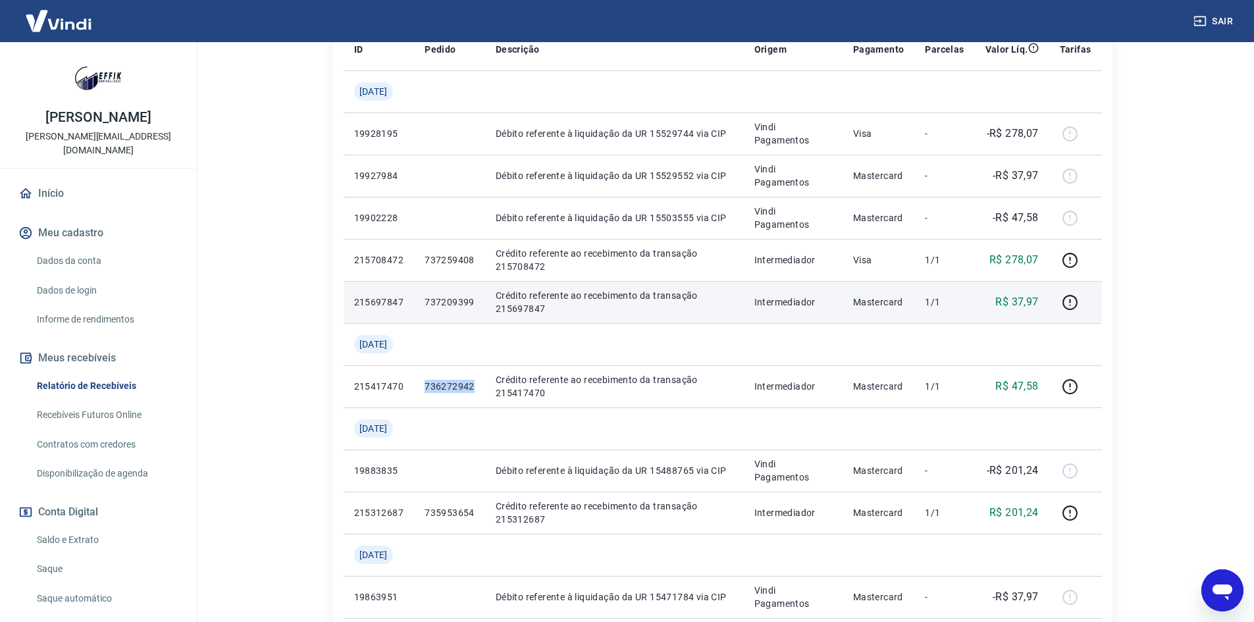
copy p "736272942"
click at [462, 303] on p "737209399" at bounding box center [450, 302] width 50 height 13
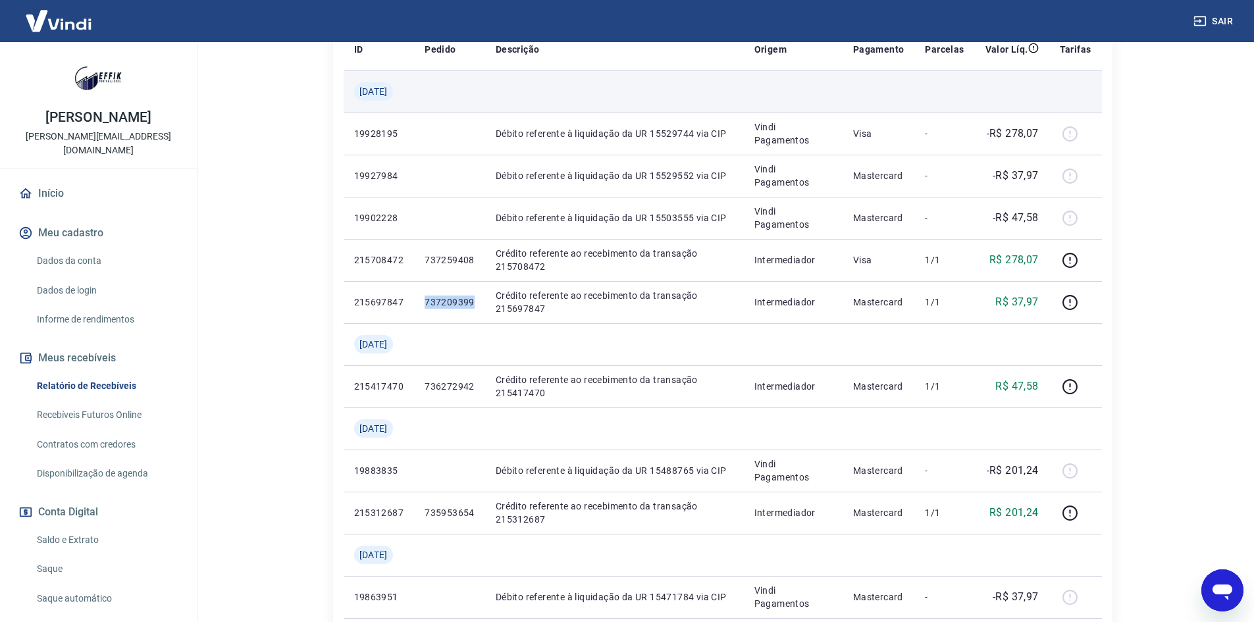
copy p "737209399"
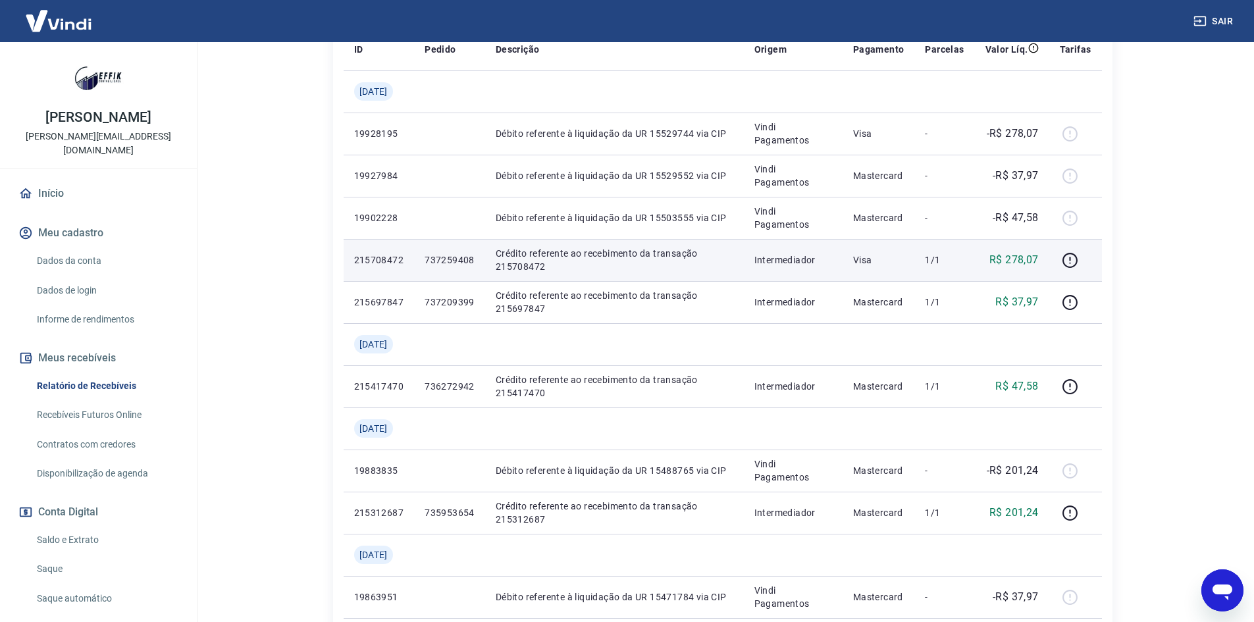
click at [430, 262] on td "737259408" at bounding box center [449, 260] width 71 height 42
click at [444, 256] on p "737259408" at bounding box center [450, 260] width 50 height 13
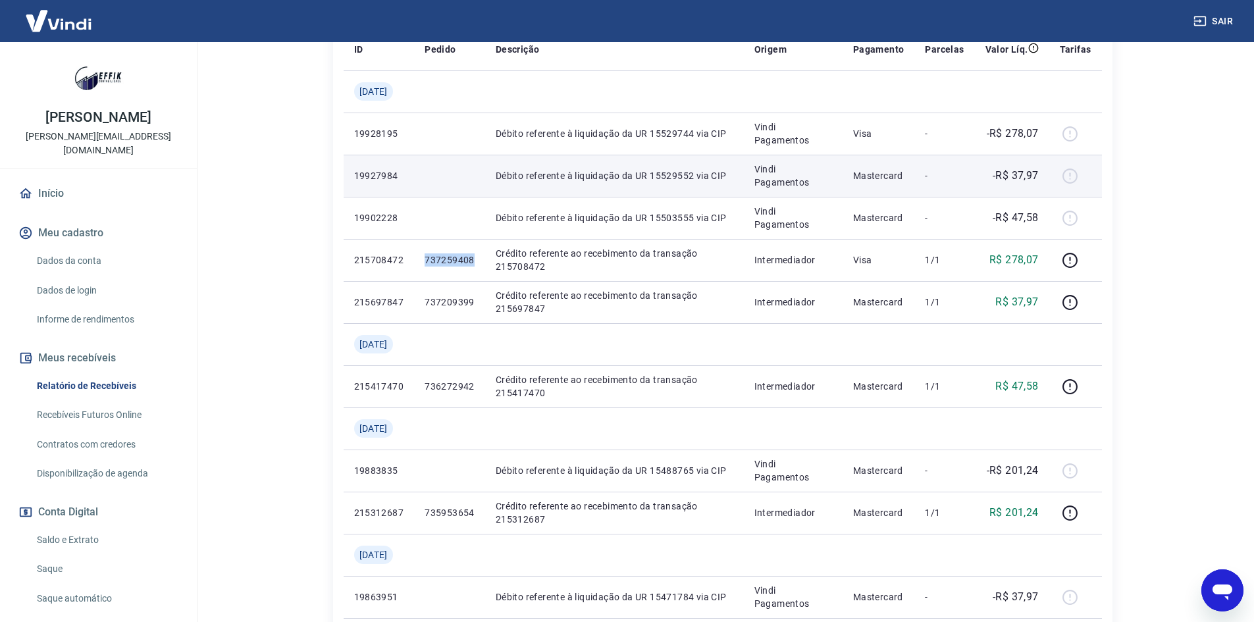
copy p "737259408"
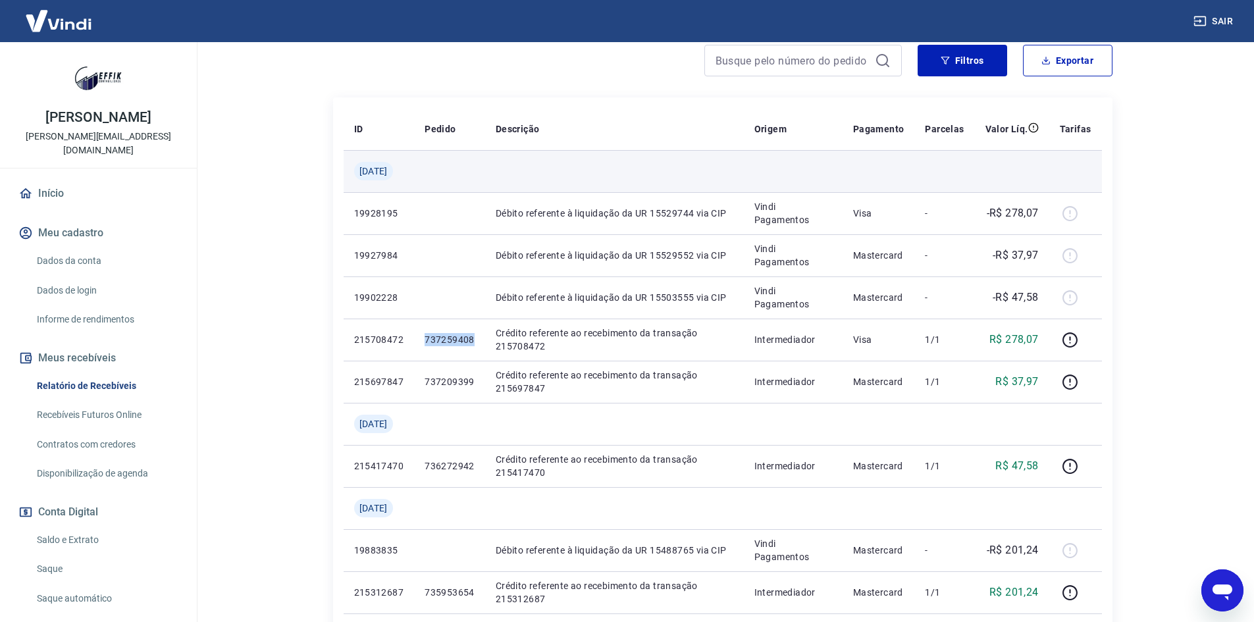
scroll to position [0, 0]
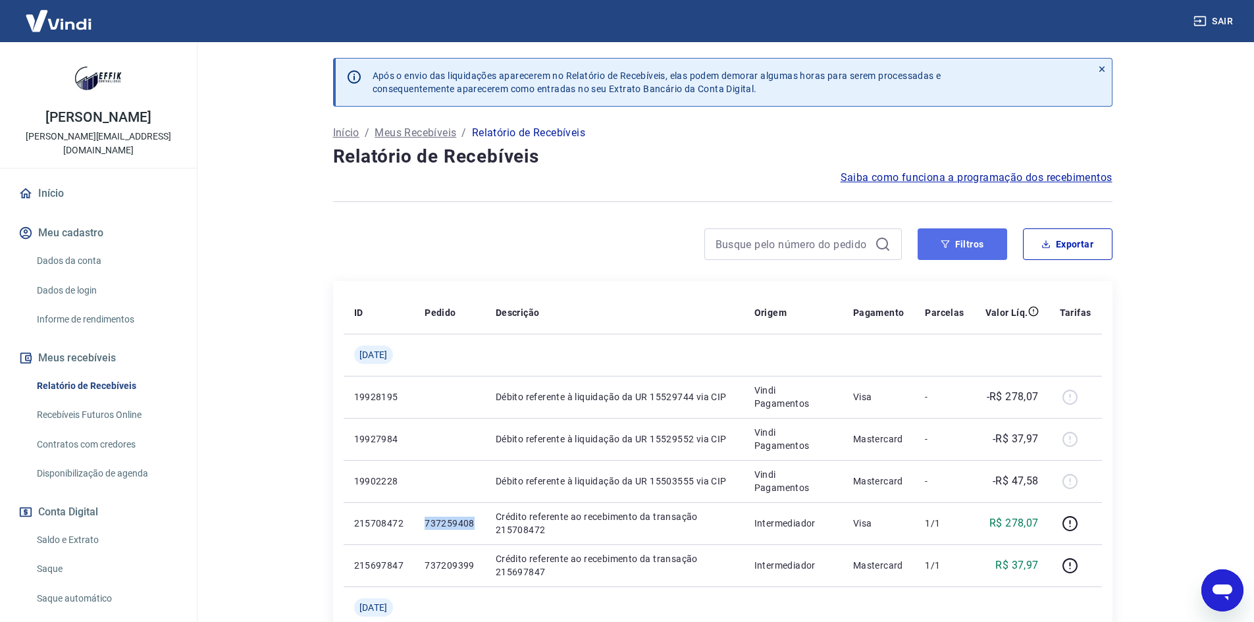
click at [948, 248] on icon "button" at bounding box center [945, 244] width 9 height 9
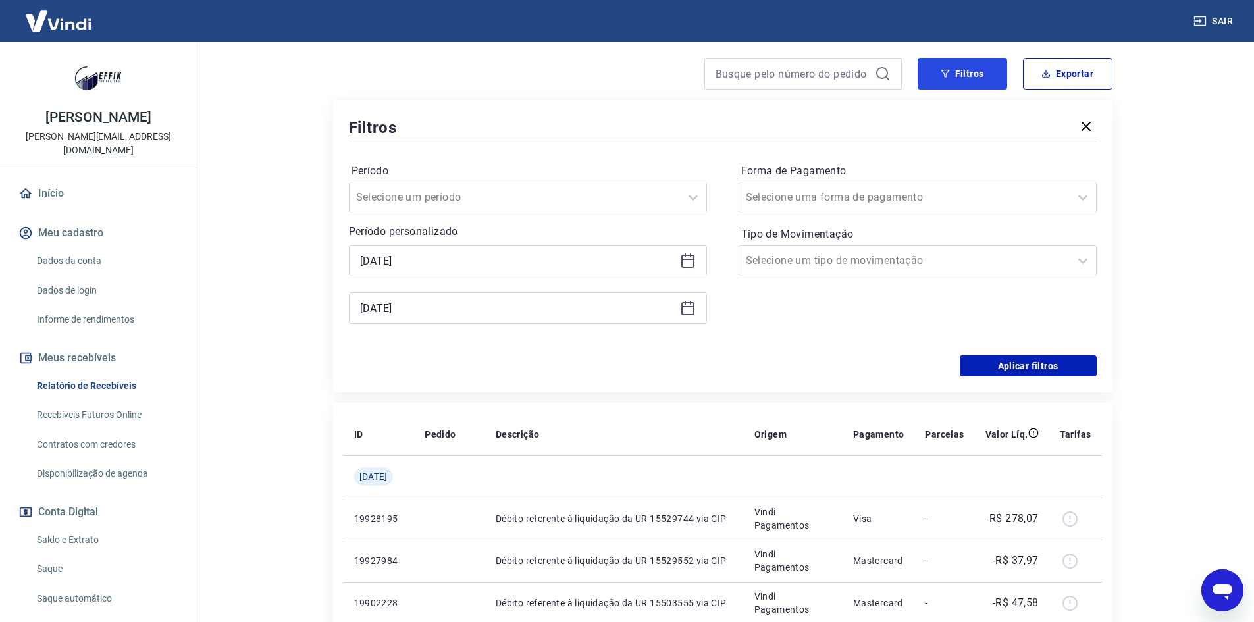
scroll to position [198, 0]
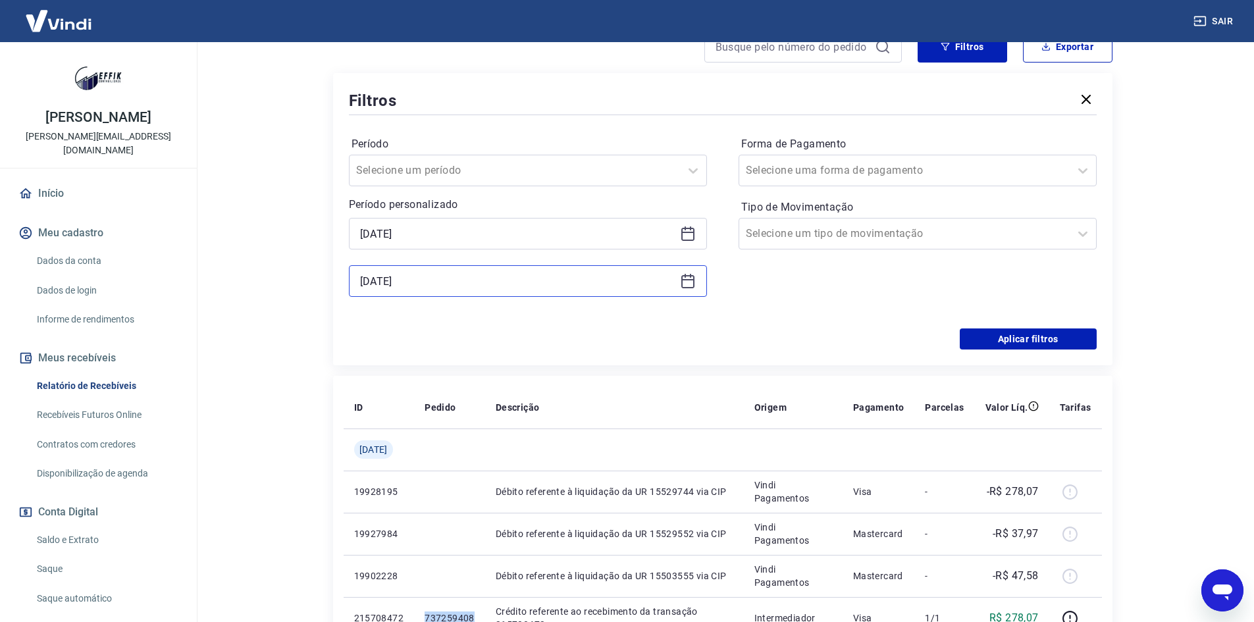
click at [465, 288] on input "28/07/2025" at bounding box center [517, 281] width 315 height 20
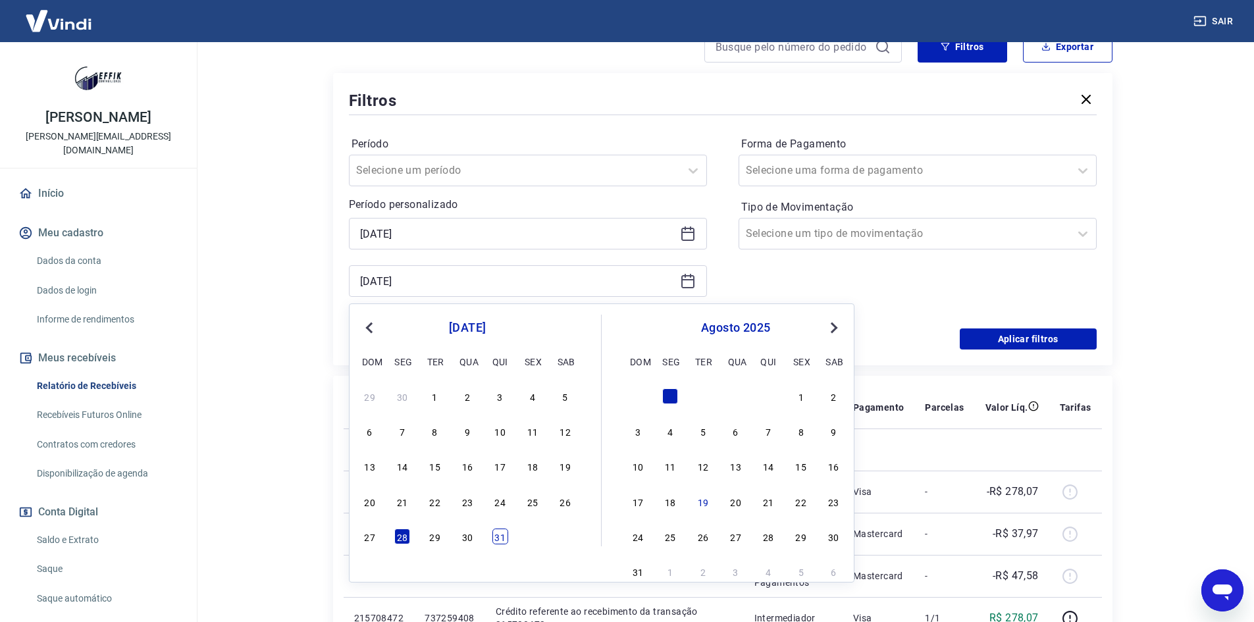
click at [504, 540] on div "31" at bounding box center [501, 537] width 16 height 16
type input "31/07/2025"
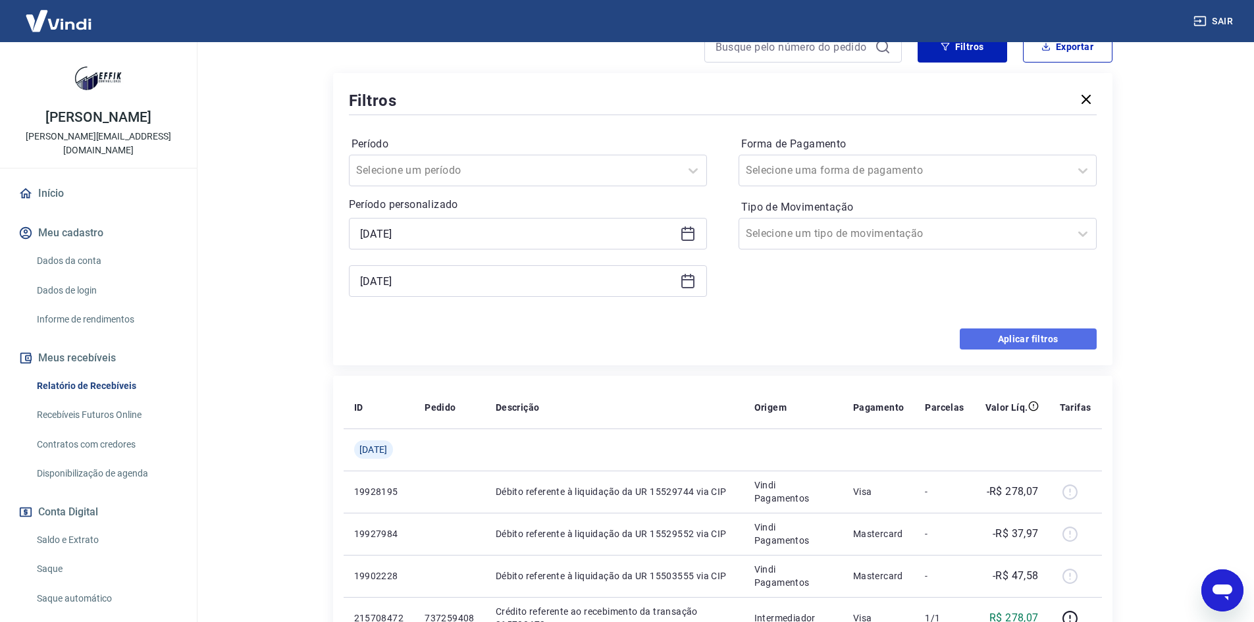
click at [990, 337] on button "Aplicar filtros" at bounding box center [1028, 339] width 137 height 21
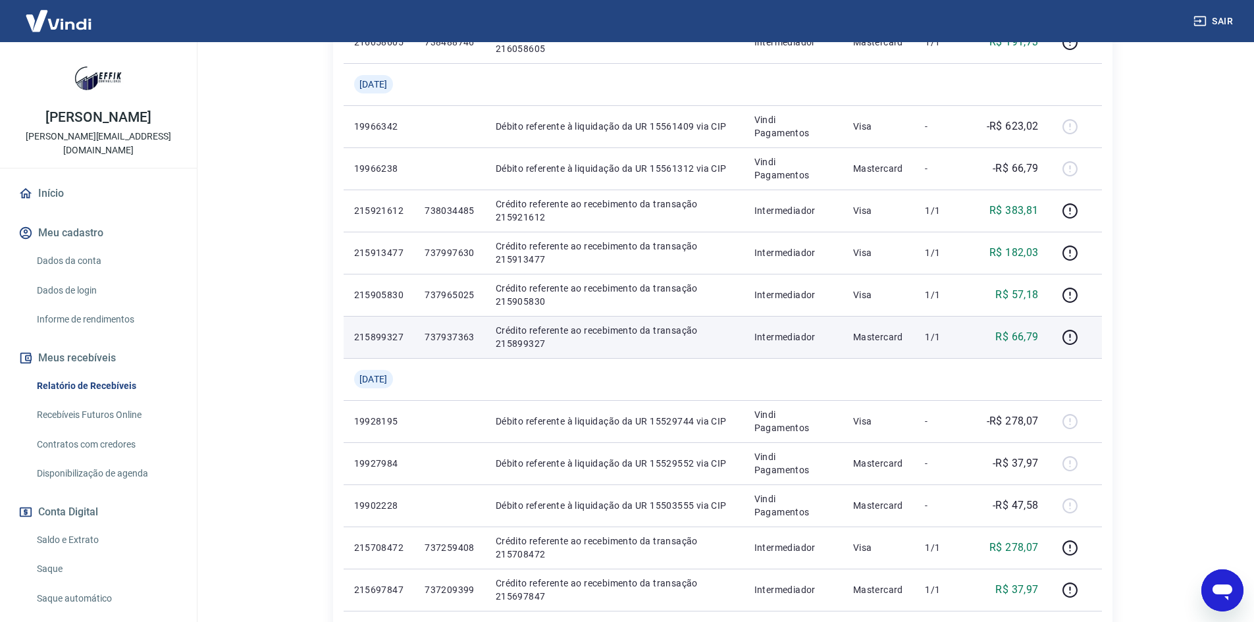
scroll to position [461, 0]
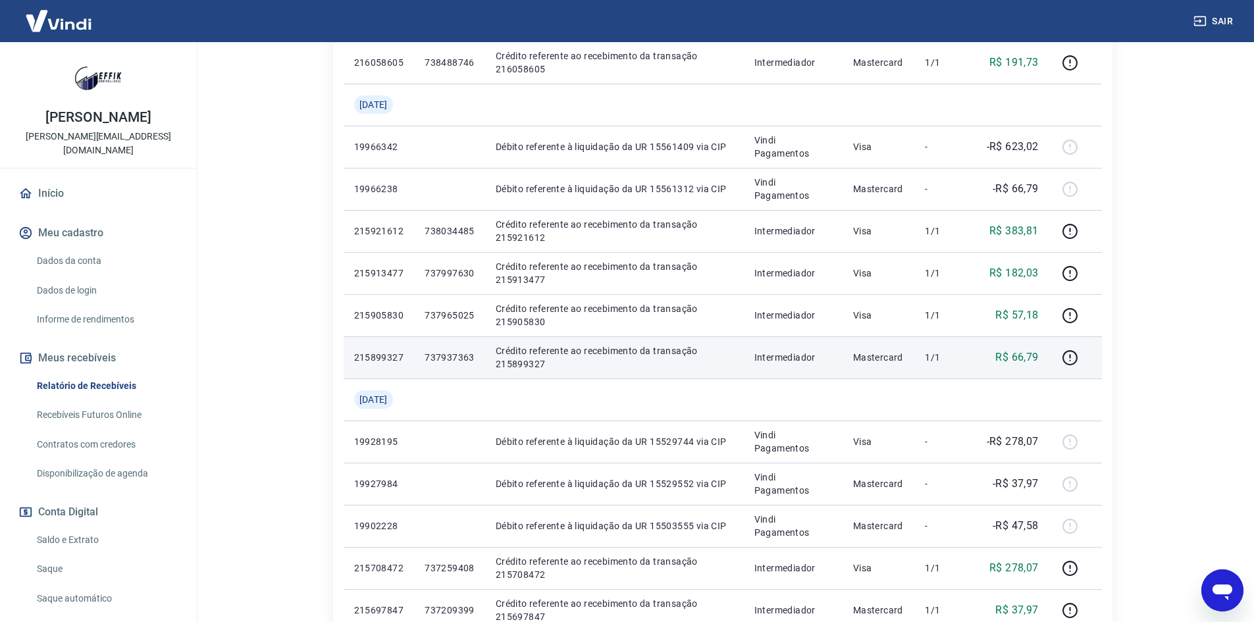
click at [456, 362] on p "737937363" at bounding box center [450, 357] width 50 height 13
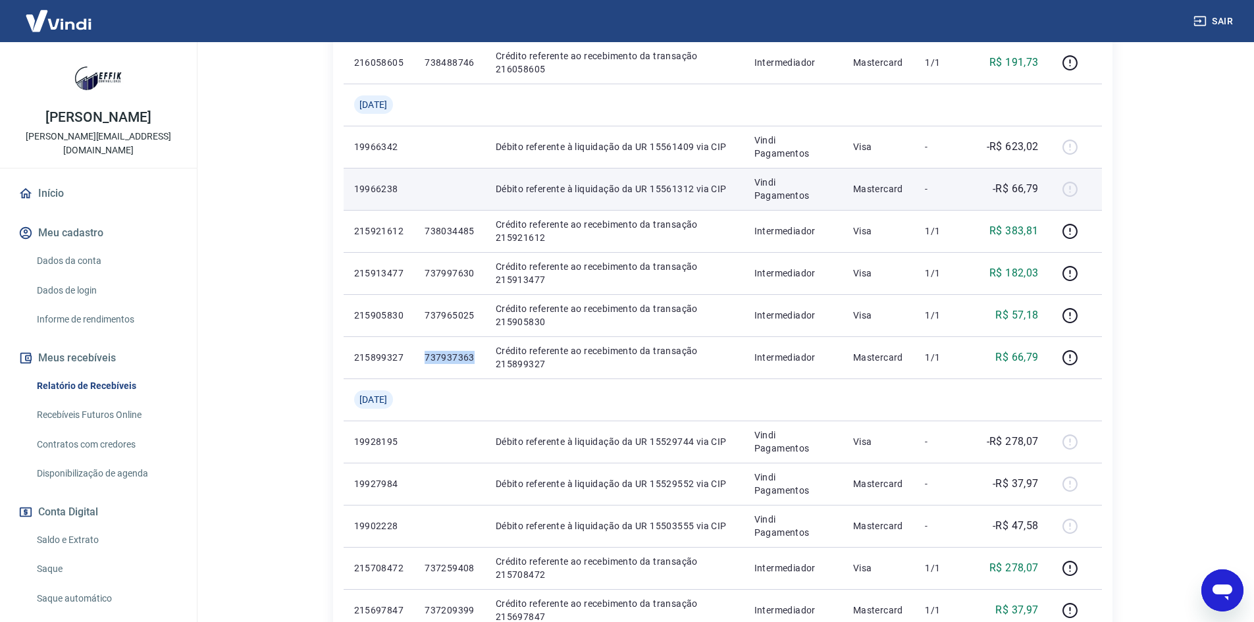
copy p "737937363"
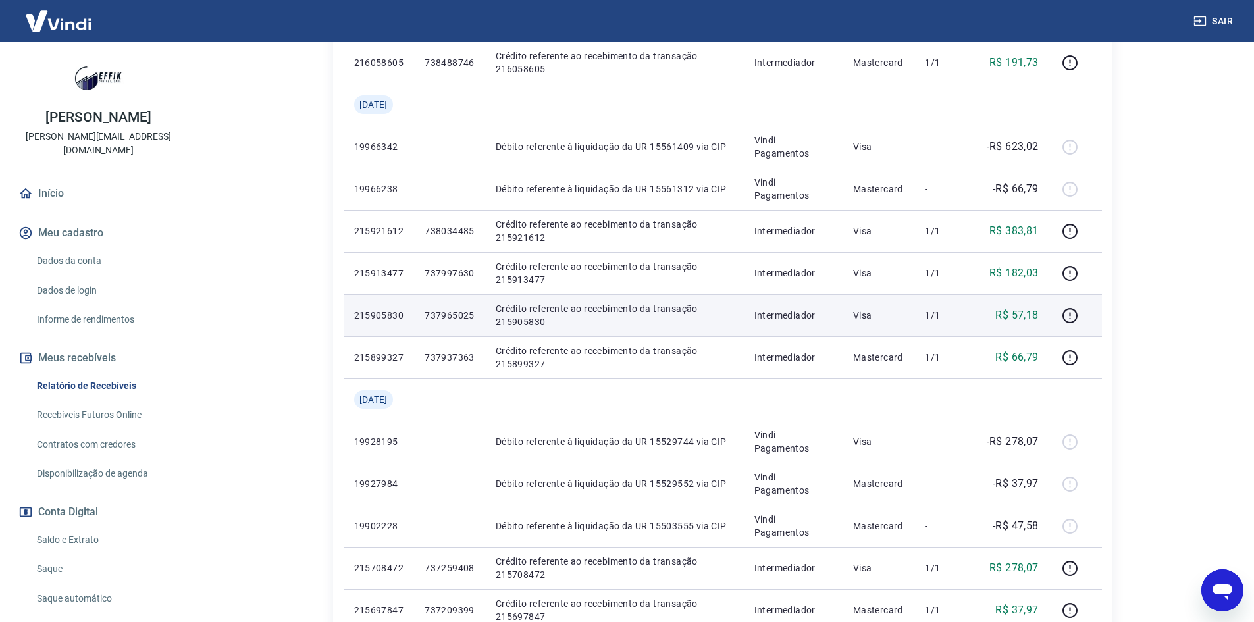
click at [449, 319] on p "737965025" at bounding box center [450, 315] width 50 height 13
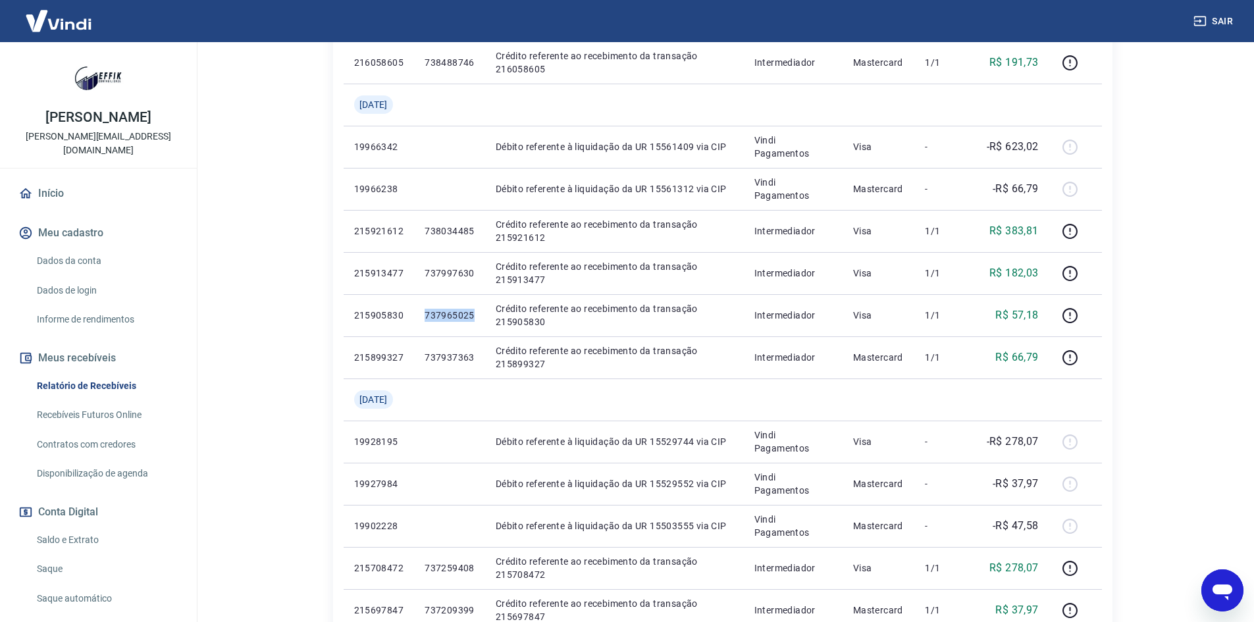
copy p "737965025"
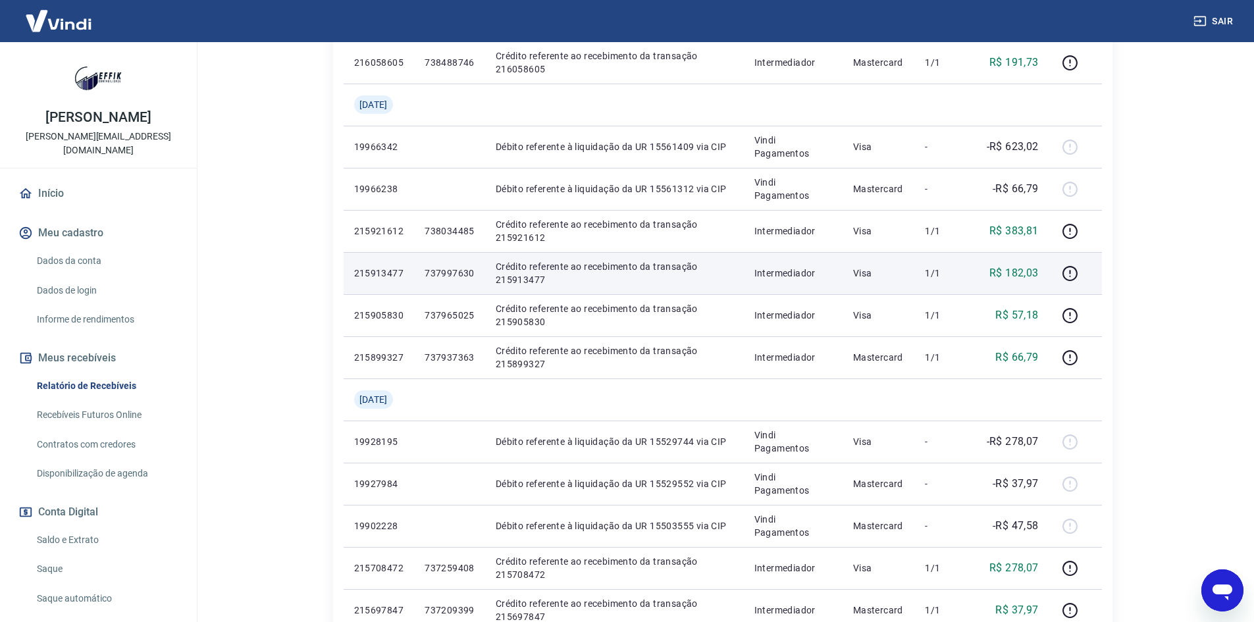
click at [450, 273] on p "737997630" at bounding box center [450, 273] width 50 height 13
click at [450, 271] on p "737997630" at bounding box center [450, 273] width 50 height 13
copy p "737997630"
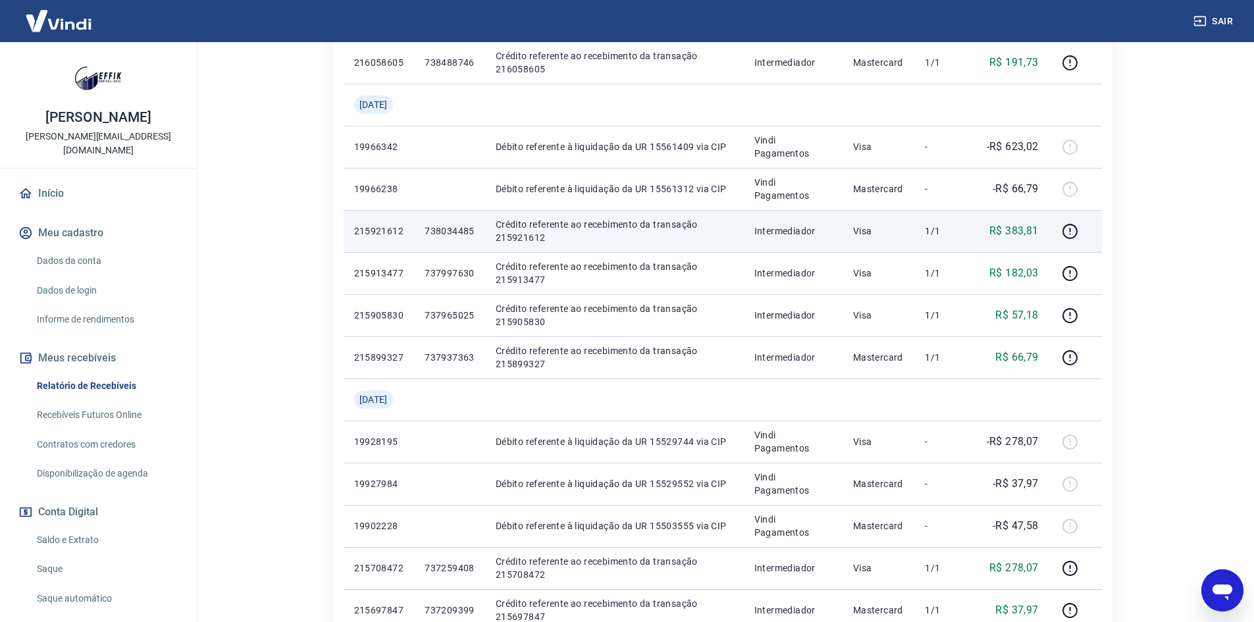
click at [445, 232] on p "738034485" at bounding box center [450, 231] width 50 height 13
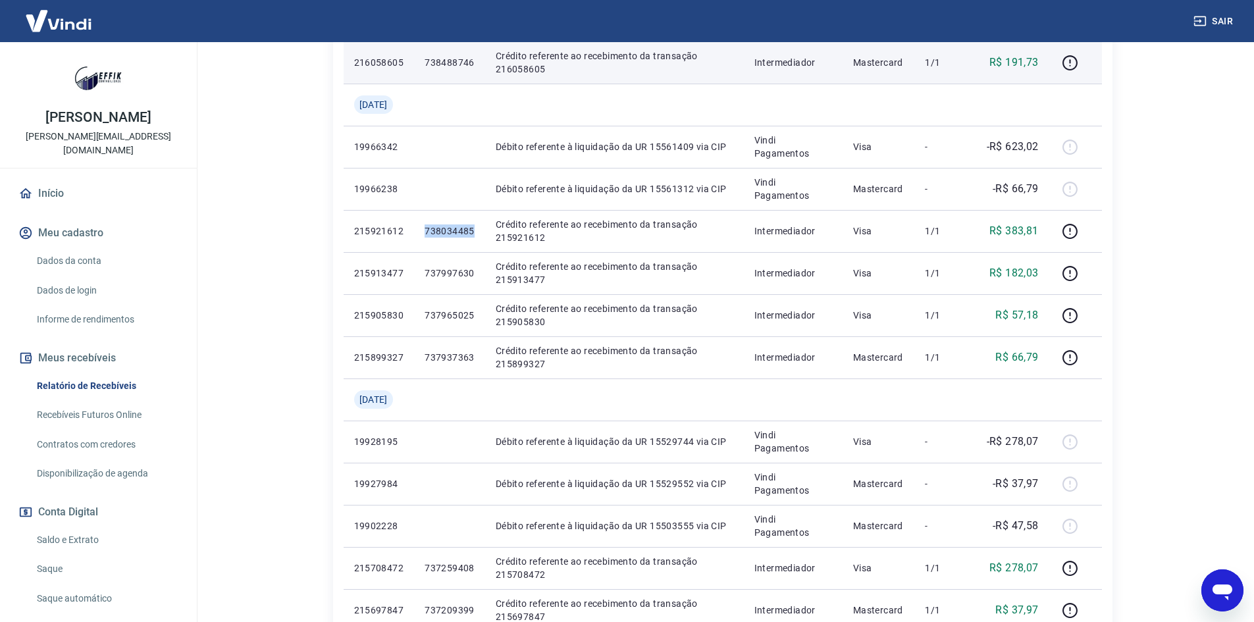
copy p "738034485"
